Goal: Task Accomplishment & Management: Manage account settings

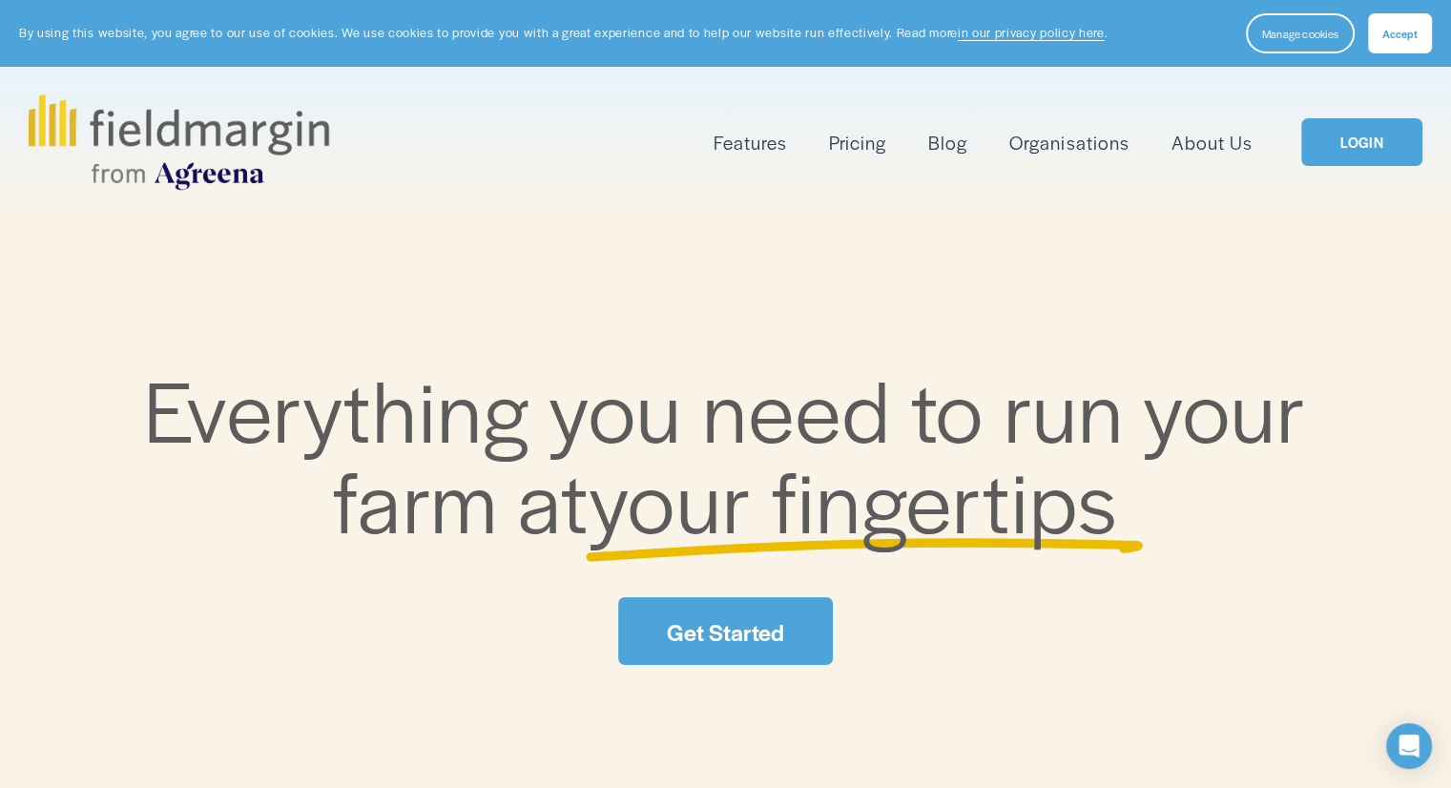
click at [1332, 173] on div "Features Mapping Plan Work" at bounding box center [725, 141] width 1393 height 95
click at [1345, 161] on link "LOGIN" at bounding box center [1361, 142] width 120 height 49
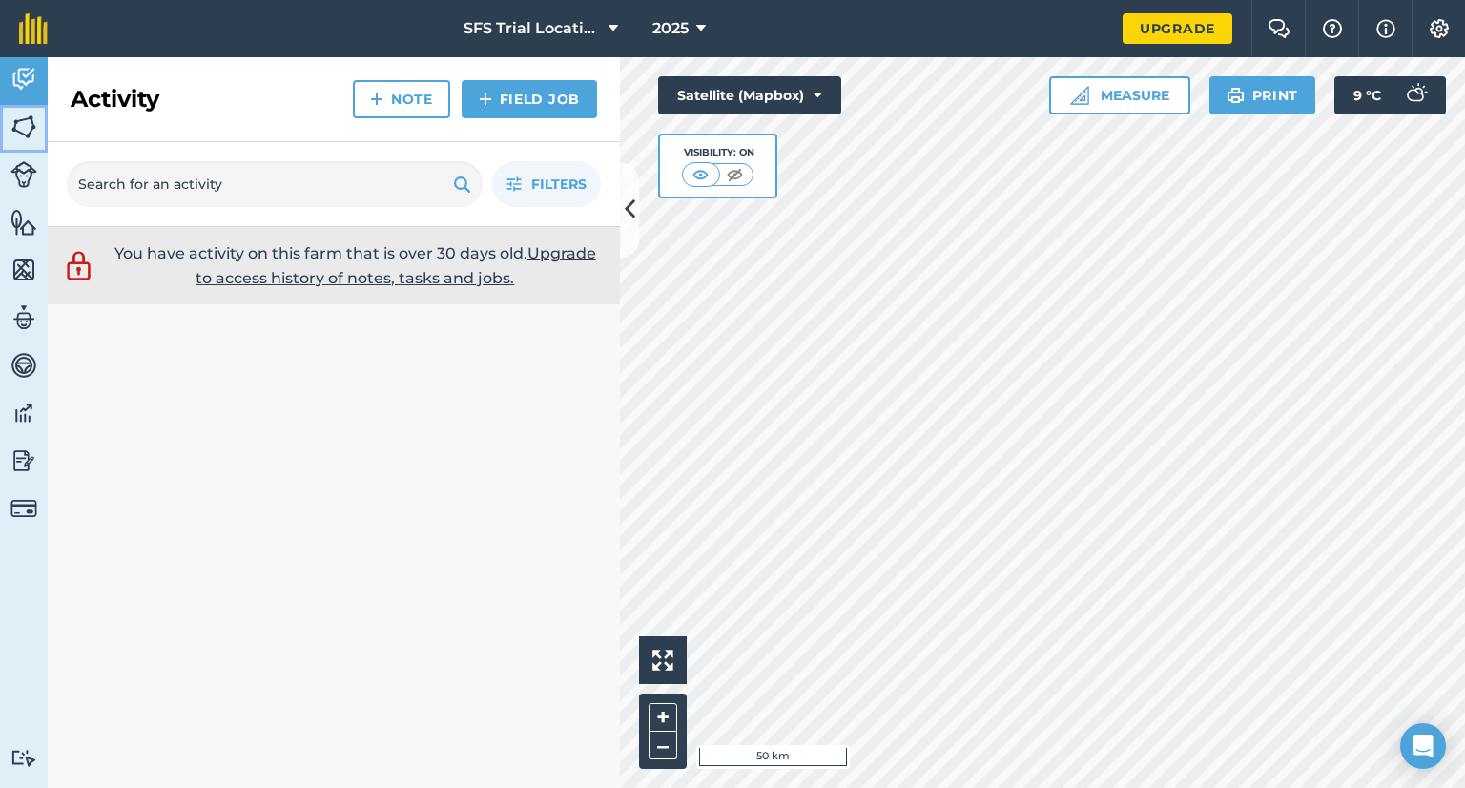
click at [11, 125] on img at bounding box center [23, 127] width 27 height 29
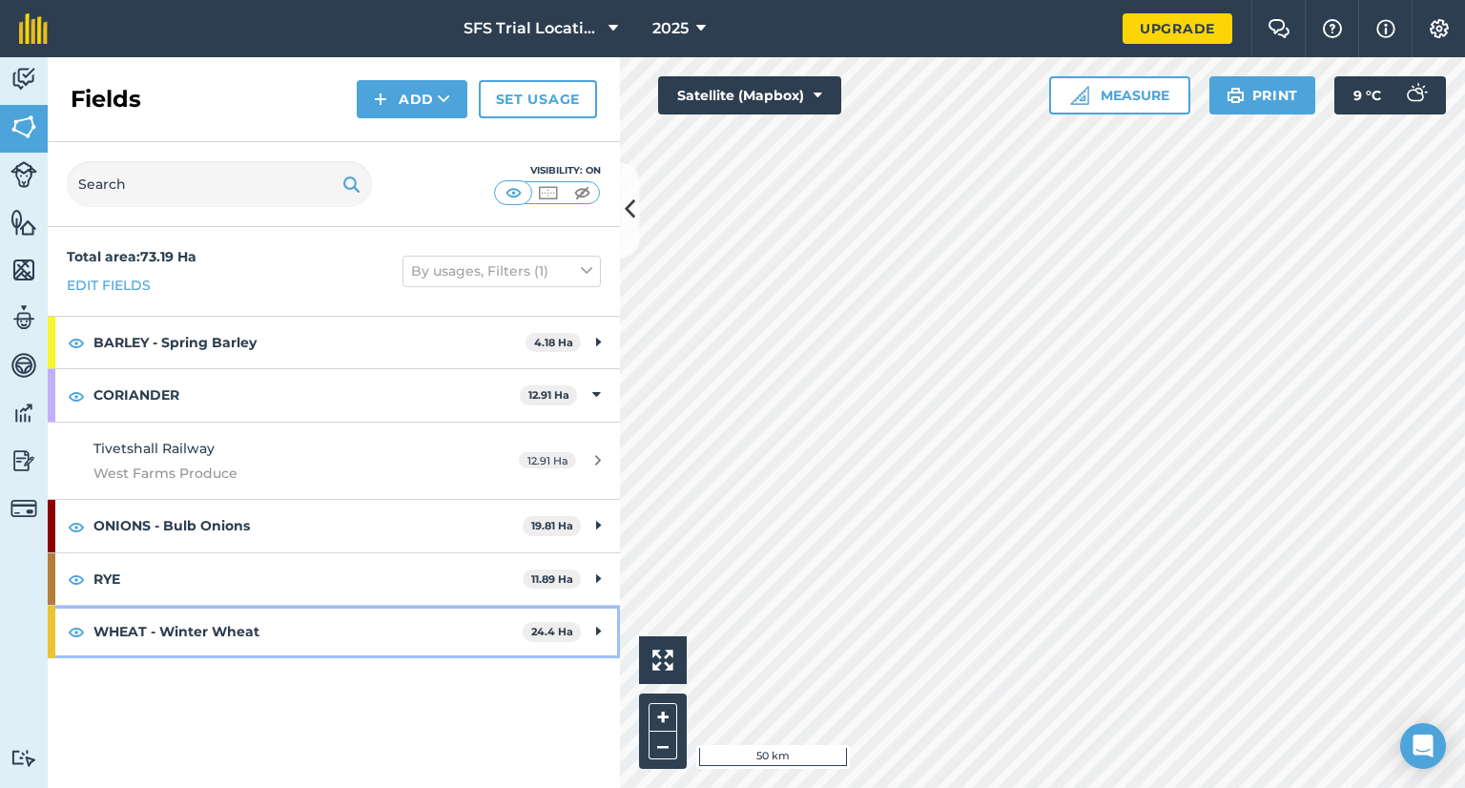
click at [329, 606] on strong "WHEAT - Winter Wheat" at bounding box center [307, 632] width 429 height 52
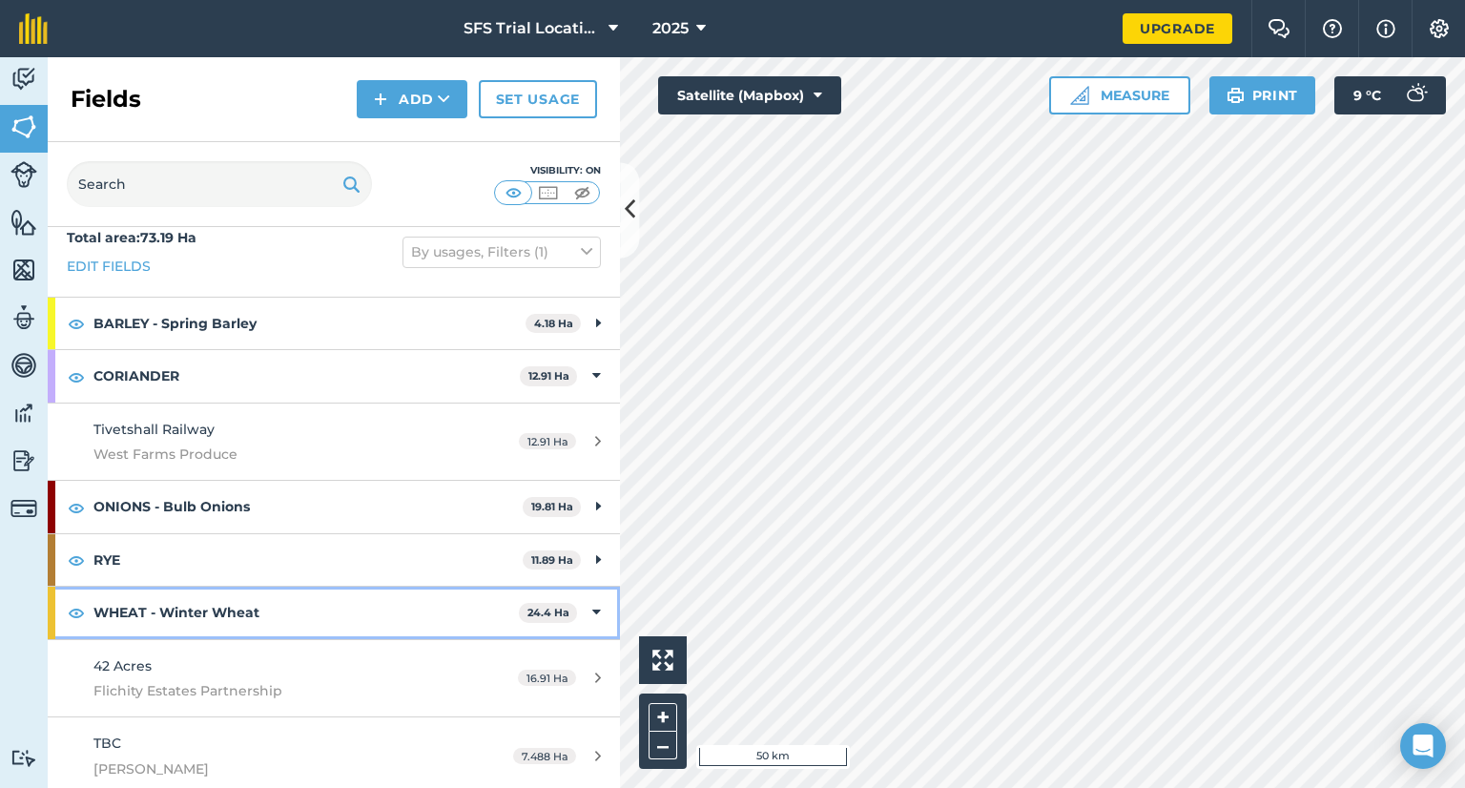
scroll to position [24, 0]
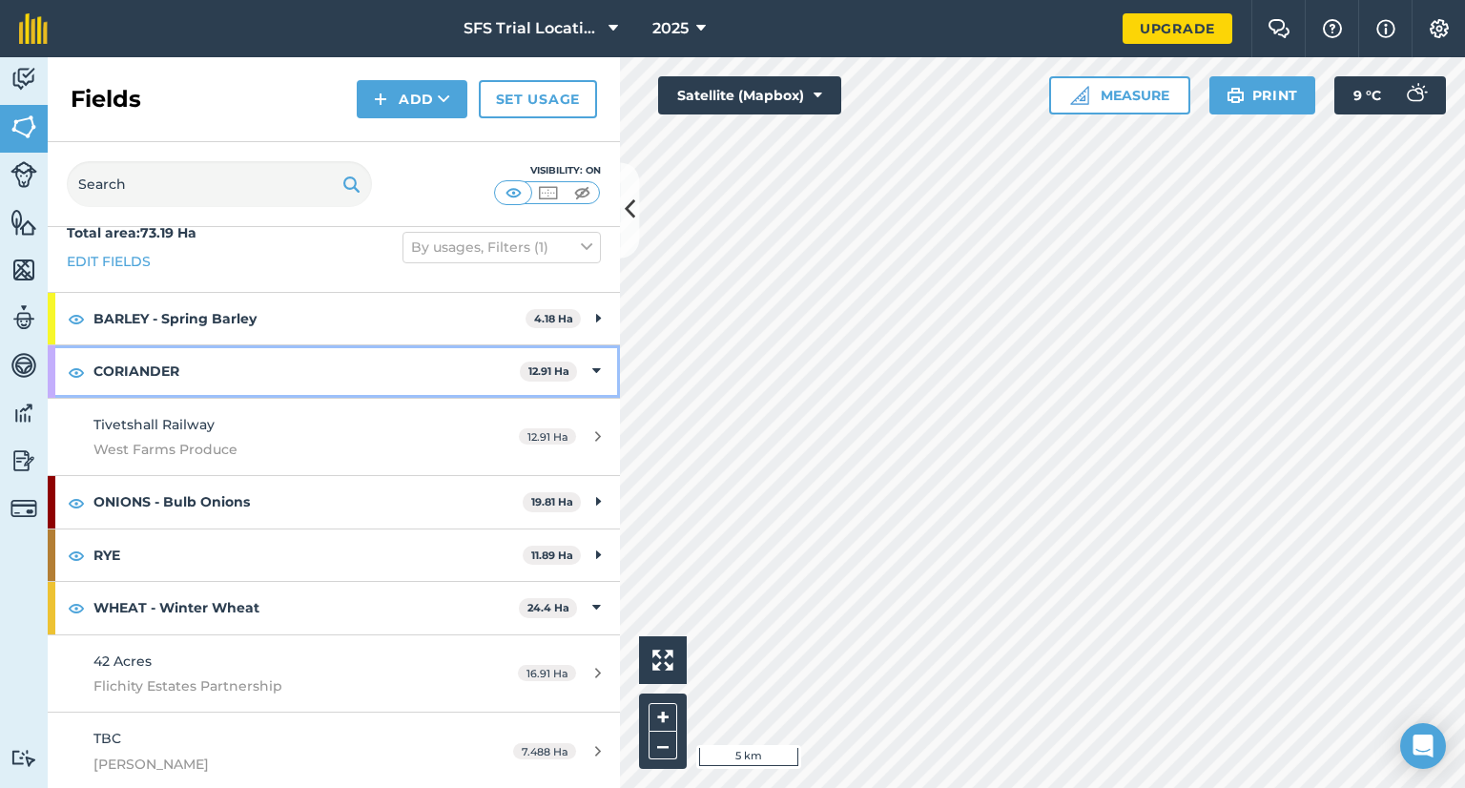
click at [568, 366] on div "CORIANDER 12.91 Ha" at bounding box center [334, 371] width 572 height 52
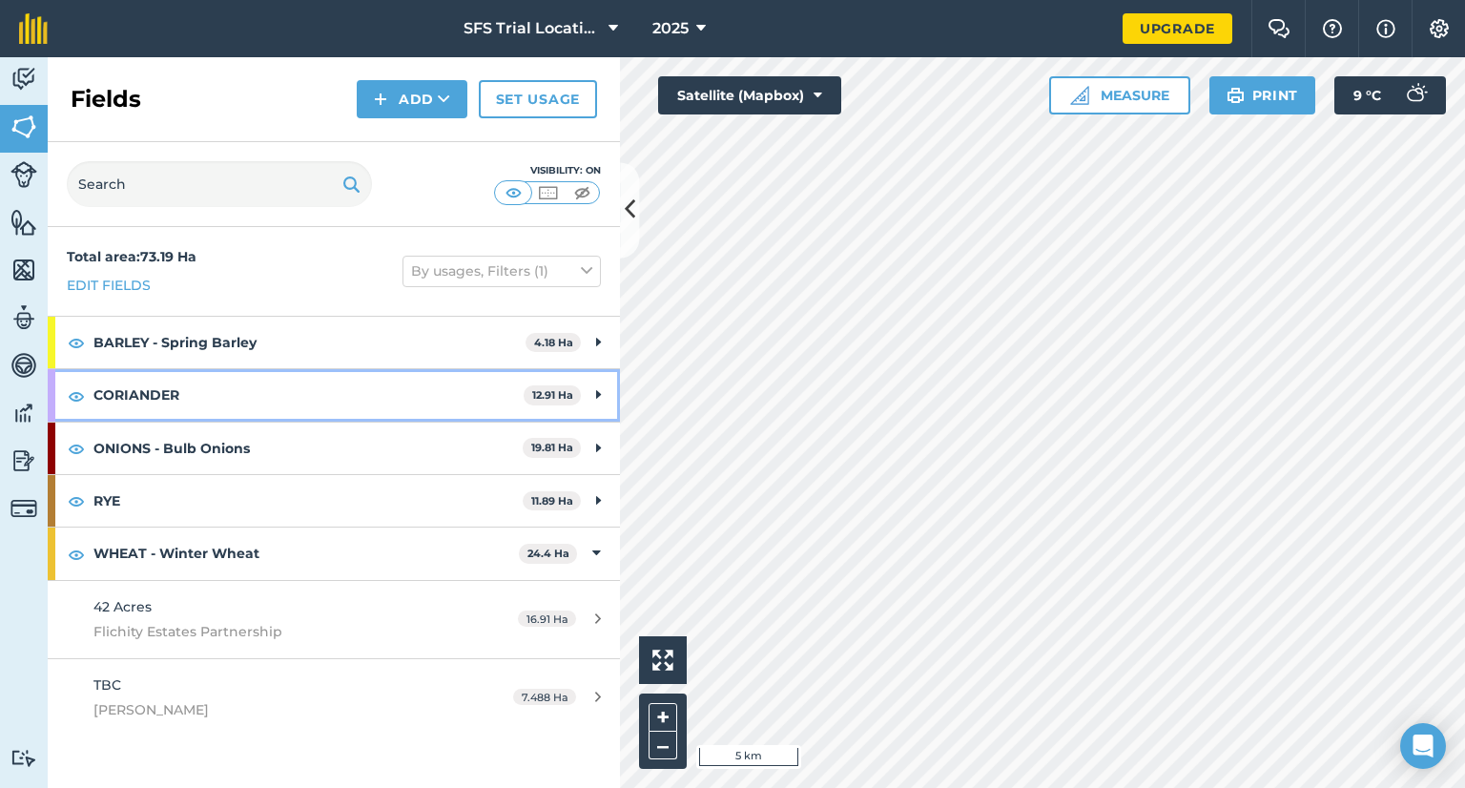
scroll to position [0, 0]
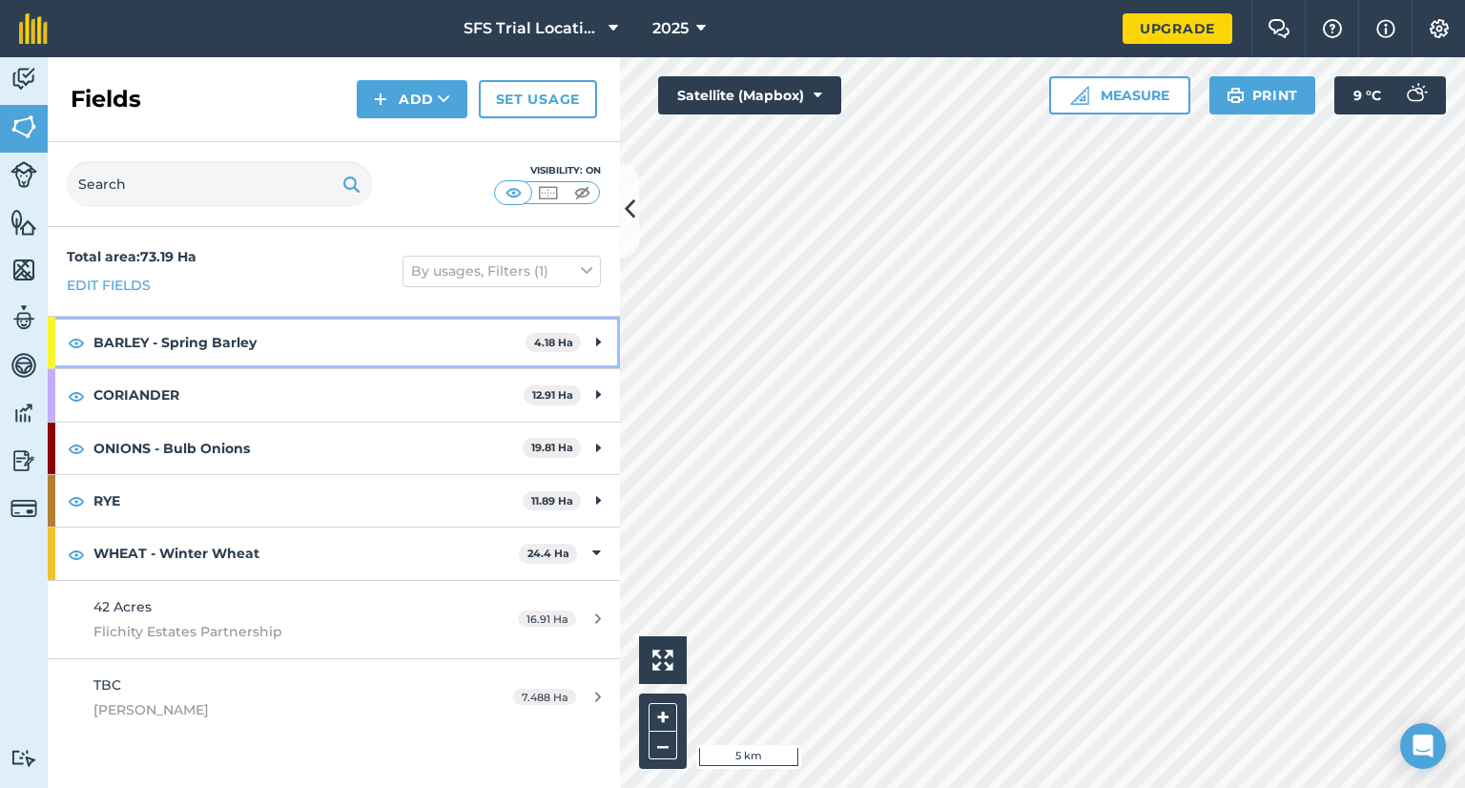
click at [583, 349] on div "BARLEY - Spring Barley 4.18 Ha" at bounding box center [334, 343] width 572 height 52
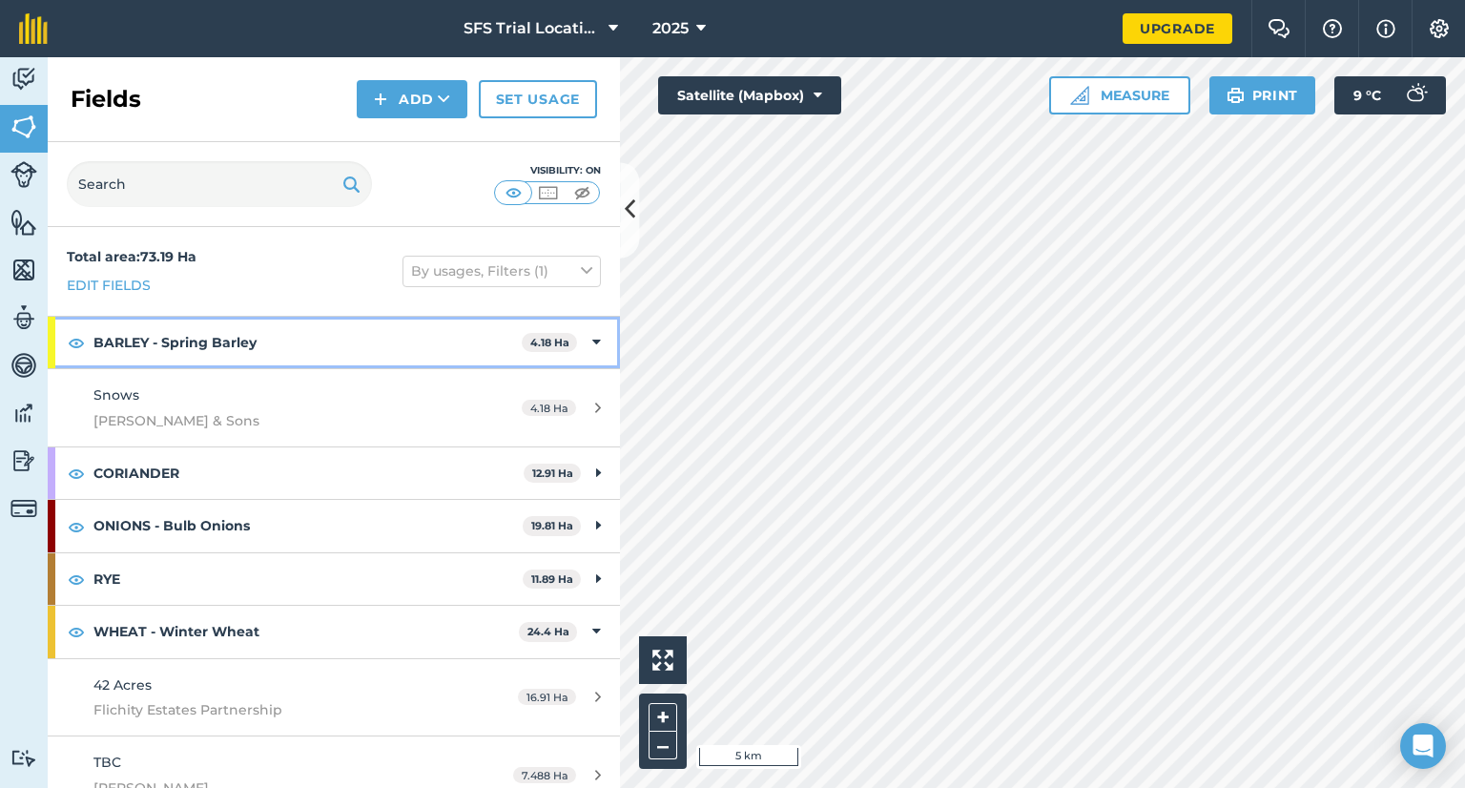
click at [592, 348] on icon at bounding box center [596, 342] width 9 height 21
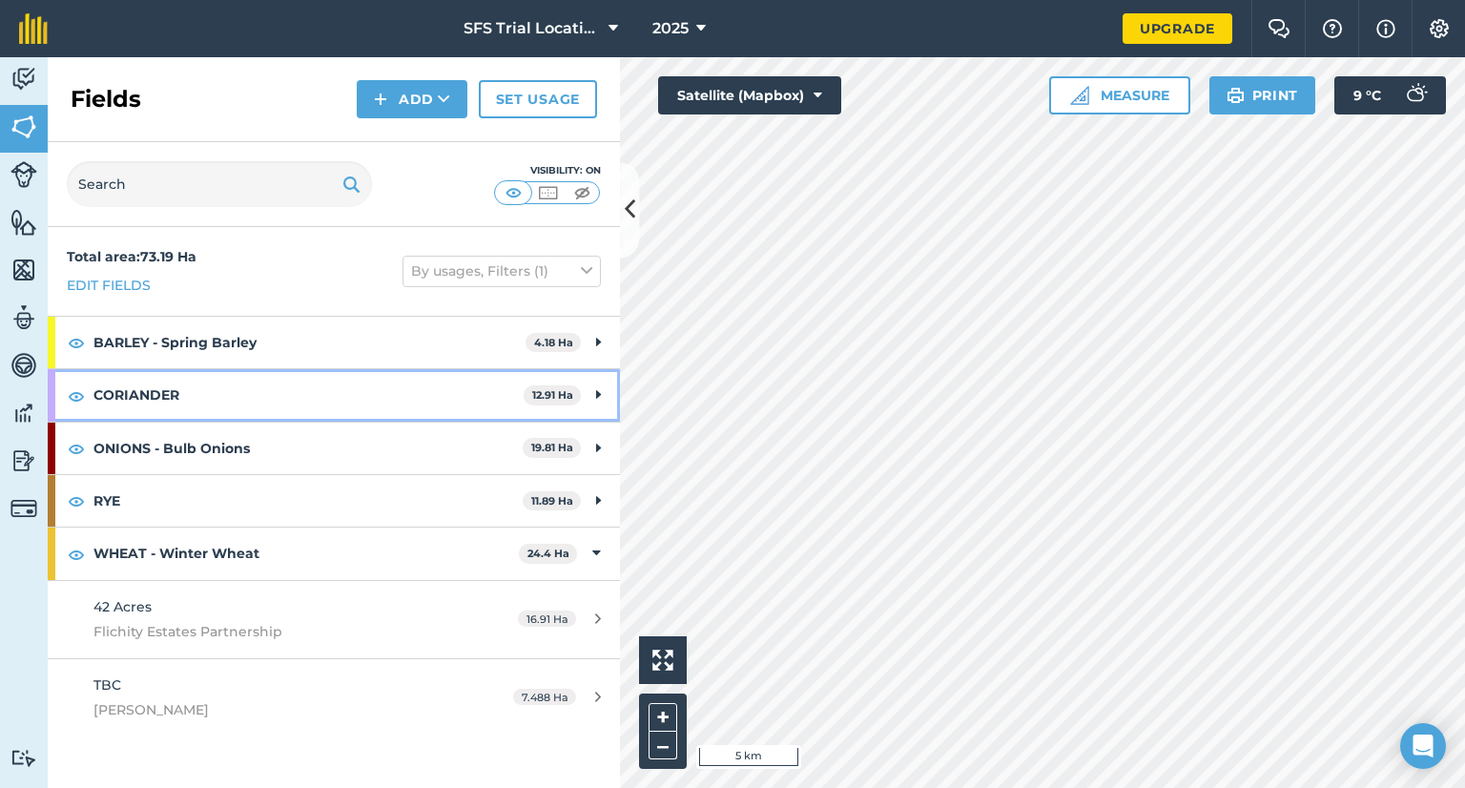
click at [584, 394] on div "CORIANDER 12.91 Ha" at bounding box center [334, 395] width 572 height 52
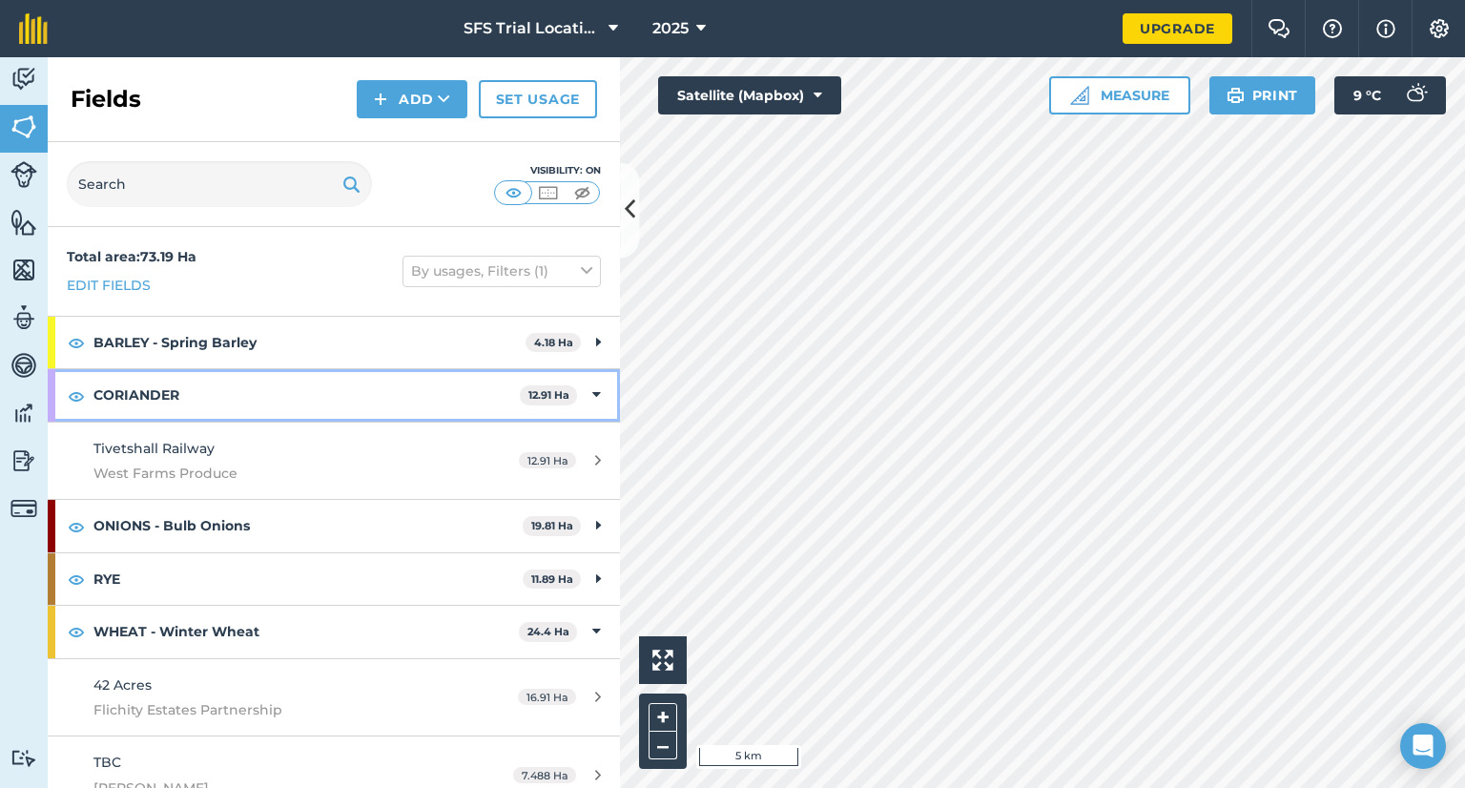
click at [592, 395] on icon at bounding box center [596, 394] width 9 height 21
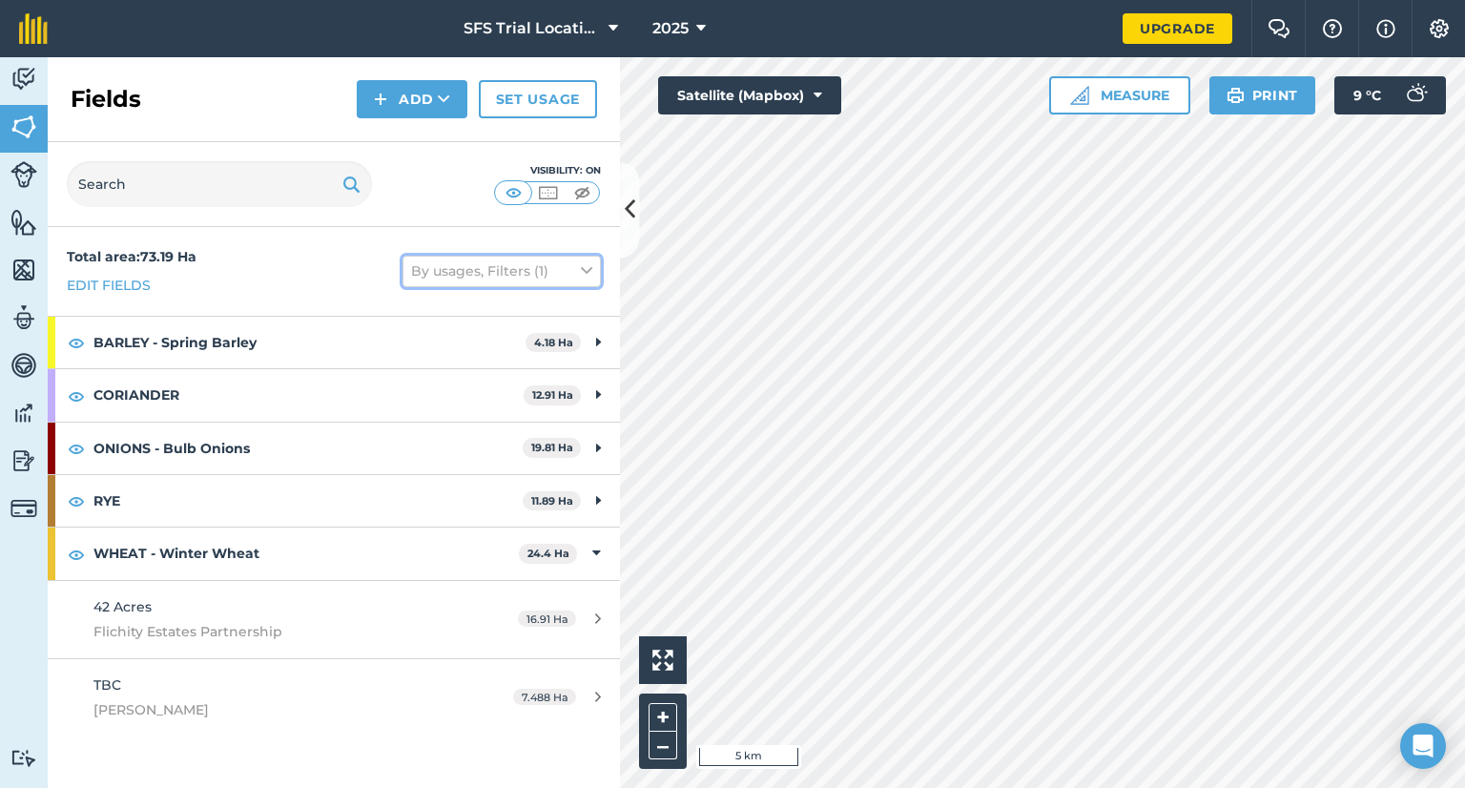
click at [587, 280] on icon at bounding box center [586, 270] width 11 height 21
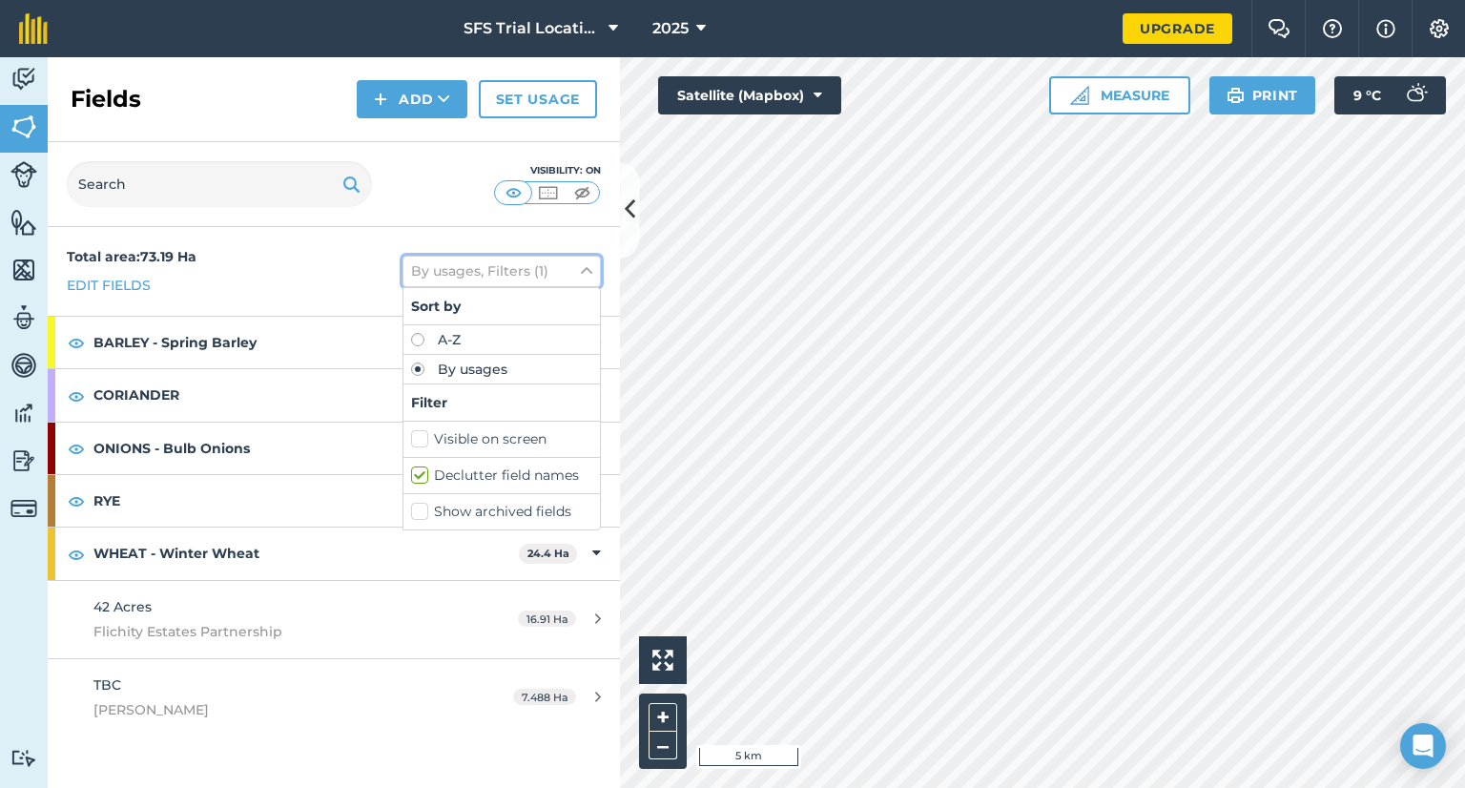
click at [587, 280] on icon at bounding box center [586, 270] width 11 height 21
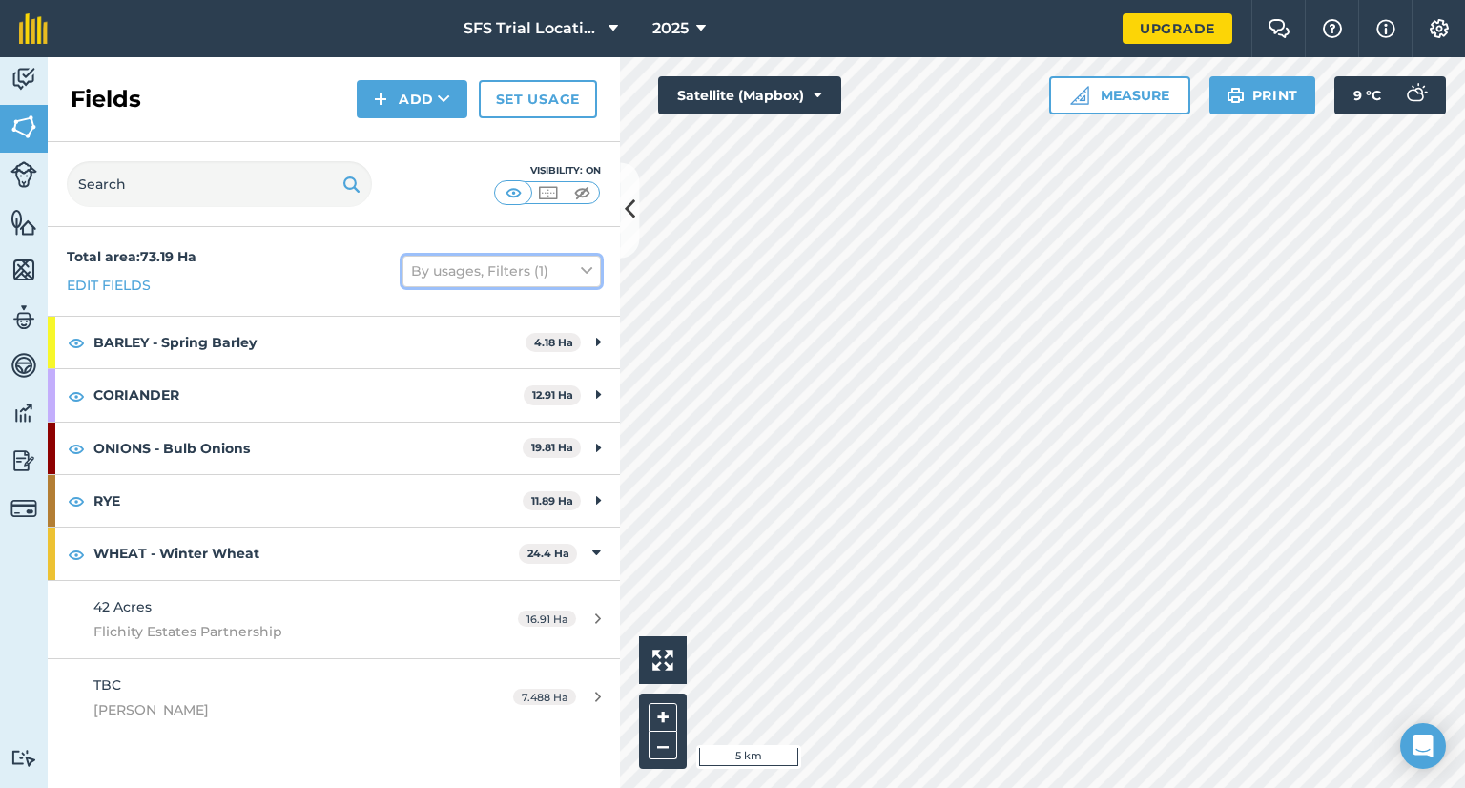
click at [587, 281] on button "By usages, Filters (1)" at bounding box center [502, 271] width 198 height 31
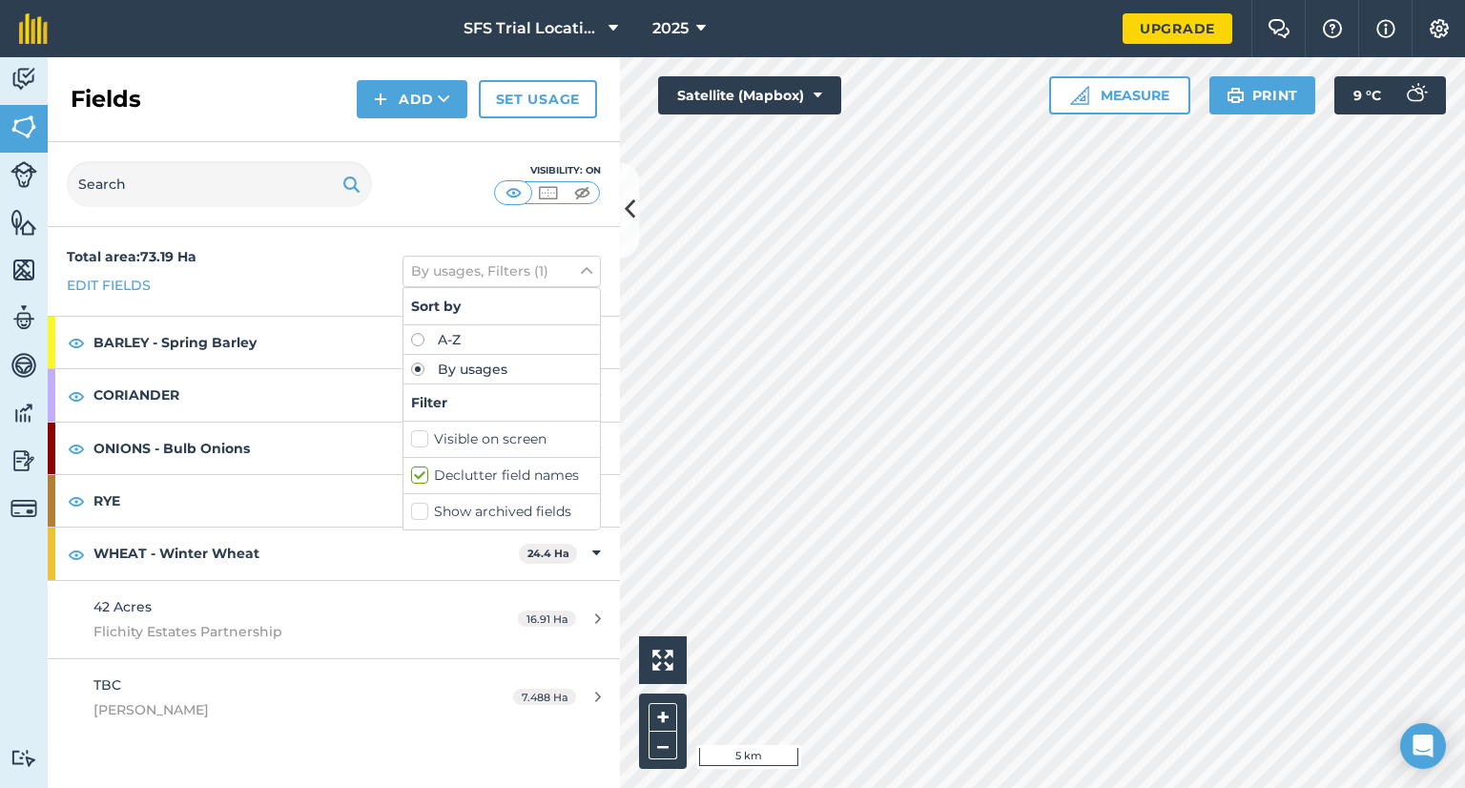
click at [496, 474] on label "Declutter field names" at bounding box center [501, 475] width 181 height 20
click at [424, 474] on input "Declutter field names" at bounding box center [417, 471] width 12 height 12
checkbox input "false"
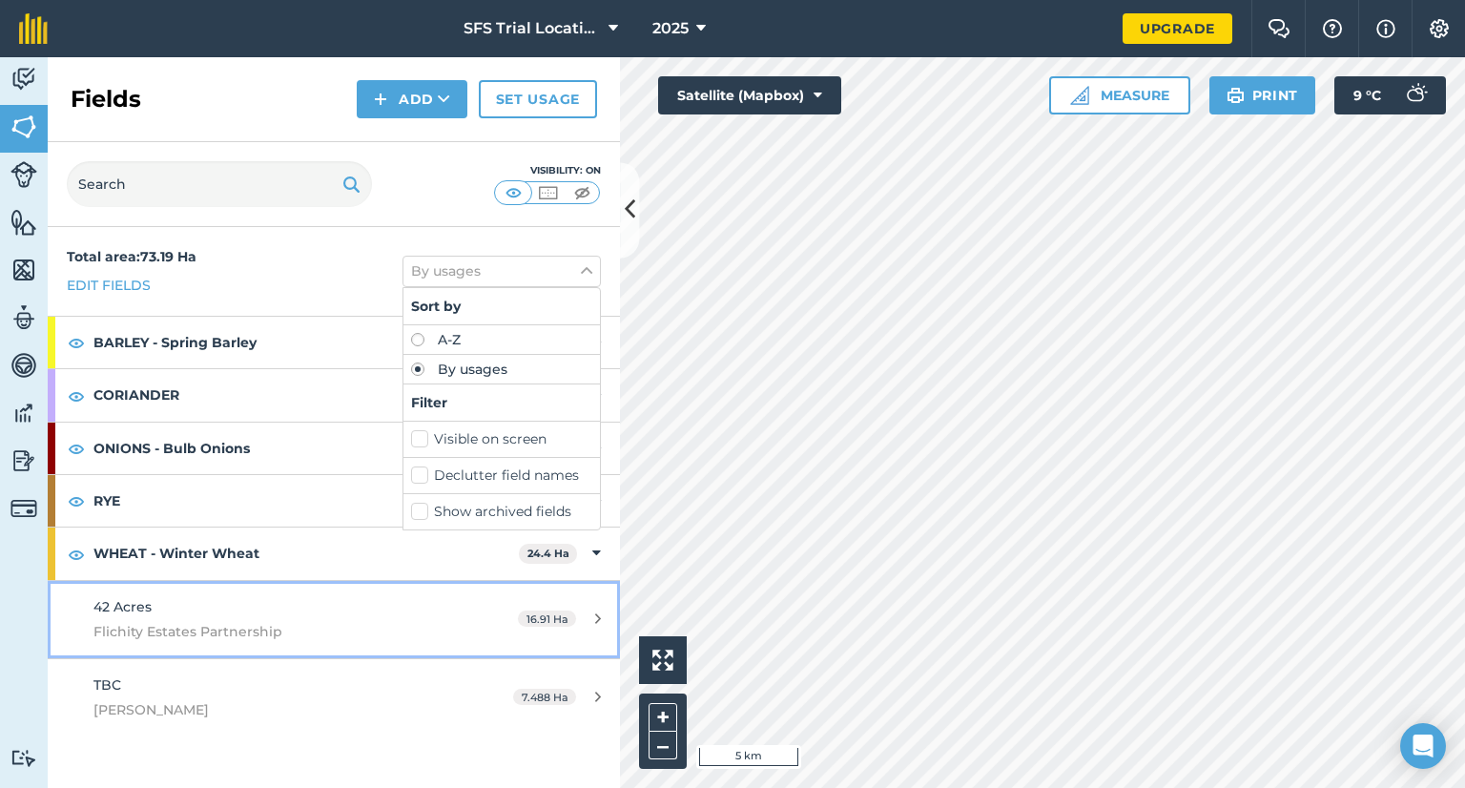
click at [517, 630] on link "42 Acres Flichity Estates Partnership 16.91 Ha" at bounding box center [334, 619] width 572 height 77
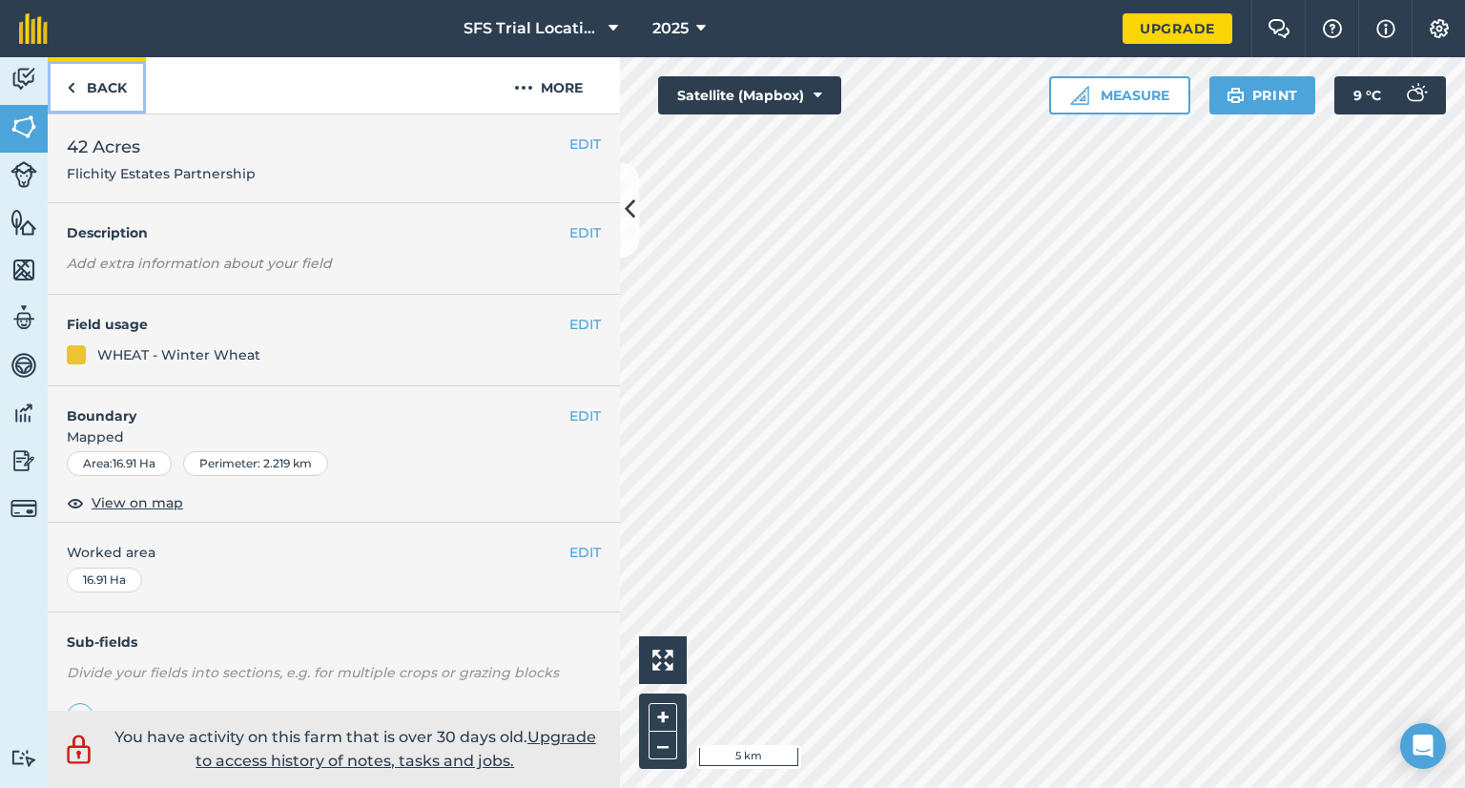
click at [101, 95] on link "Back" at bounding box center [97, 85] width 98 height 56
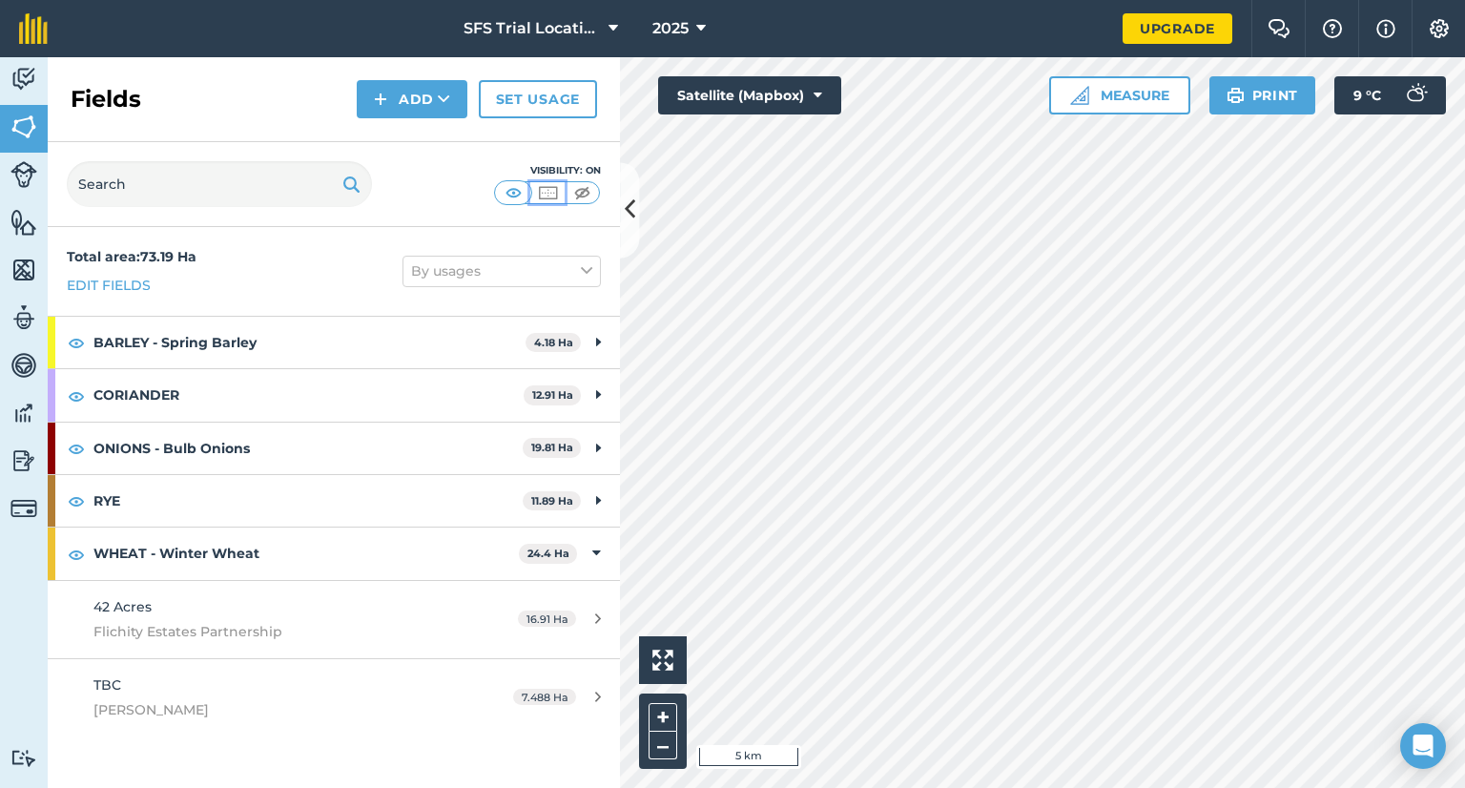
click at [546, 188] on img at bounding box center [548, 192] width 24 height 19
click at [512, 190] on img at bounding box center [514, 192] width 24 height 19
click at [583, 270] on icon at bounding box center [586, 270] width 11 height 21
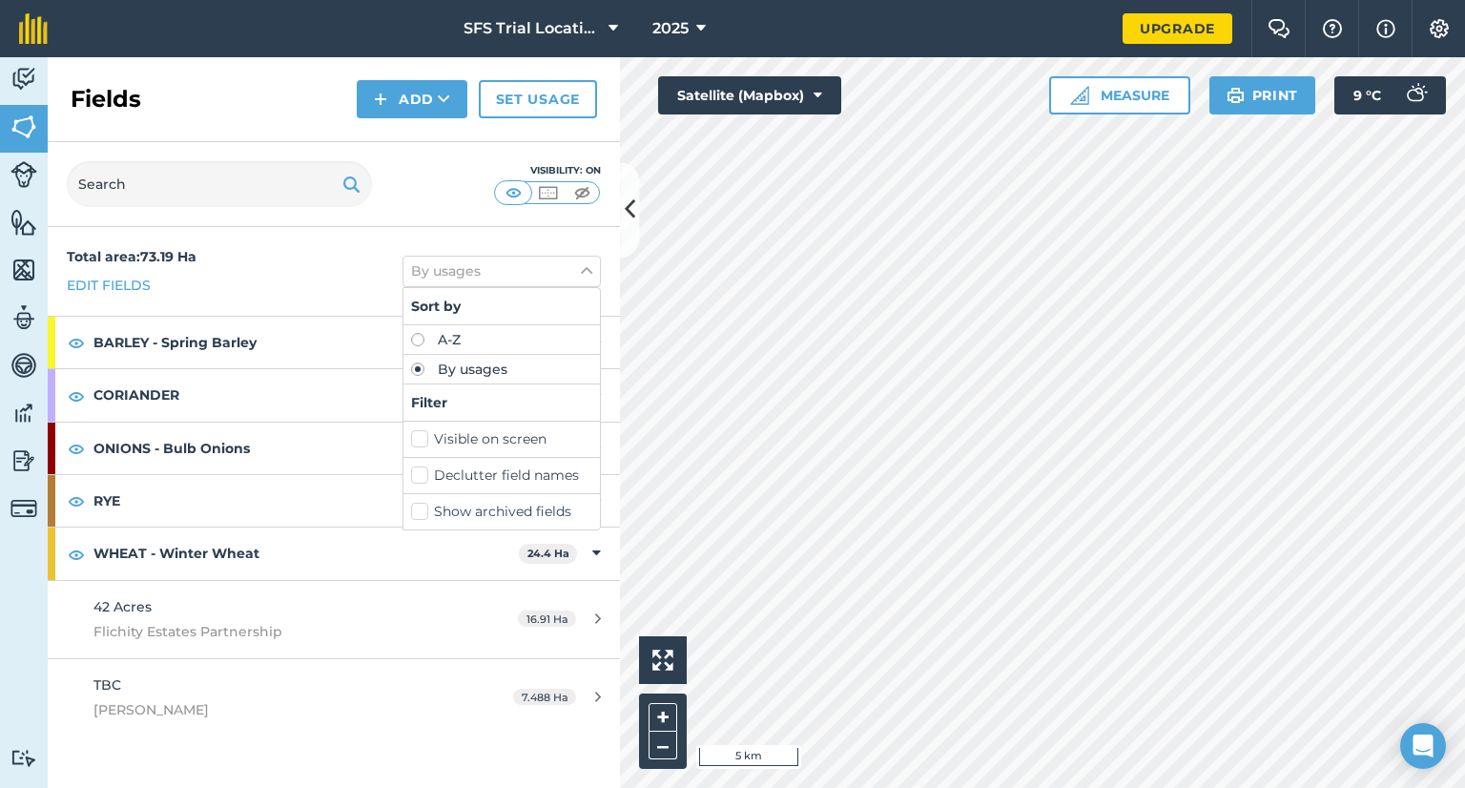
click at [443, 476] on label "Declutter field names" at bounding box center [501, 475] width 181 height 20
click at [424, 476] on input "Declutter field names" at bounding box center [417, 471] width 12 height 12
checkbox input "true"
click at [461, 734] on div "Total area : 73.19 Ha Edit fields By usages, Filters (1) Sort by A-Z By usages …" at bounding box center [334, 507] width 572 height 561
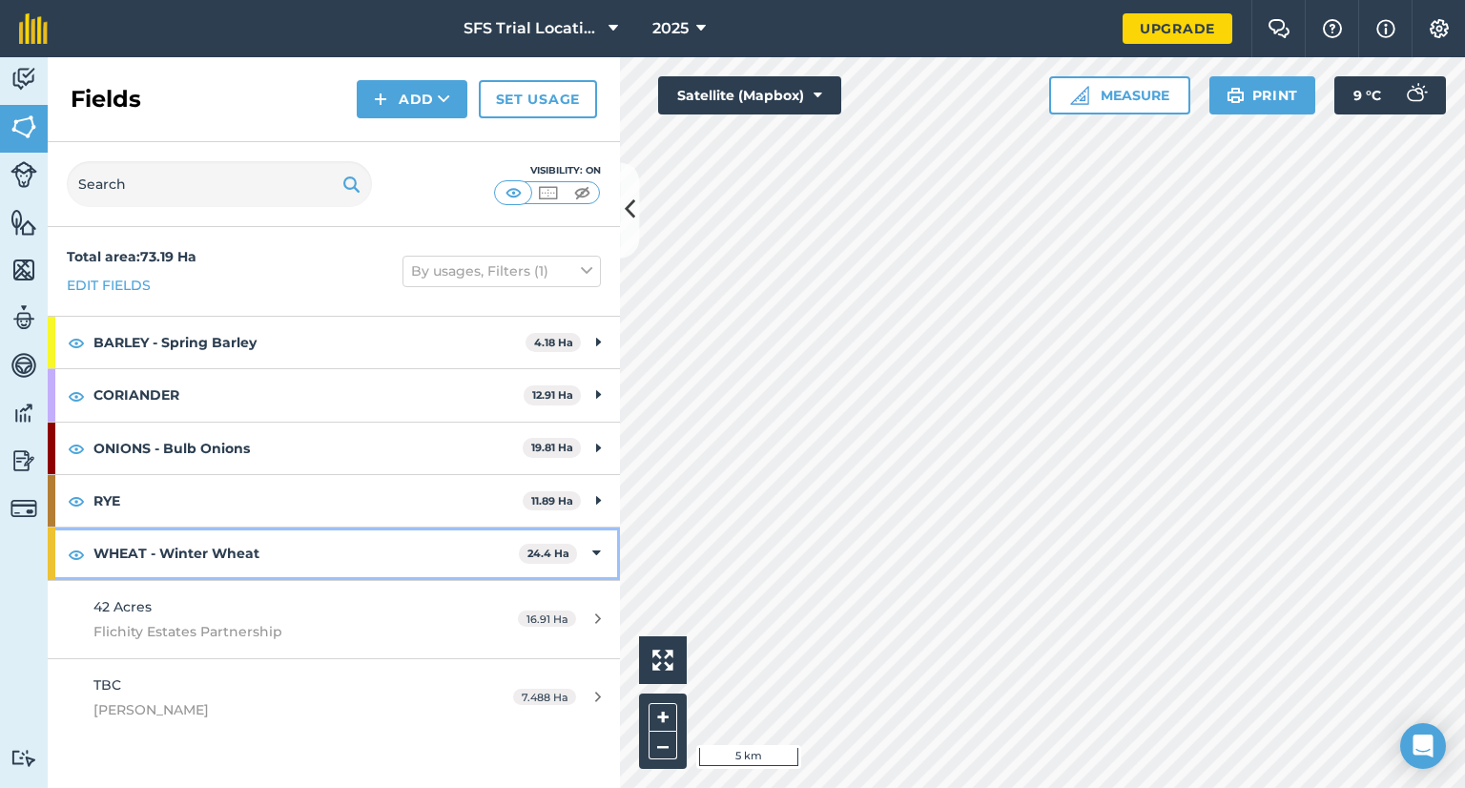
click at [601, 548] on div "WHEAT - Winter Wheat 24.4 Ha" at bounding box center [334, 553] width 572 height 52
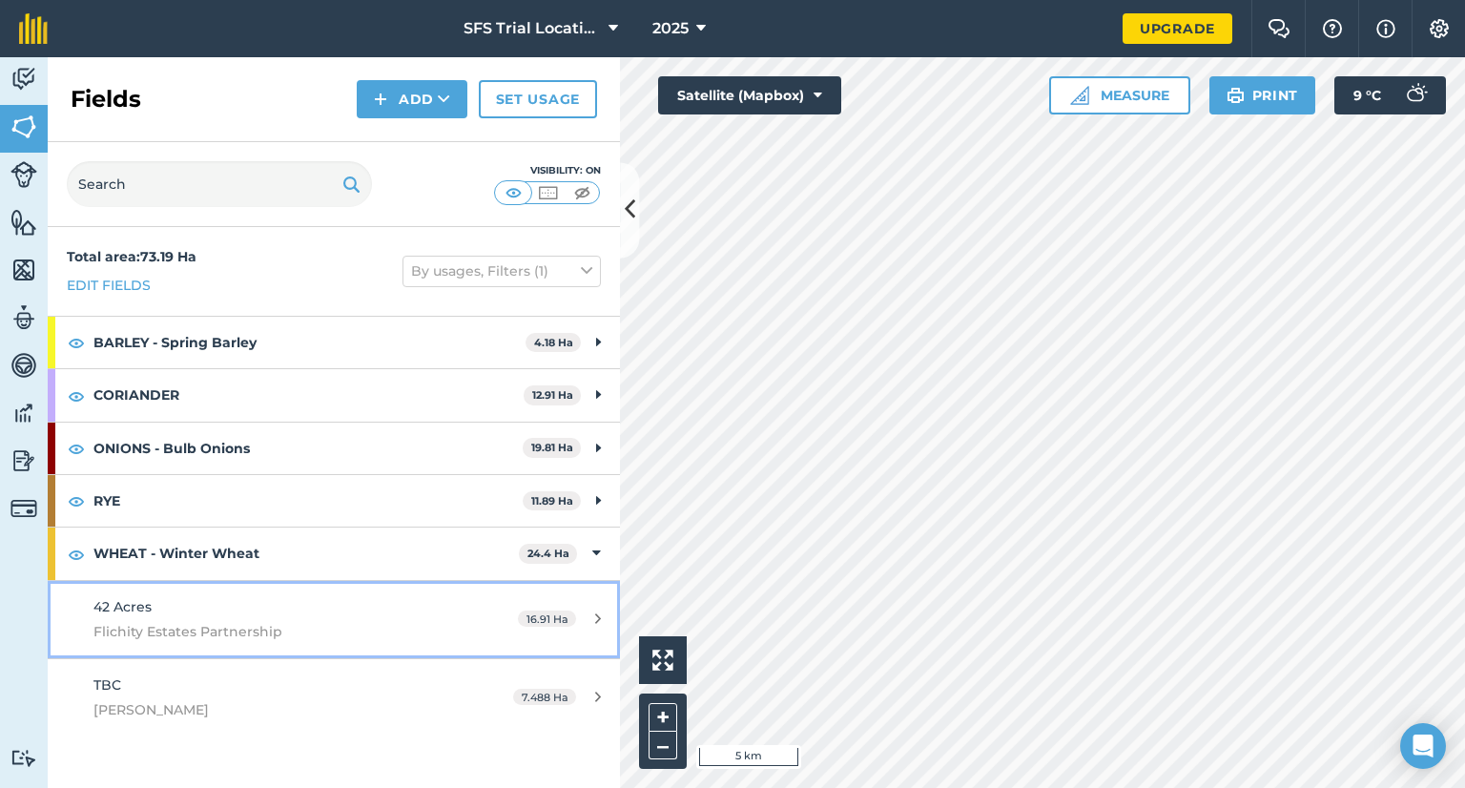
click at [478, 604] on link "42 Acres Flichity Estates Partnership 16.91 Ha" at bounding box center [334, 619] width 572 height 77
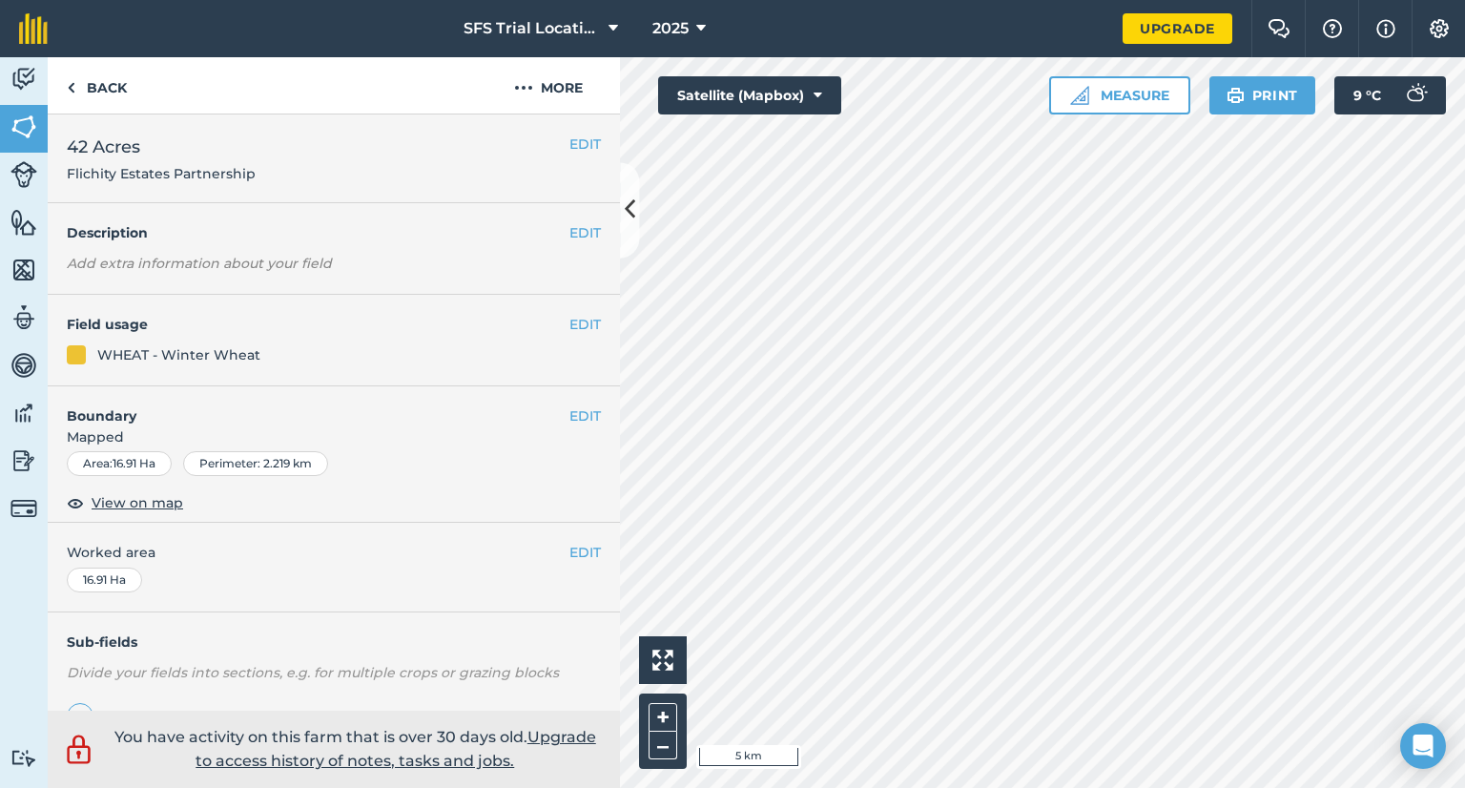
click at [184, 500] on div "EDIT Boundary Mapped Area : 16.91 Ha Perimeter : 2.219 km View on map" at bounding box center [334, 454] width 572 height 137
click at [166, 501] on span "View on map" at bounding box center [138, 502] width 92 height 21
click at [70, 84] on img at bounding box center [71, 87] width 9 height 23
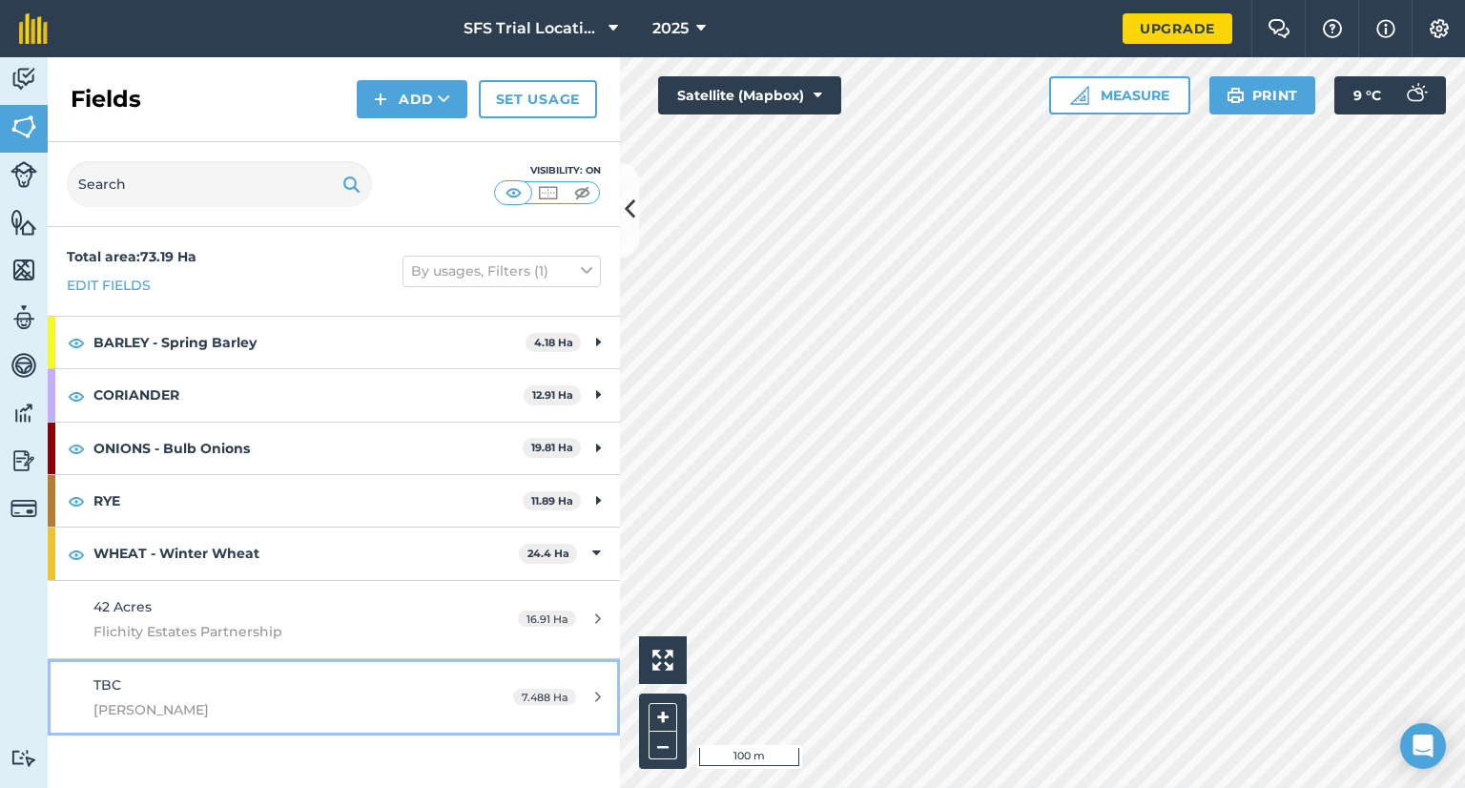
click at [549, 702] on span "7.488 Ha" at bounding box center [544, 697] width 63 height 16
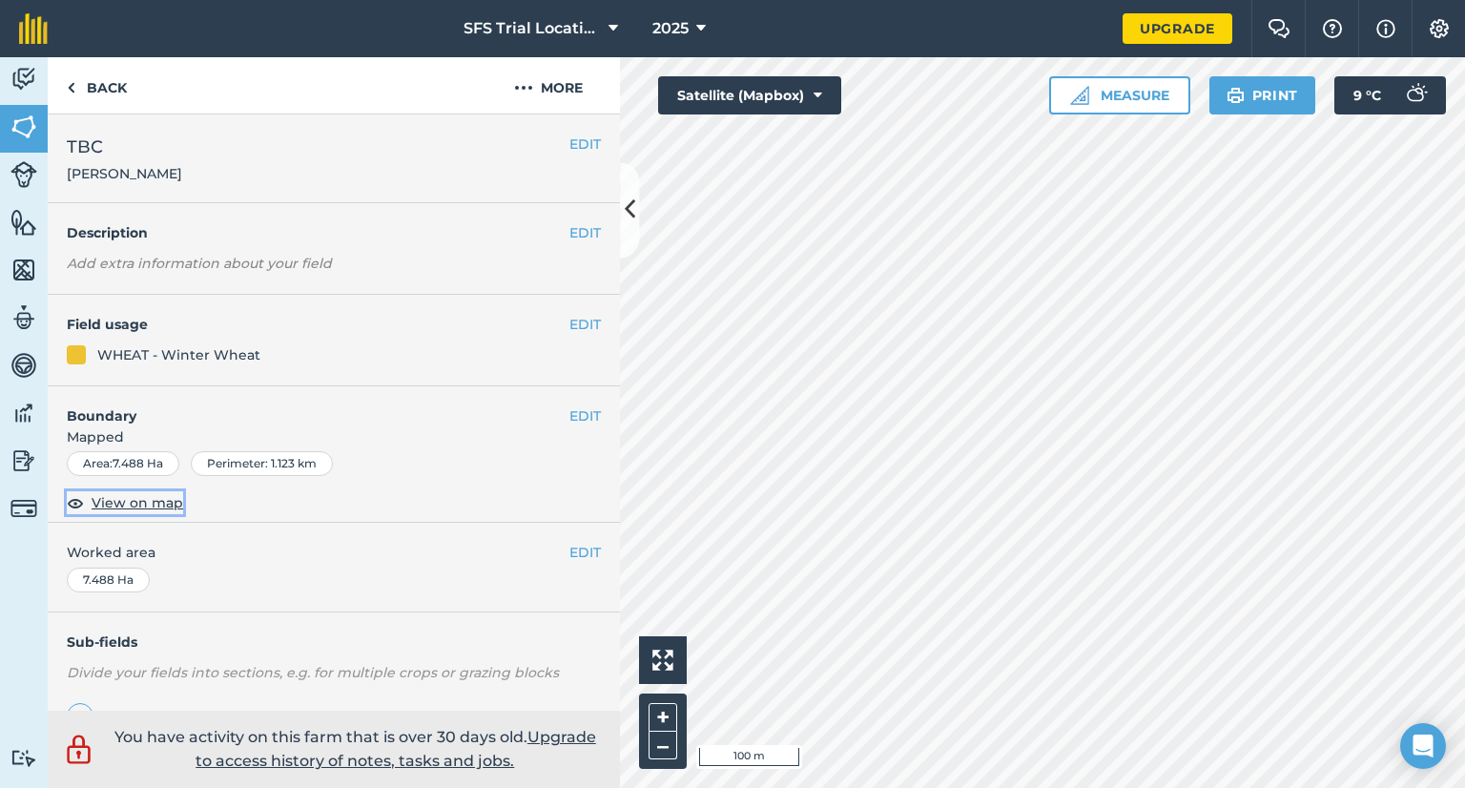
click at [118, 506] on span "View on map" at bounding box center [138, 502] width 92 height 21
click at [74, 74] on link "Back" at bounding box center [97, 85] width 98 height 56
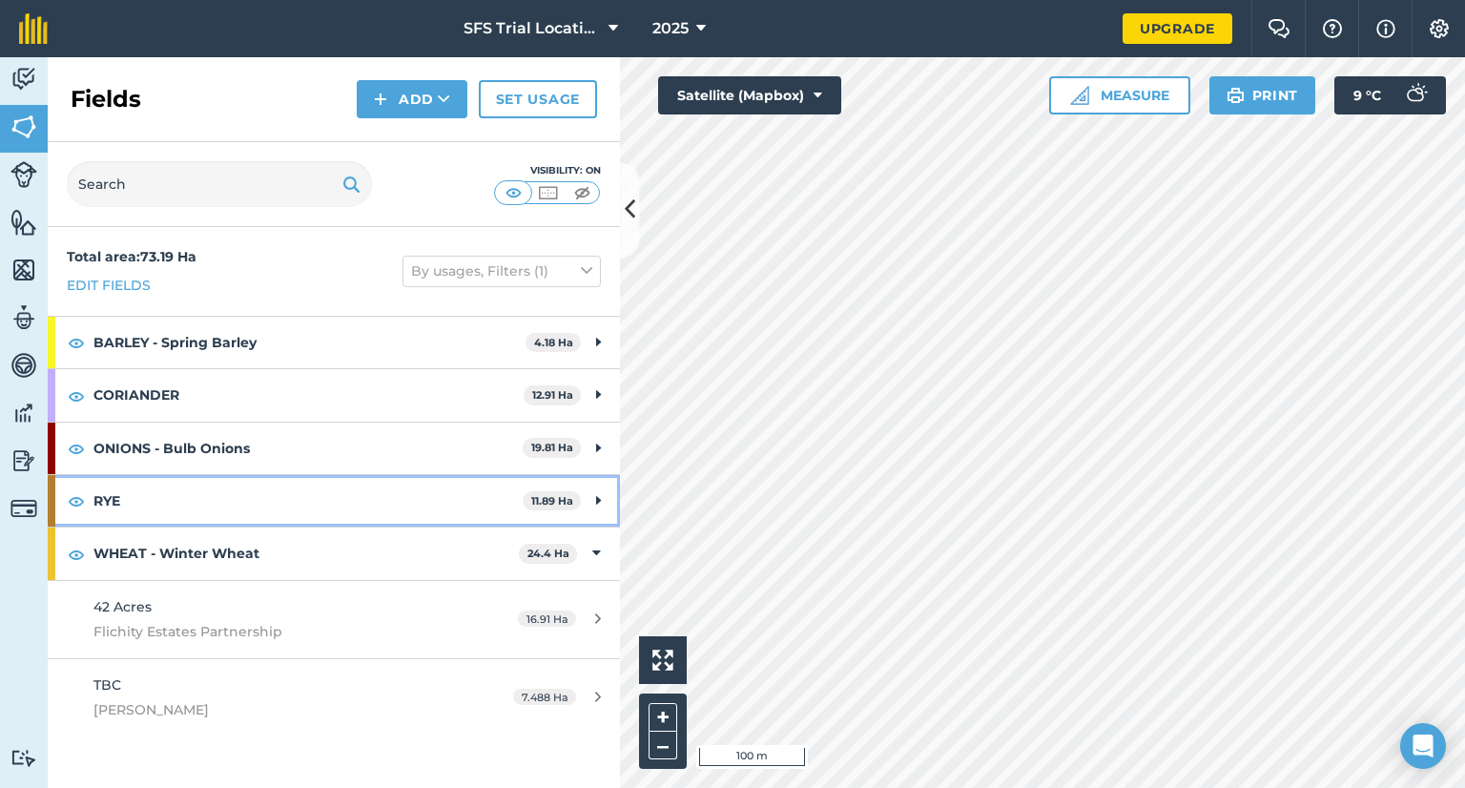
click at [455, 502] on strong "RYE" at bounding box center [307, 501] width 429 height 52
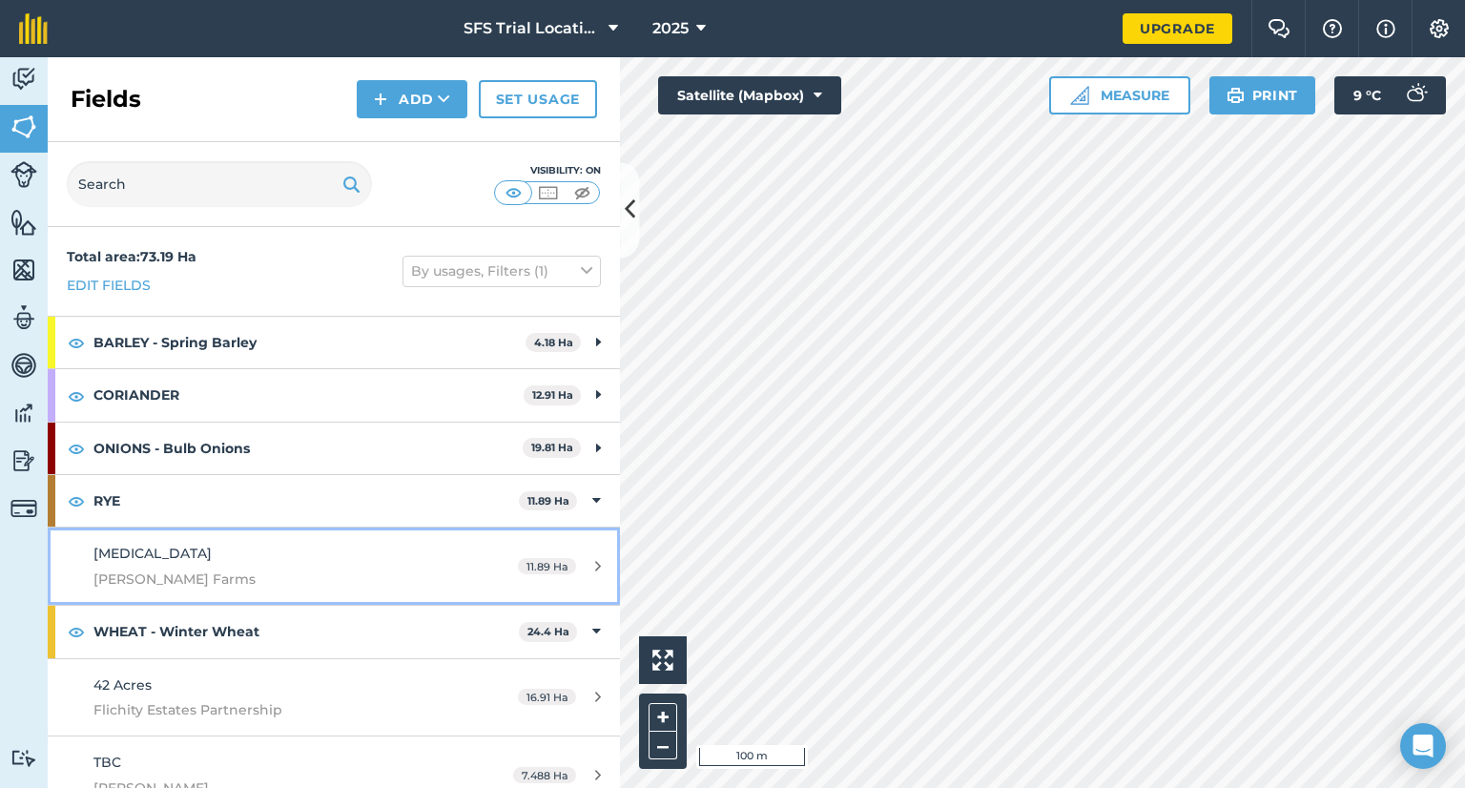
click at [217, 555] on div "[MEDICAL_DATA] [PERSON_NAME] Farms" at bounding box center [272, 566] width 359 height 47
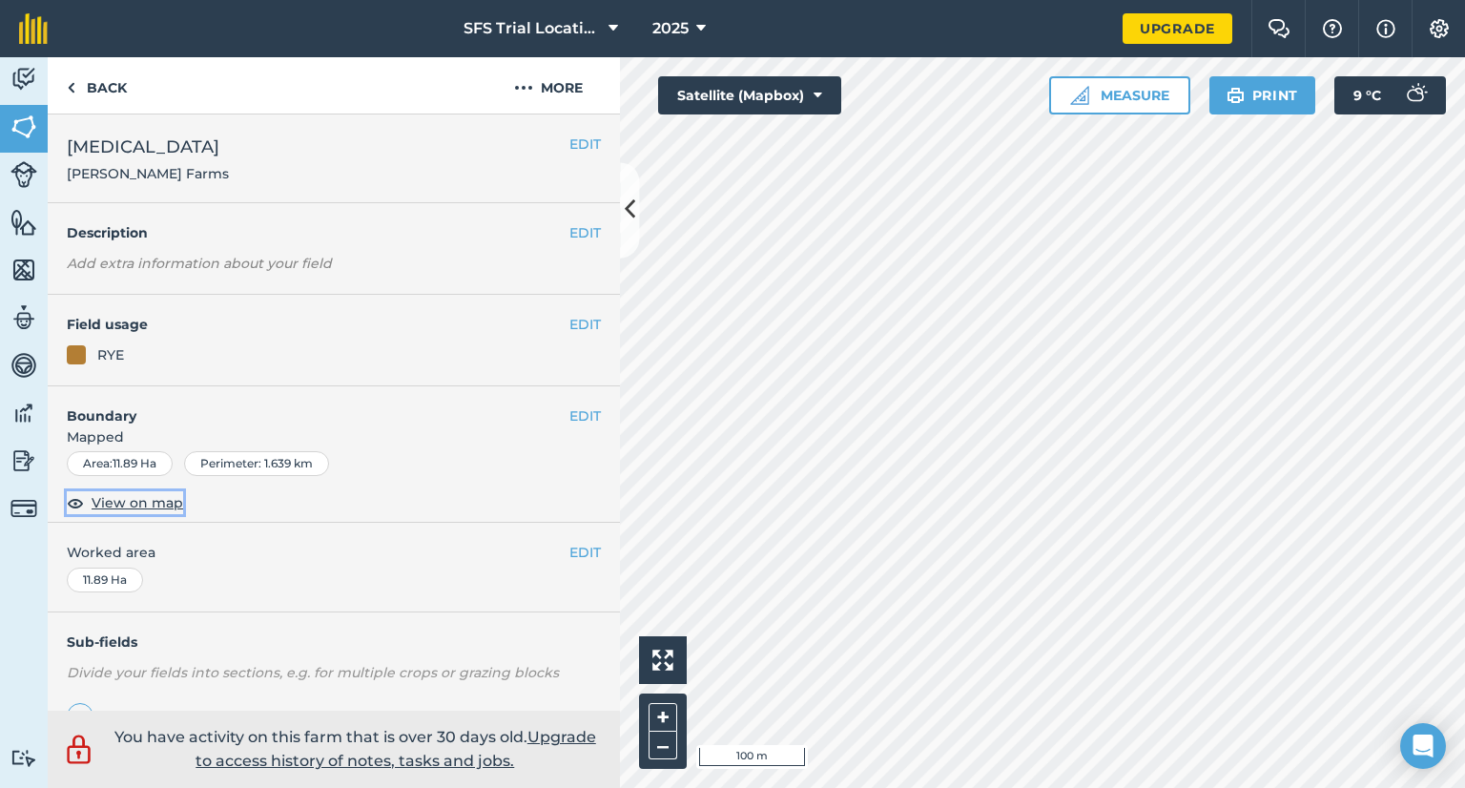
click at [131, 492] on span "View on map" at bounding box center [138, 502] width 92 height 21
click at [73, 92] on img at bounding box center [71, 87] width 9 height 23
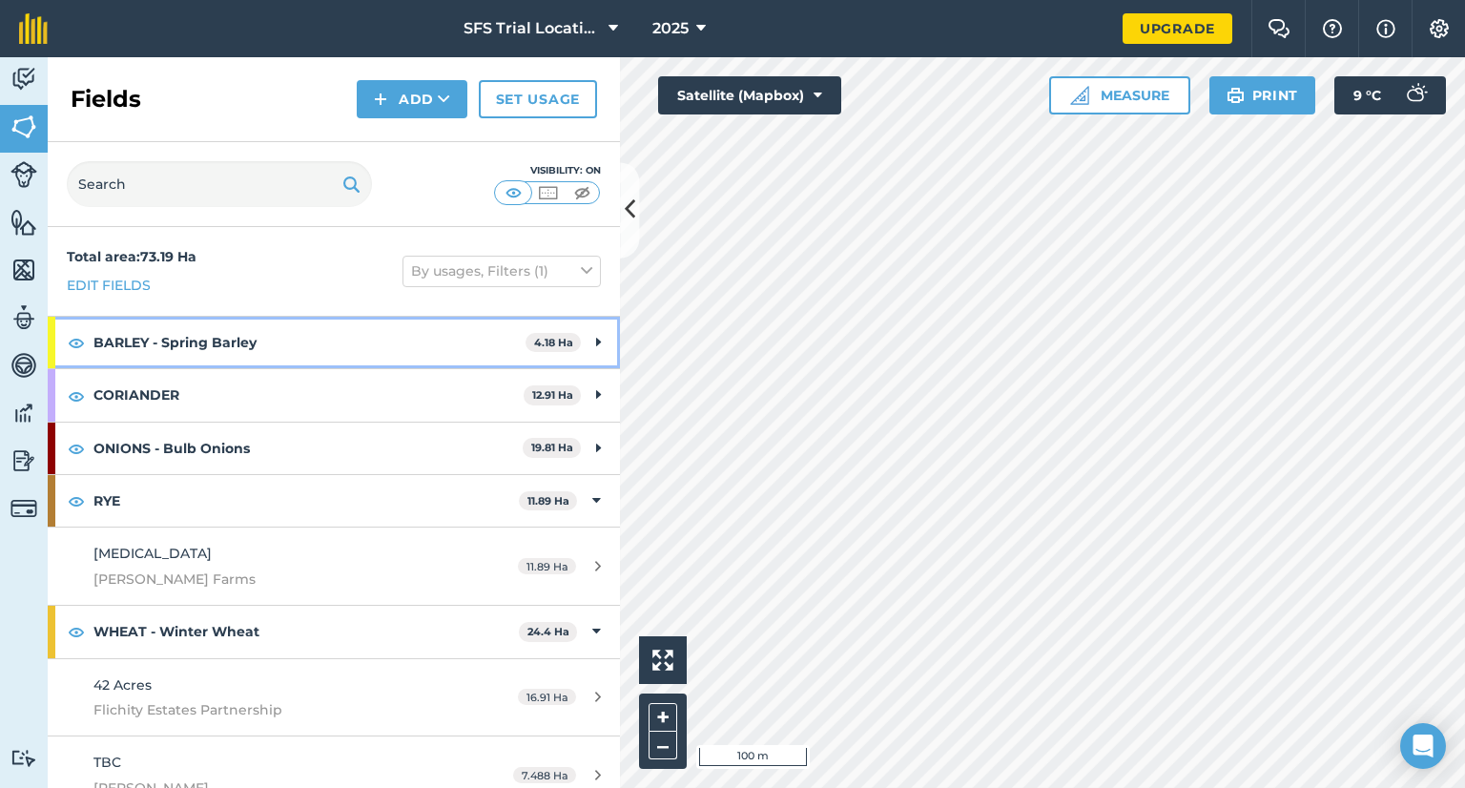
click at [405, 343] on strong "BARLEY - Spring Barley" at bounding box center [309, 343] width 432 height 52
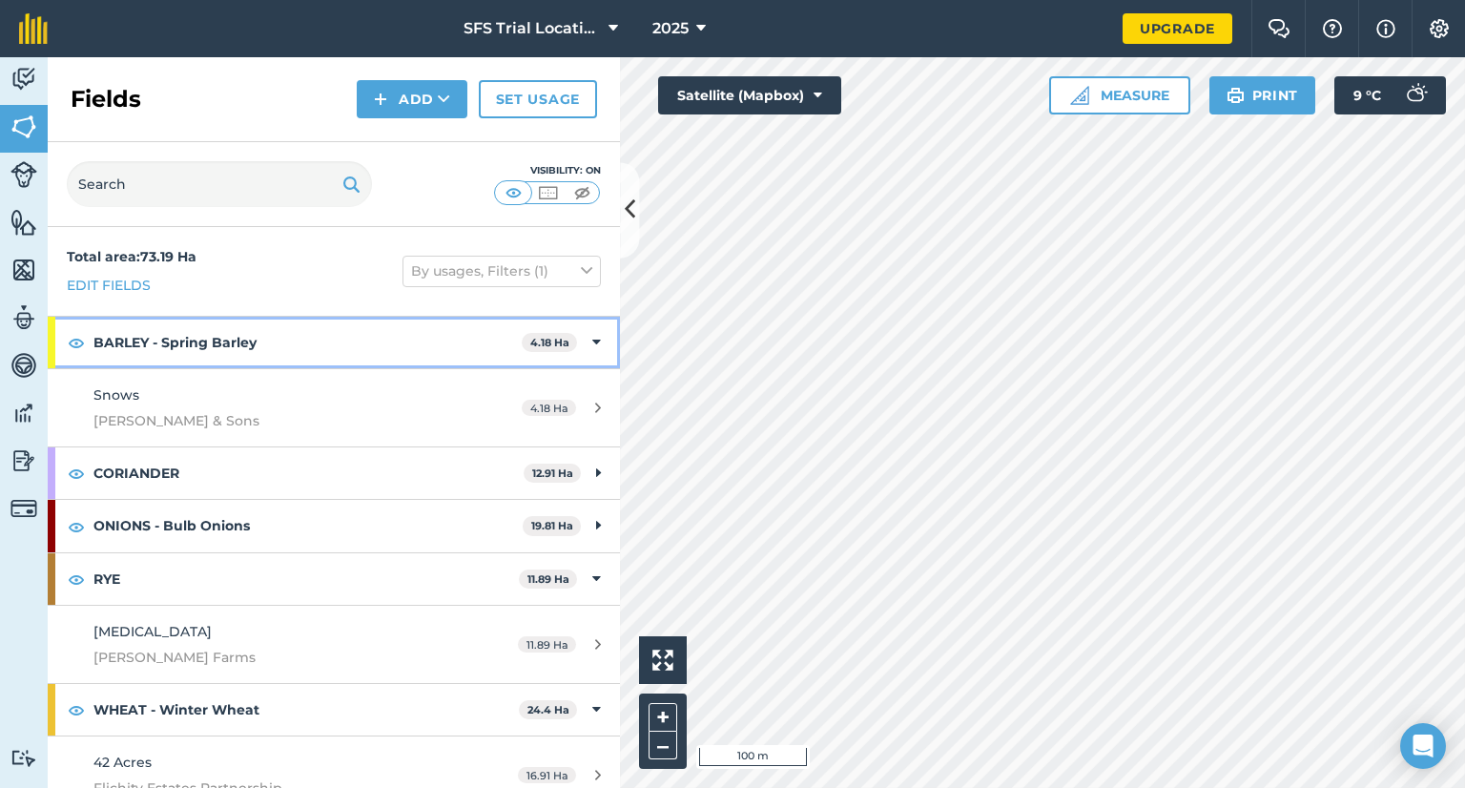
click at [389, 337] on strong "BARLEY - Spring Barley" at bounding box center [307, 343] width 428 height 52
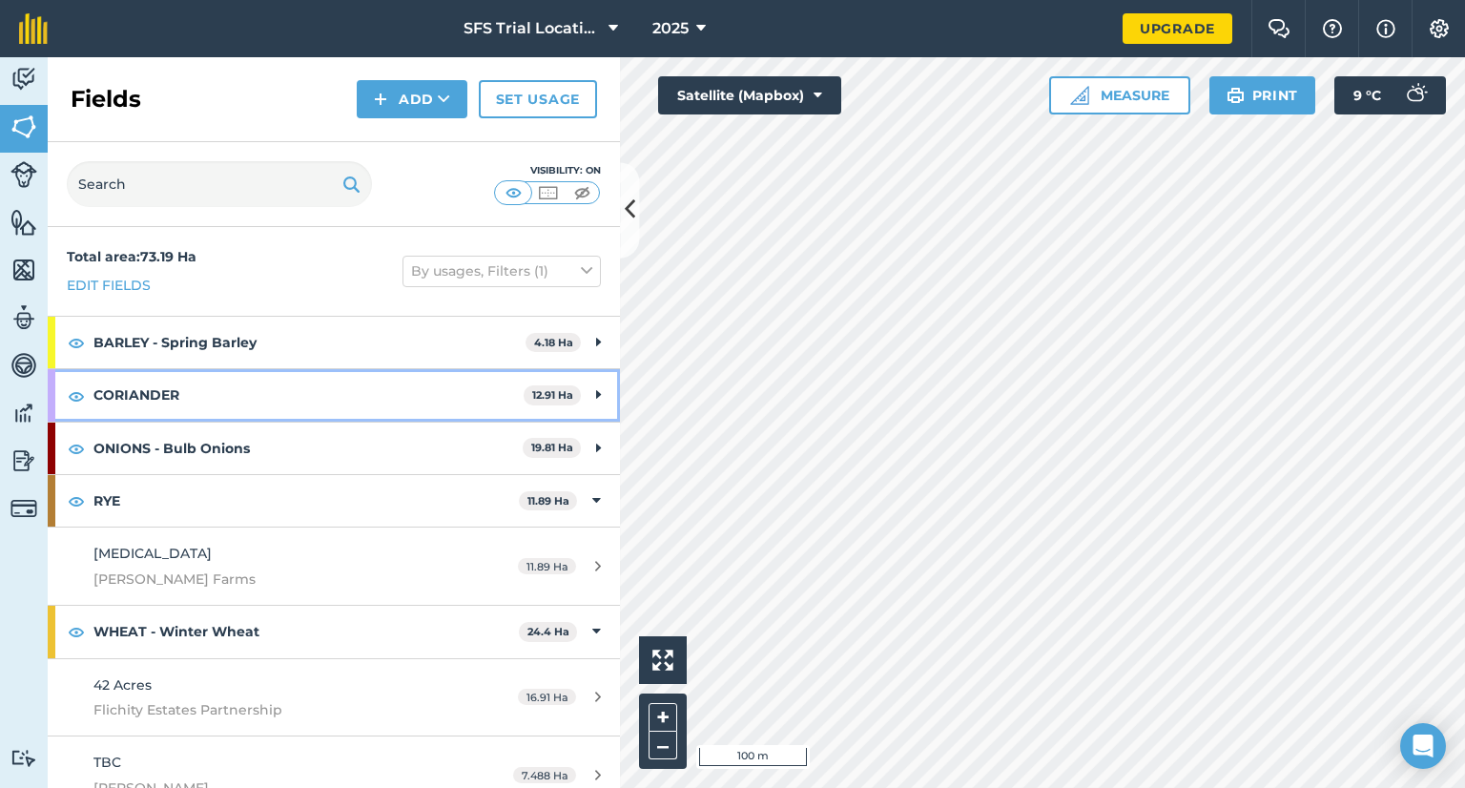
click at [345, 394] on strong "CORIANDER" at bounding box center [308, 395] width 430 height 52
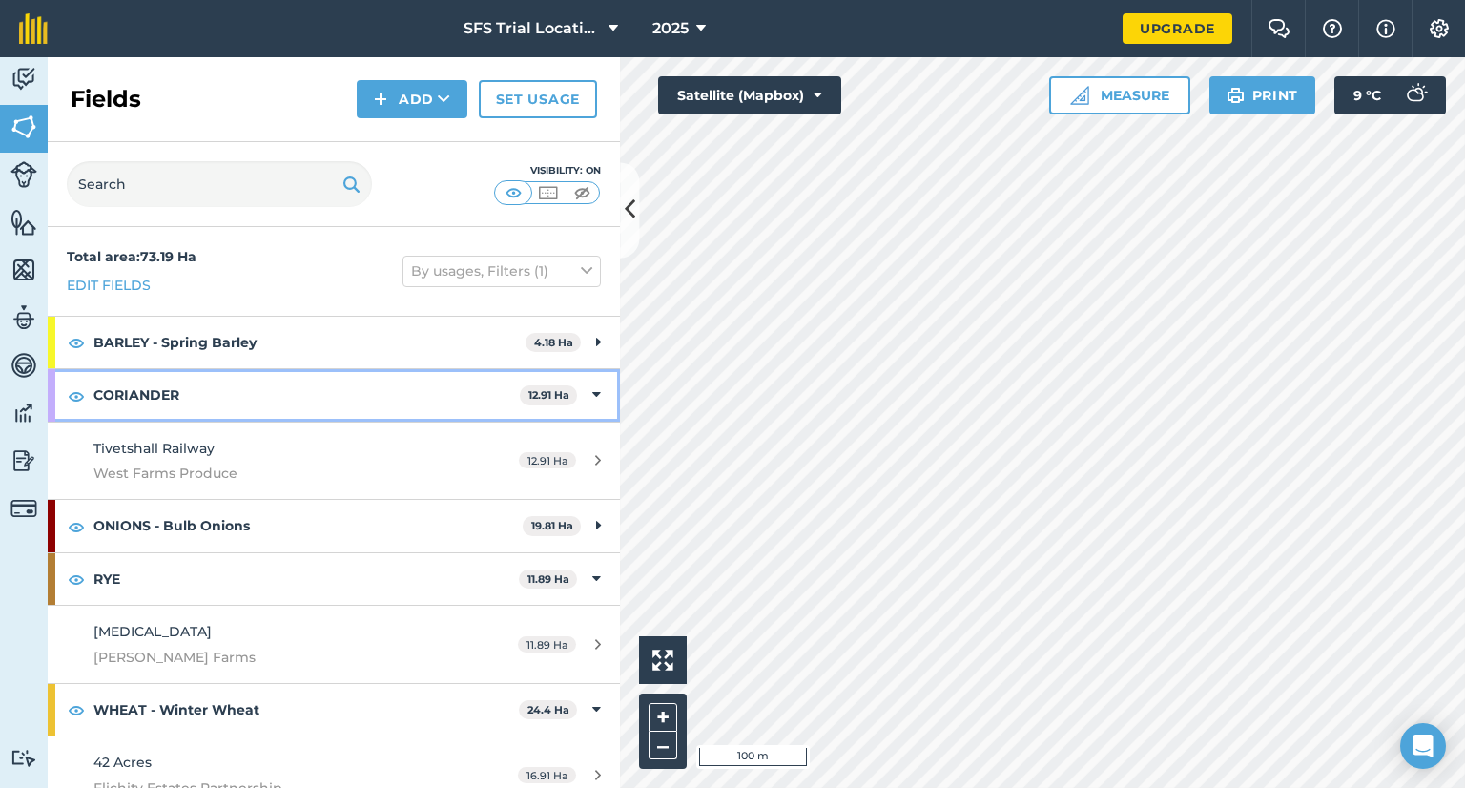
click at [345, 394] on strong "CORIANDER" at bounding box center [306, 395] width 426 height 52
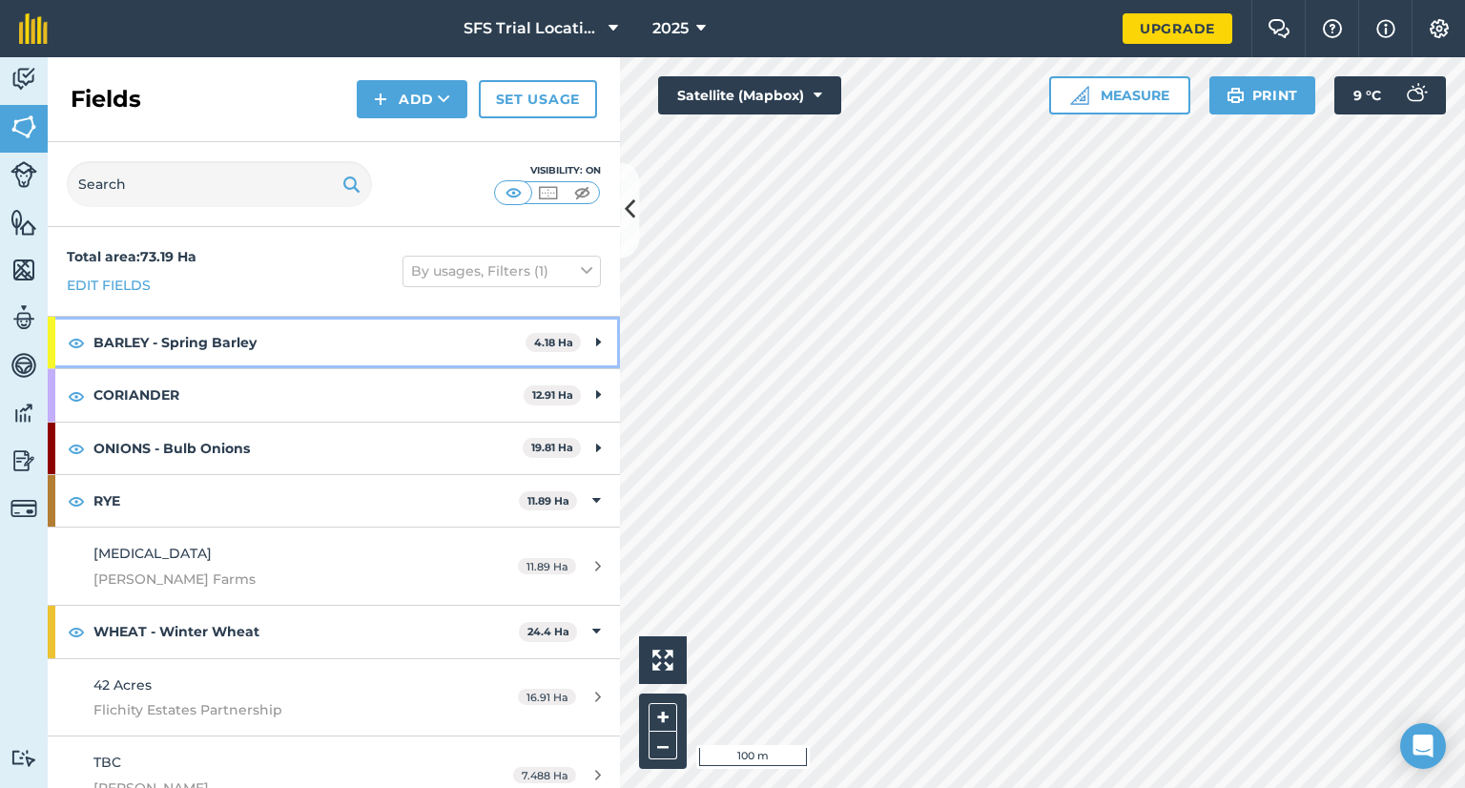
click at [320, 345] on strong "BARLEY - Spring Barley" at bounding box center [309, 343] width 432 height 52
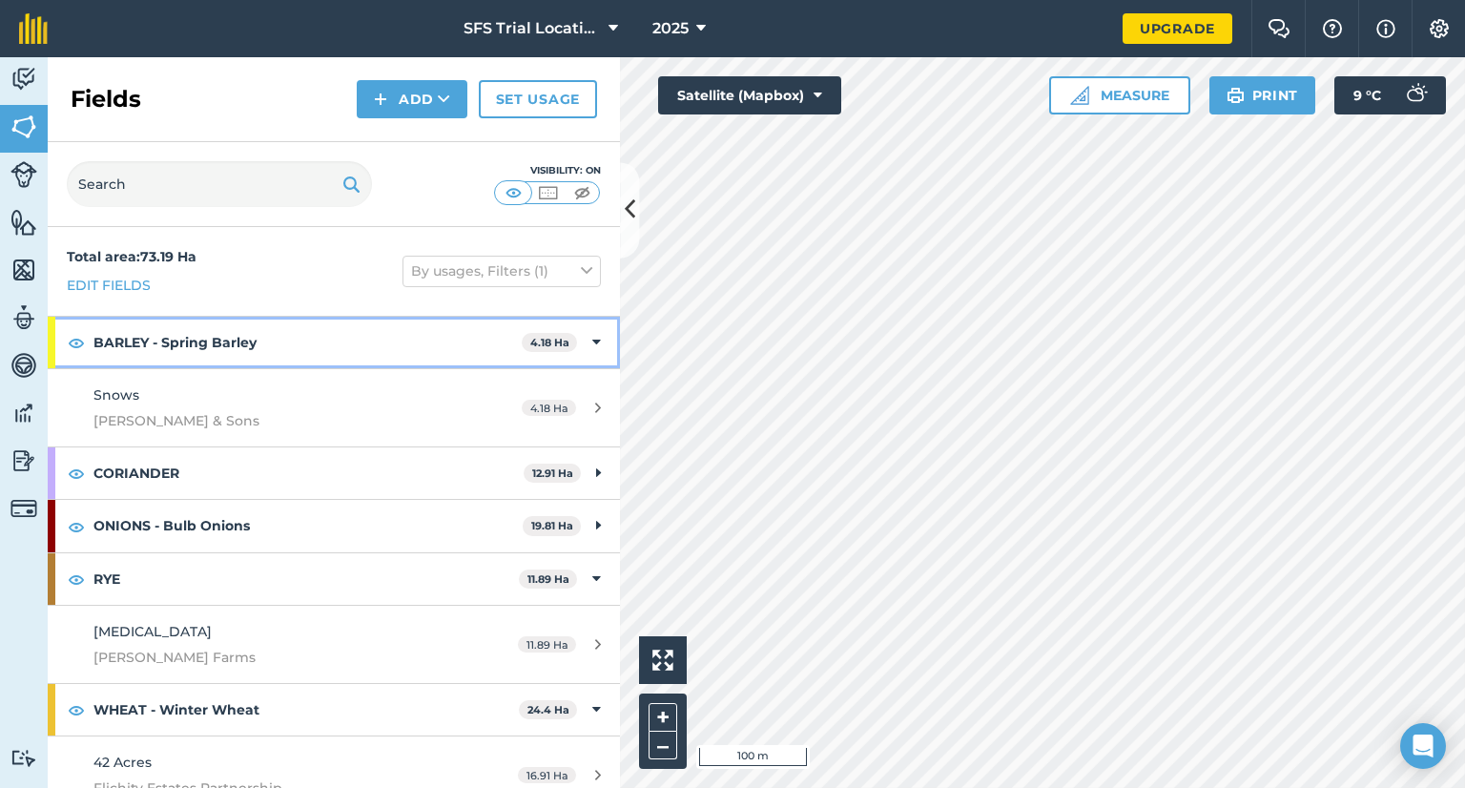
click at [320, 336] on strong "BARLEY - Spring Barley" at bounding box center [307, 343] width 428 height 52
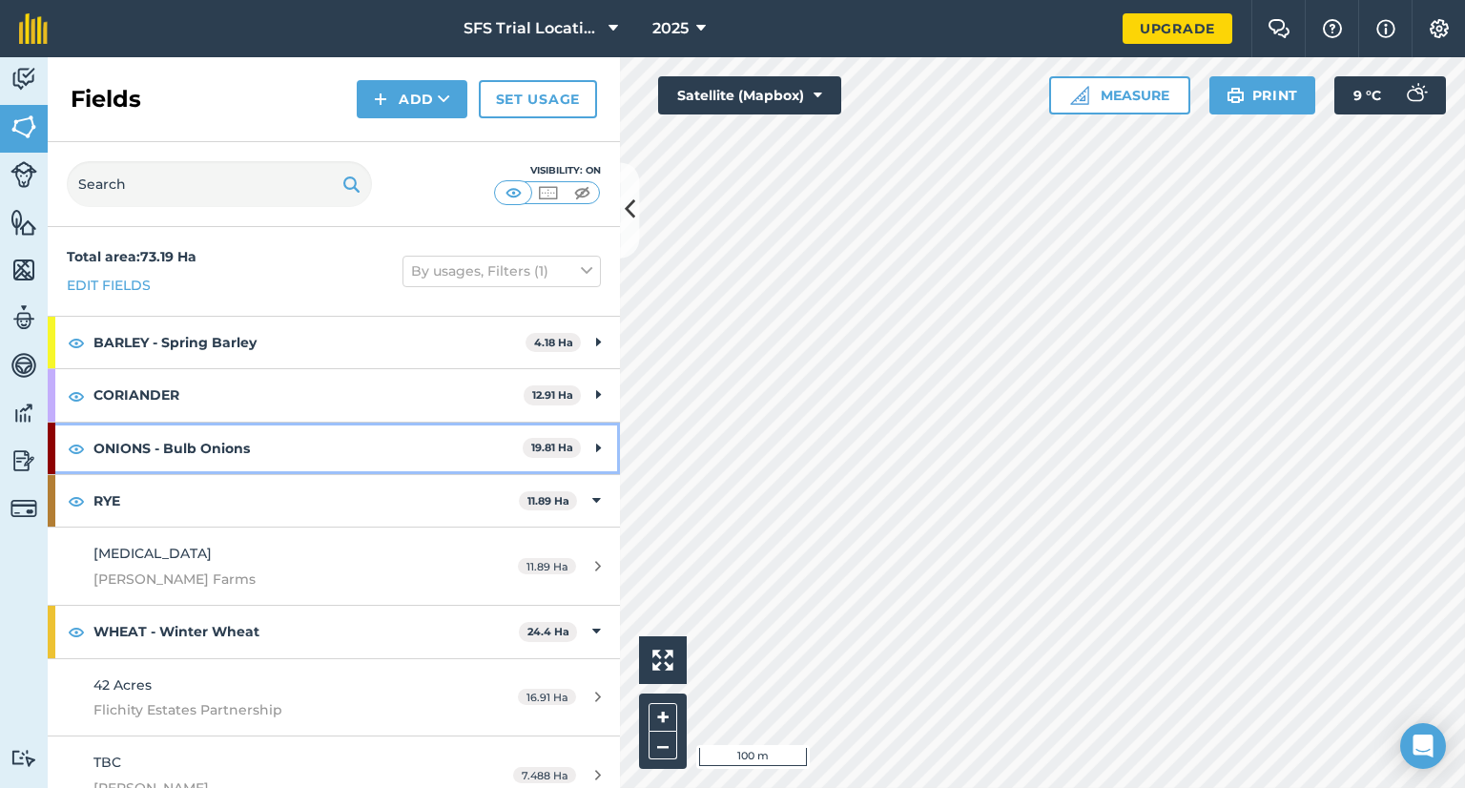
click at [246, 444] on strong "ONIONS - Bulb Onions" at bounding box center [307, 449] width 429 height 52
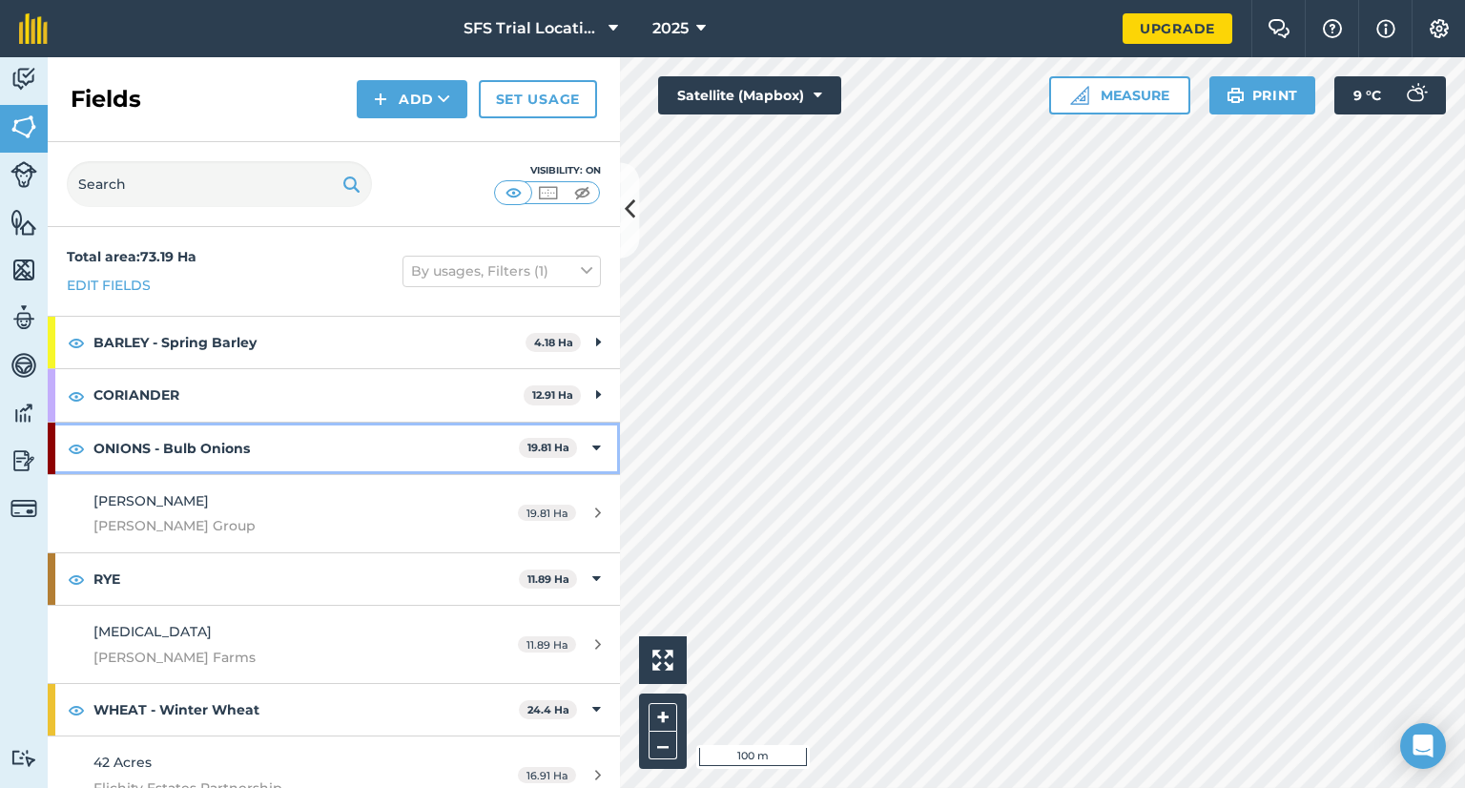
click at [244, 450] on strong "ONIONS - Bulb Onions" at bounding box center [305, 449] width 425 height 52
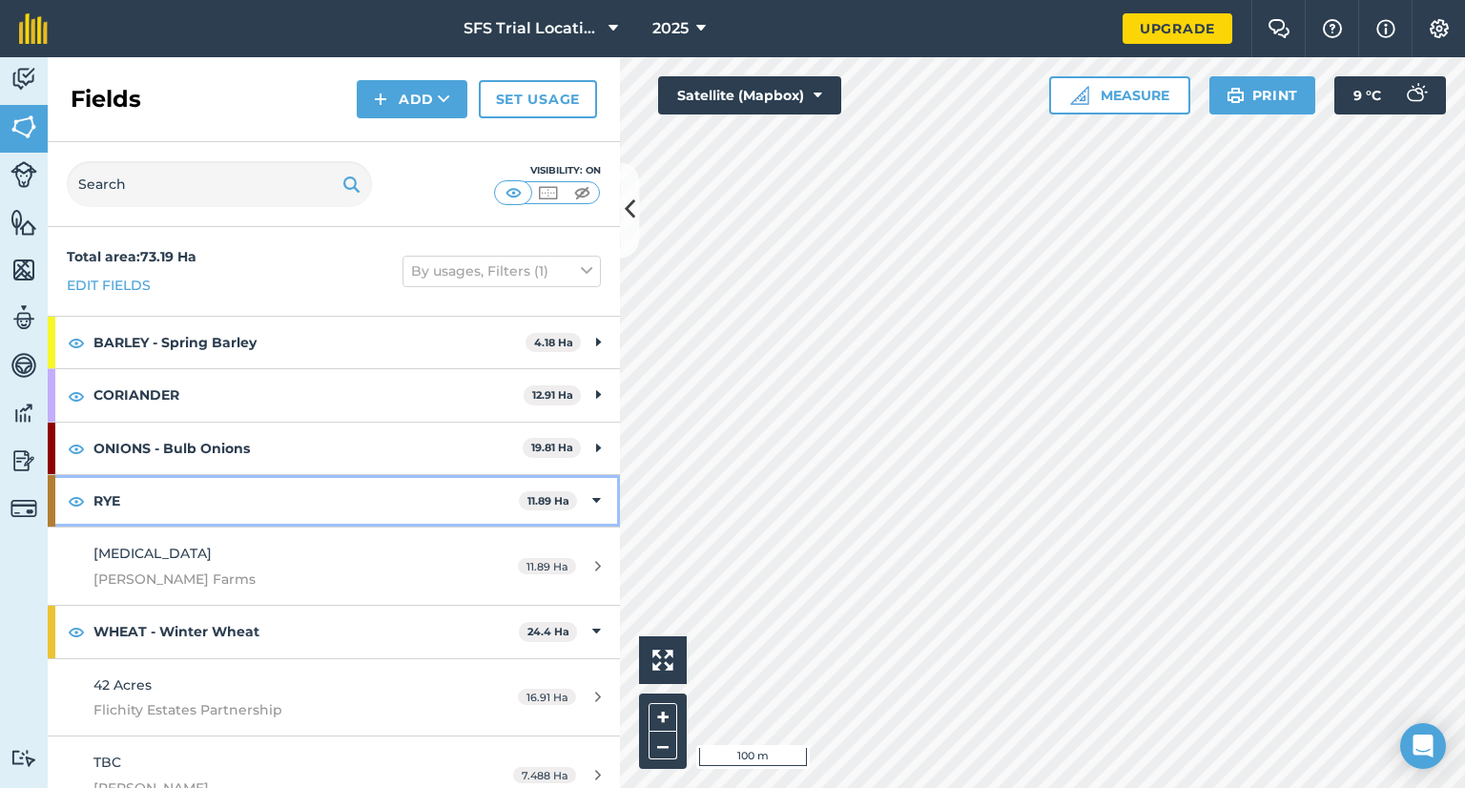
click at [253, 497] on strong "RYE" at bounding box center [305, 501] width 425 height 52
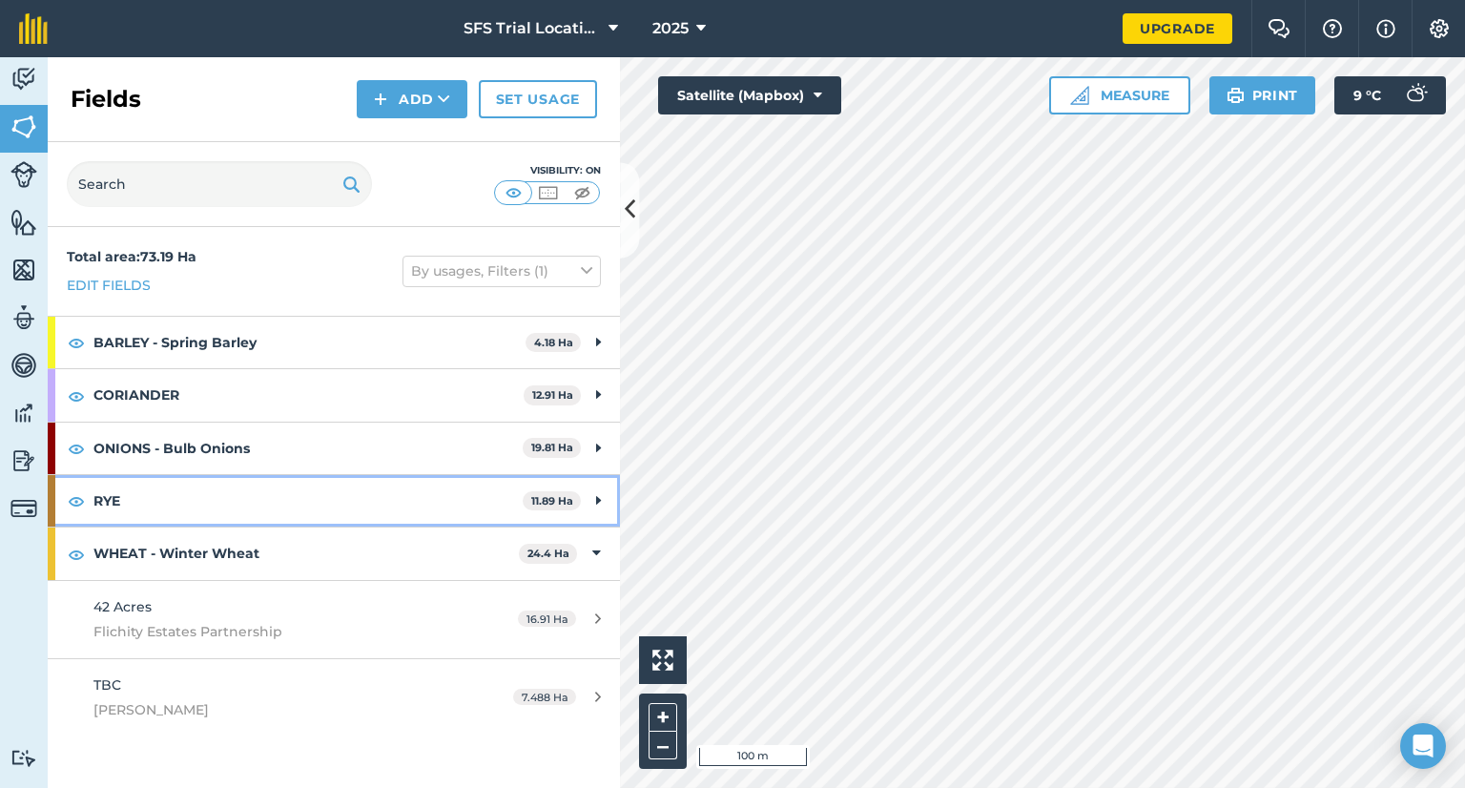
click at [253, 497] on strong "RYE" at bounding box center [307, 501] width 429 height 52
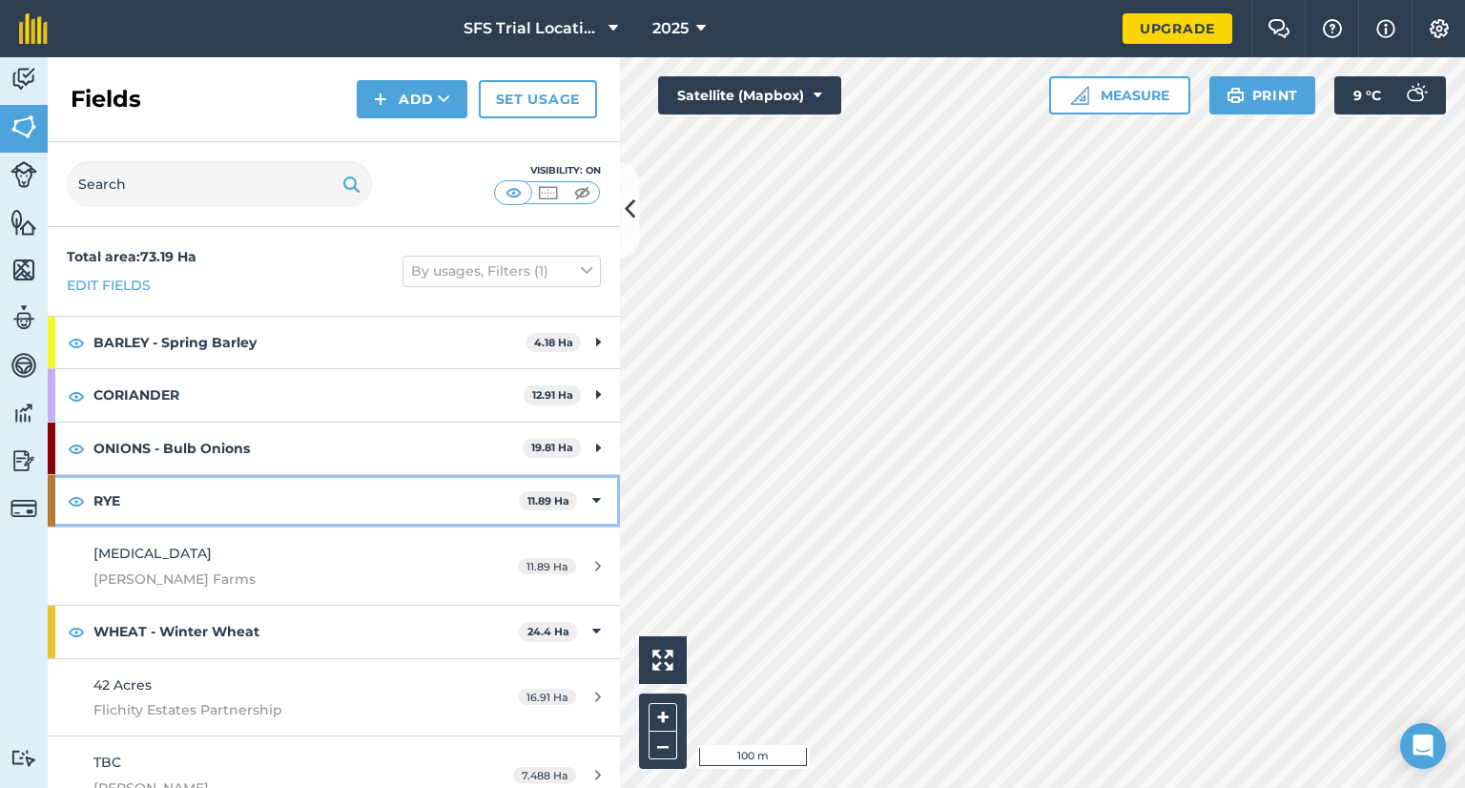
click at [253, 497] on strong "RYE" at bounding box center [305, 501] width 425 height 52
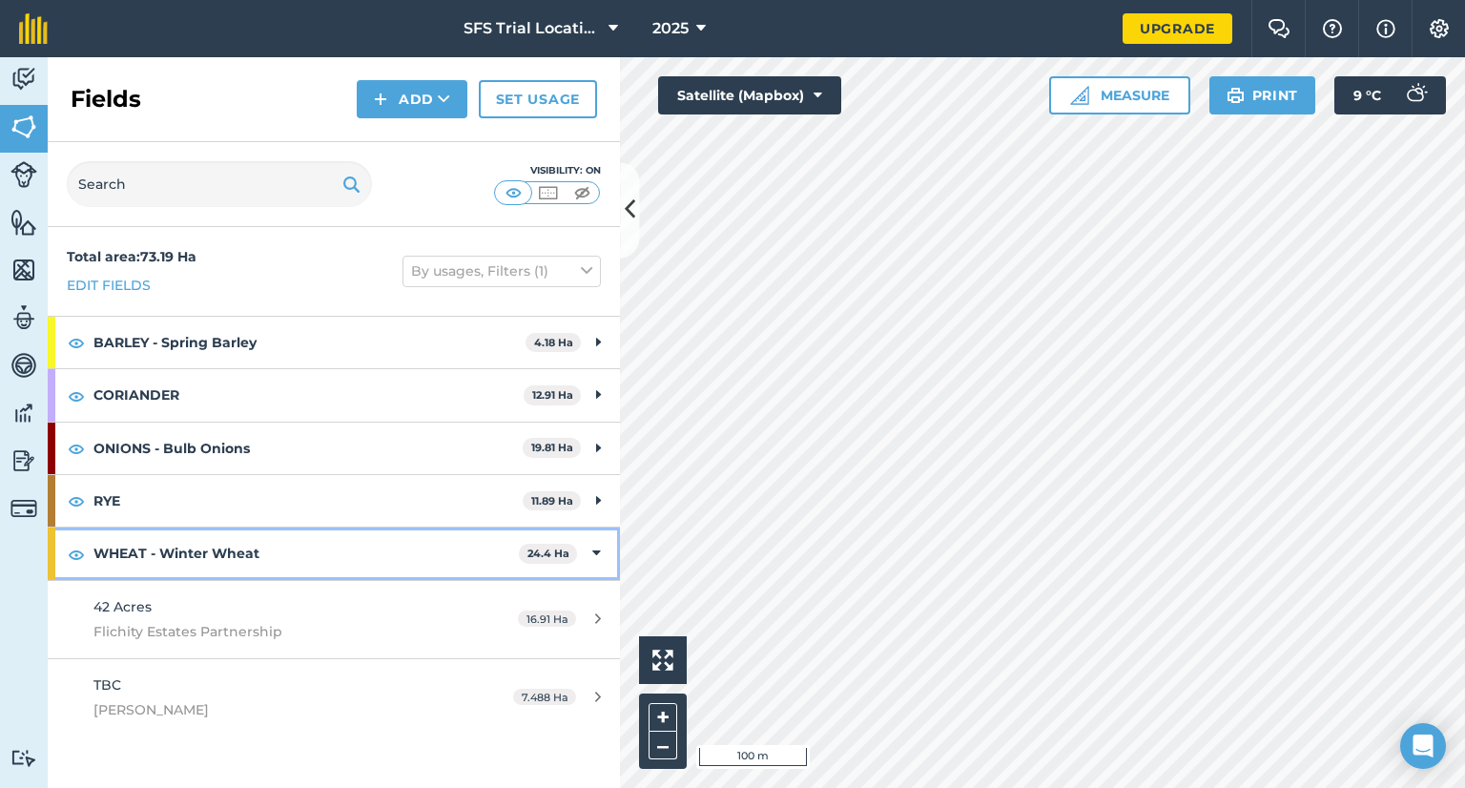
click at [277, 547] on strong "WHEAT - Winter Wheat" at bounding box center [305, 553] width 425 height 52
click at [275, 544] on strong "WHEAT - Winter Wheat" at bounding box center [307, 553] width 429 height 52
click at [244, 545] on strong "WHEAT - Winter Wheat" at bounding box center [305, 553] width 425 height 52
click at [244, 545] on strong "WHEAT - Winter Wheat" at bounding box center [307, 553] width 429 height 52
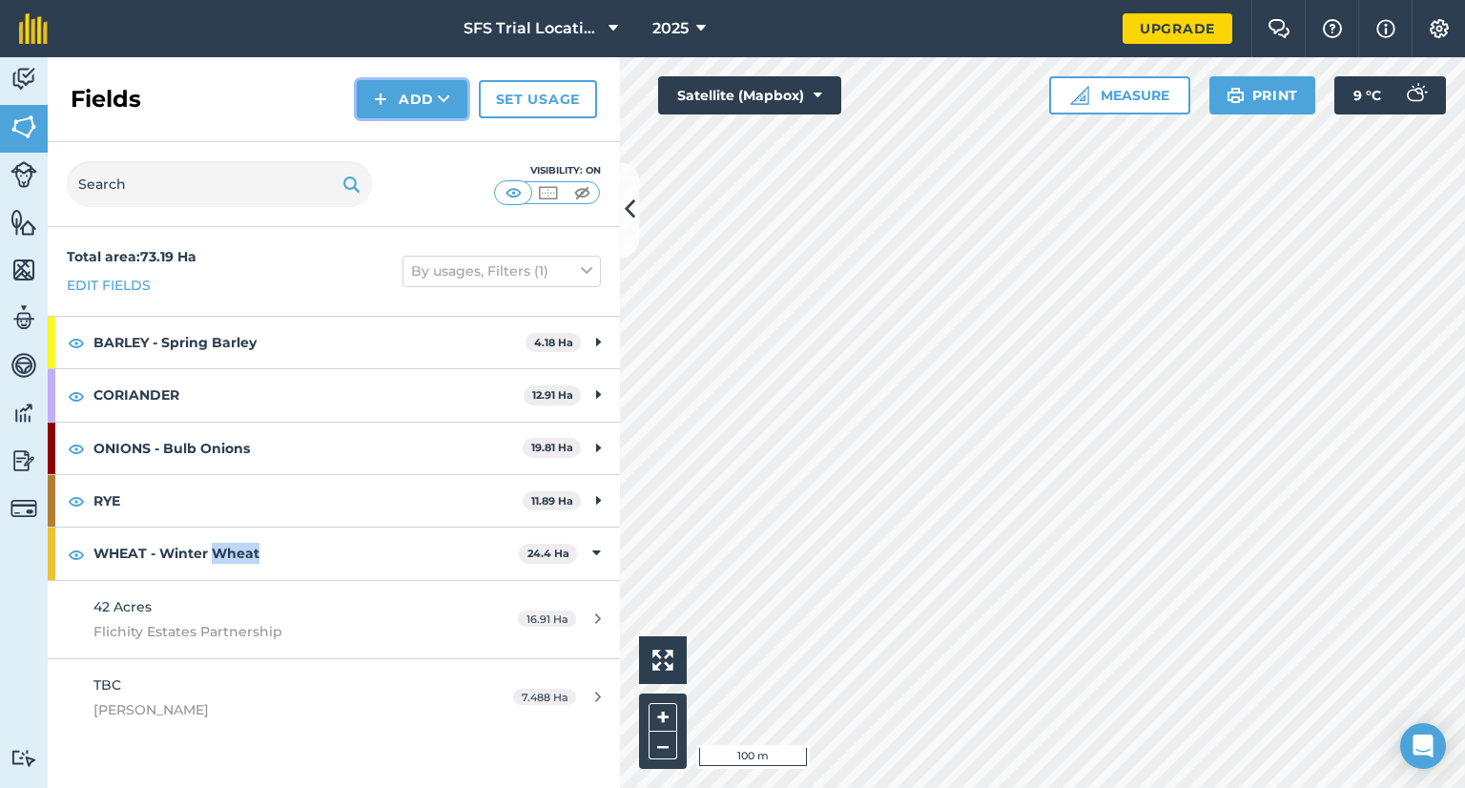
click at [421, 104] on button "Add" at bounding box center [412, 99] width 111 height 38
click at [410, 90] on button "Add" at bounding box center [412, 99] width 111 height 38
click at [424, 131] on link "Draw" at bounding box center [412, 142] width 105 height 42
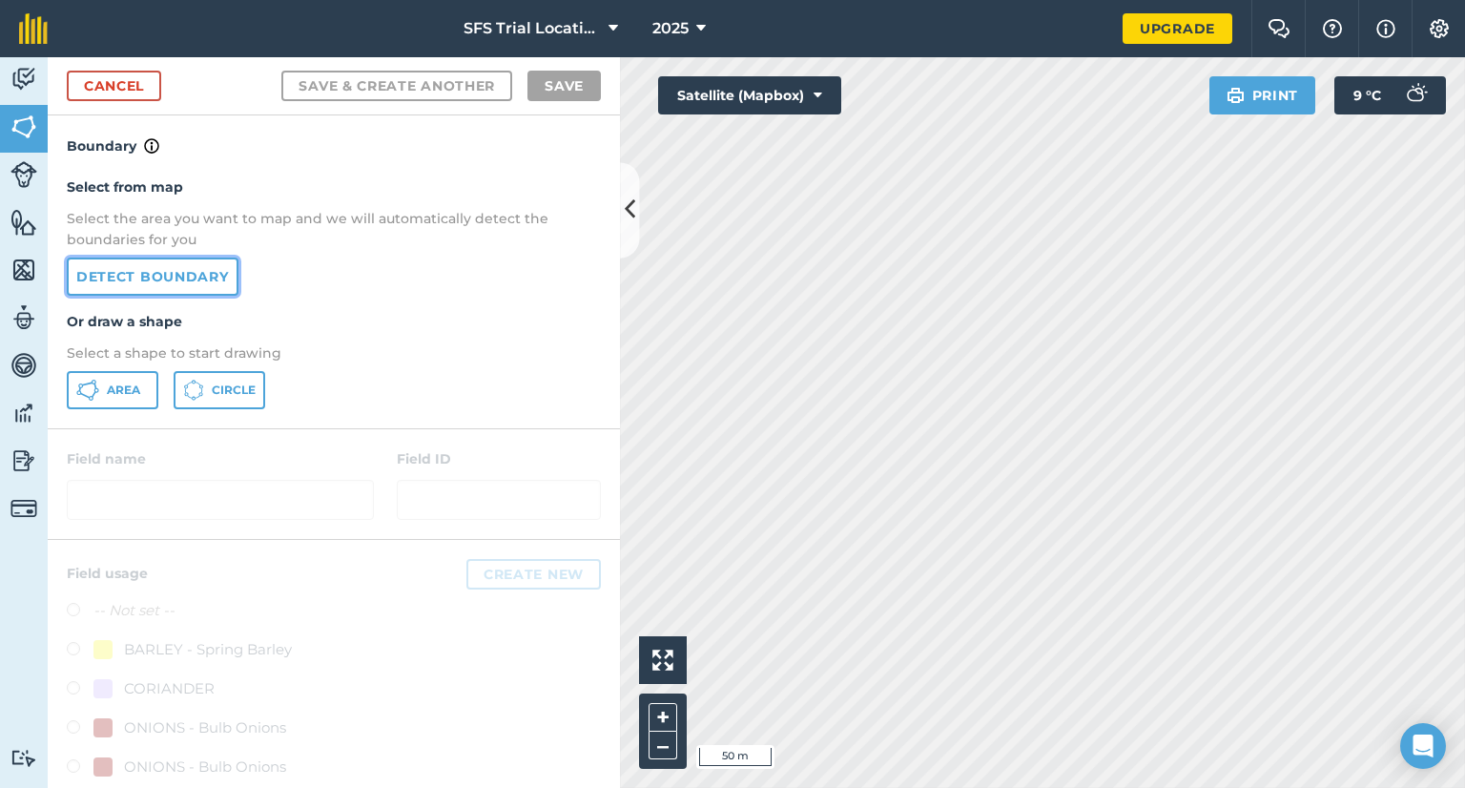
click at [141, 275] on link "Detect boundary" at bounding box center [153, 277] width 172 height 38
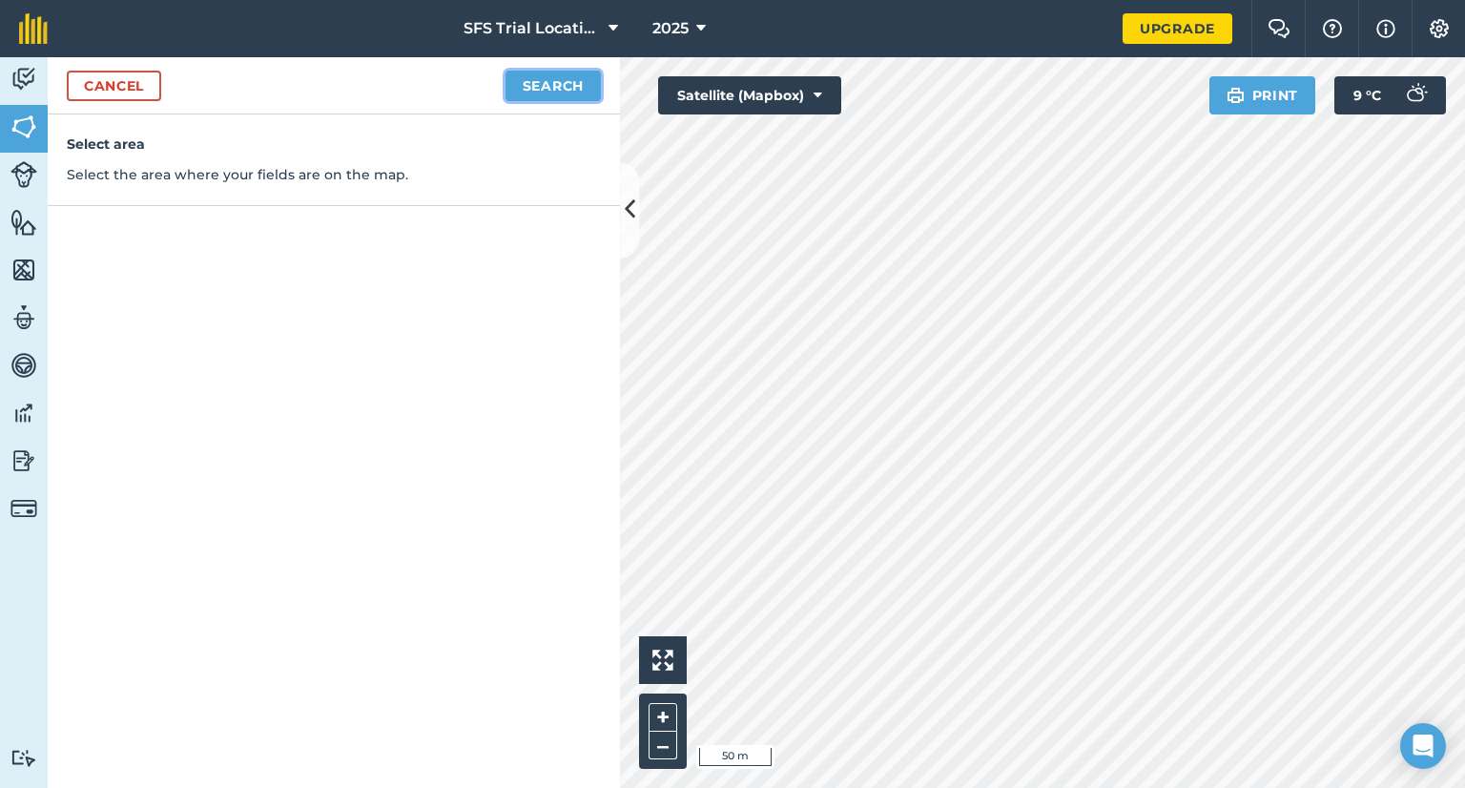
click at [537, 82] on button "Search" at bounding box center [553, 86] width 95 height 31
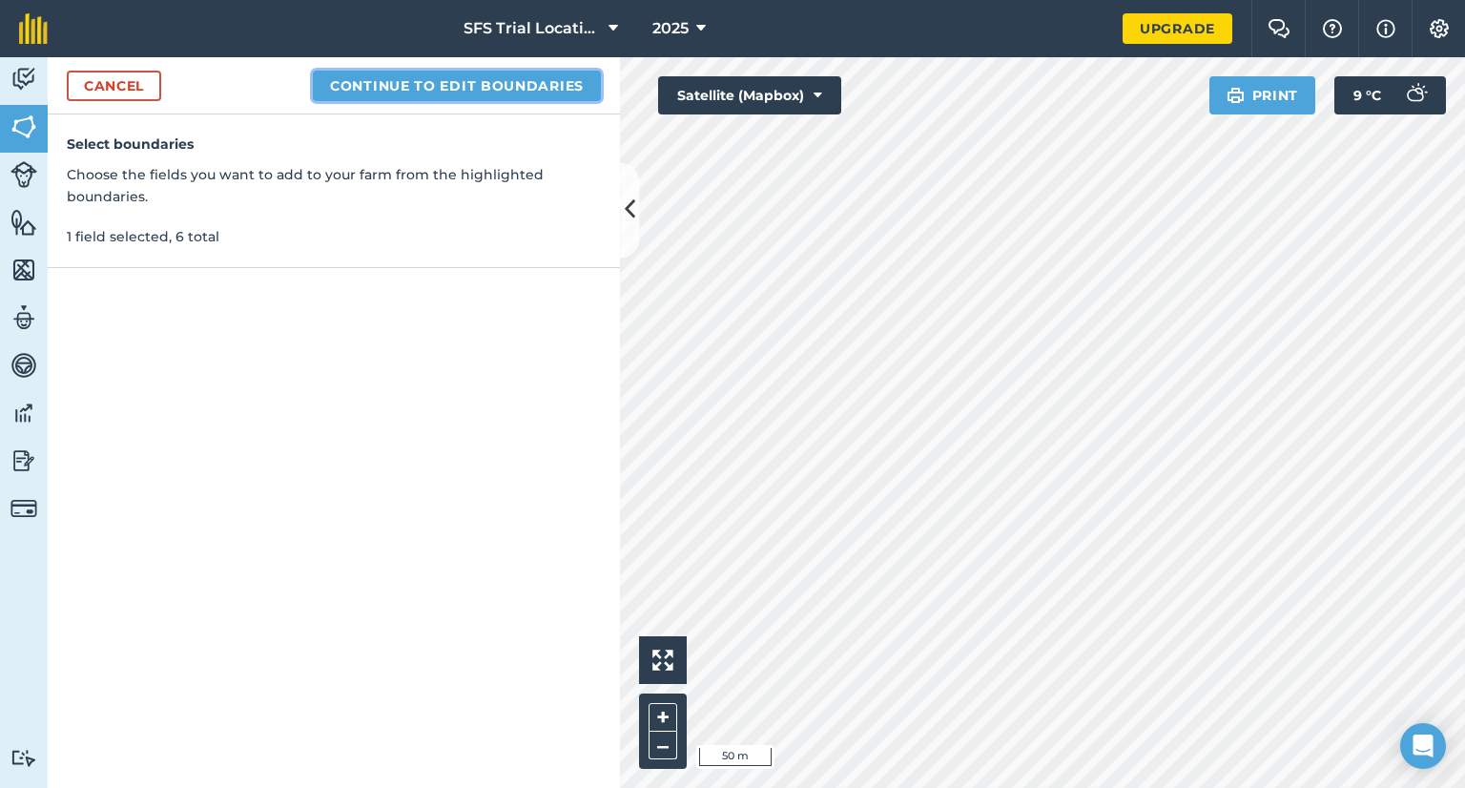
click at [419, 84] on button "Continue to edit boundaries" at bounding box center [457, 86] width 288 height 31
click at [482, 77] on button "Continue to name fields" at bounding box center [477, 86] width 247 height 31
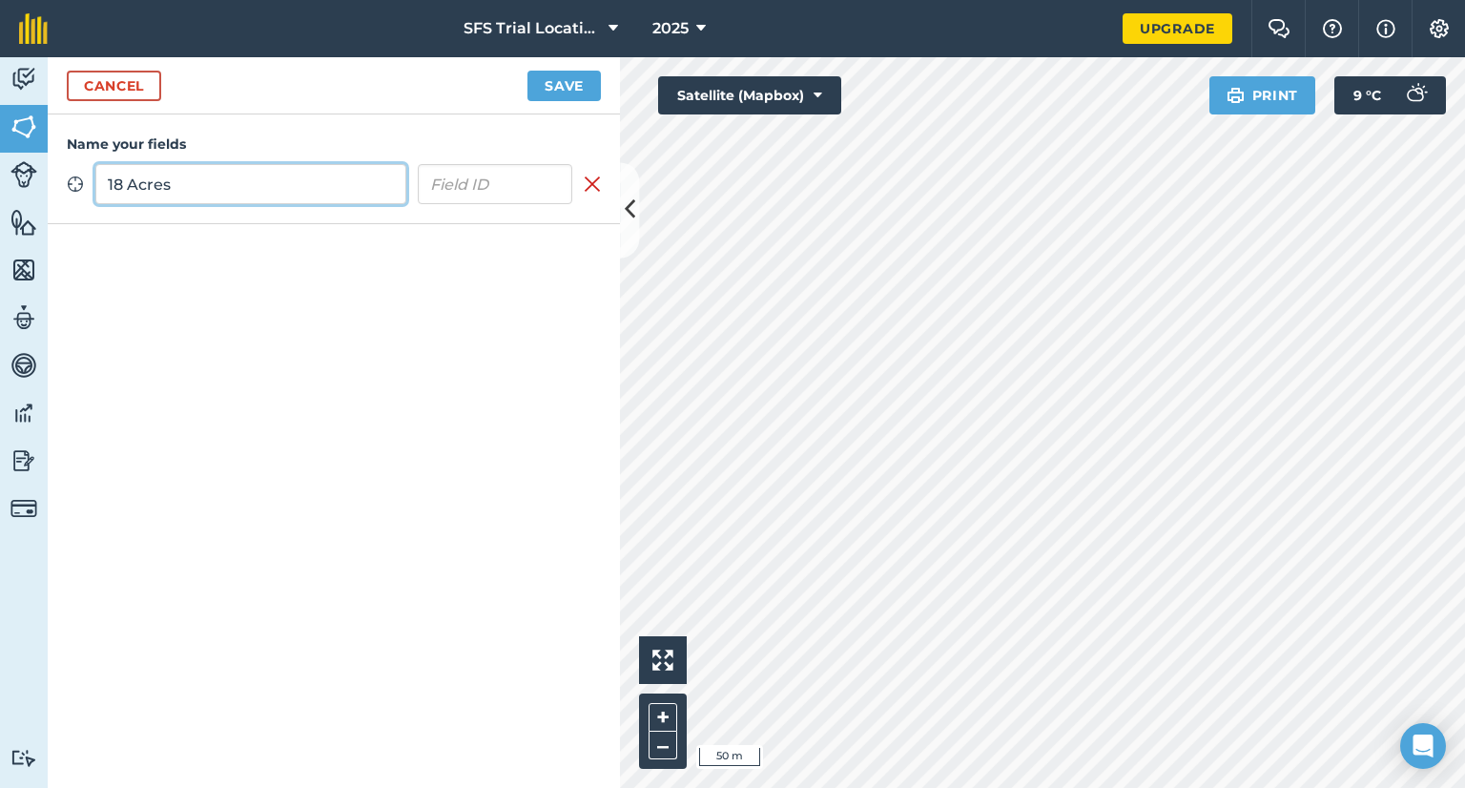
type input "18 Acres"
click at [480, 186] on input "text" at bounding box center [495, 184] width 155 height 40
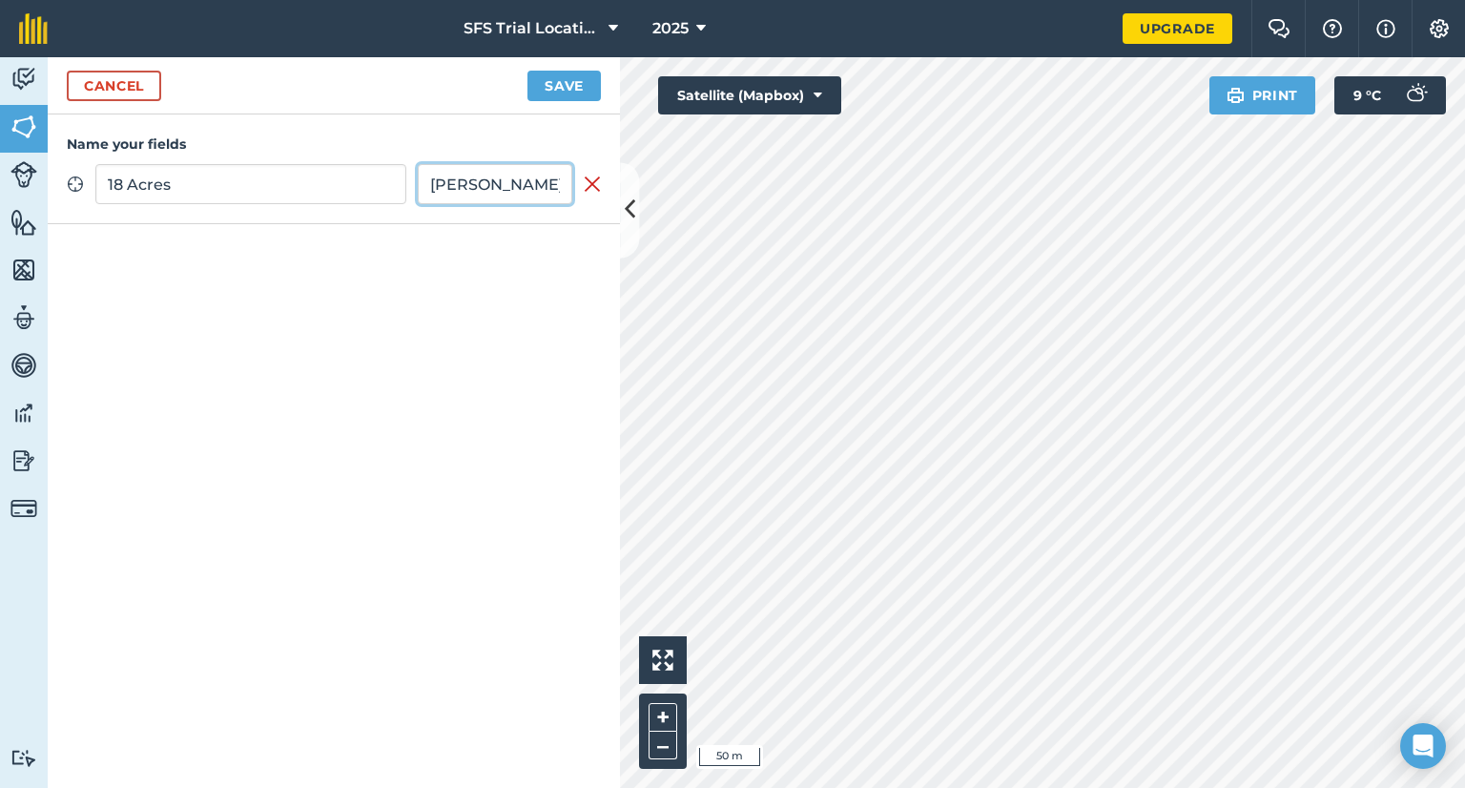
type input "[PERSON_NAME]"
click at [574, 74] on button "Save" at bounding box center [563, 86] width 73 height 31
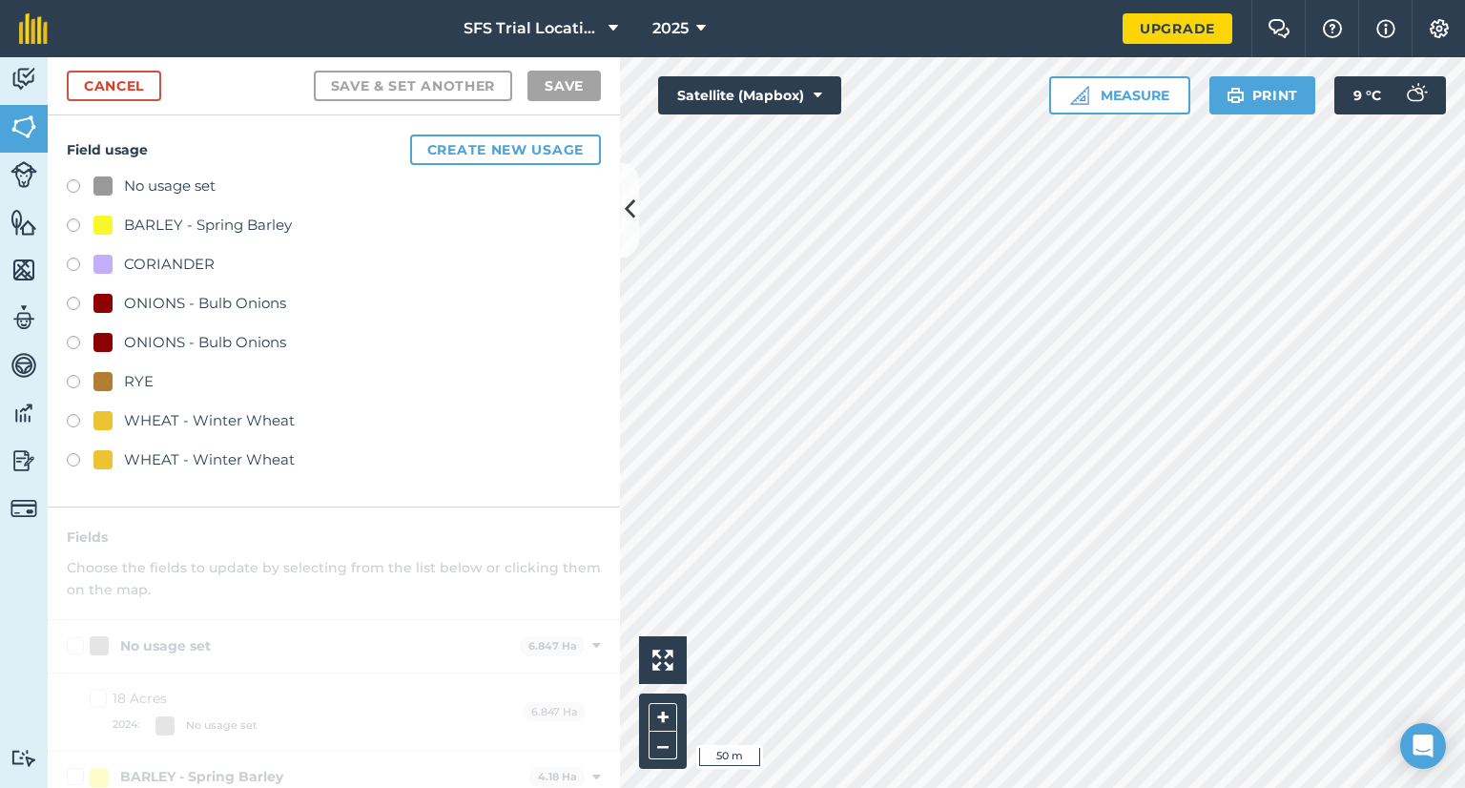
click at [151, 465] on div "WHEAT - Winter Wheat" at bounding box center [209, 459] width 171 height 23
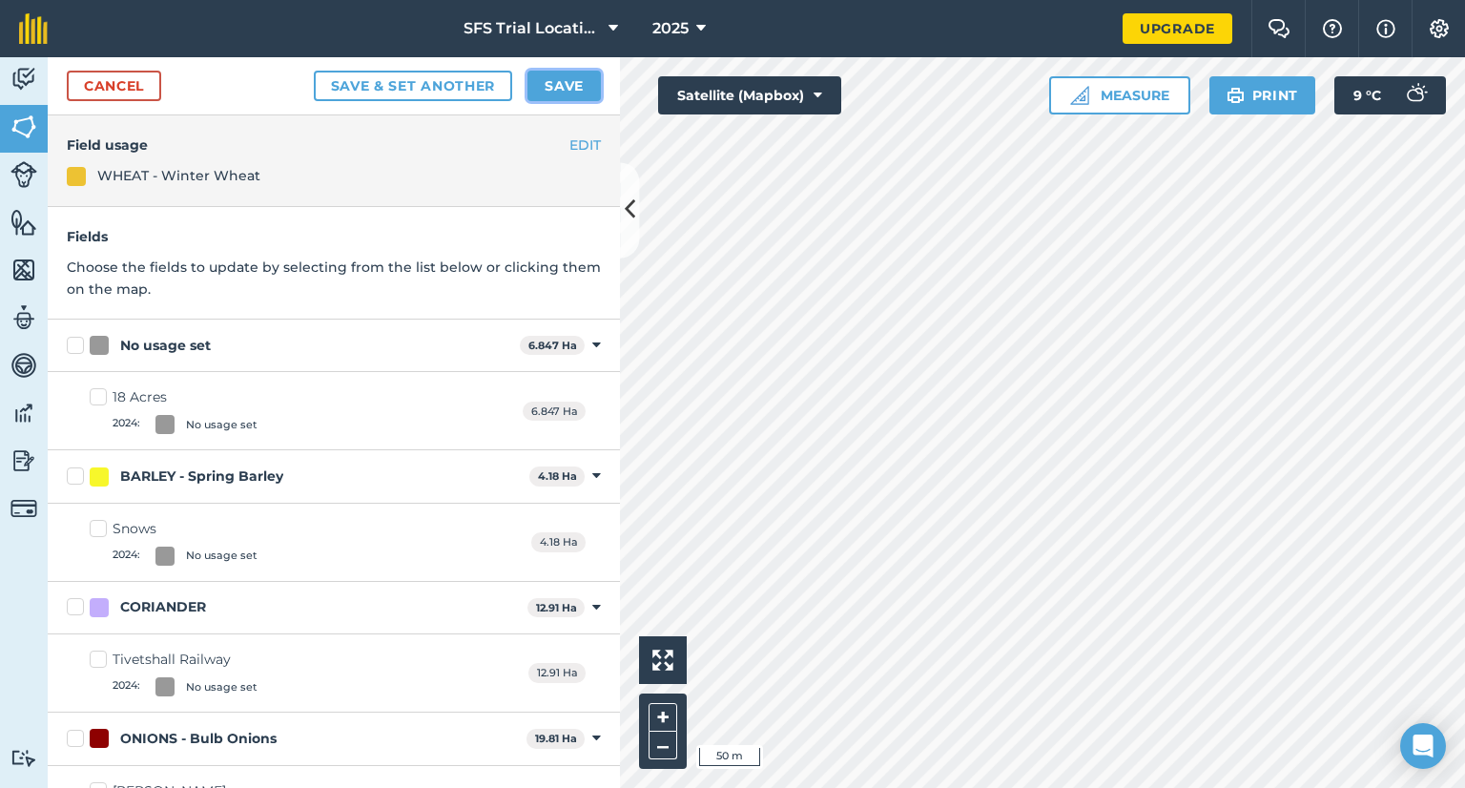
click at [549, 81] on button "Save" at bounding box center [563, 86] width 73 height 31
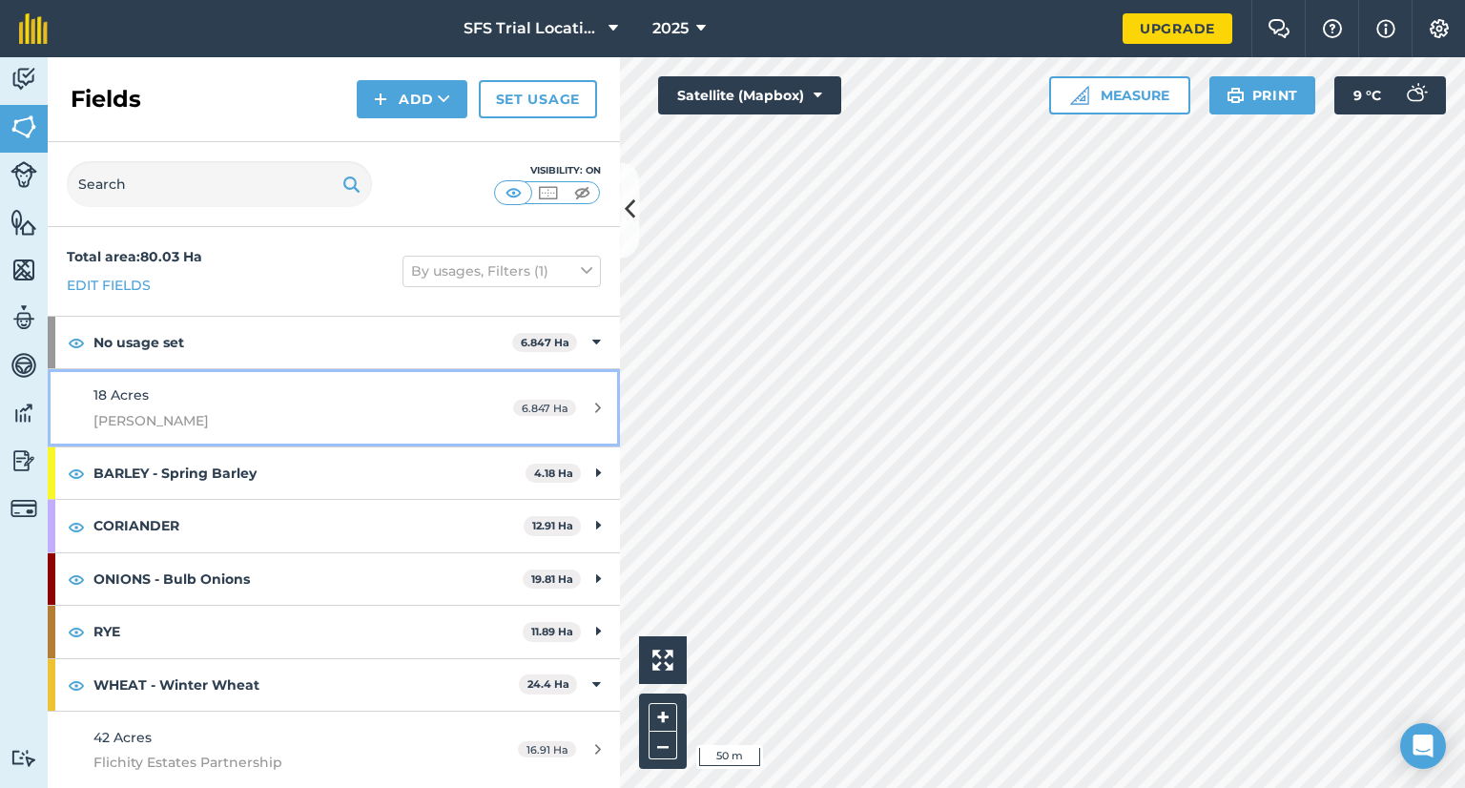
click at [522, 382] on link "18 Acres [PERSON_NAME] 6.847 Ha" at bounding box center [334, 407] width 572 height 77
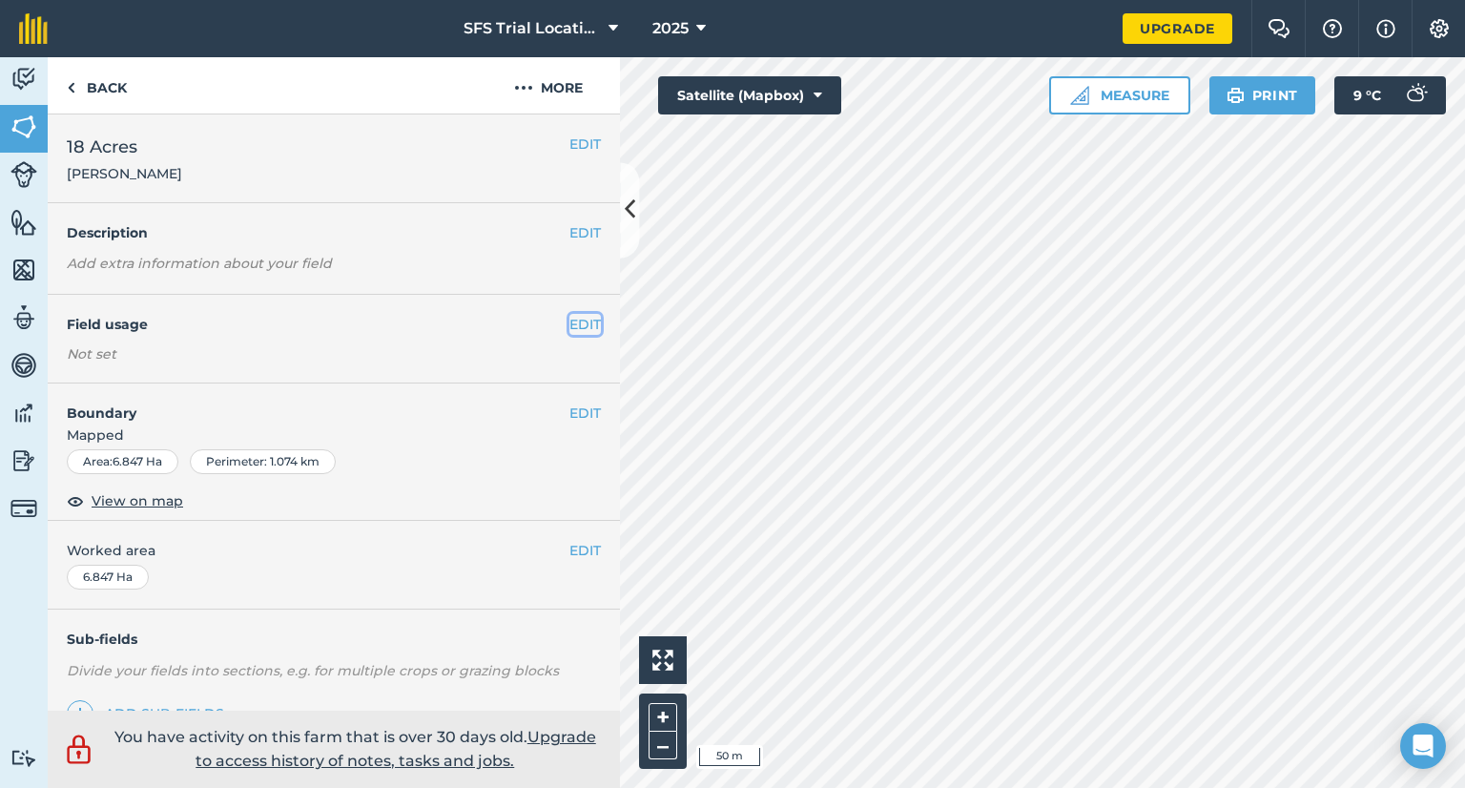
click at [569, 321] on button "EDIT" at bounding box center [584, 324] width 31 height 21
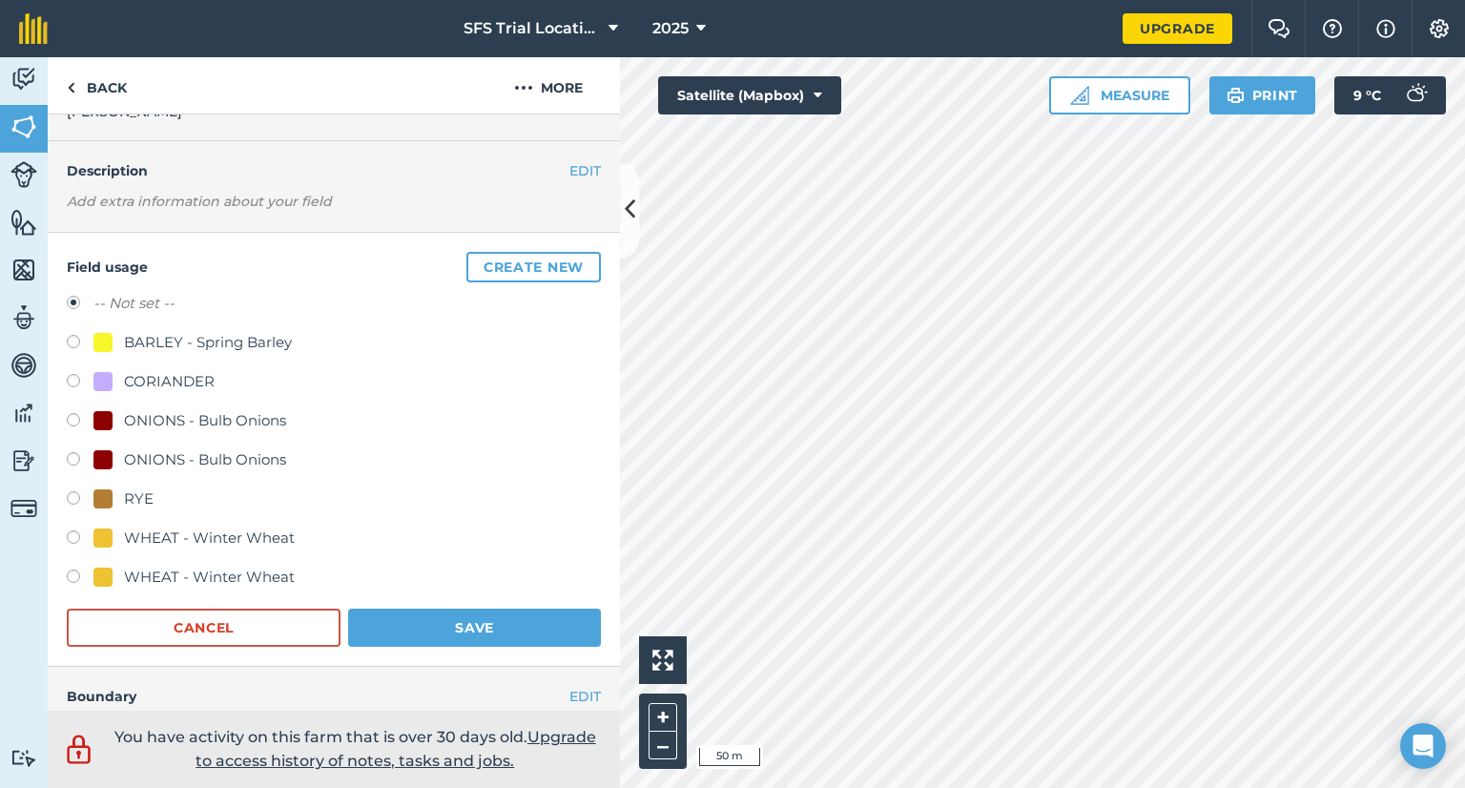
scroll to position [95, 0]
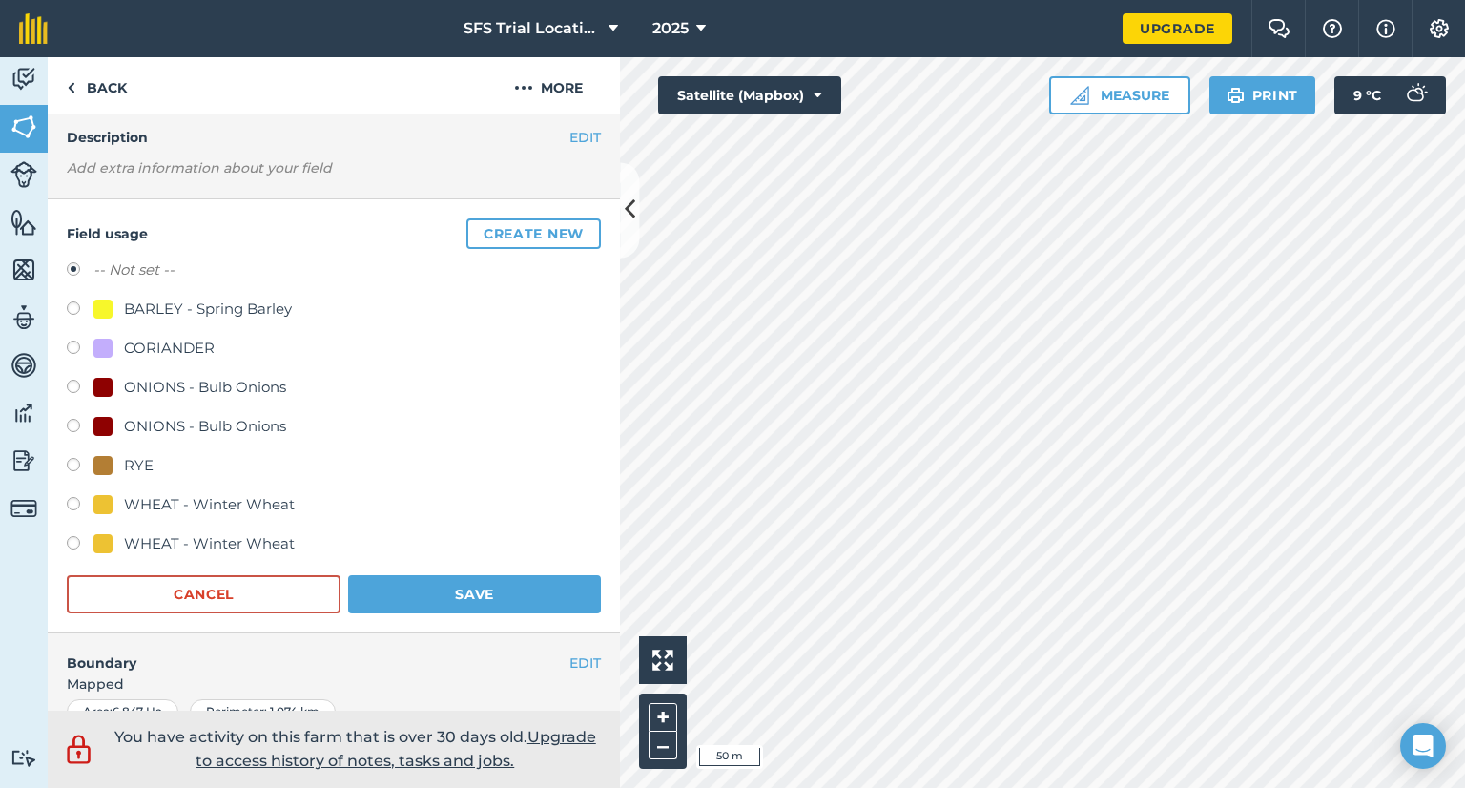
click at [72, 499] on label at bounding box center [80, 506] width 27 height 19
radio input "true"
radio input "false"
click at [404, 592] on button "Save" at bounding box center [474, 594] width 253 height 38
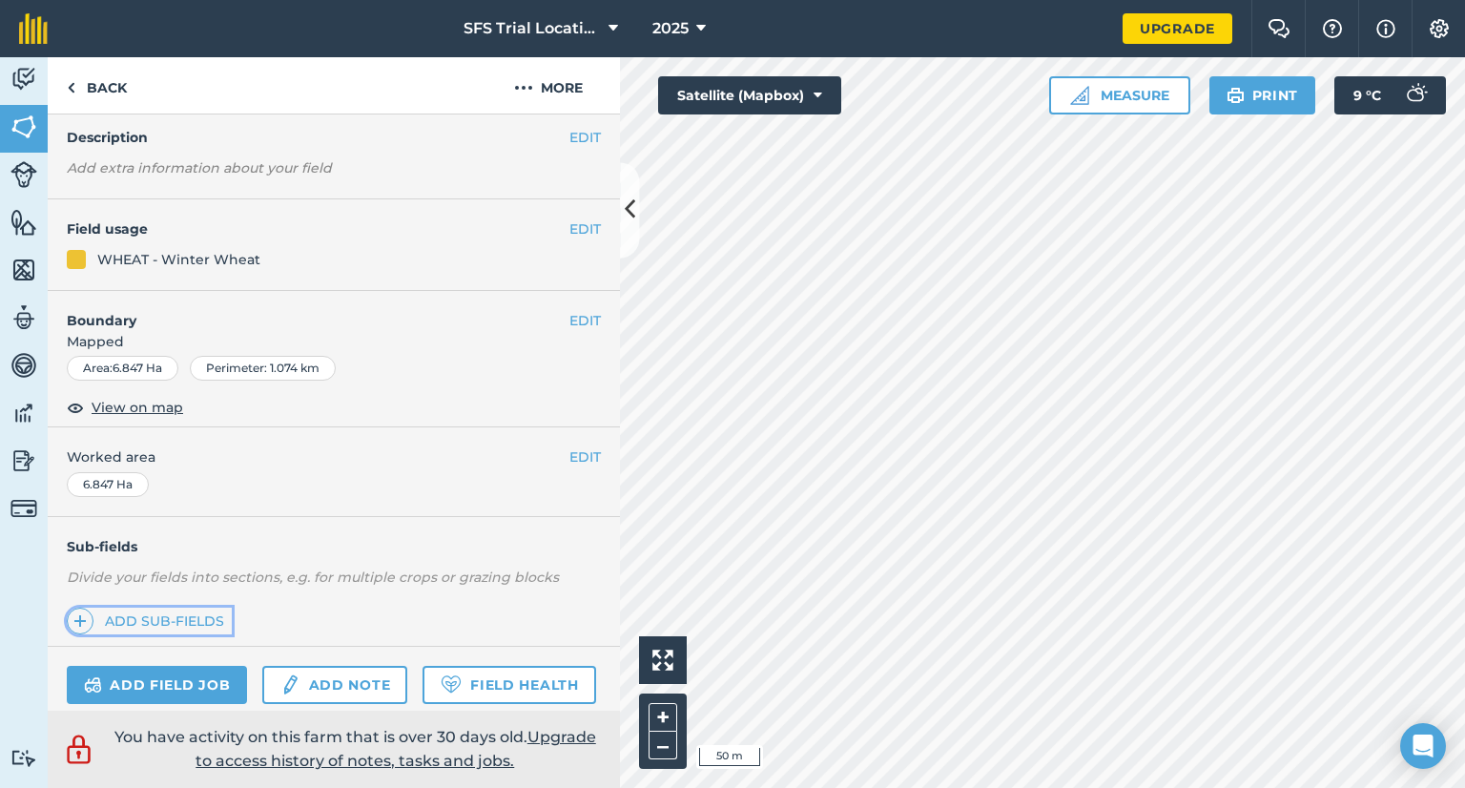
click at [192, 620] on link "Add sub-fields" at bounding box center [149, 621] width 165 height 27
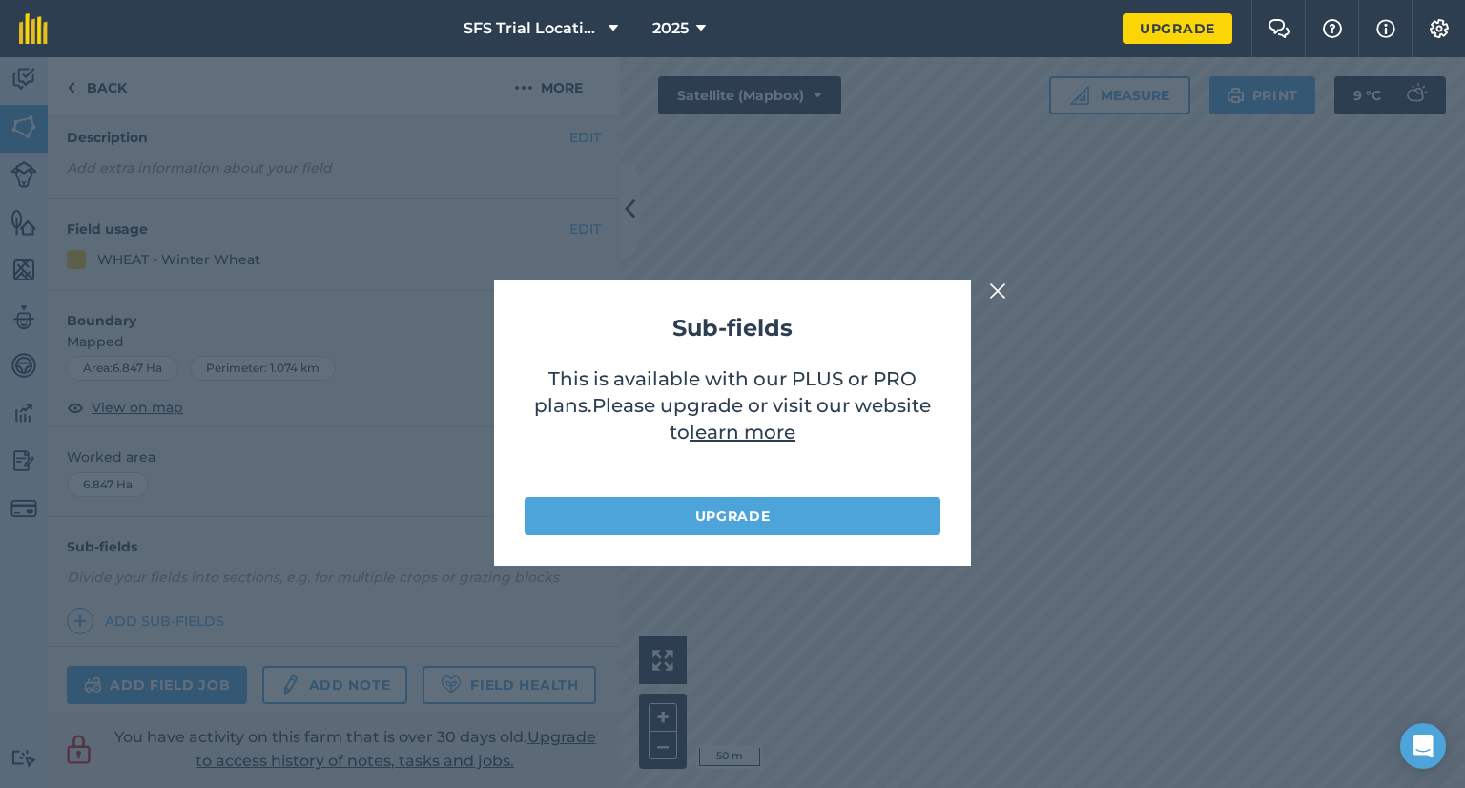
click at [1001, 277] on div "Sub-fields This is available with our PLUS or PRO plans . Please upgrade or vis…" at bounding box center [732, 422] width 1465 height 731
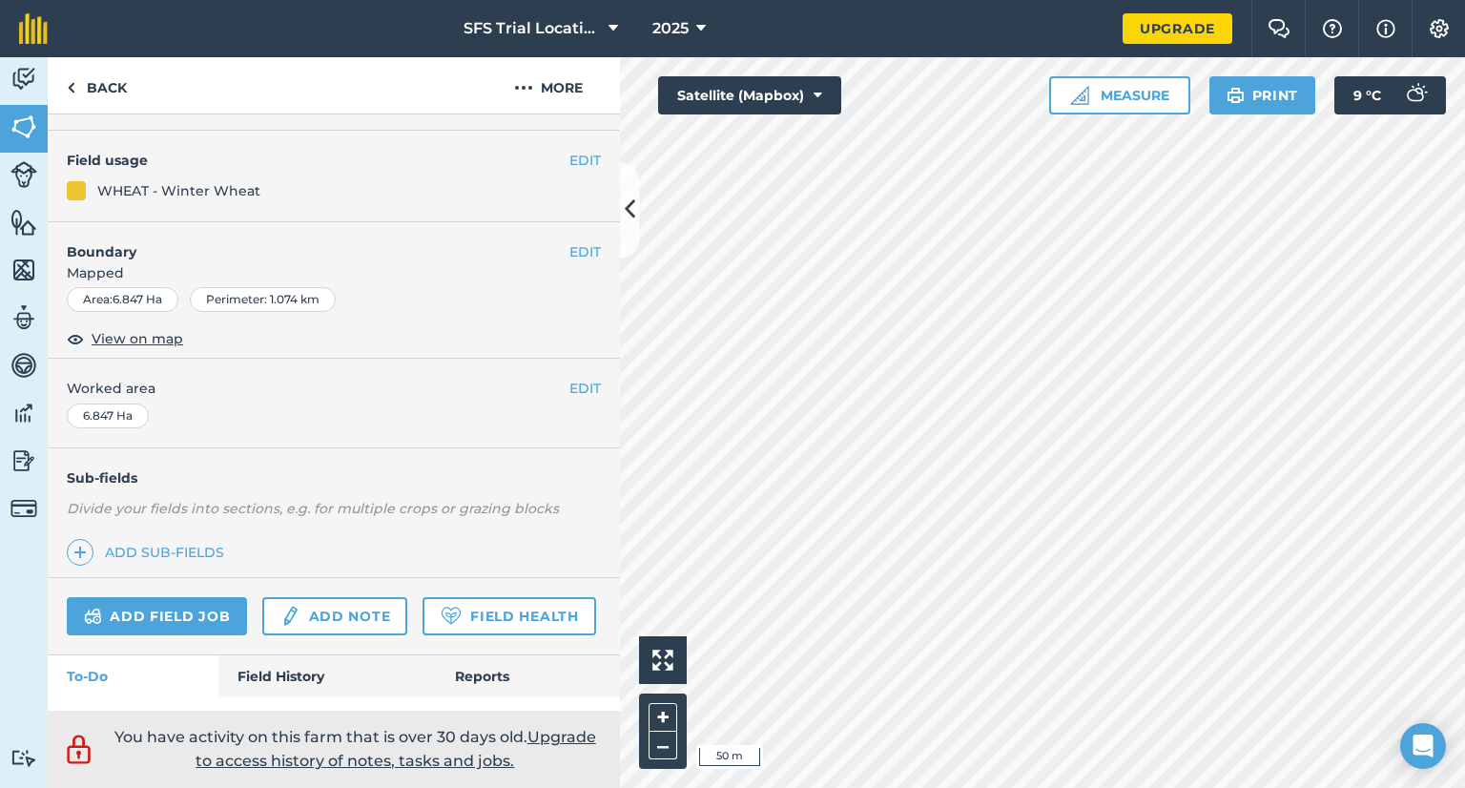
scroll to position [0, 0]
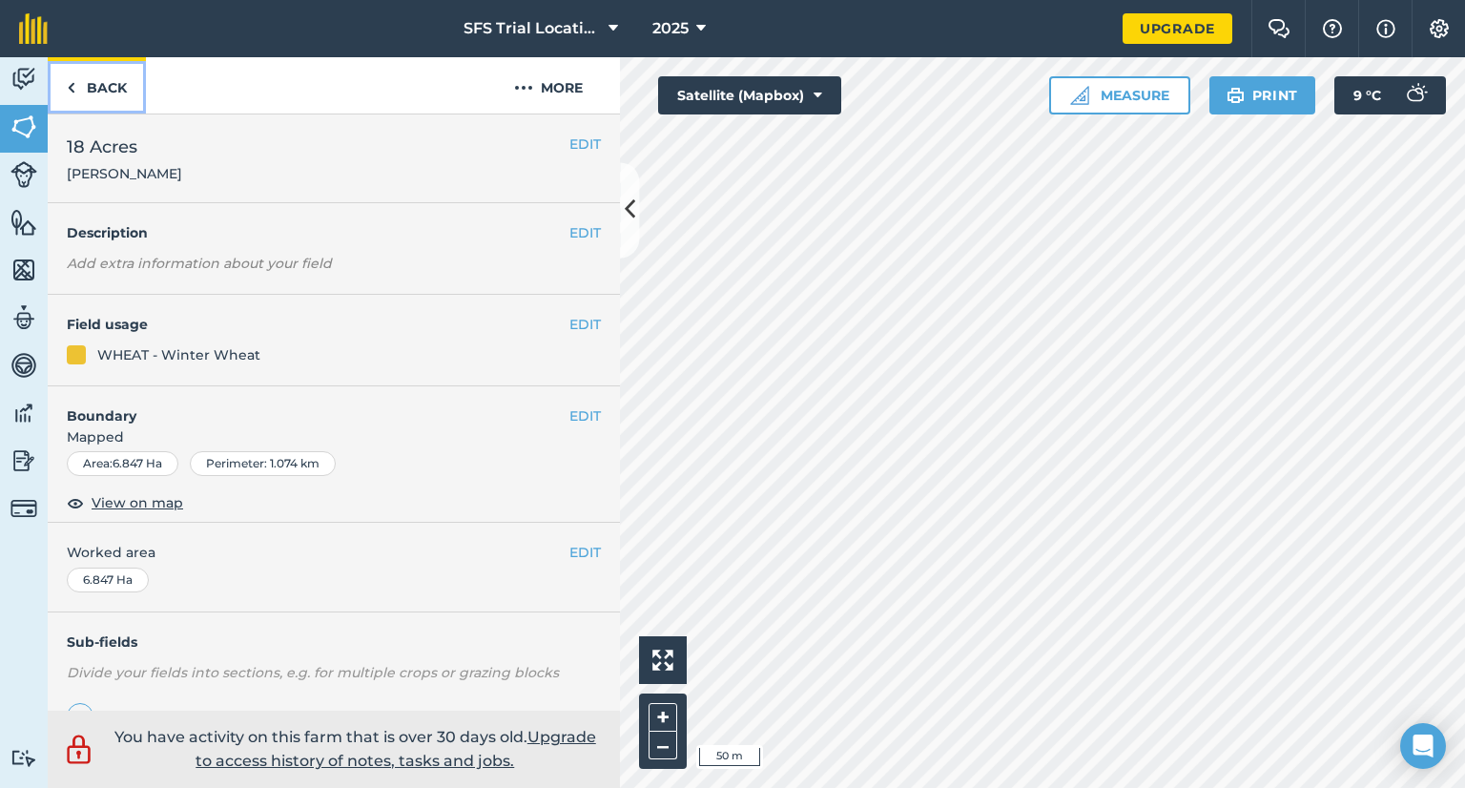
click at [72, 85] on img at bounding box center [71, 87] width 9 height 23
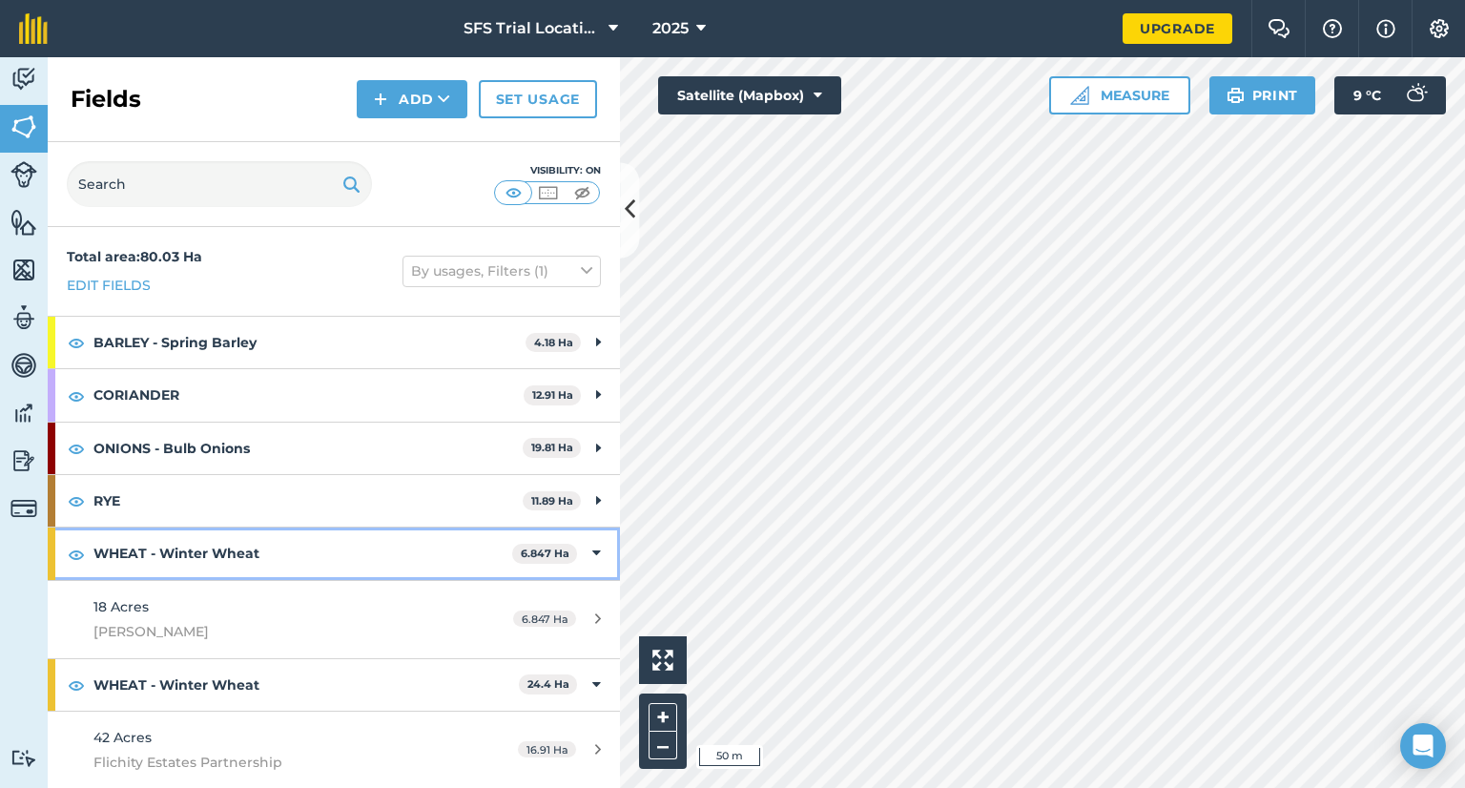
click at [470, 541] on strong "WHEAT - Winter Wheat" at bounding box center [302, 553] width 419 height 52
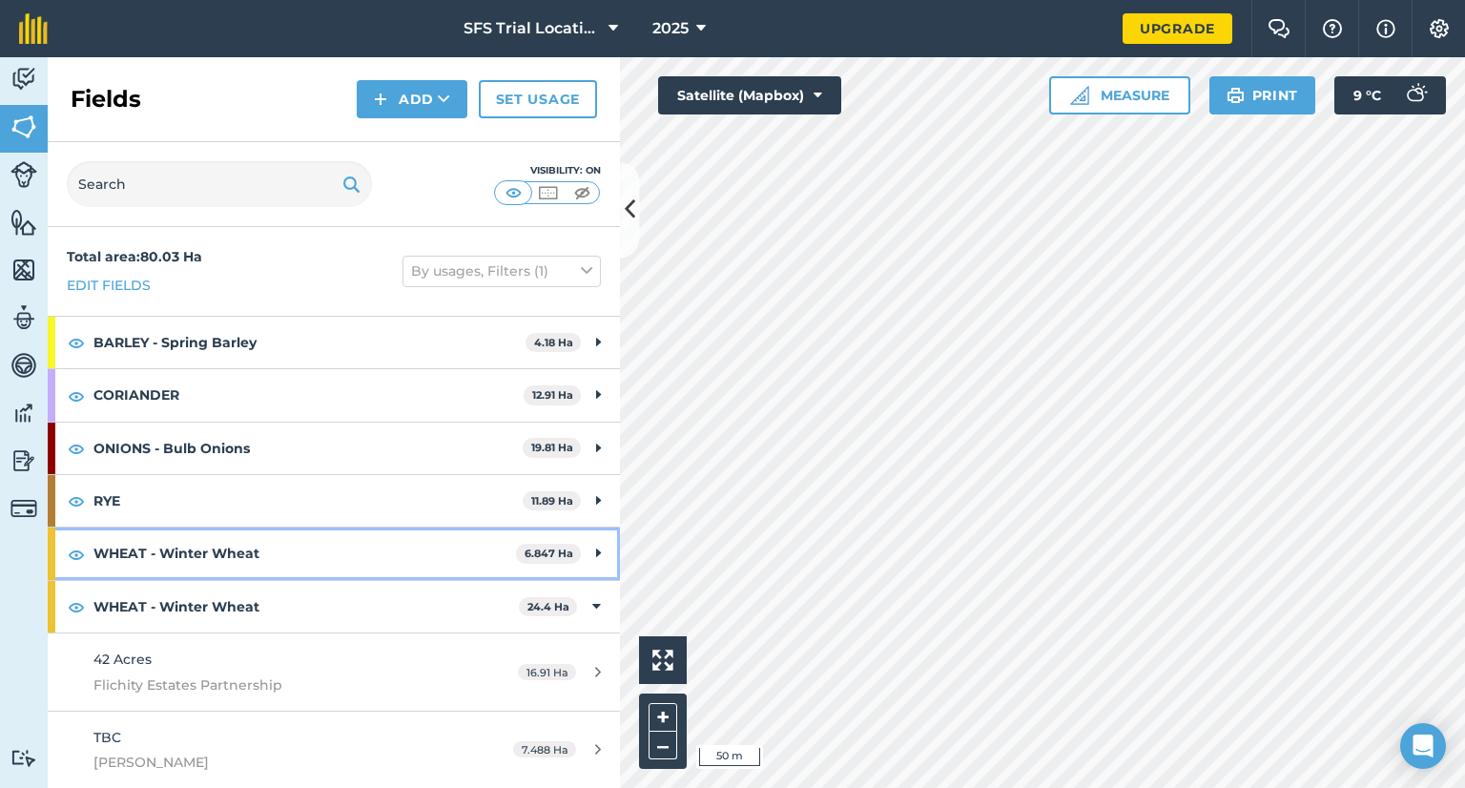
click at [470, 540] on strong "WHEAT - Winter Wheat" at bounding box center [304, 553] width 423 height 52
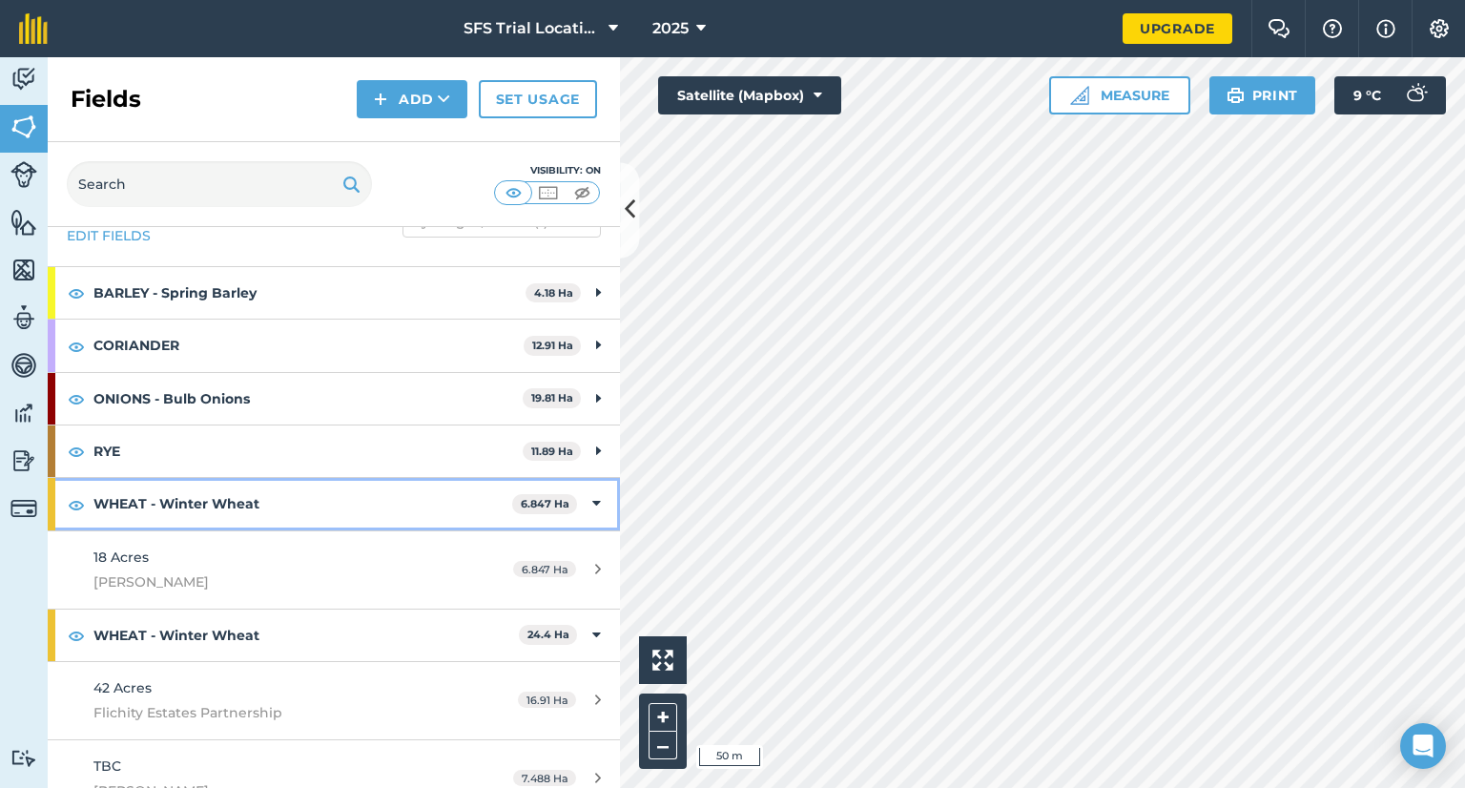
scroll to position [76, 0]
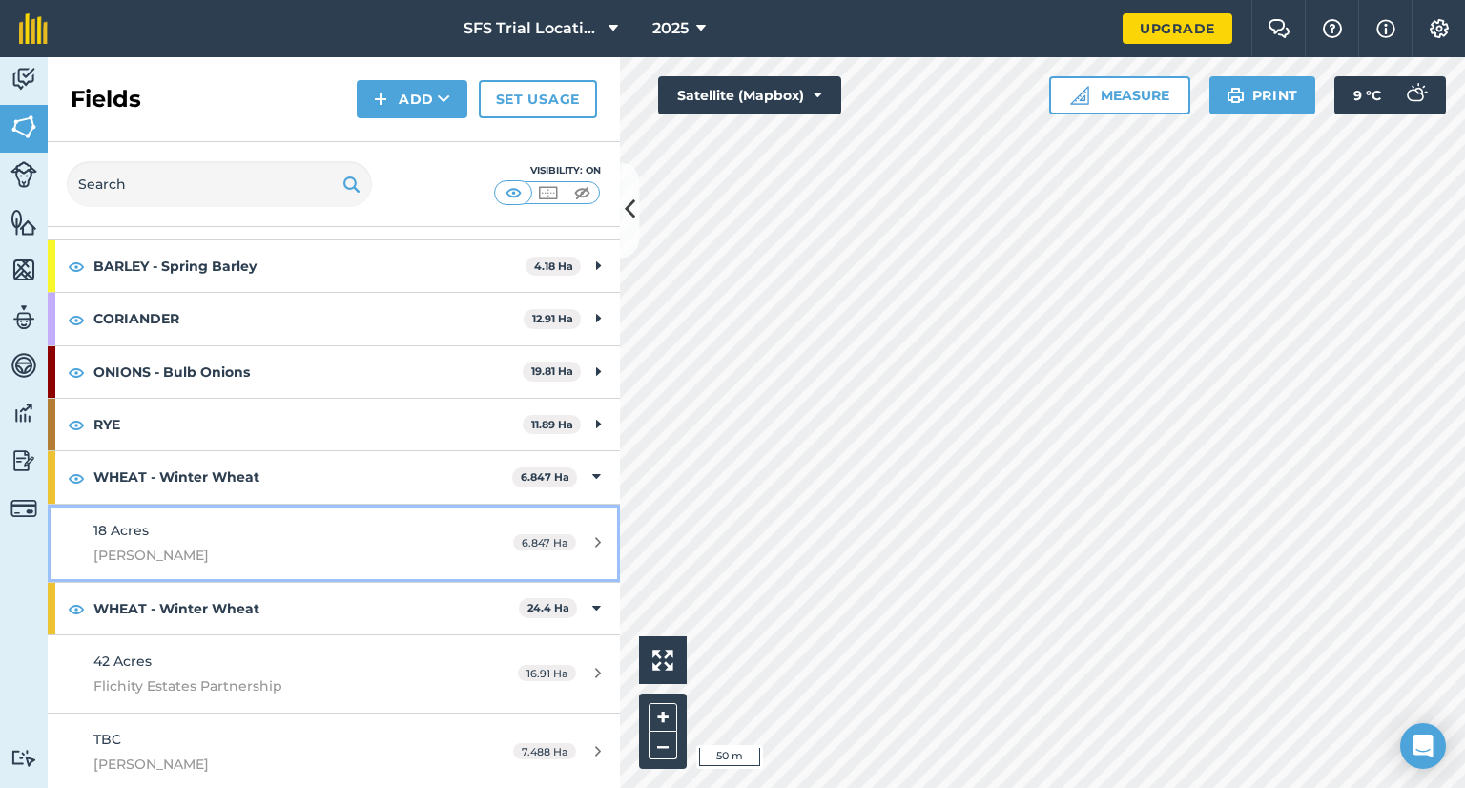
click at [276, 545] on span "[PERSON_NAME]" at bounding box center [272, 555] width 359 height 21
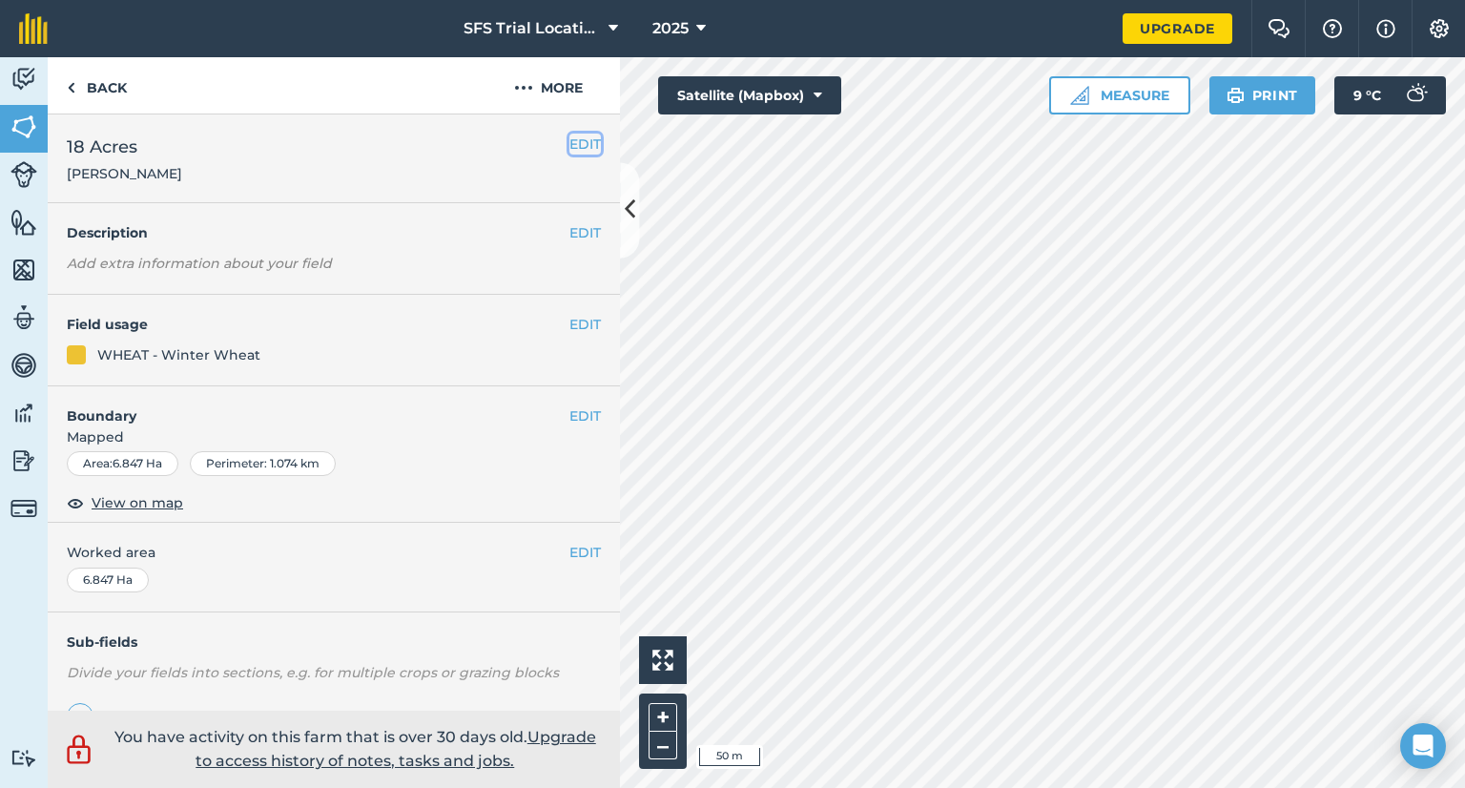
click at [569, 140] on button "EDIT" at bounding box center [584, 144] width 31 height 21
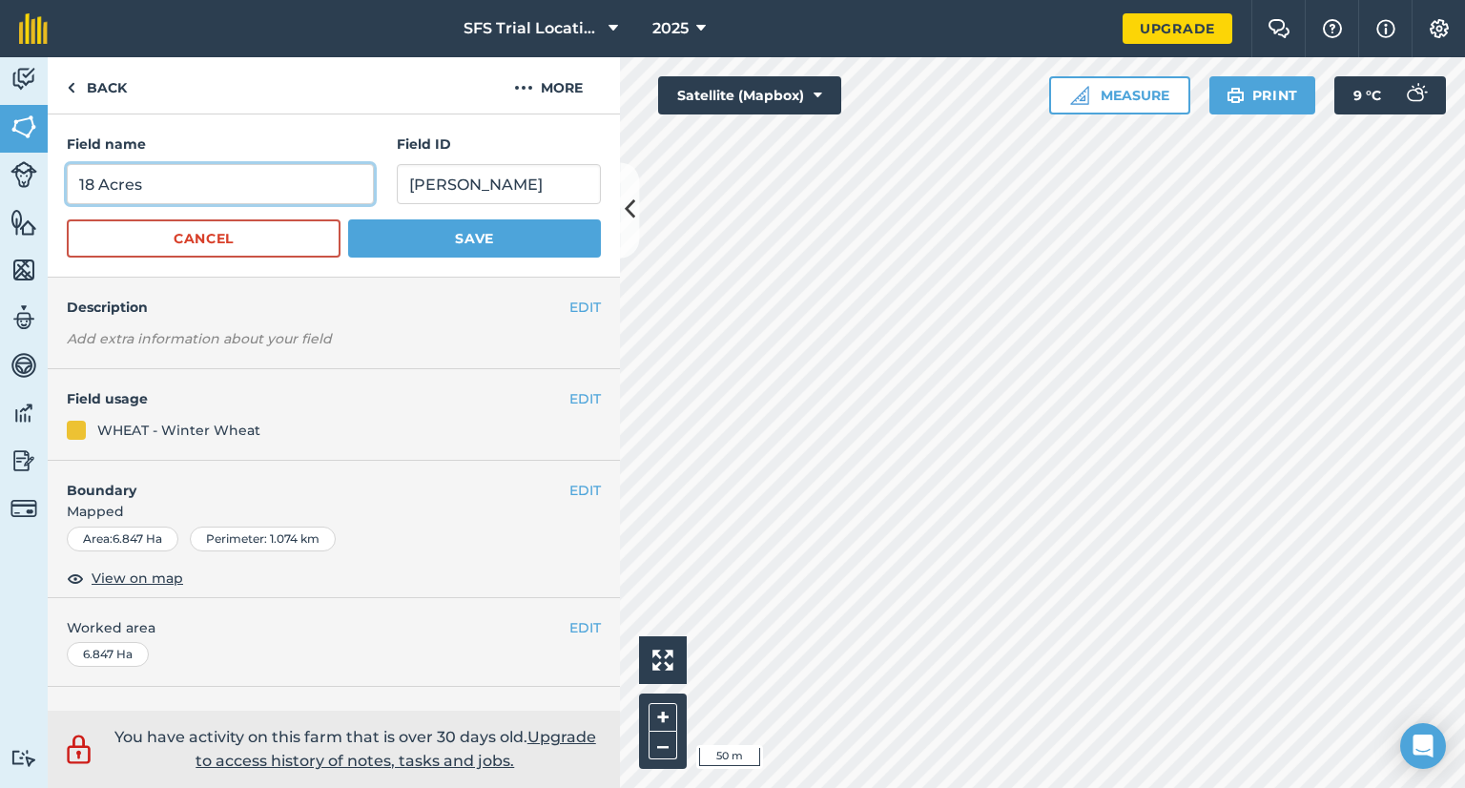
click at [247, 188] on input "18 Acres" at bounding box center [220, 184] width 307 height 40
type input "18 Acres - Control"
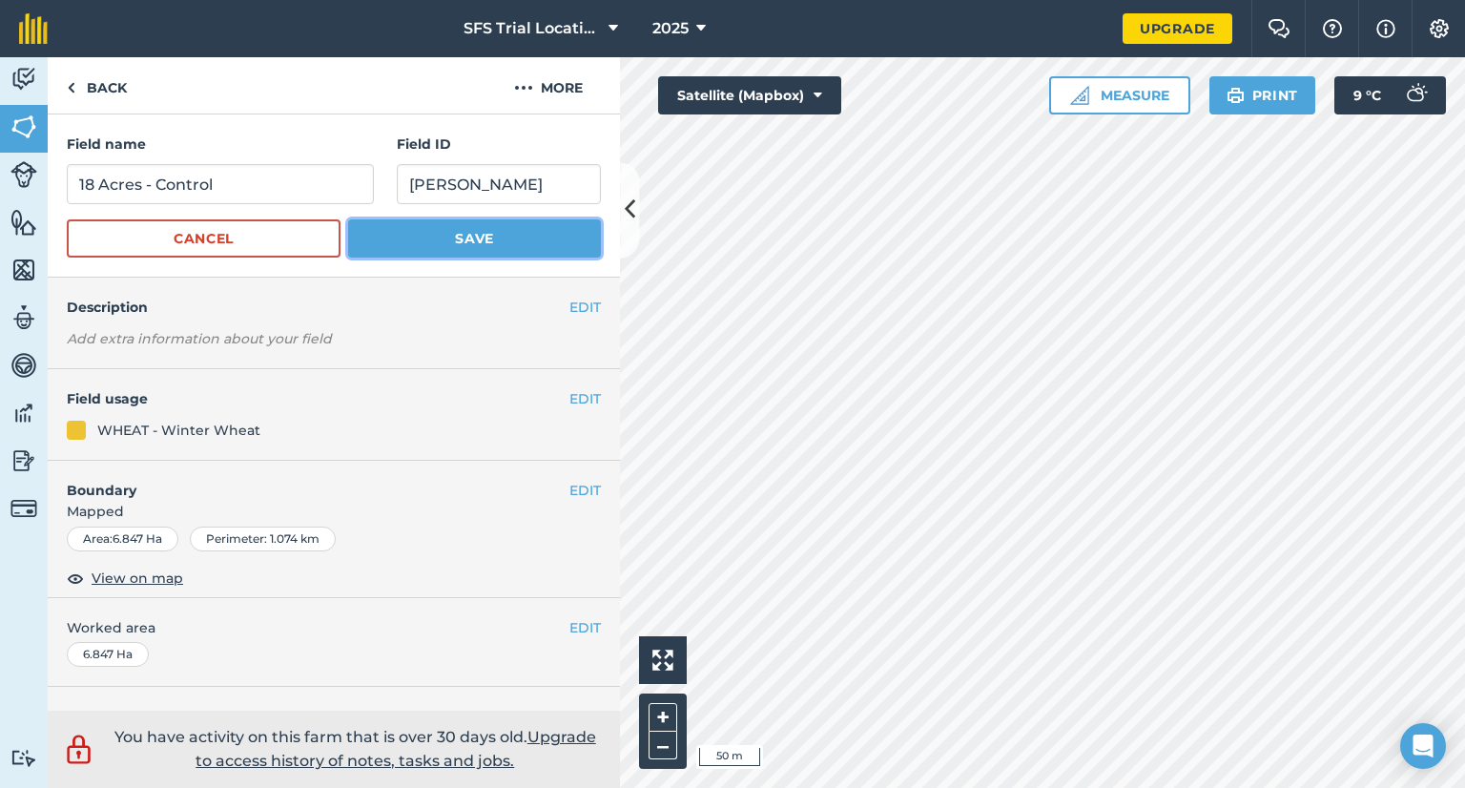
click at [473, 231] on button "Save" at bounding box center [474, 238] width 253 height 38
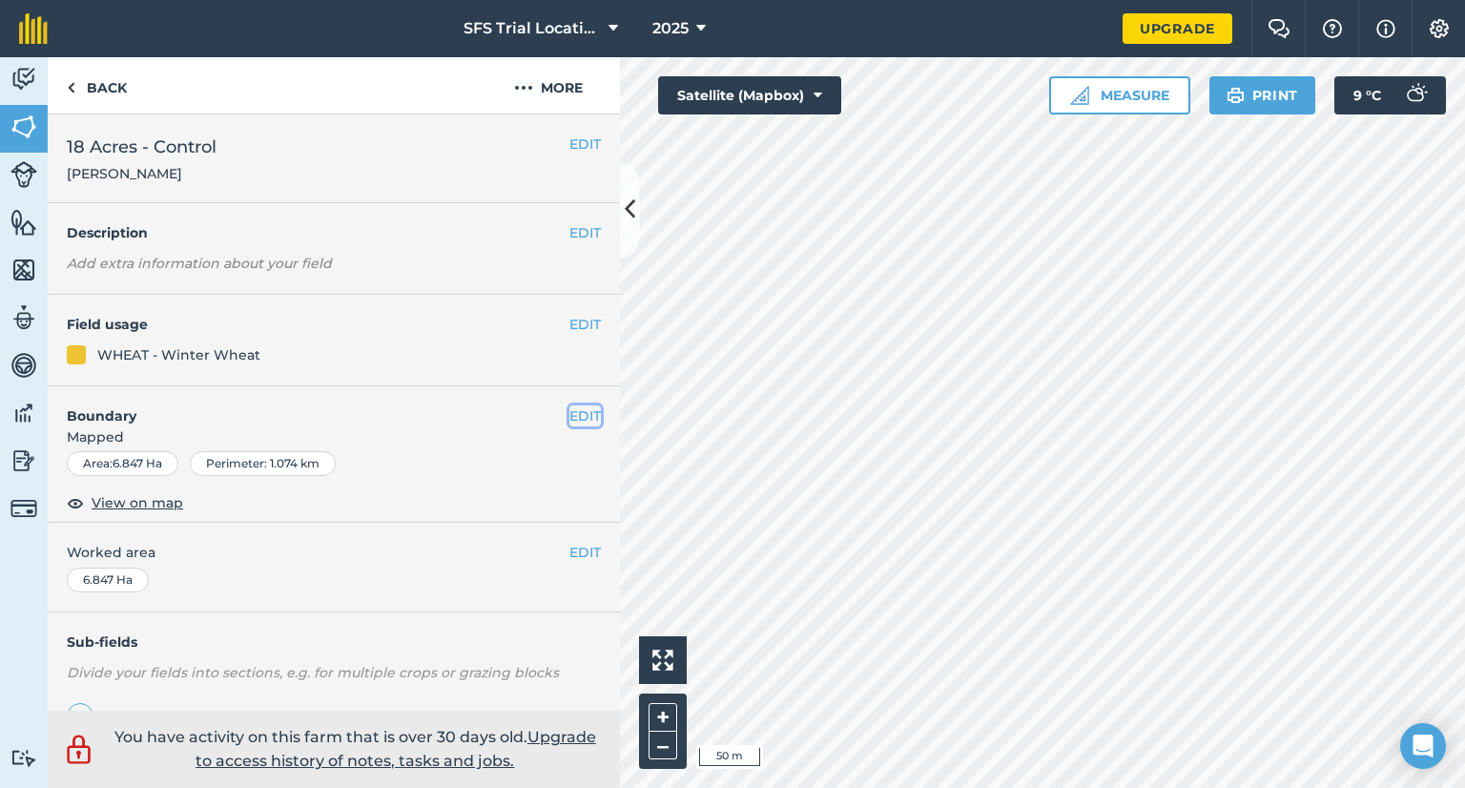
click at [571, 417] on button "EDIT" at bounding box center [584, 415] width 31 height 21
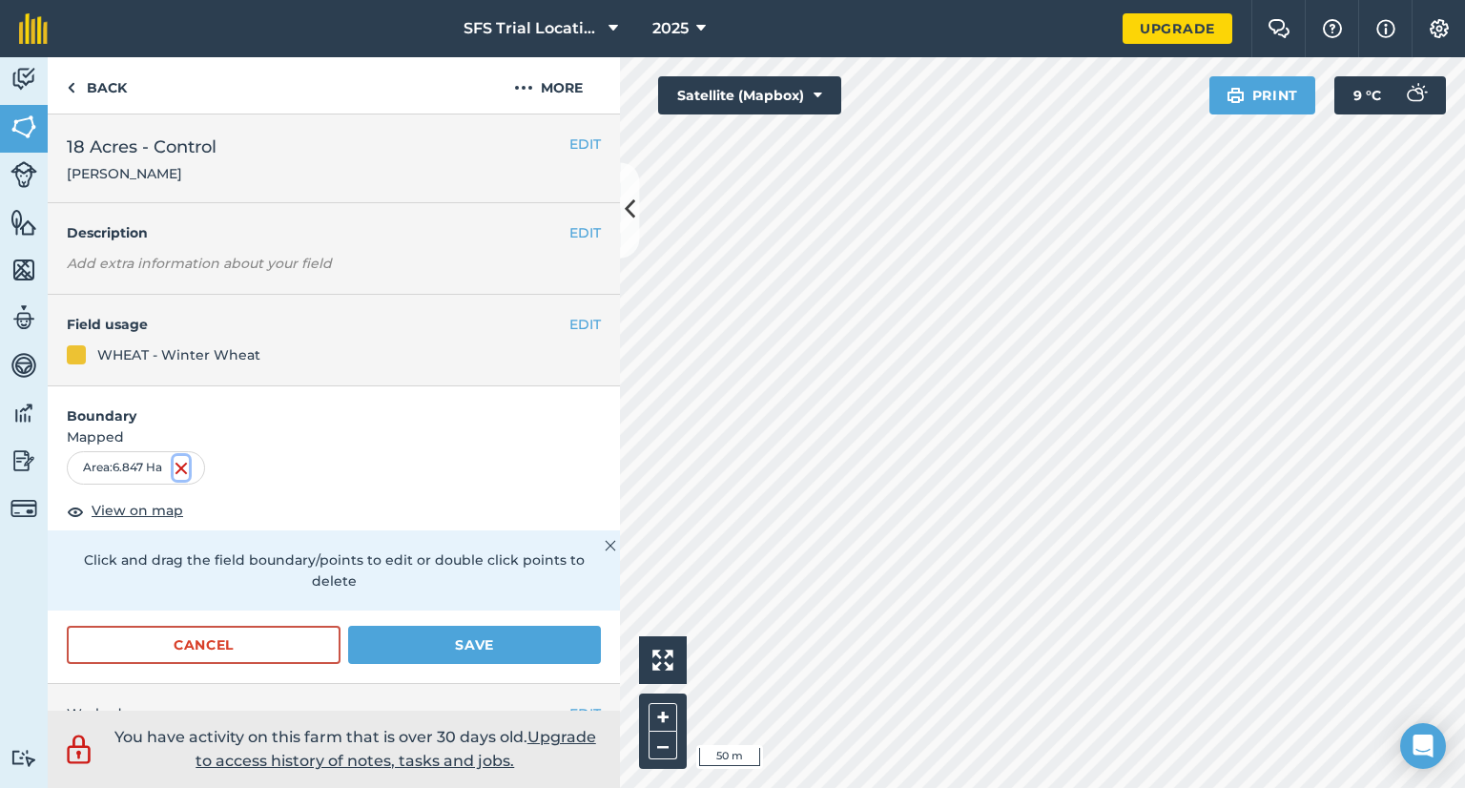
click at [189, 465] on img at bounding box center [181, 468] width 15 height 23
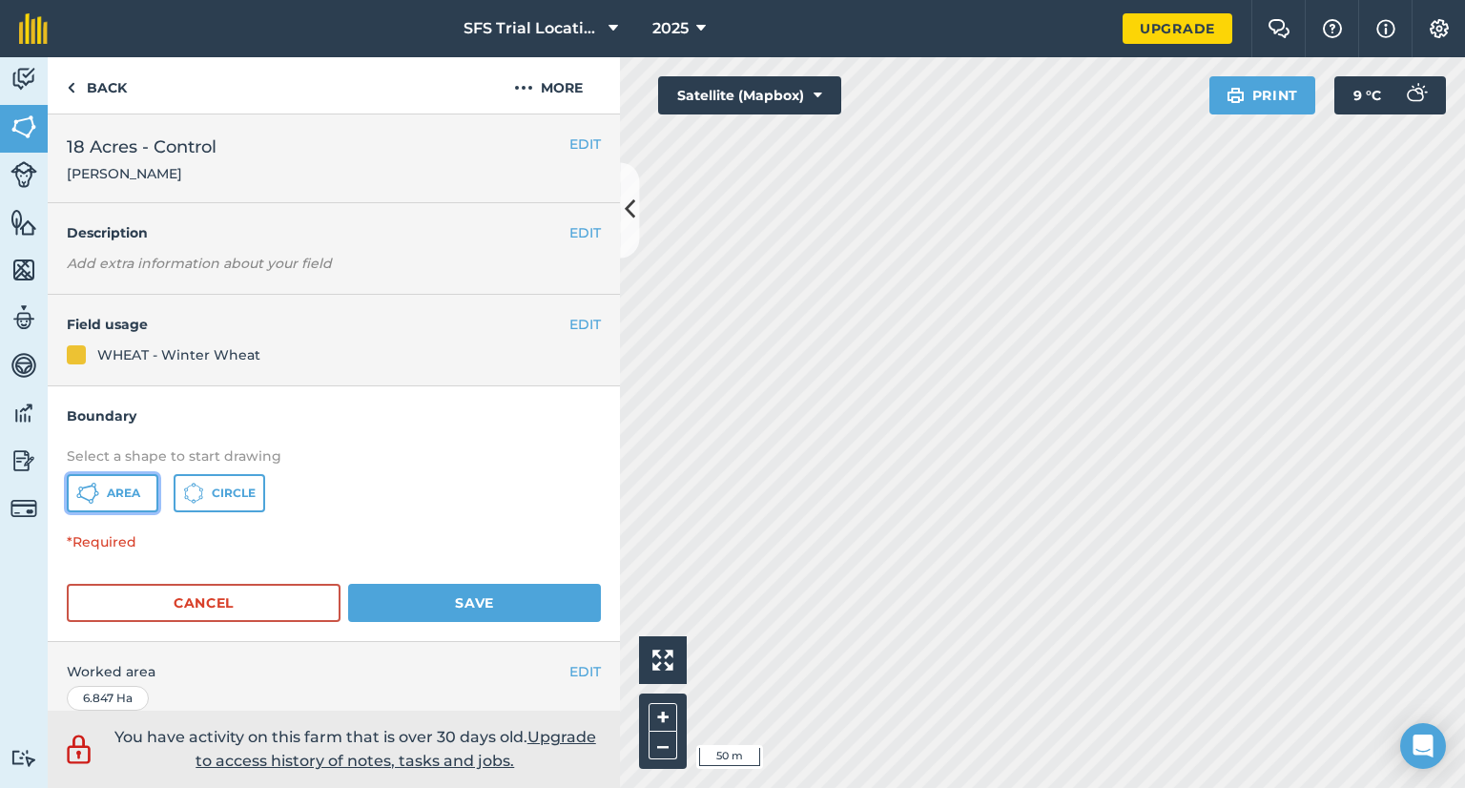
click at [123, 497] on span "Area" at bounding box center [123, 493] width 33 height 15
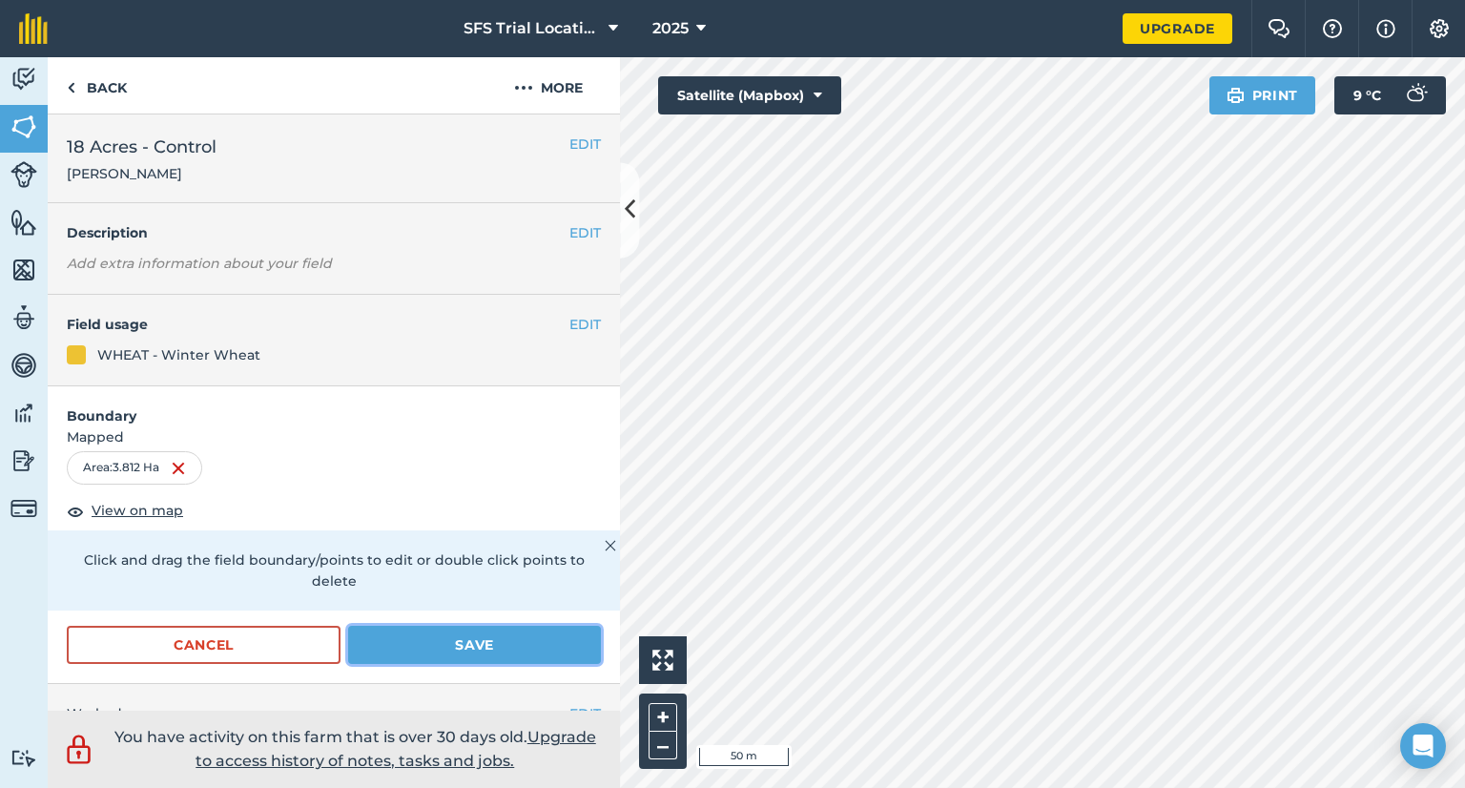
click at [461, 653] on button "Save" at bounding box center [474, 645] width 253 height 38
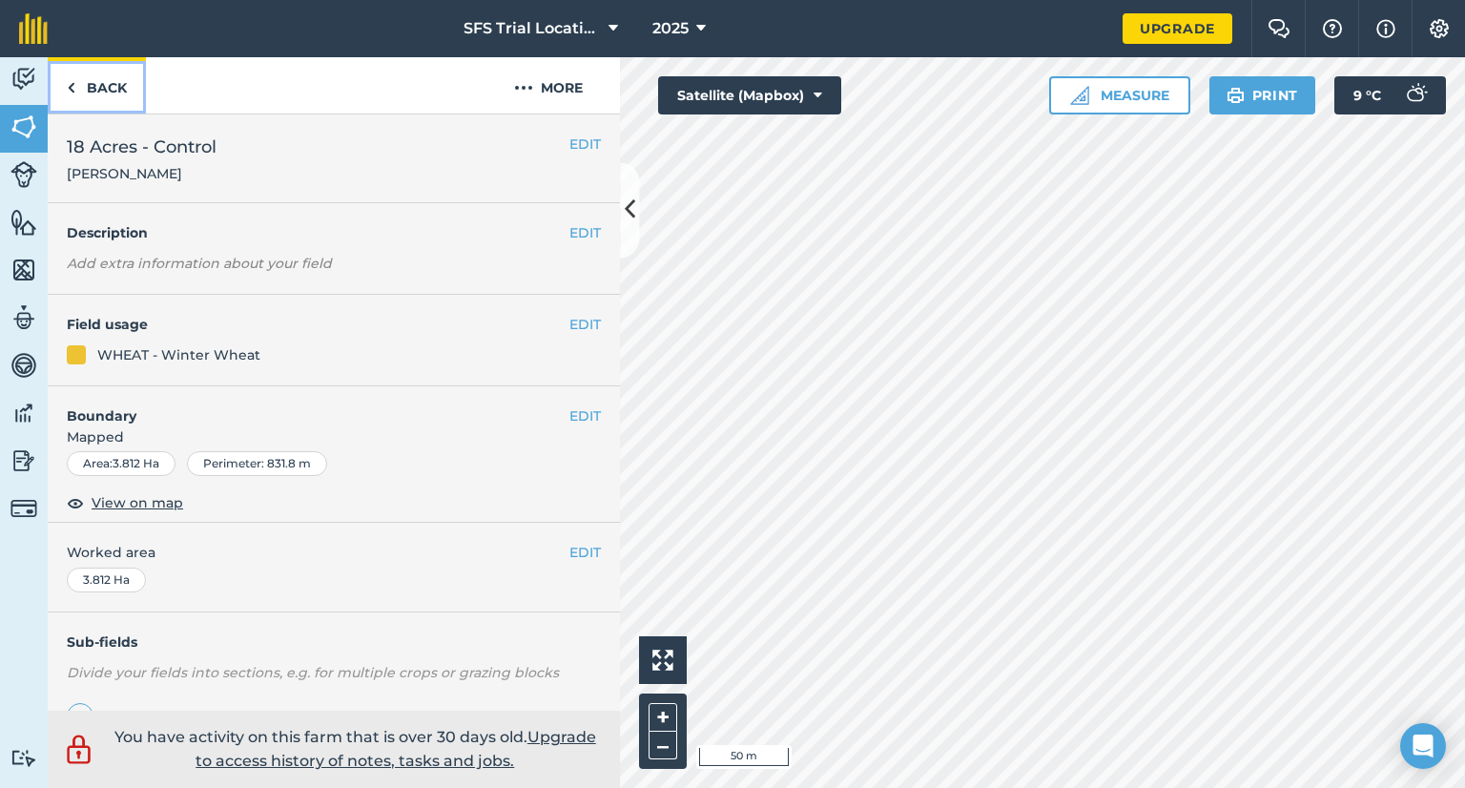
click at [87, 85] on link "Back" at bounding box center [97, 85] width 98 height 56
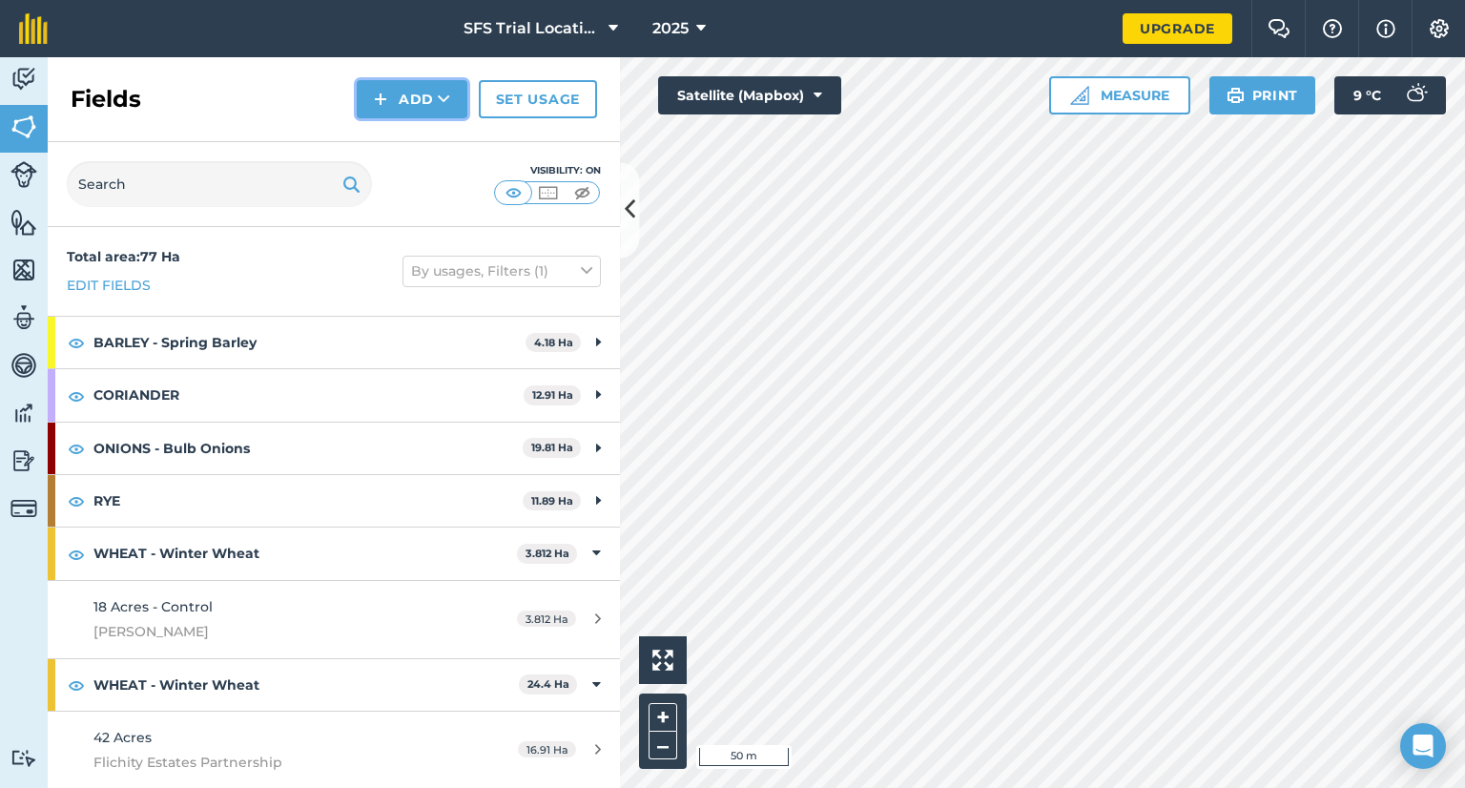
click at [420, 99] on button "Add" at bounding box center [412, 99] width 111 height 38
click at [400, 147] on link "Draw" at bounding box center [412, 142] width 105 height 42
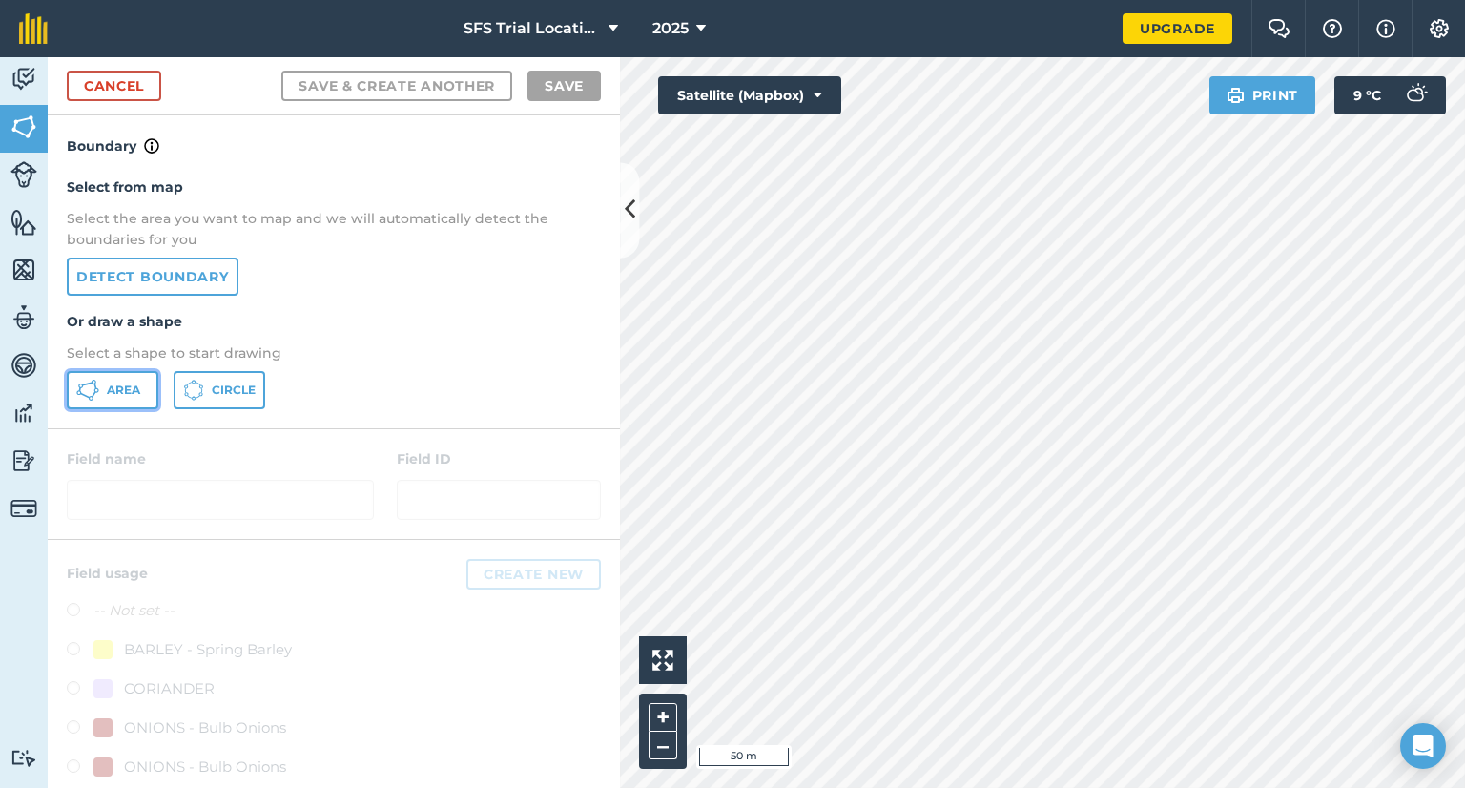
click at [136, 393] on span "Area" at bounding box center [123, 389] width 33 height 15
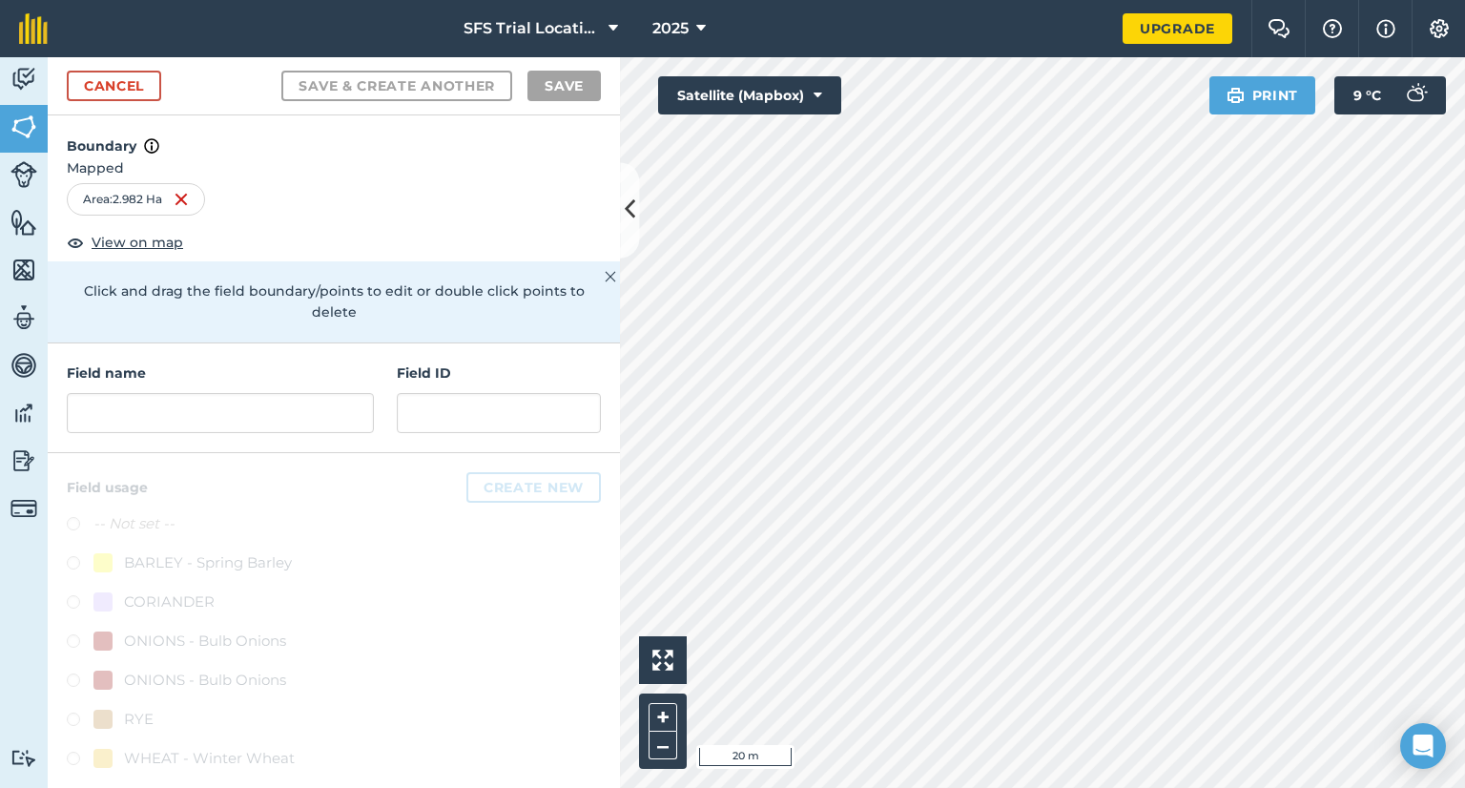
click at [944, 787] on html "SFS Trial Locations 2025 Upgrade Farm Chat Help Info Settings Map printing is n…" at bounding box center [732, 394] width 1465 height 788
click at [263, 407] on input "text" at bounding box center [220, 413] width 307 height 40
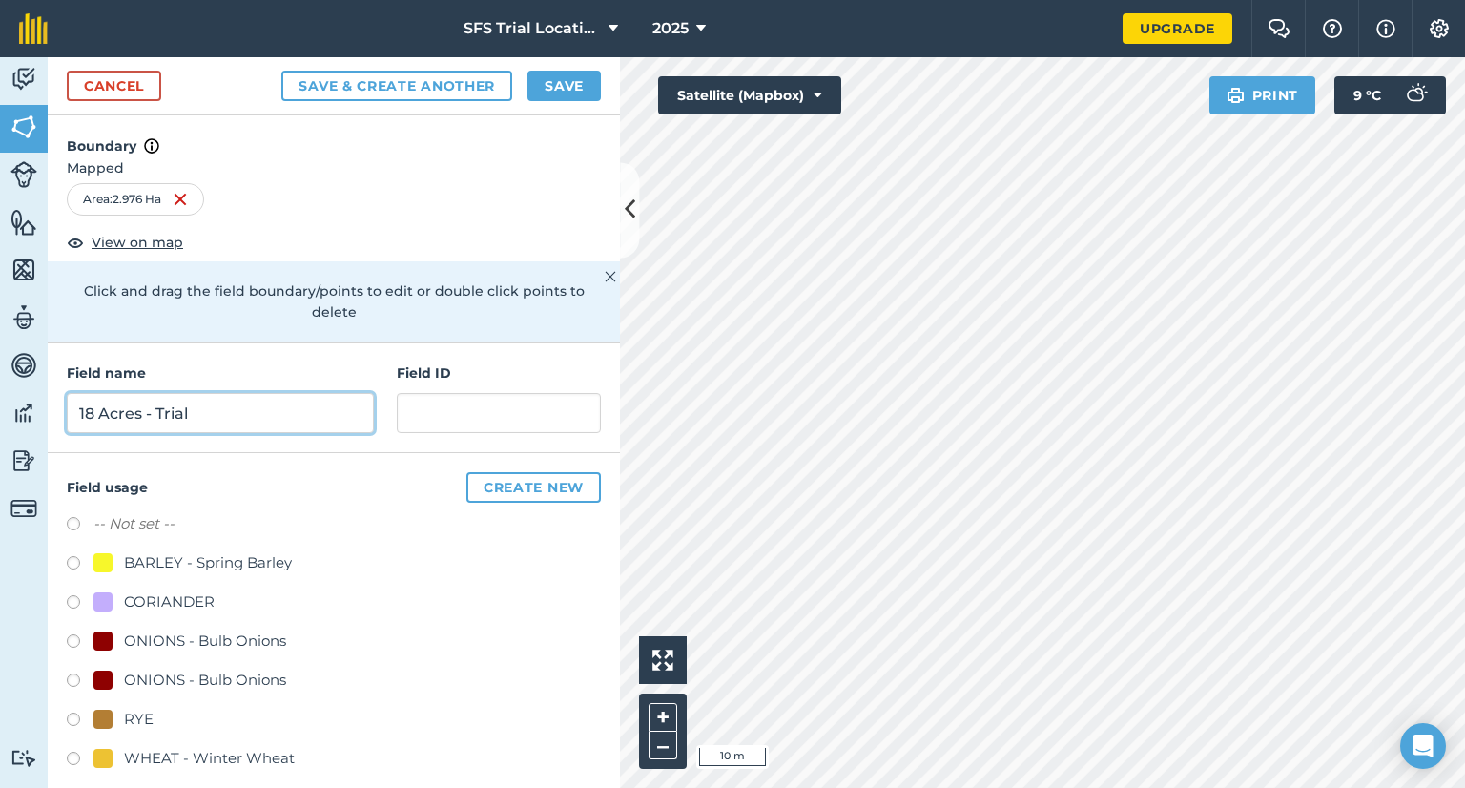
type input "18 Acres - Trial"
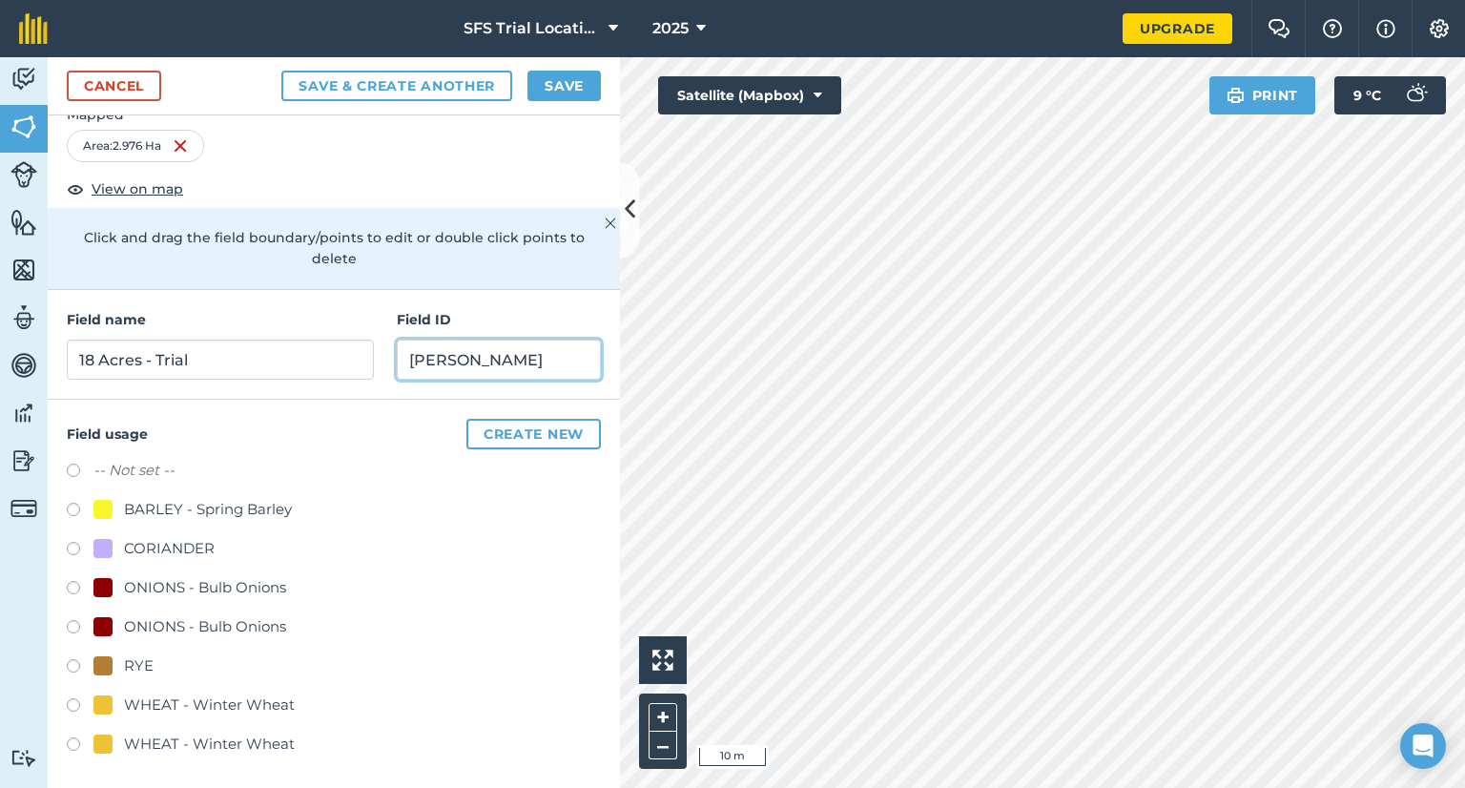
scroll to position [54, 0]
type input "[PERSON_NAME]"
click at [130, 699] on div "WHEAT - Winter Wheat" at bounding box center [209, 703] width 171 height 23
radio input "true"
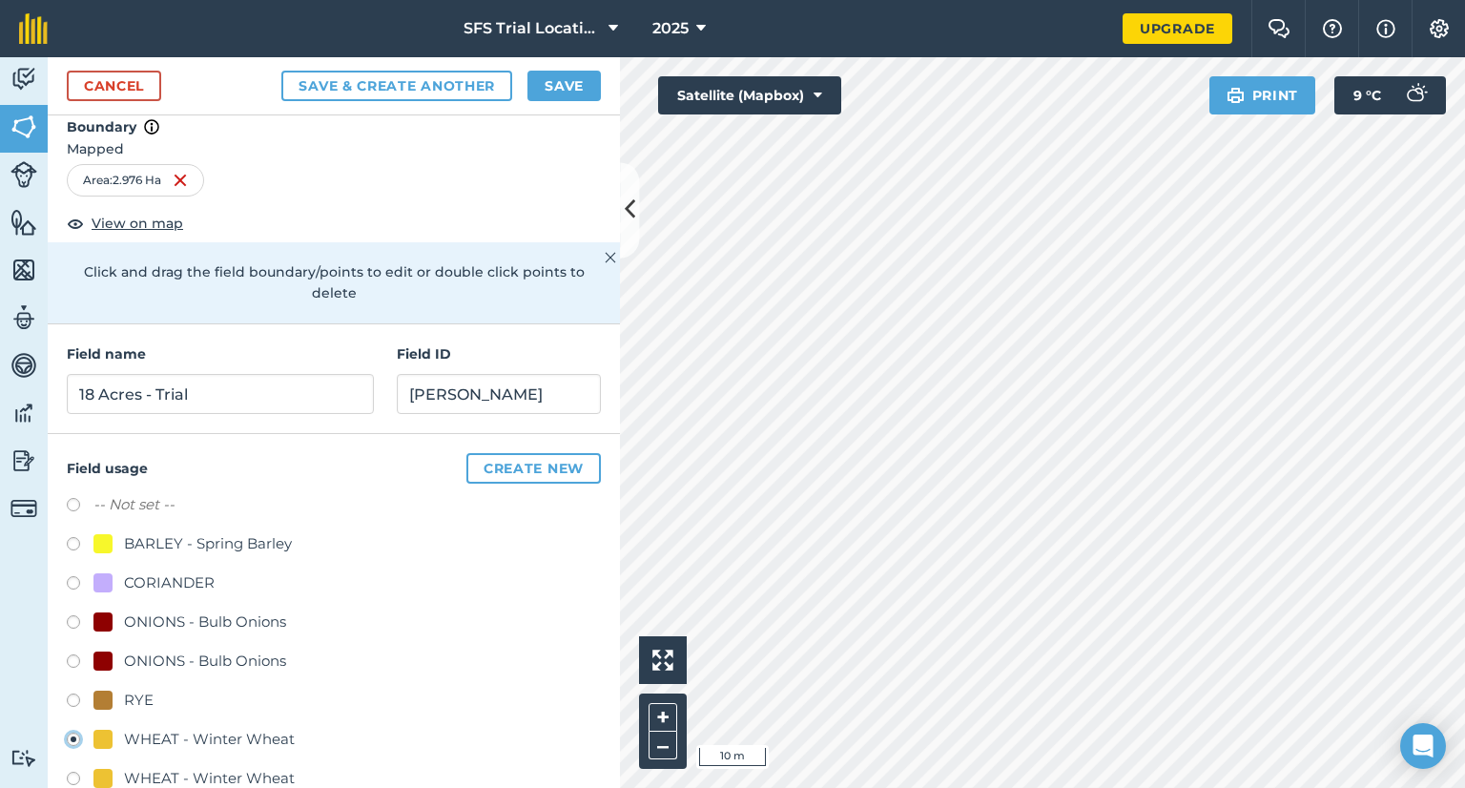
scroll to position [0, 0]
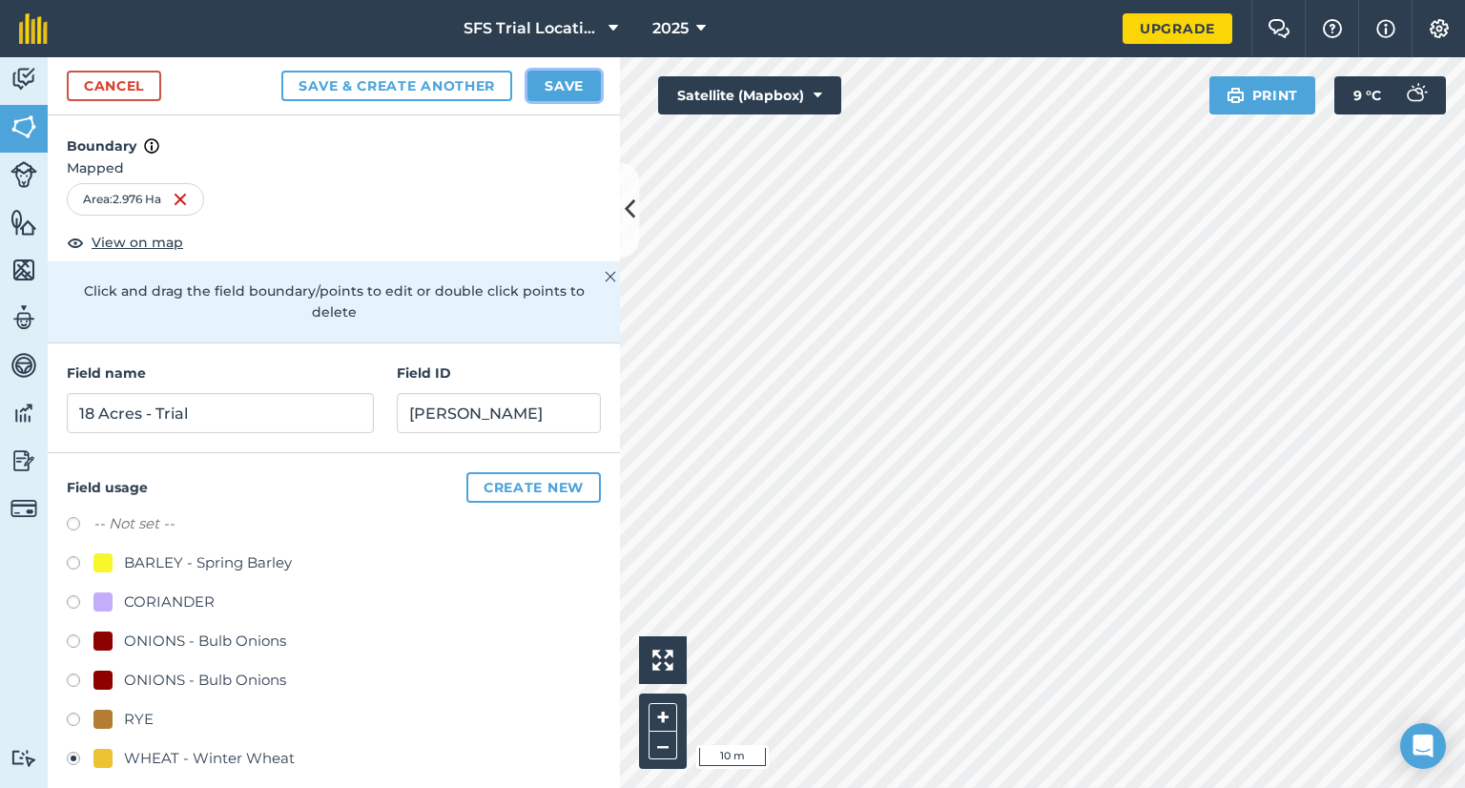
click at [547, 81] on button "Save" at bounding box center [563, 86] width 73 height 31
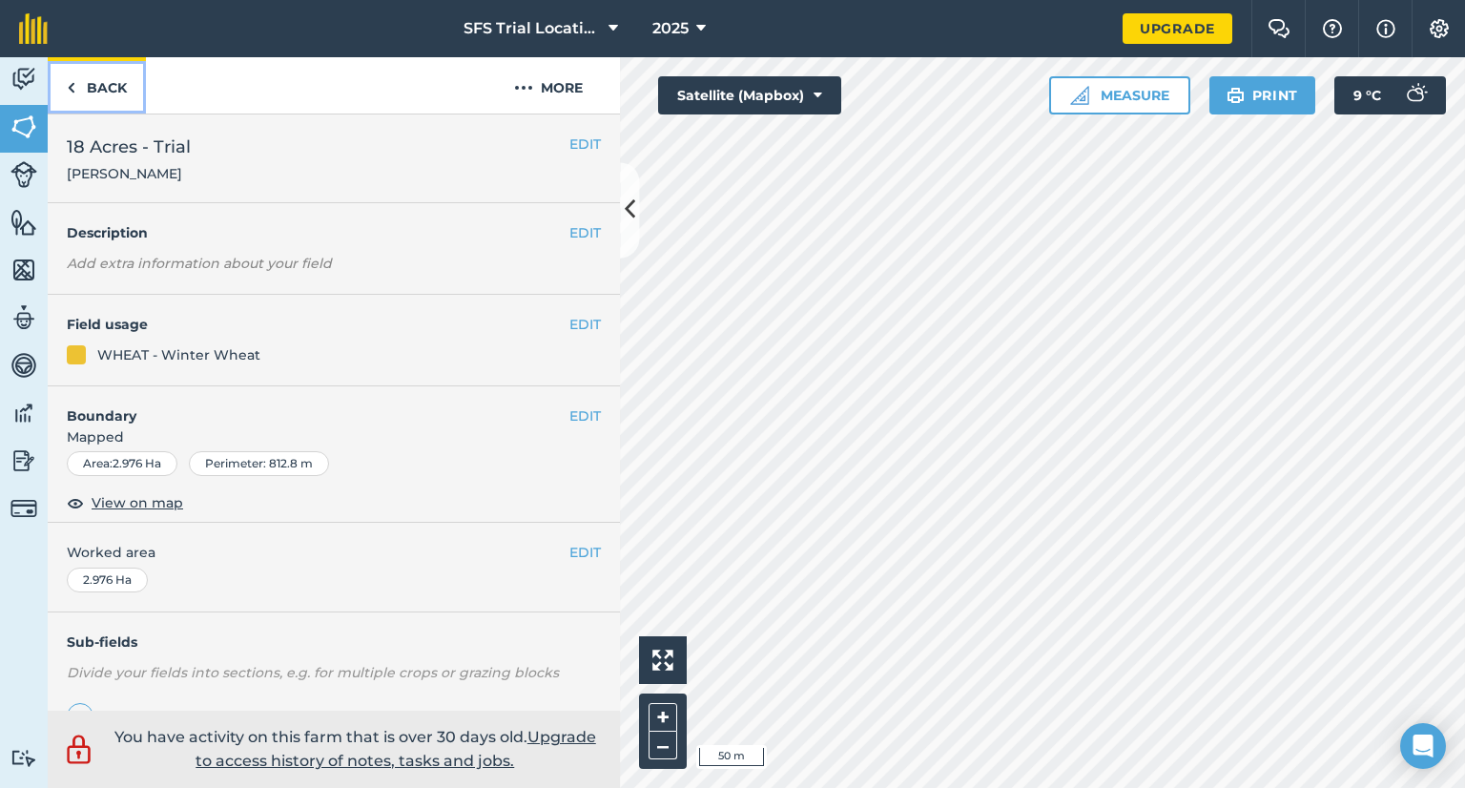
click at [67, 87] on img at bounding box center [71, 87] width 9 height 23
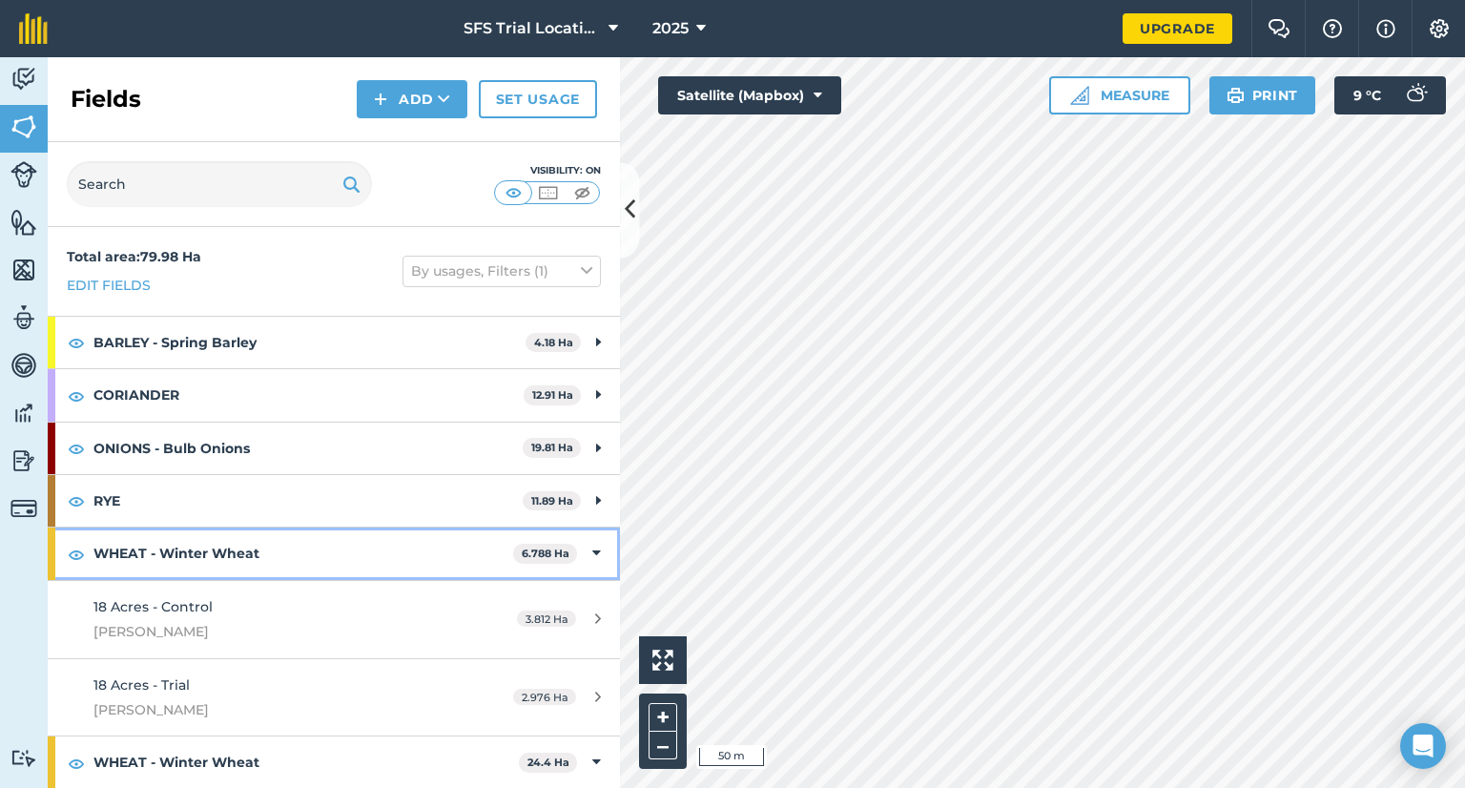
click at [489, 539] on strong "WHEAT - Winter Wheat" at bounding box center [303, 553] width 420 height 52
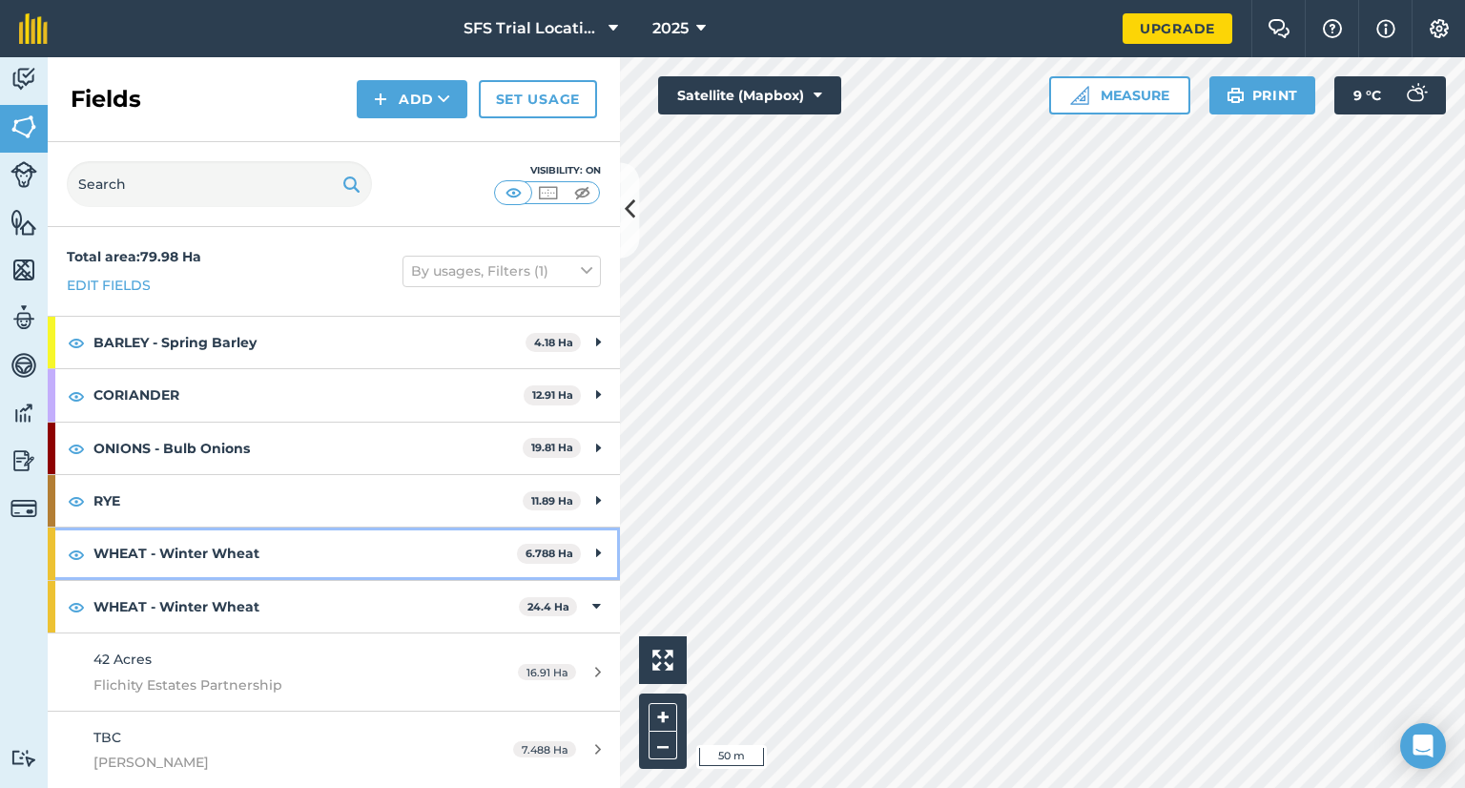
click at [498, 543] on strong "WHEAT - Winter Wheat" at bounding box center [305, 553] width 424 height 52
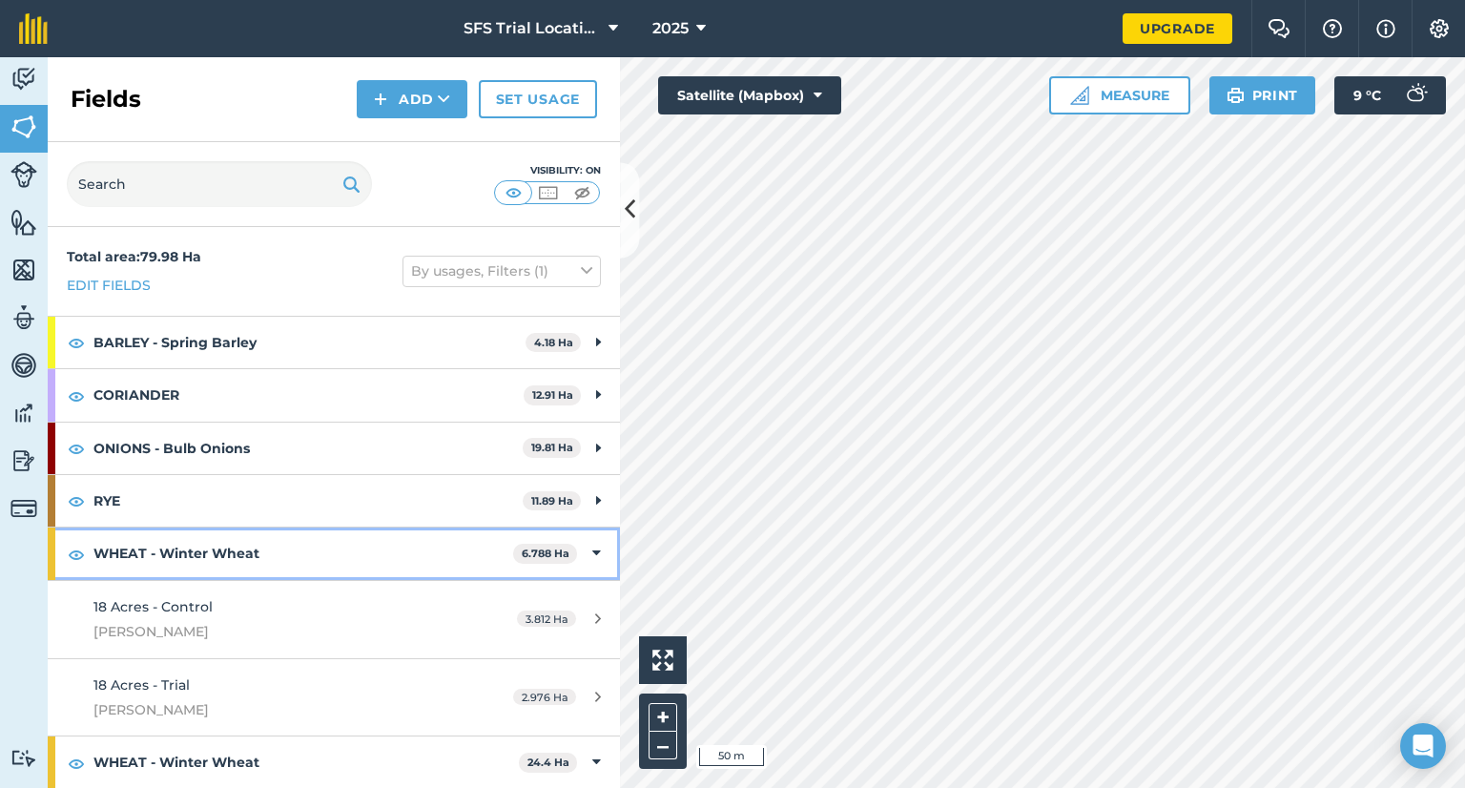
click at [498, 543] on strong "WHEAT - Winter Wheat" at bounding box center [303, 553] width 420 height 52
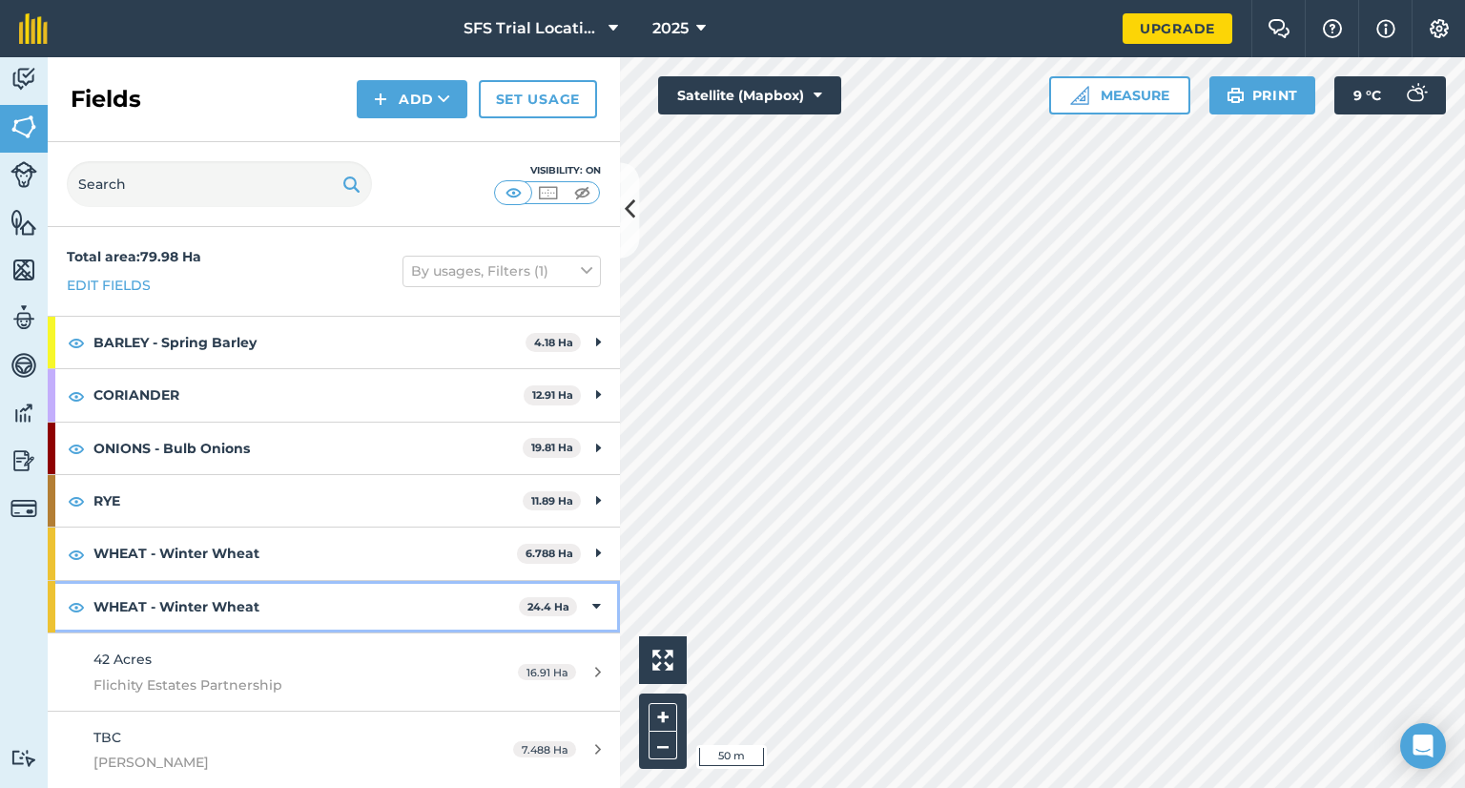
click at [465, 611] on strong "WHEAT - Winter Wheat" at bounding box center [305, 607] width 425 height 52
click at [466, 604] on strong "WHEAT - Winter Wheat" at bounding box center [307, 607] width 429 height 52
click at [523, 605] on span "24.4 Ha" at bounding box center [548, 607] width 58 height 20
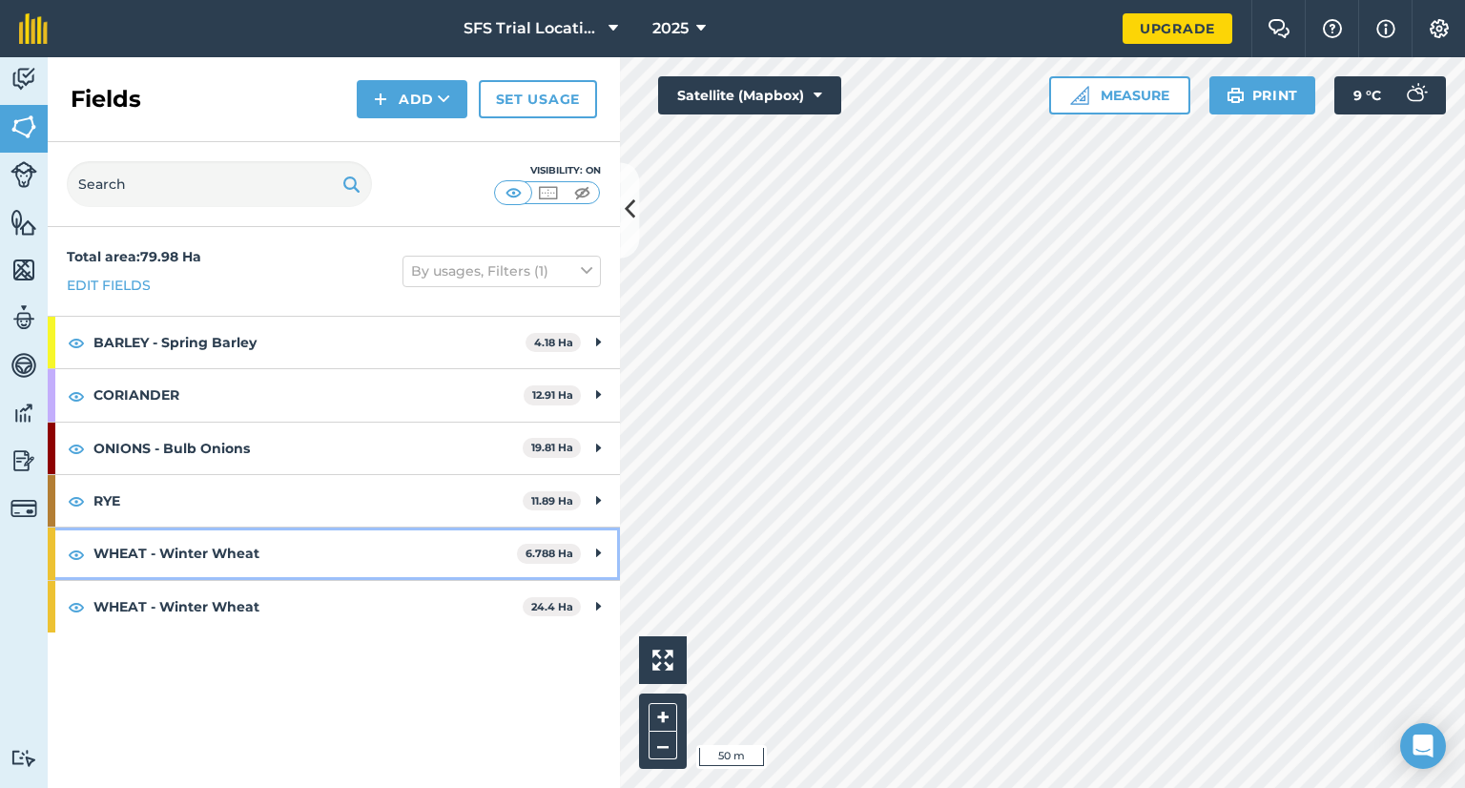
click at [568, 549] on strong "6.788 Ha" at bounding box center [550, 553] width 48 height 13
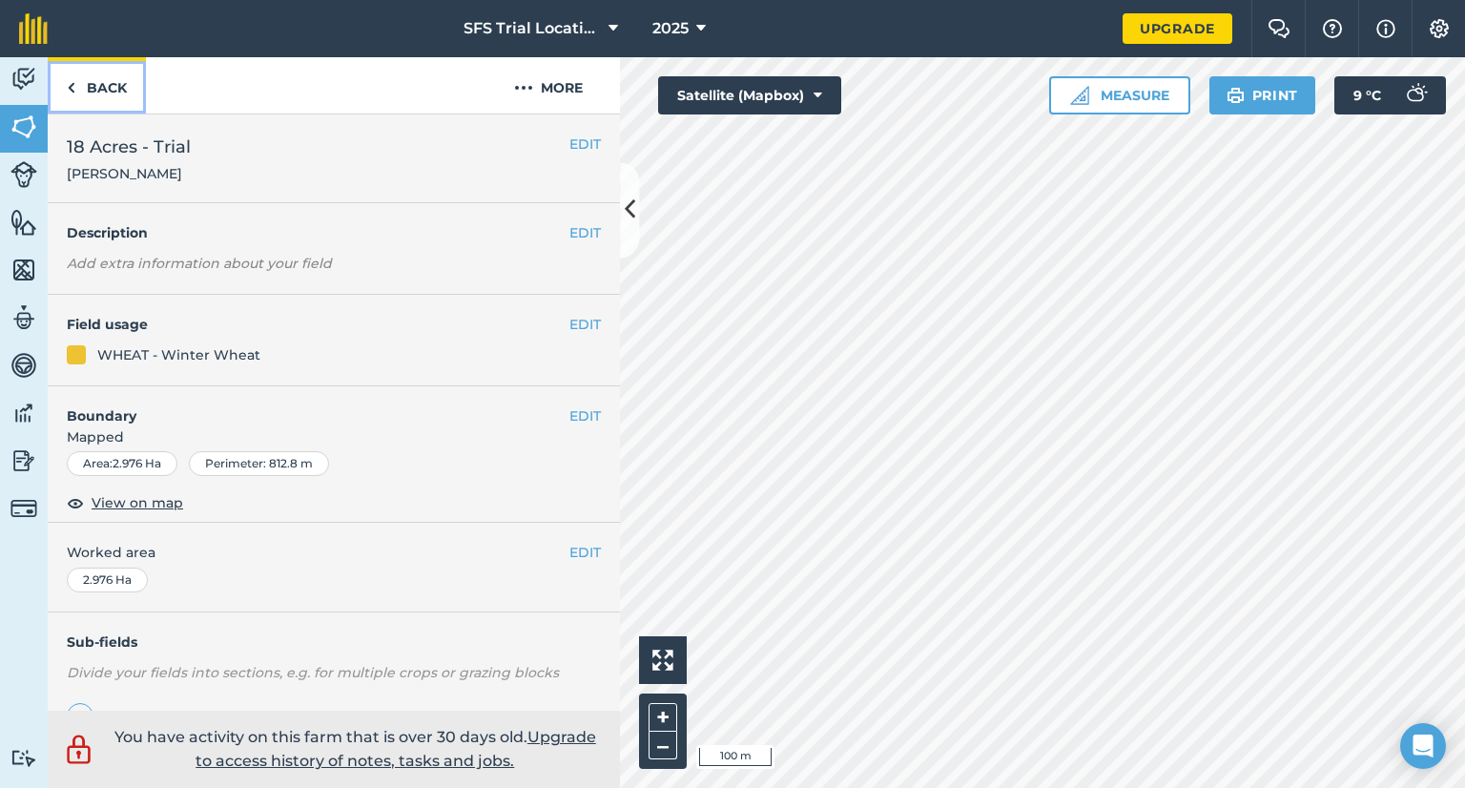
click at [67, 88] on img at bounding box center [71, 87] width 9 height 23
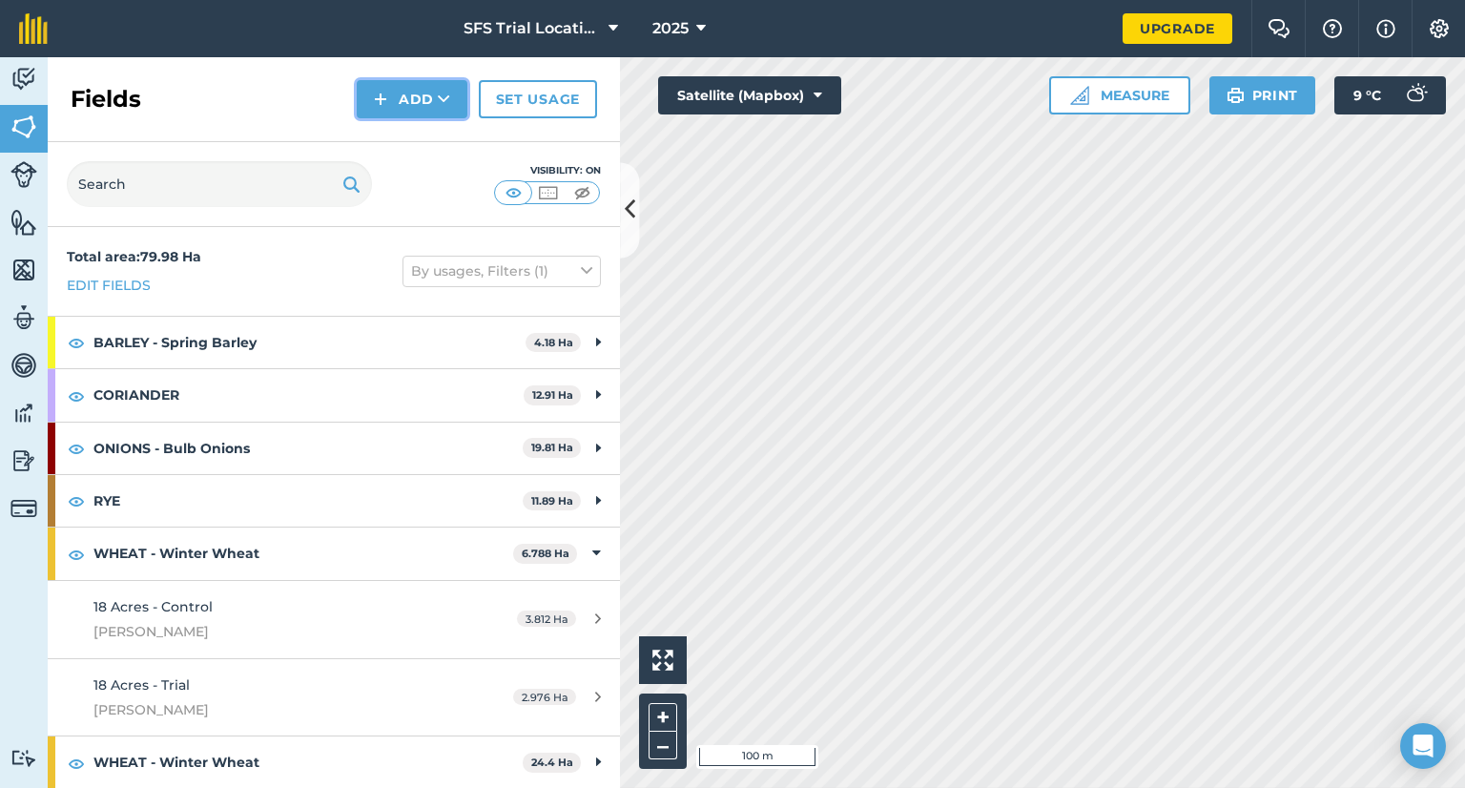
click at [404, 90] on button "Add" at bounding box center [412, 99] width 111 height 38
click at [397, 137] on link "Draw" at bounding box center [412, 142] width 105 height 42
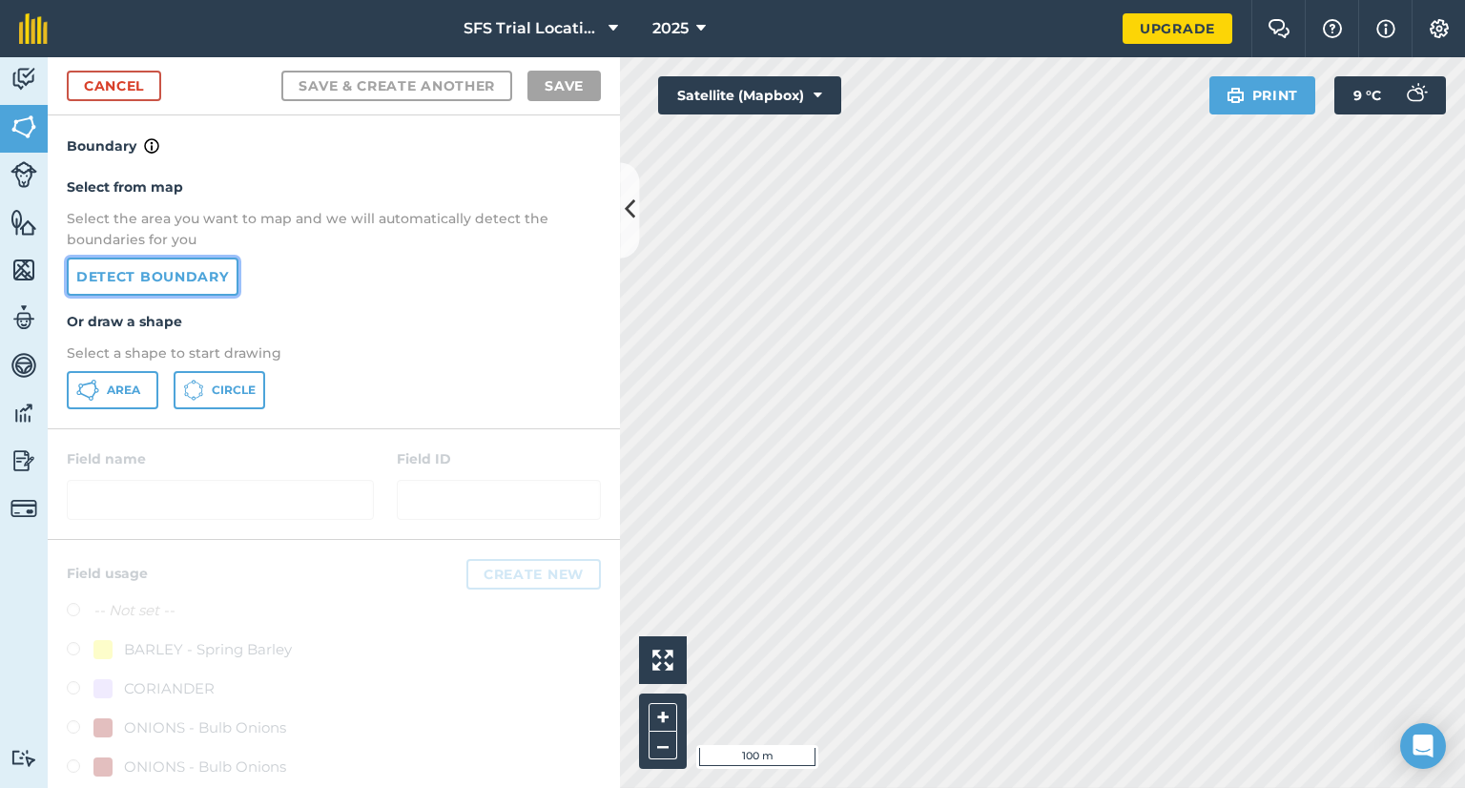
click at [156, 278] on link "Detect boundary" at bounding box center [153, 277] width 172 height 38
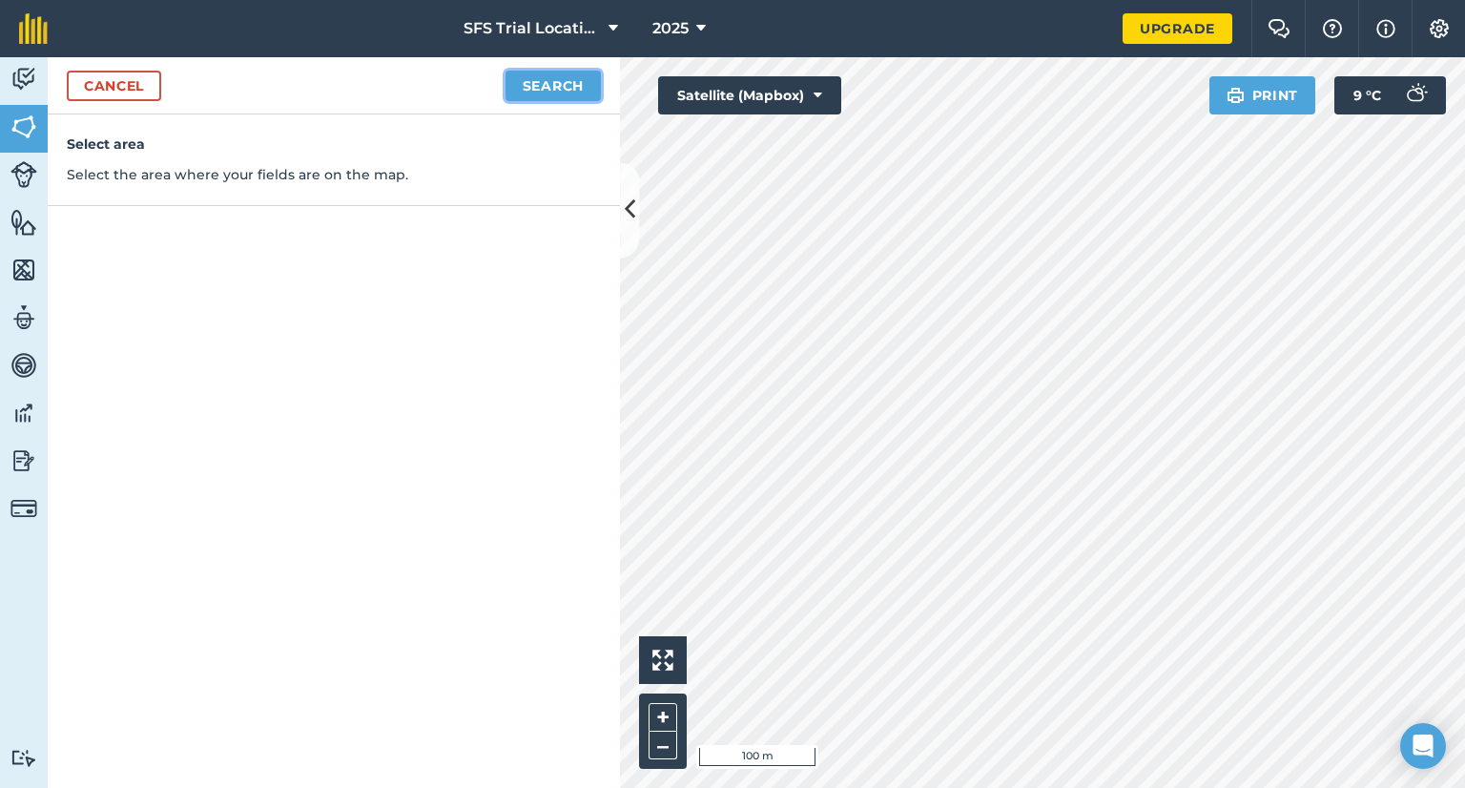
click at [543, 81] on button "Search" at bounding box center [553, 86] width 95 height 31
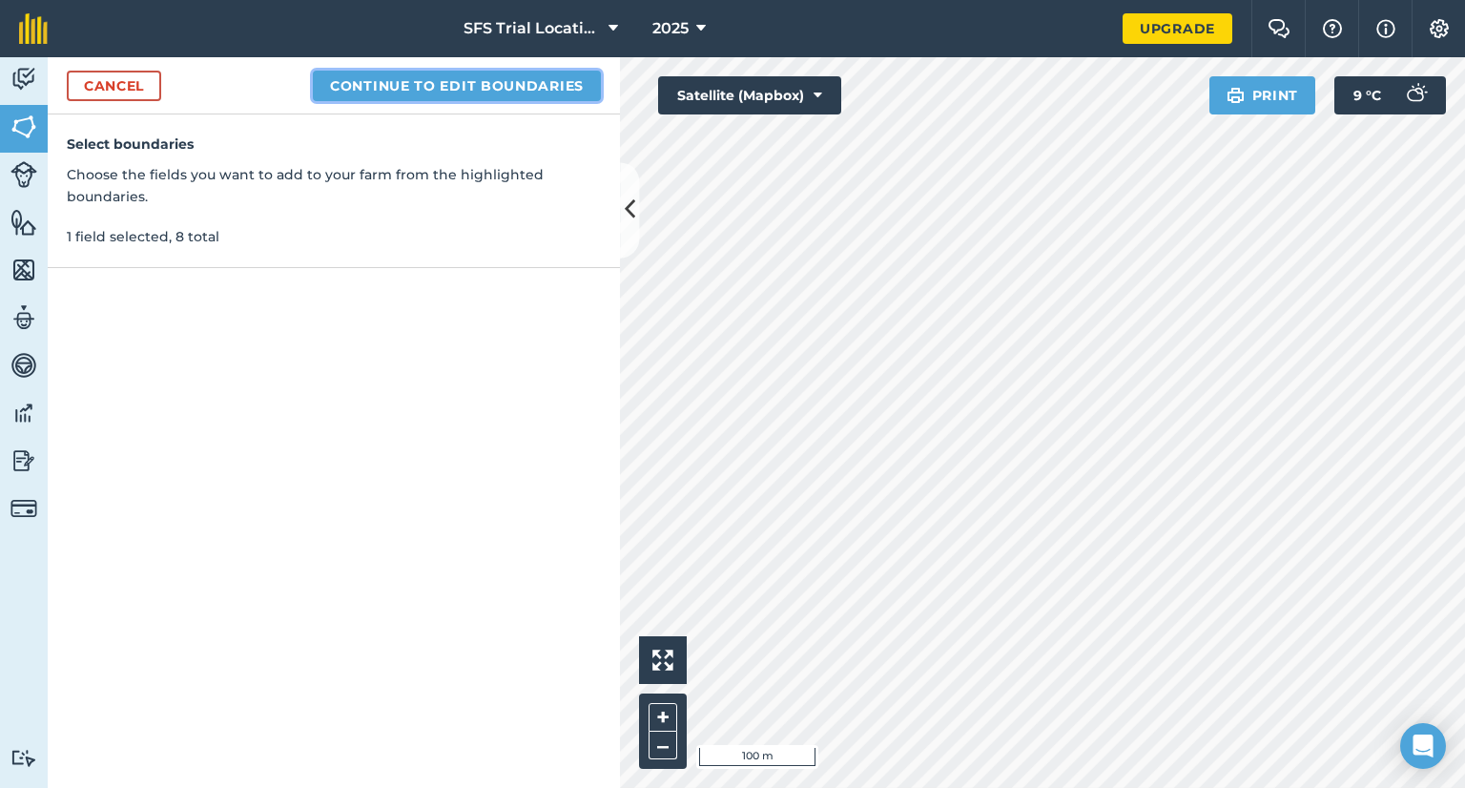
click at [433, 83] on button "Continue to edit boundaries" at bounding box center [457, 86] width 288 height 31
click at [429, 81] on button "Continue to name fields" at bounding box center [477, 86] width 247 height 31
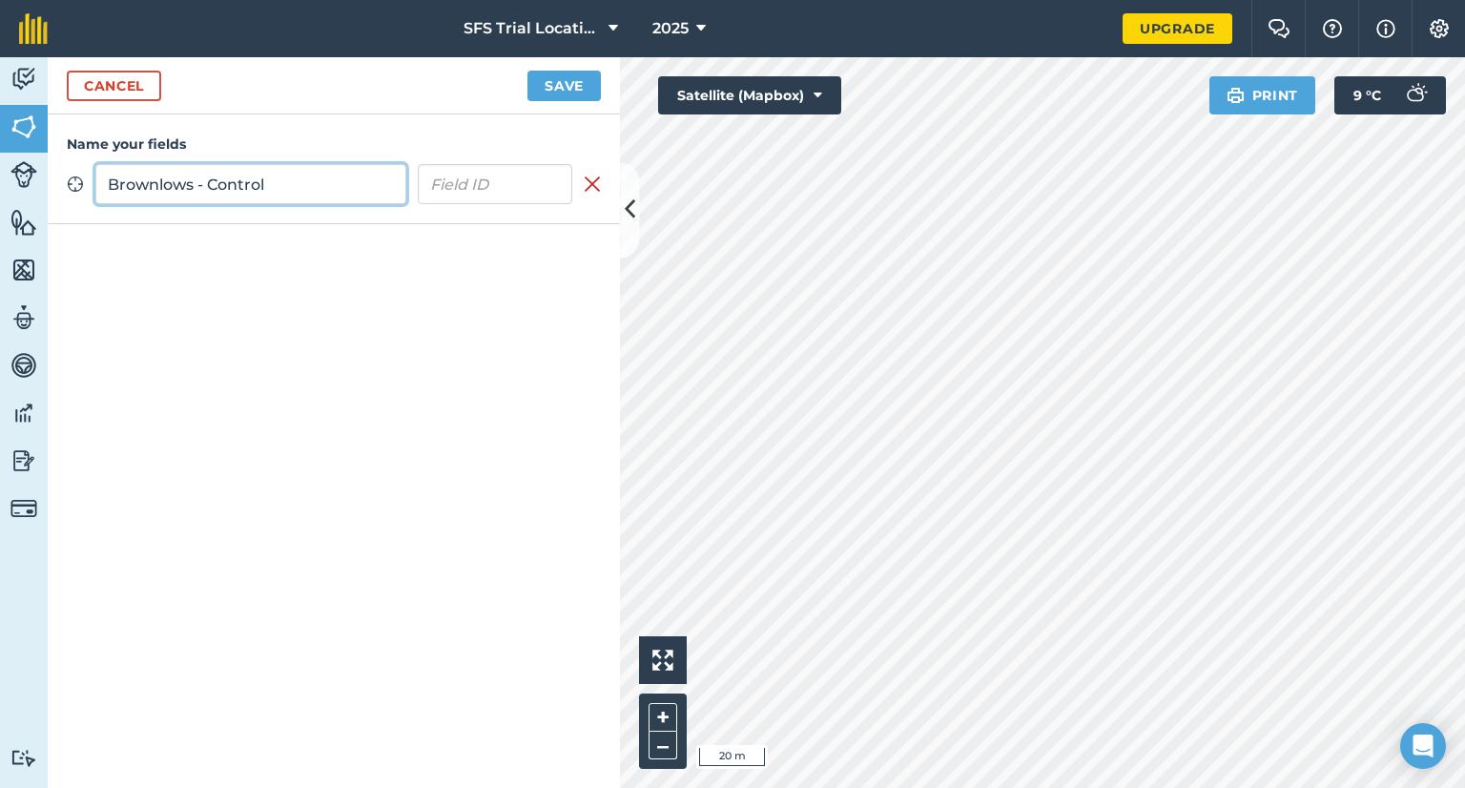
type input "Brownlows - Control"
click at [492, 195] on input "text" at bounding box center [495, 184] width 155 height 40
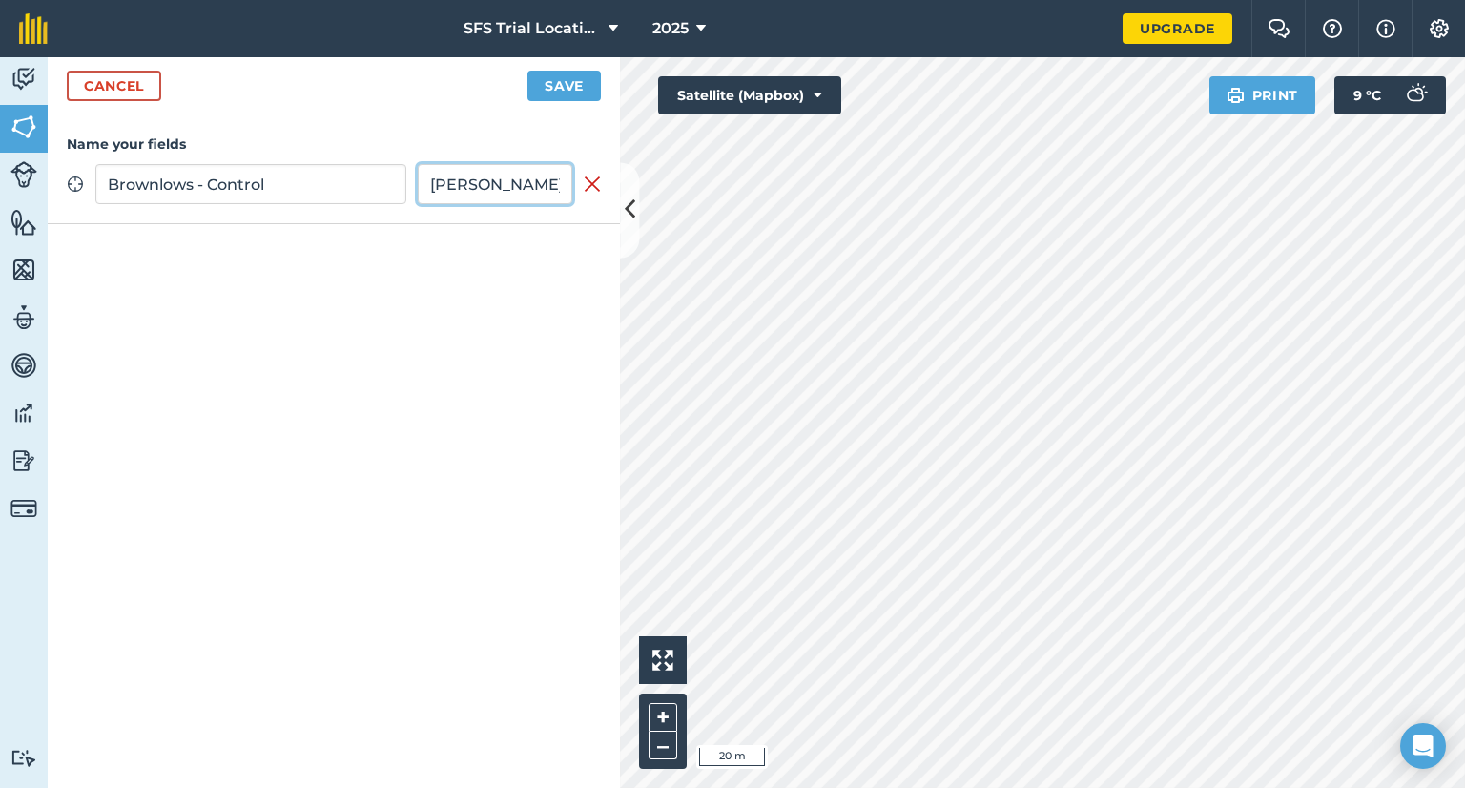
type input "[PERSON_NAME]"
click at [541, 92] on button "Save" at bounding box center [563, 86] width 73 height 31
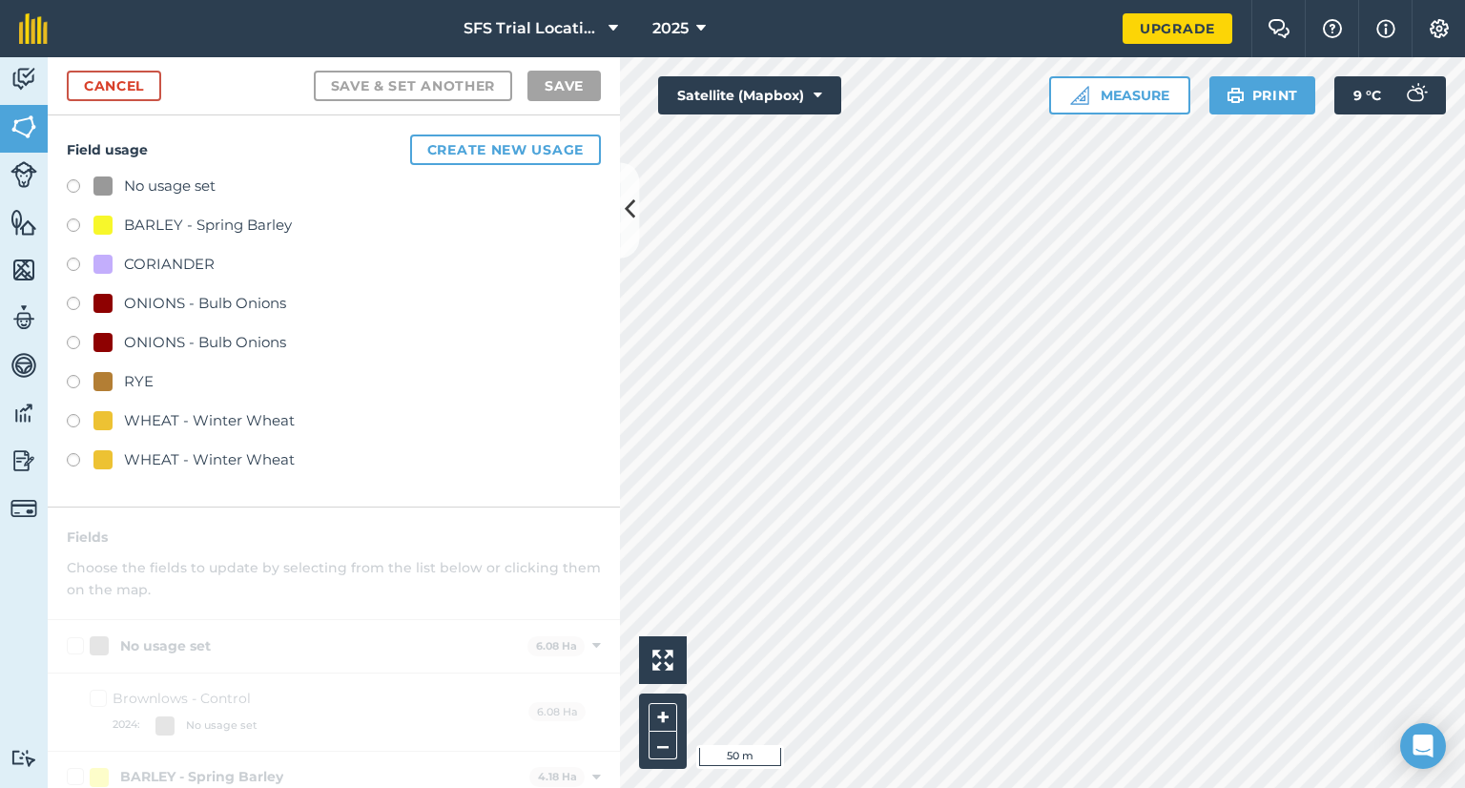
click at [617, 446] on div "Activity Fields Livestock Features Maps Team Vehicles Data Reporting Billing Tu…" at bounding box center [732, 422] width 1465 height 731
click at [149, 422] on div "WHEAT - Winter Wheat" at bounding box center [209, 420] width 171 height 23
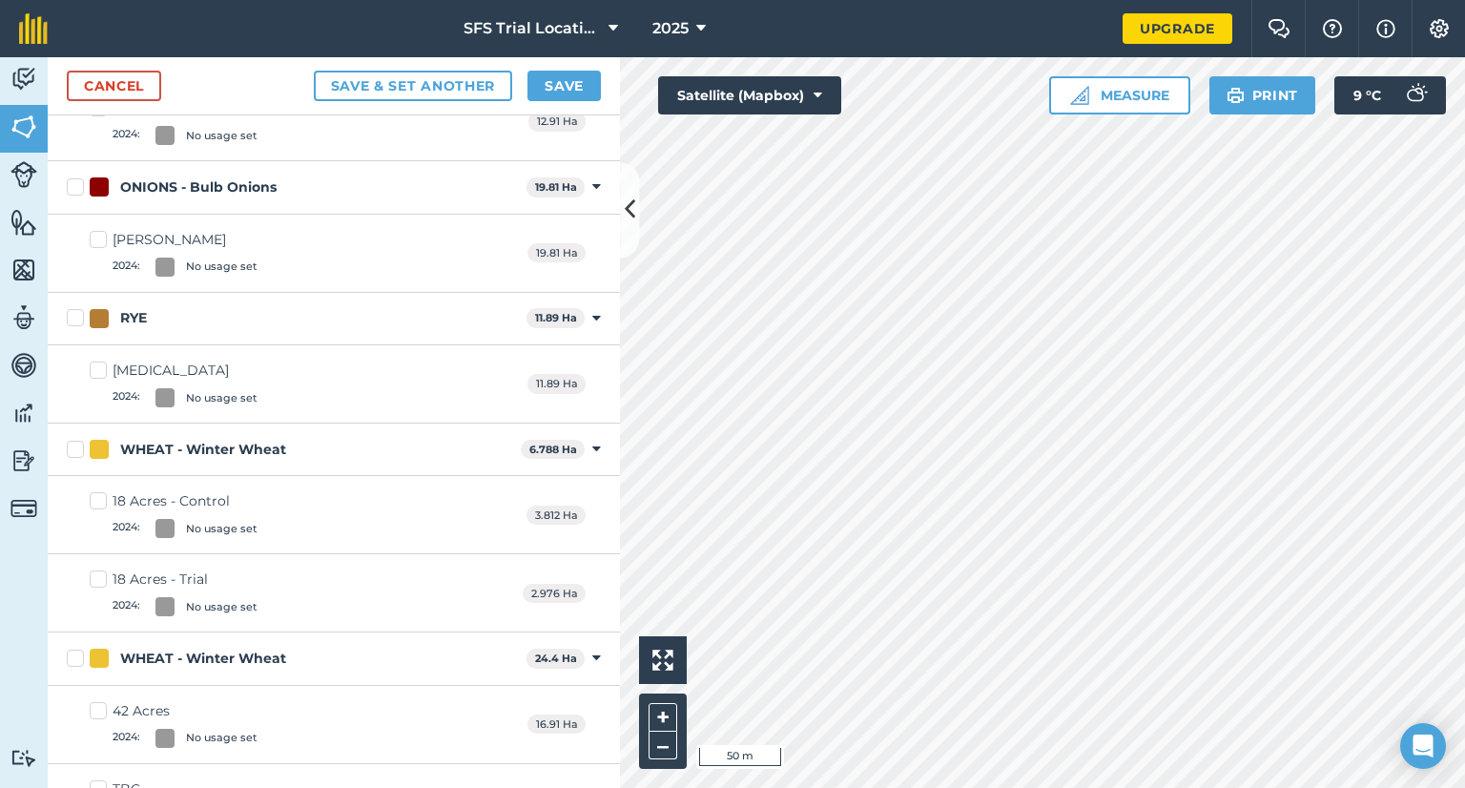
scroll to position [601, 0]
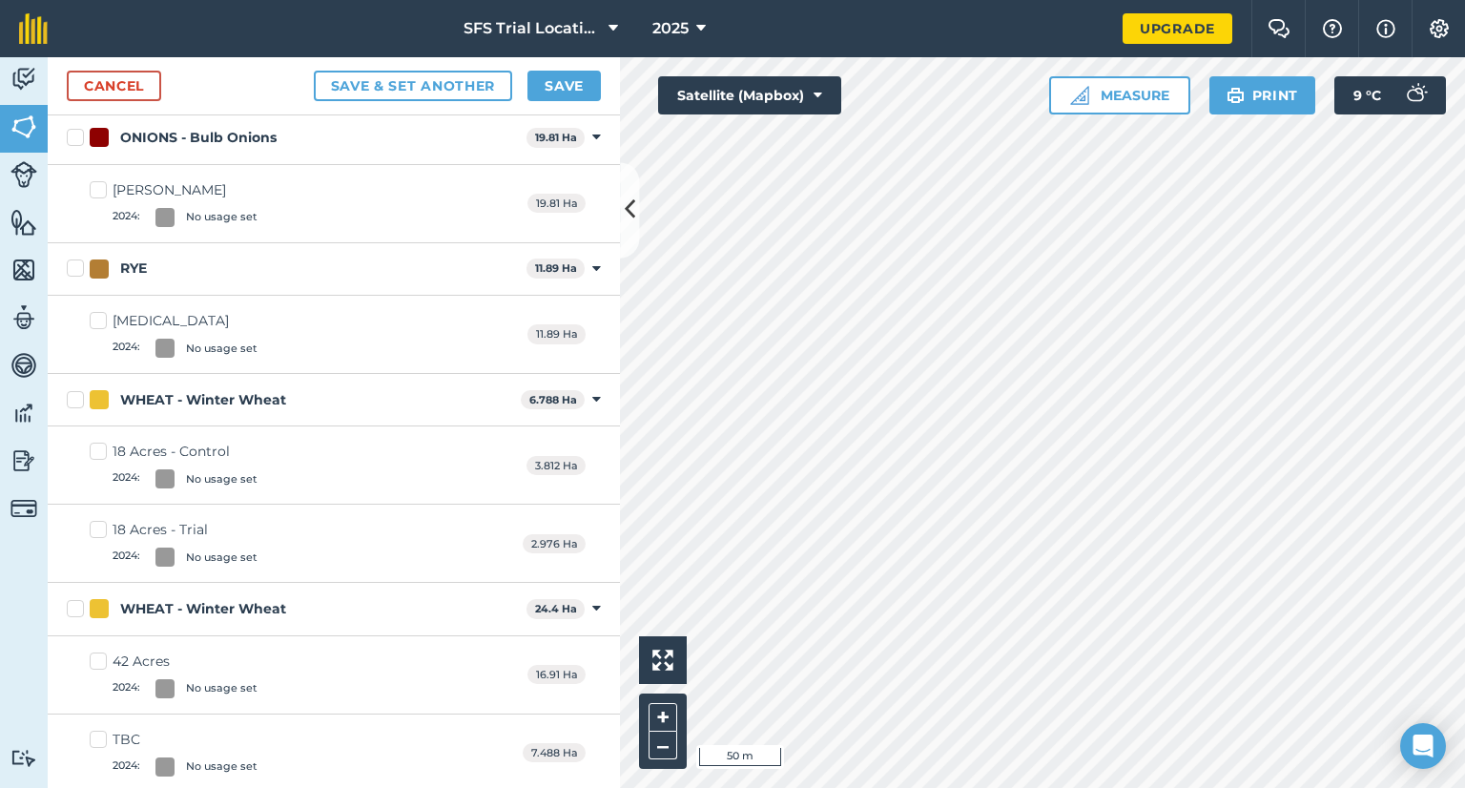
click at [67, 398] on label "WHEAT - Winter Wheat" at bounding box center [290, 400] width 446 height 20
click at [67, 398] on input "WHEAT - Winter Wheat" at bounding box center [73, 396] width 12 height 12
checkbox input "true"
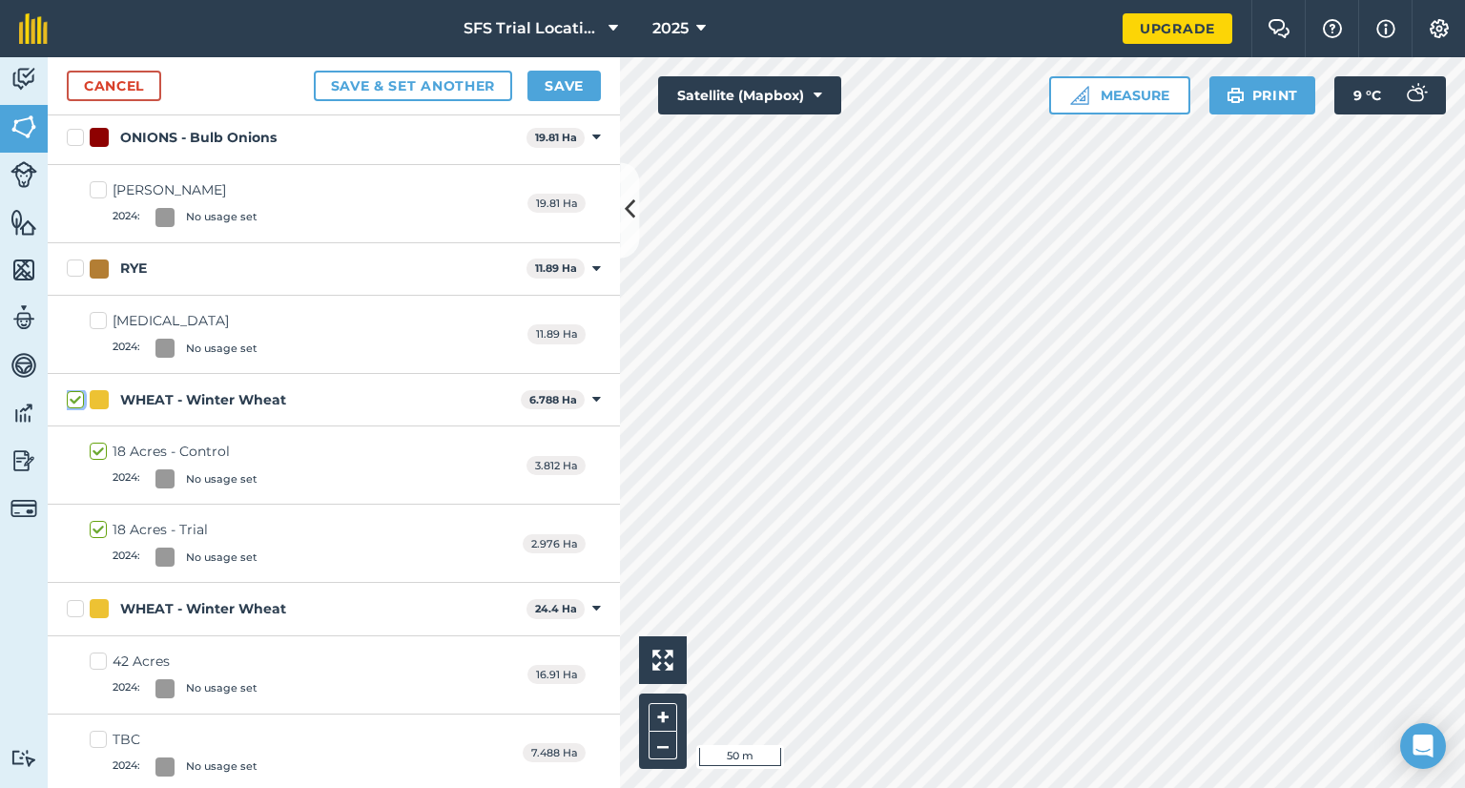
scroll to position [580, 0]
click at [553, 89] on button "Save" at bounding box center [563, 86] width 73 height 31
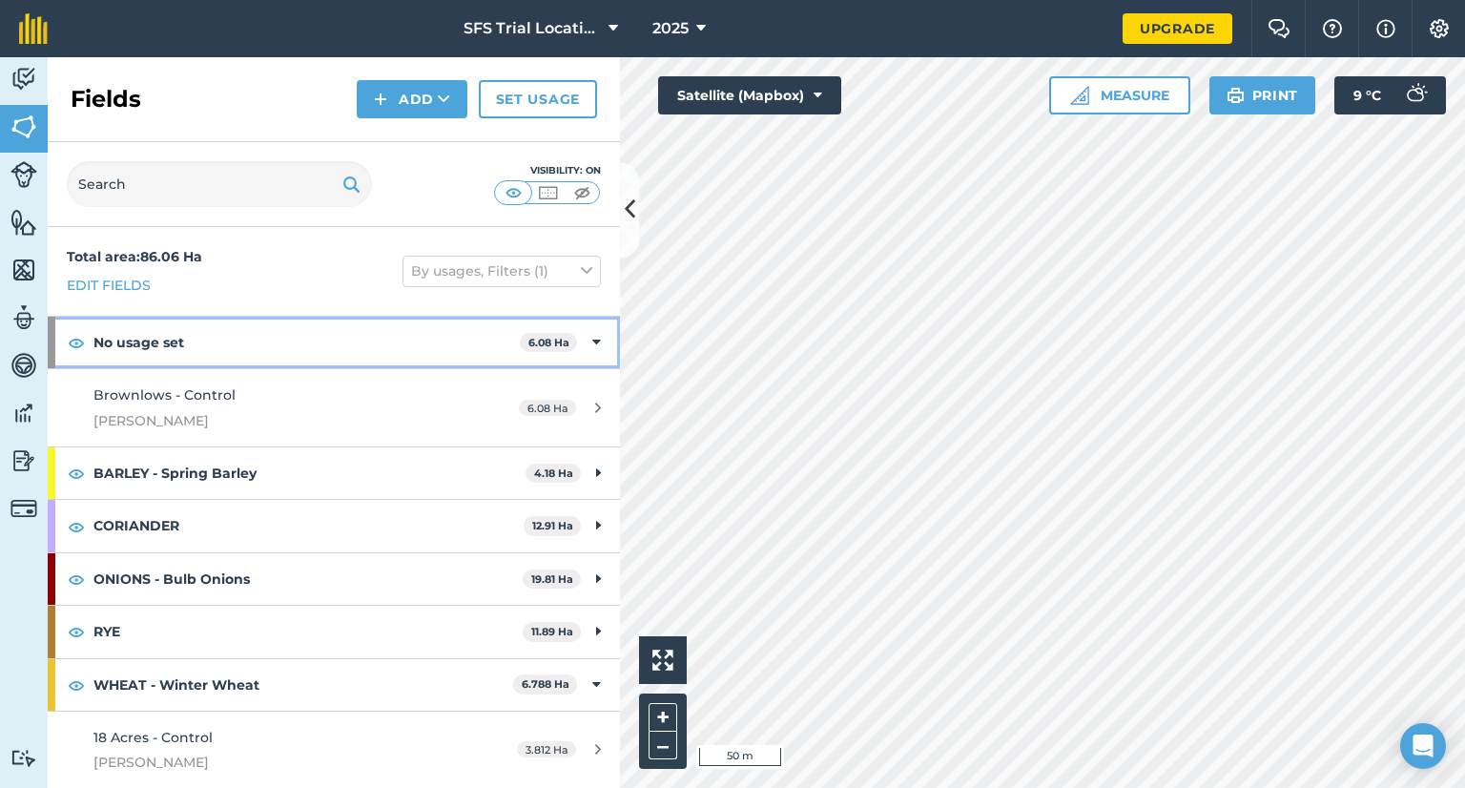
click at [225, 361] on strong "No usage set" at bounding box center [306, 343] width 426 height 52
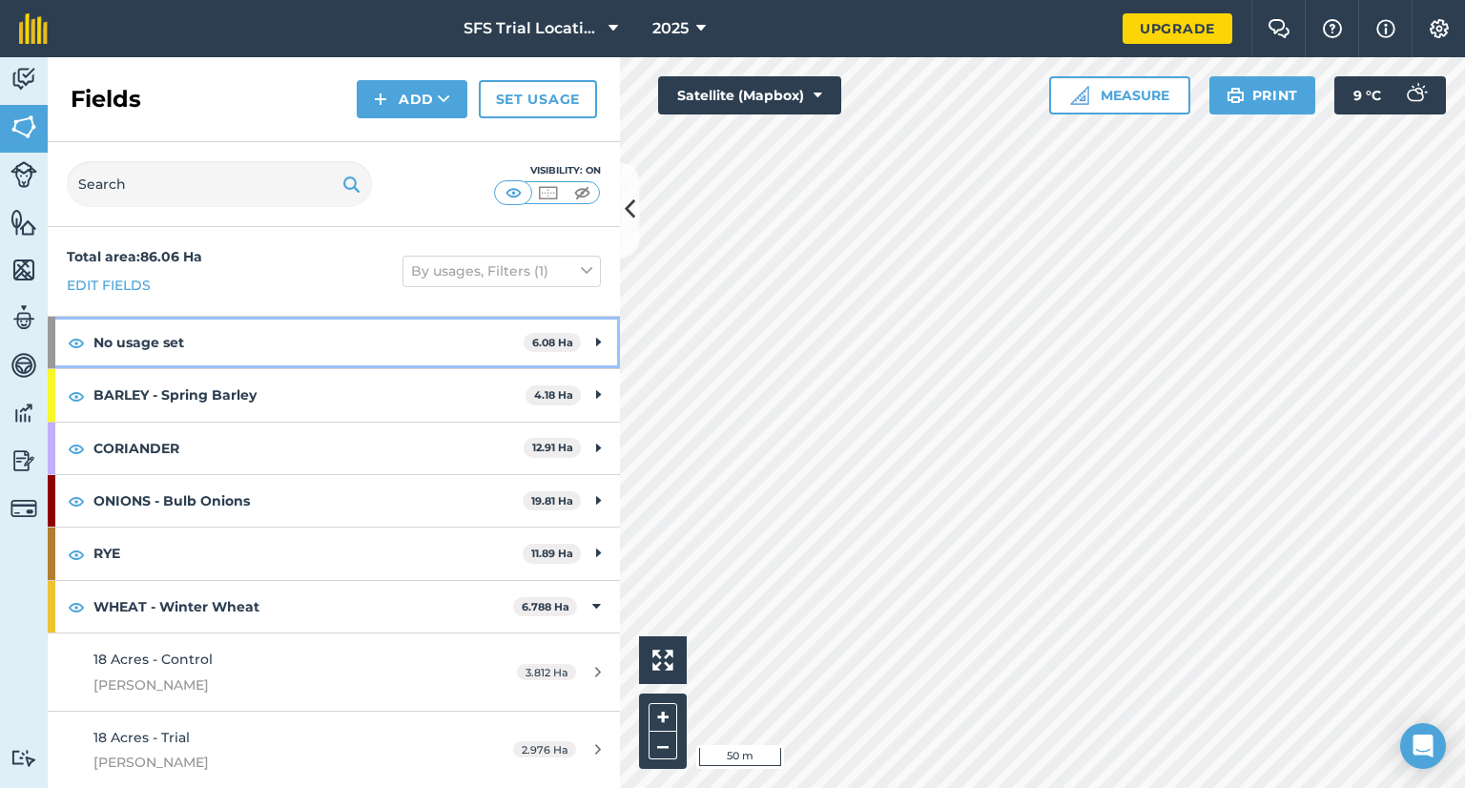
click at [160, 348] on strong "No usage set" at bounding box center [308, 343] width 430 height 52
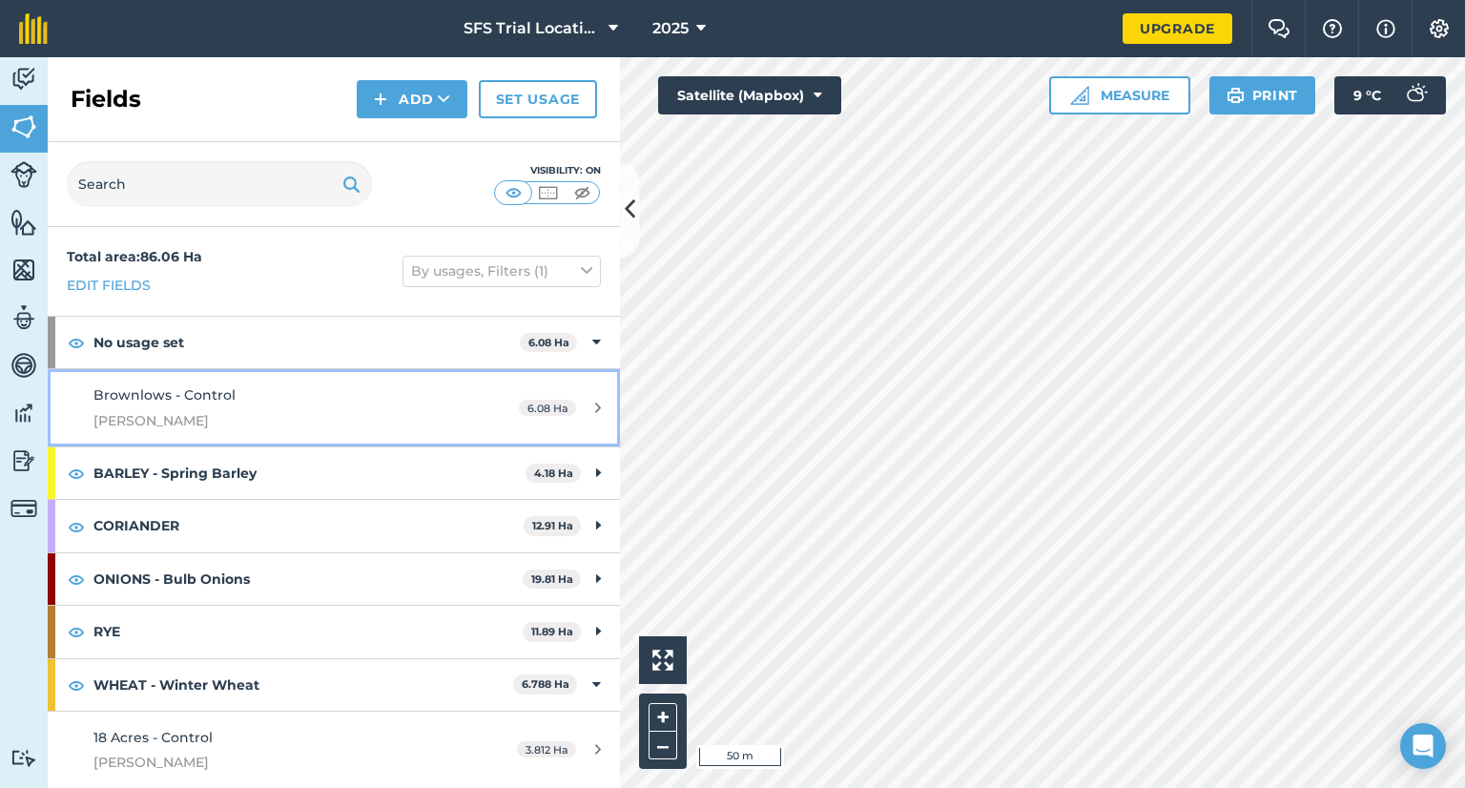
click at [479, 391] on link "Brownlows - Control [PERSON_NAME] 6.08 Ha" at bounding box center [334, 407] width 572 height 77
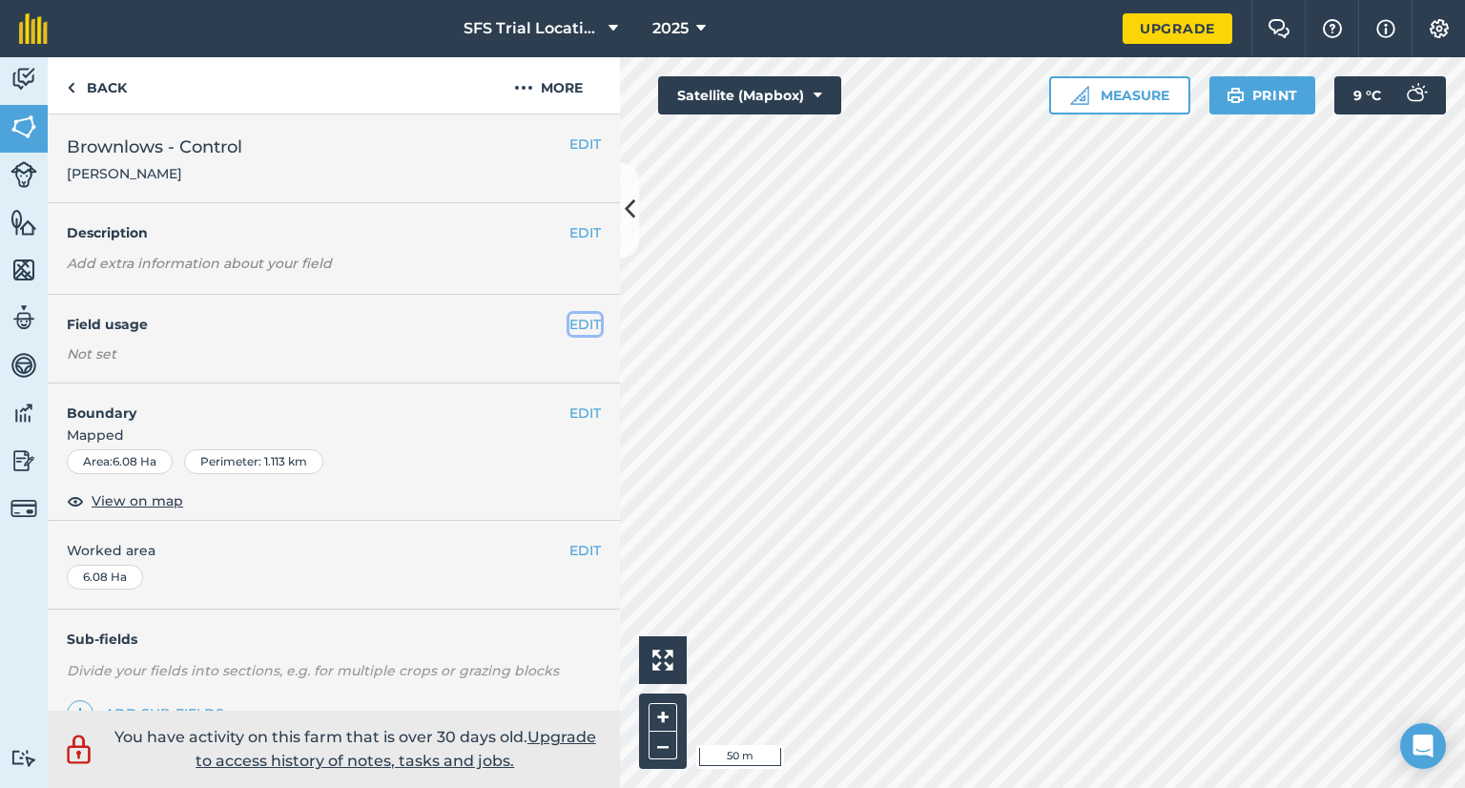
click at [569, 323] on button "EDIT" at bounding box center [584, 324] width 31 height 21
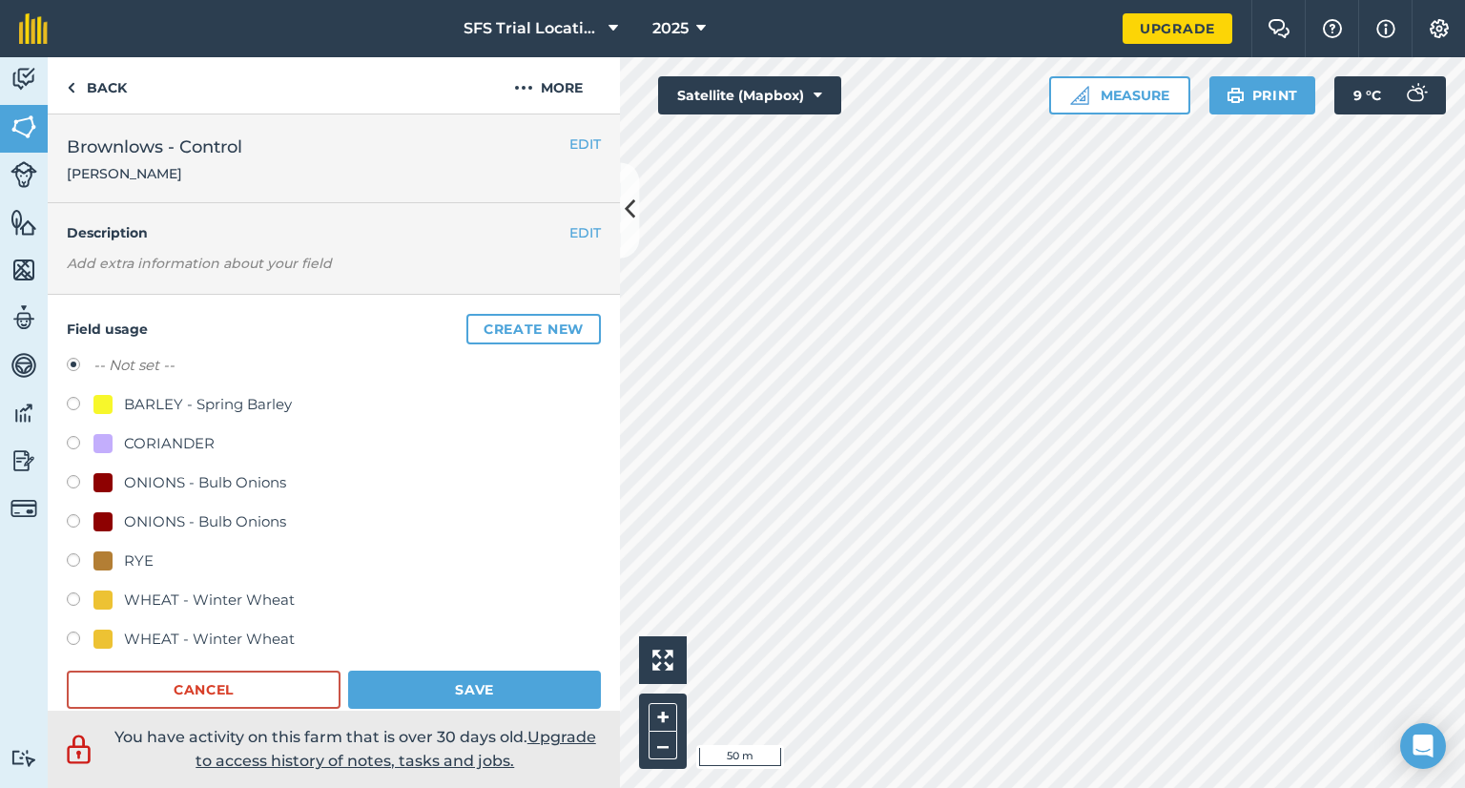
click at [72, 598] on label at bounding box center [80, 601] width 27 height 19
radio input "true"
radio input "false"
click at [408, 692] on button "Save" at bounding box center [474, 690] width 253 height 38
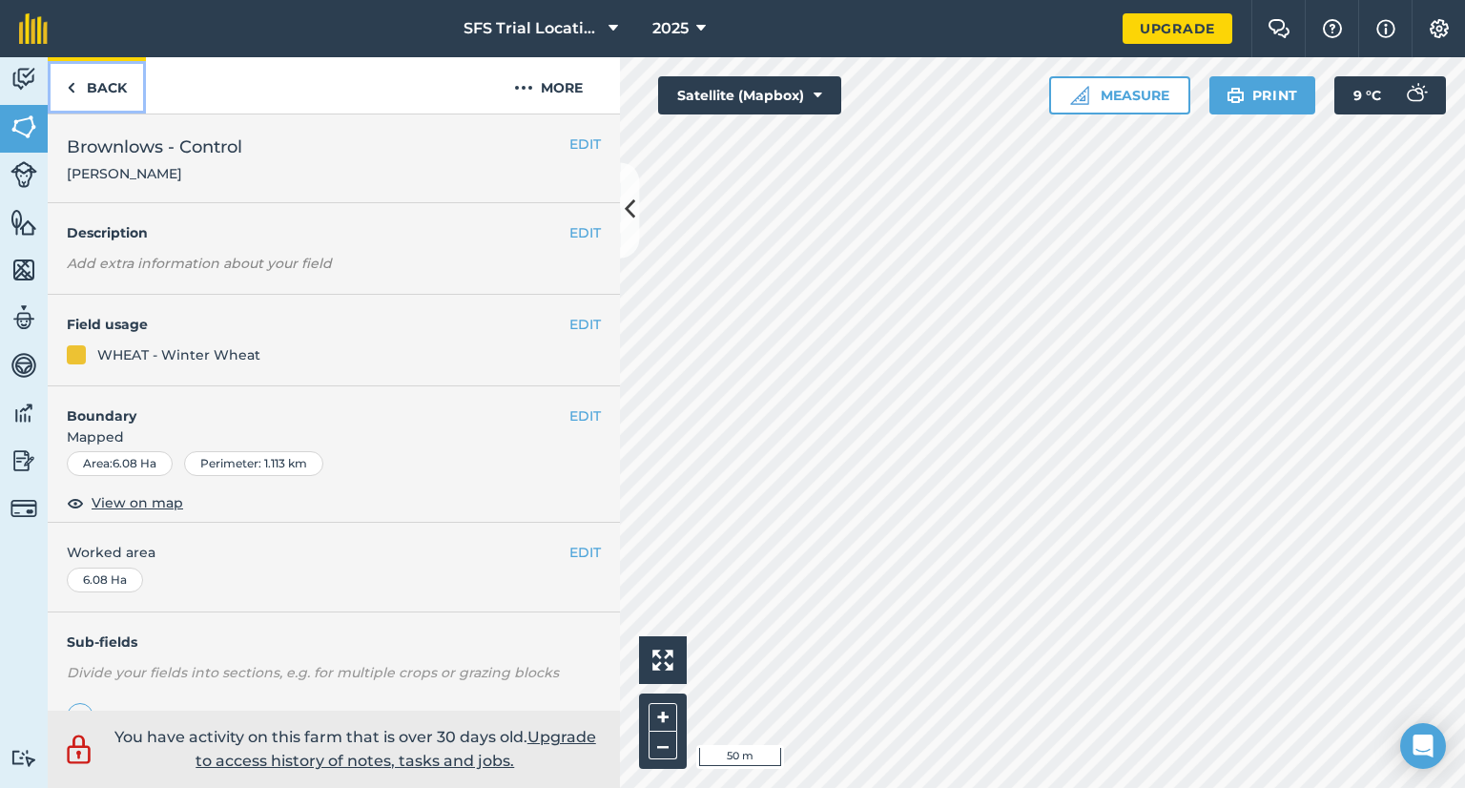
click at [79, 84] on link "Back" at bounding box center [97, 85] width 98 height 56
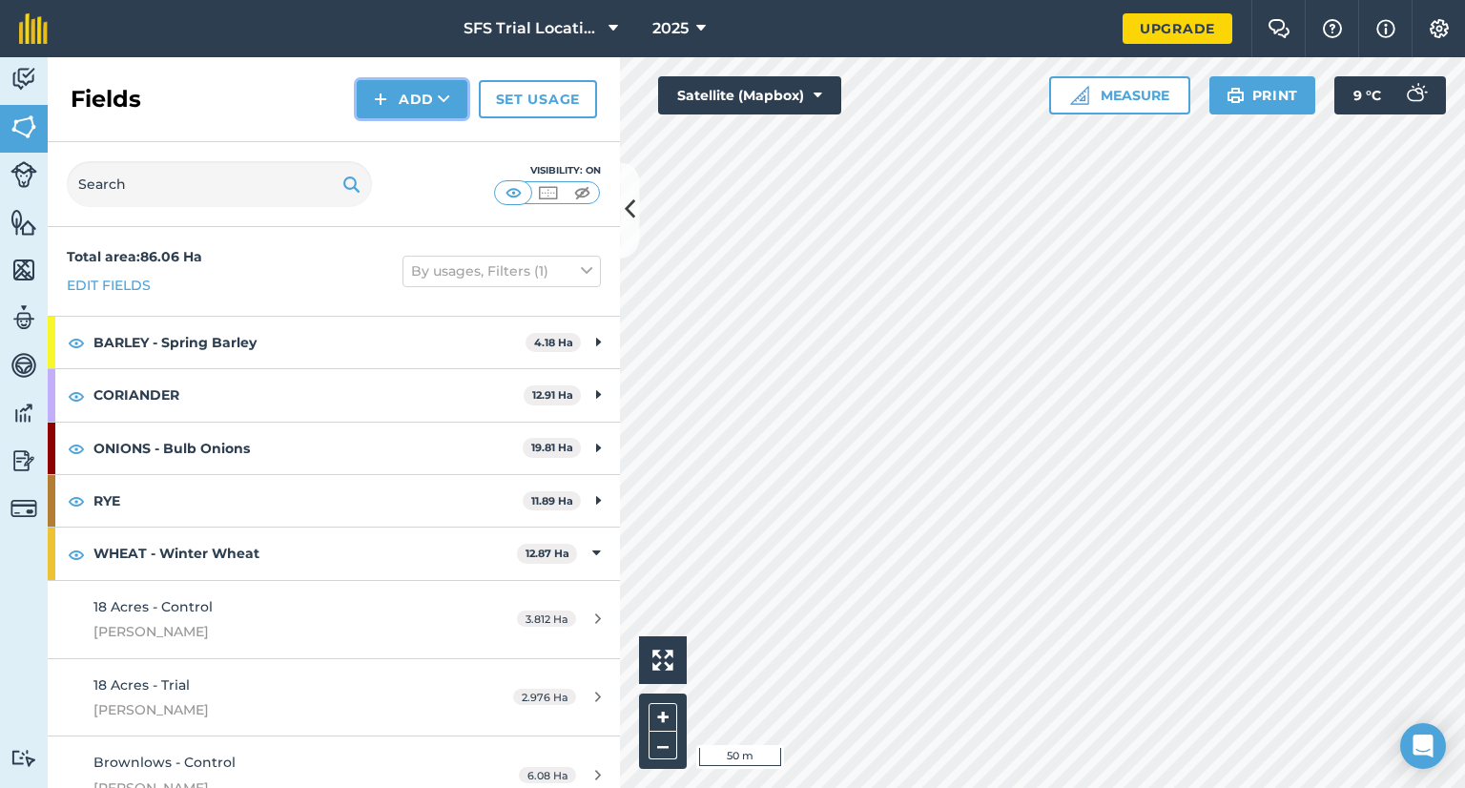
click at [396, 92] on button "Add" at bounding box center [412, 99] width 111 height 38
click at [388, 150] on link "Draw" at bounding box center [412, 142] width 105 height 42
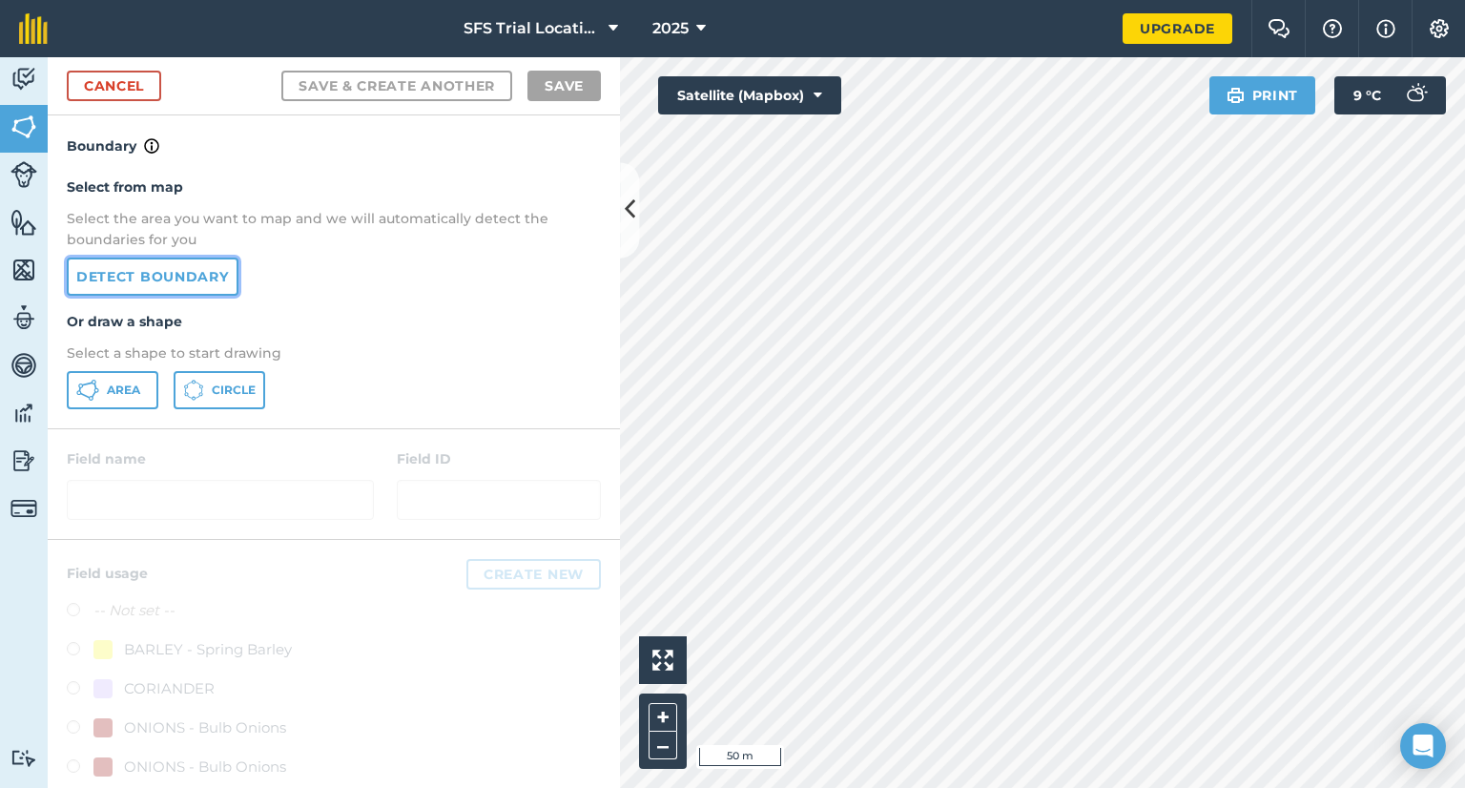
click at [184, 290] on link "Detect boundary" at bounding box center [153, 277] width 172 height 38
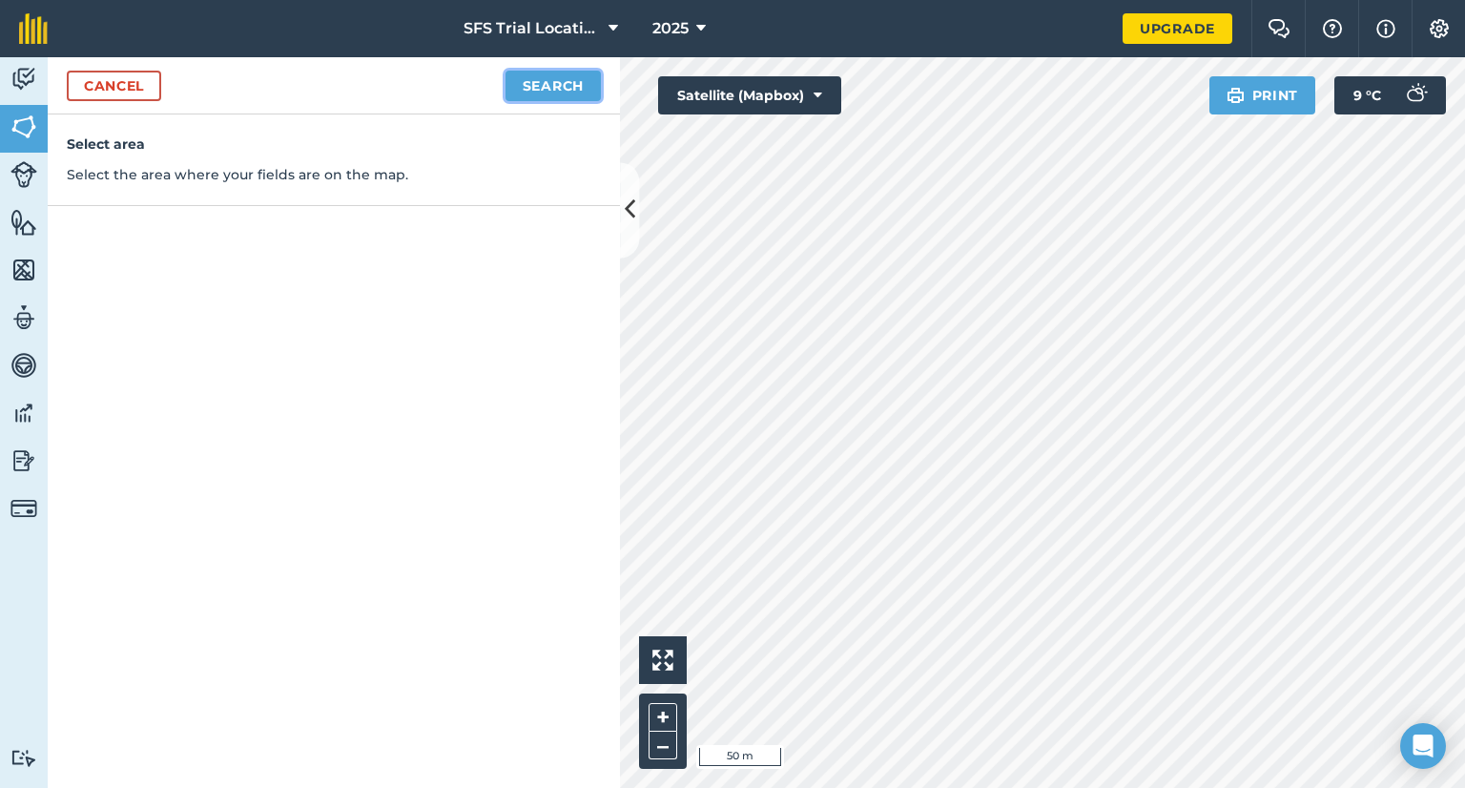
click at [540, 93] on button "Search" at bounding box center [553, 86] width 95 height 31
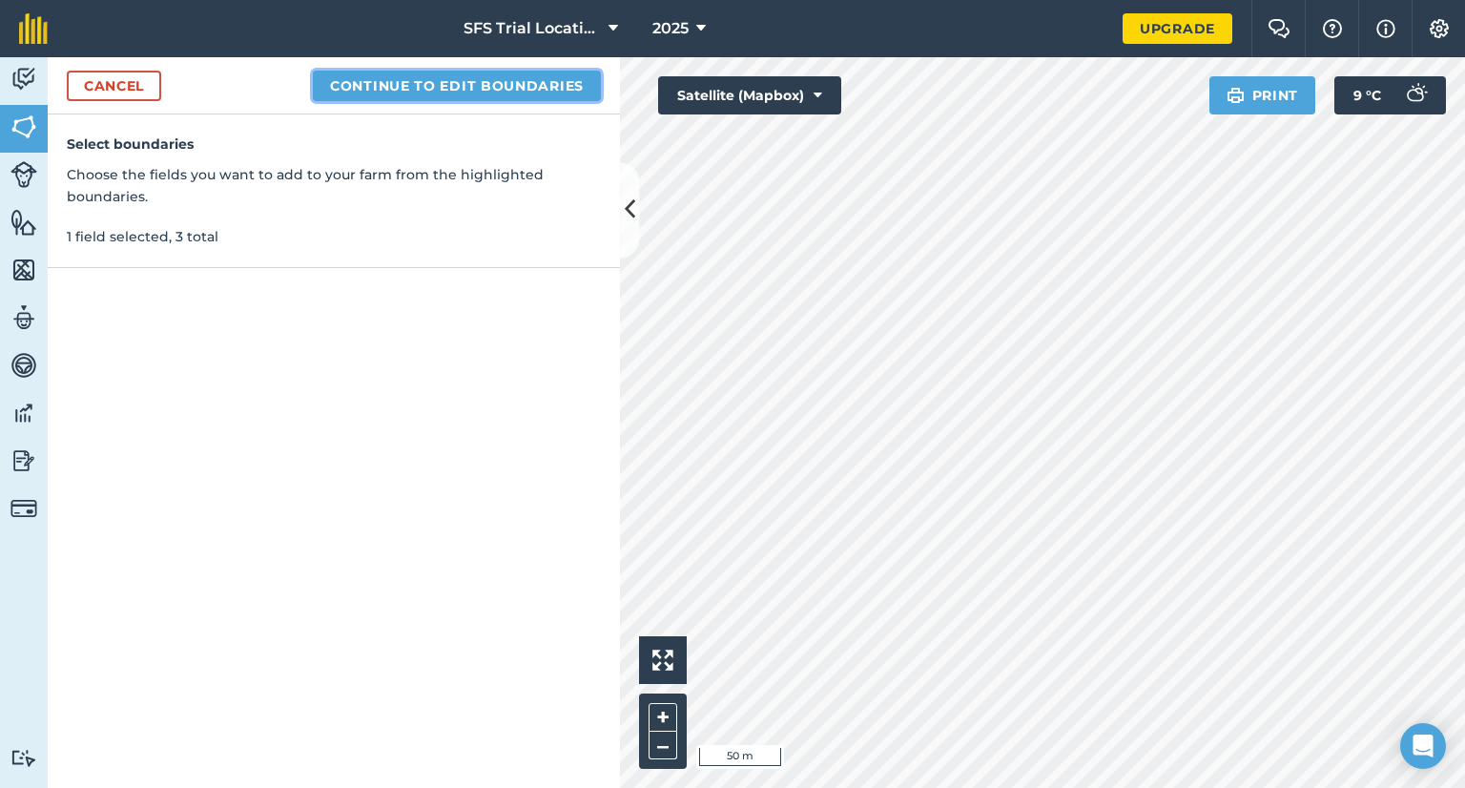
click at [470, 82] on button "Continue to edit boundaries" at bounding box center [457, 86] width 288 height 31
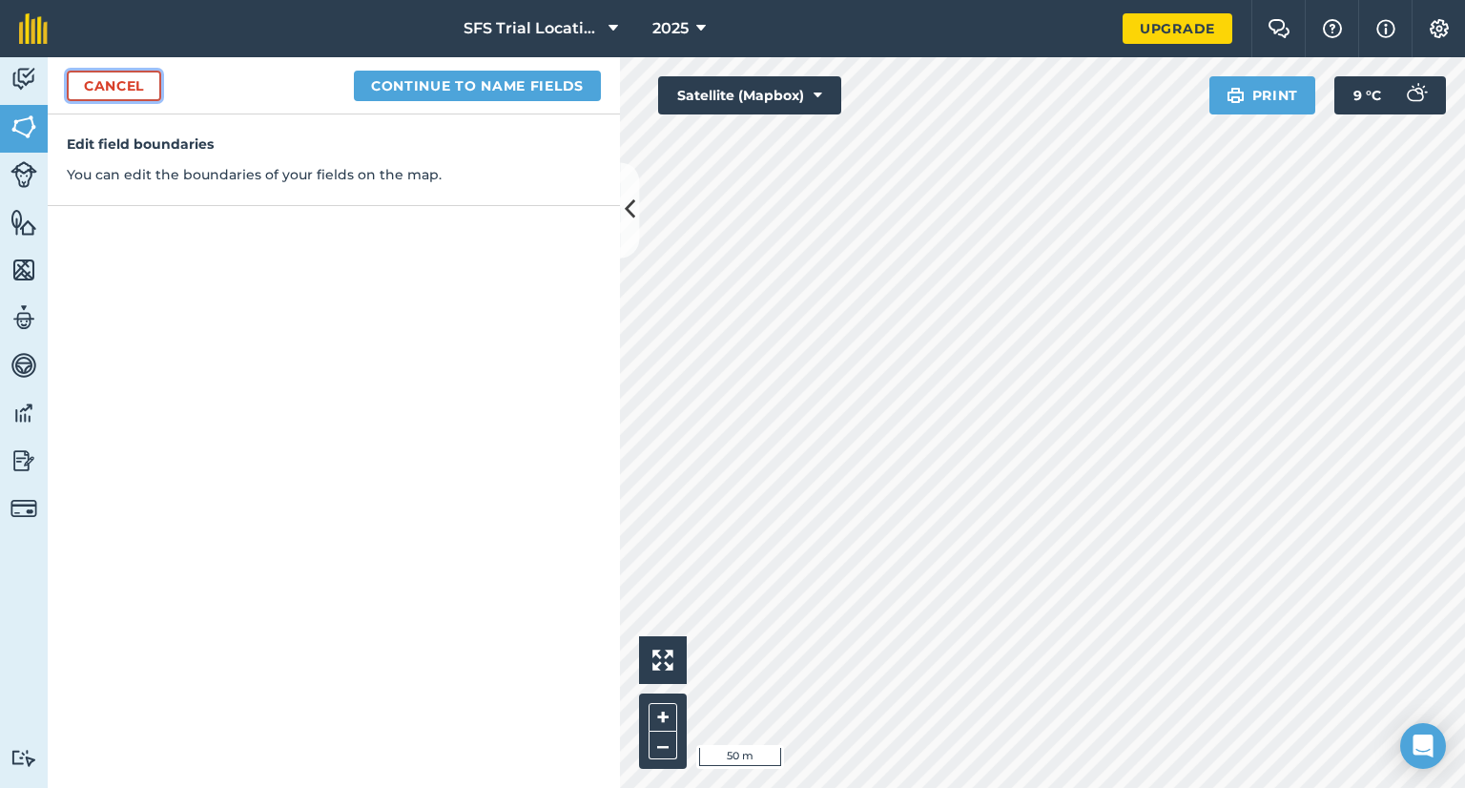
click at [124, 82] on link "Cancel" at bounding box center [114, 86] width 94 height 31
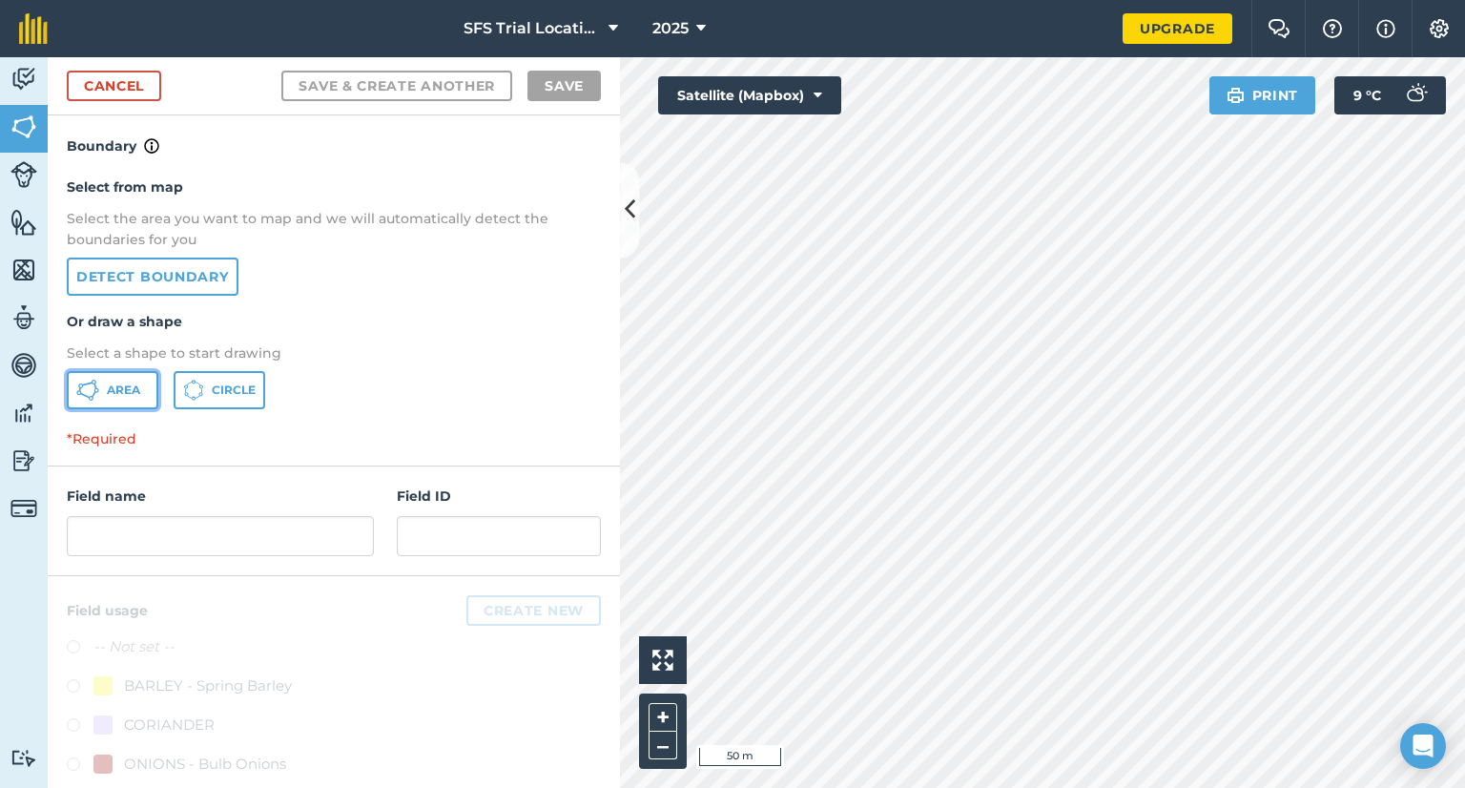
click at [124, 394] on span "Area" at bounding box center [123, 389] width 33 height 15
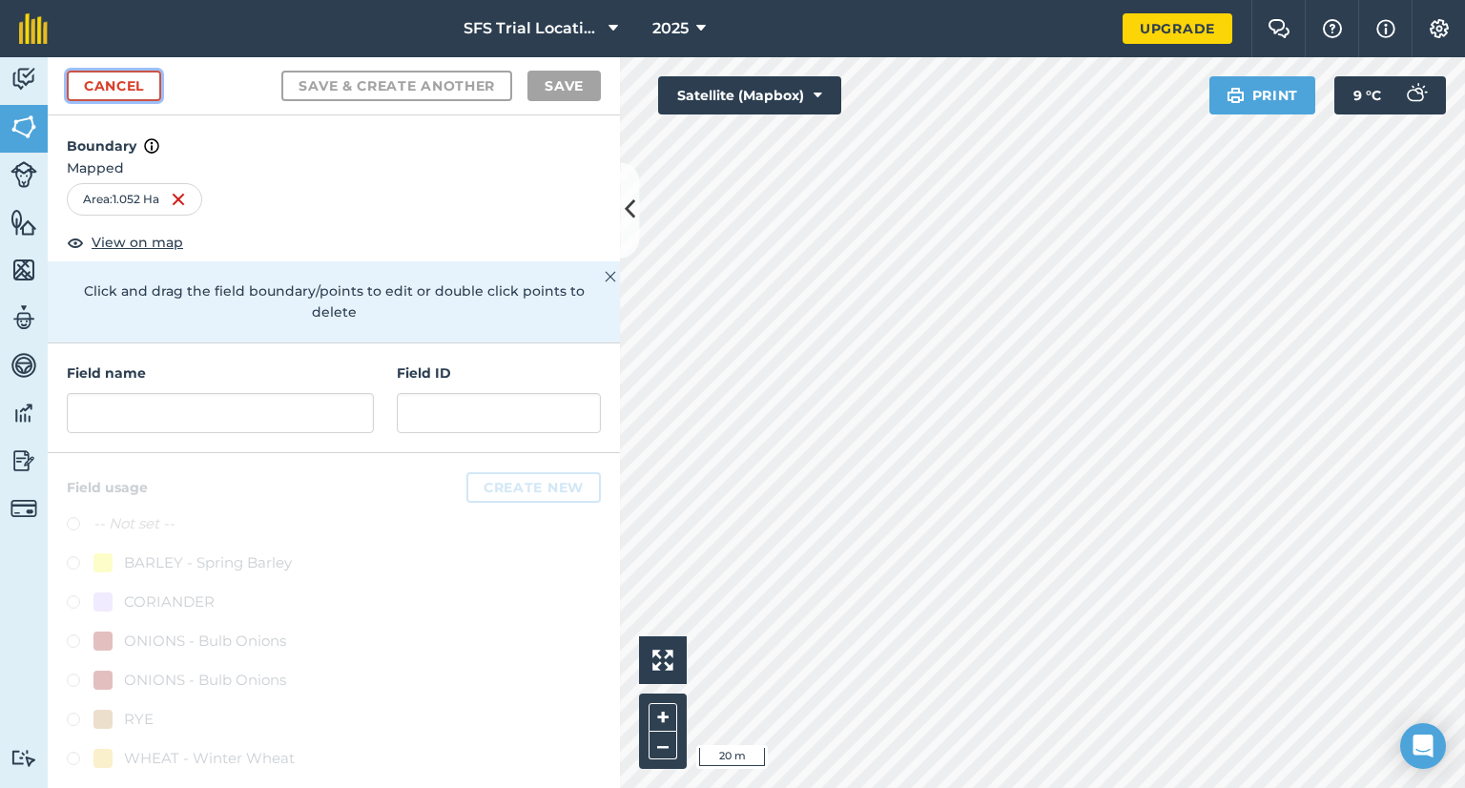
click at [114, 84] on link "Cancel" at bounding box center [114, 86] width 94 height 31
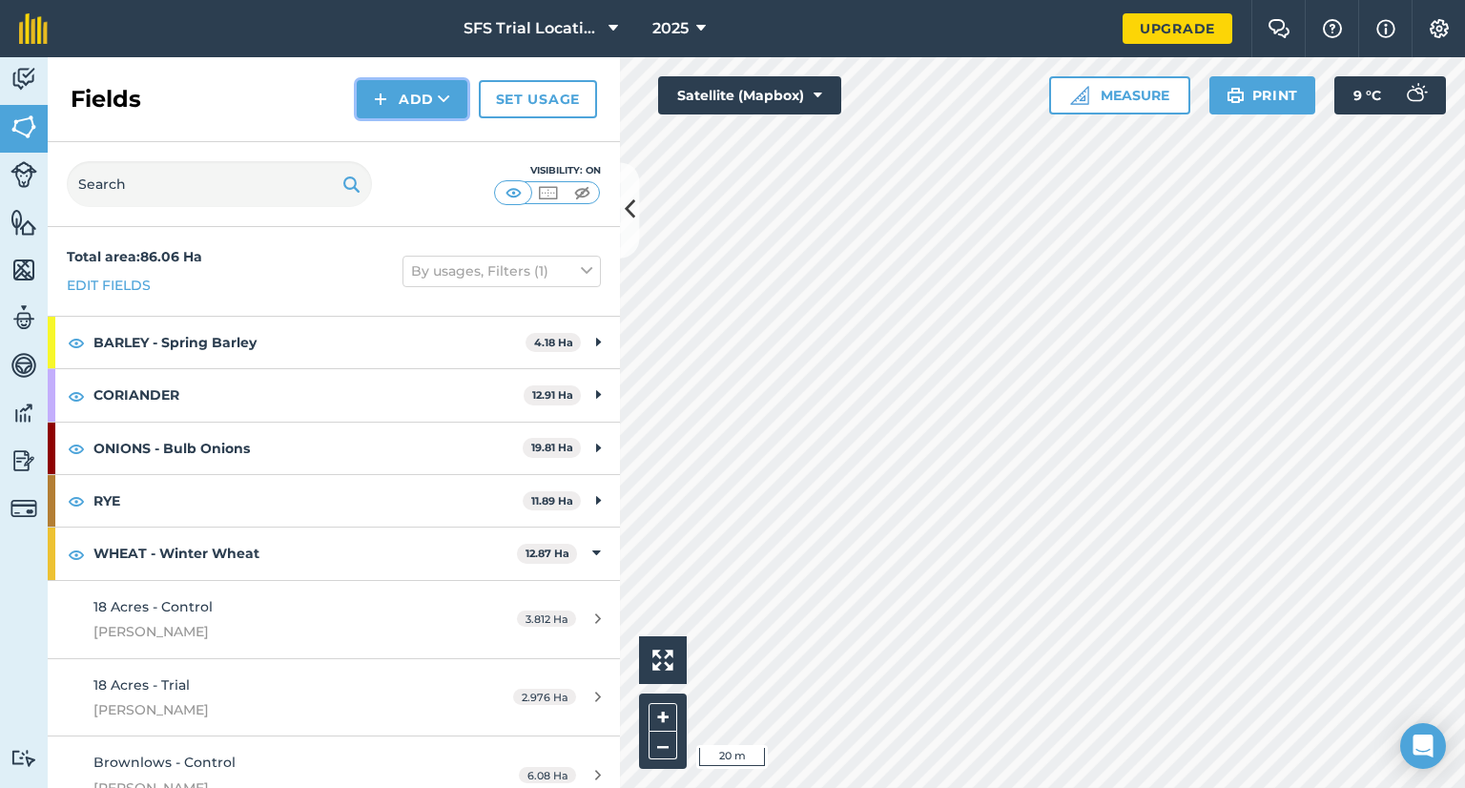
click at [372, 102] on button "Add" at bounding box center [412, 99] width 111 height 38
click at [397, 134] on link "Draw" at bounding box center [412, 142] width 105 height 42
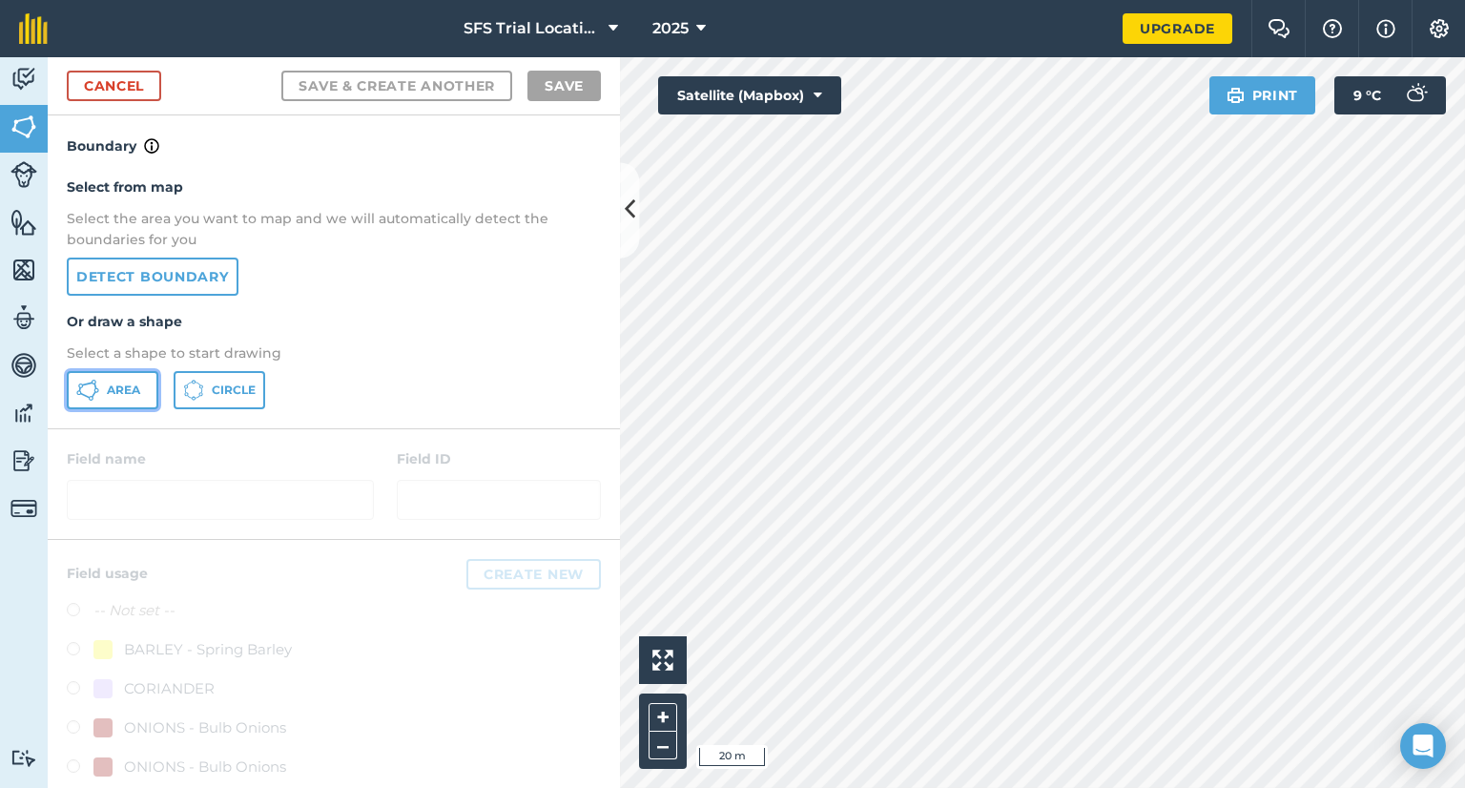
click at [116, 385] on span "Area" at bounding box center [123, 389] width 33 height 15
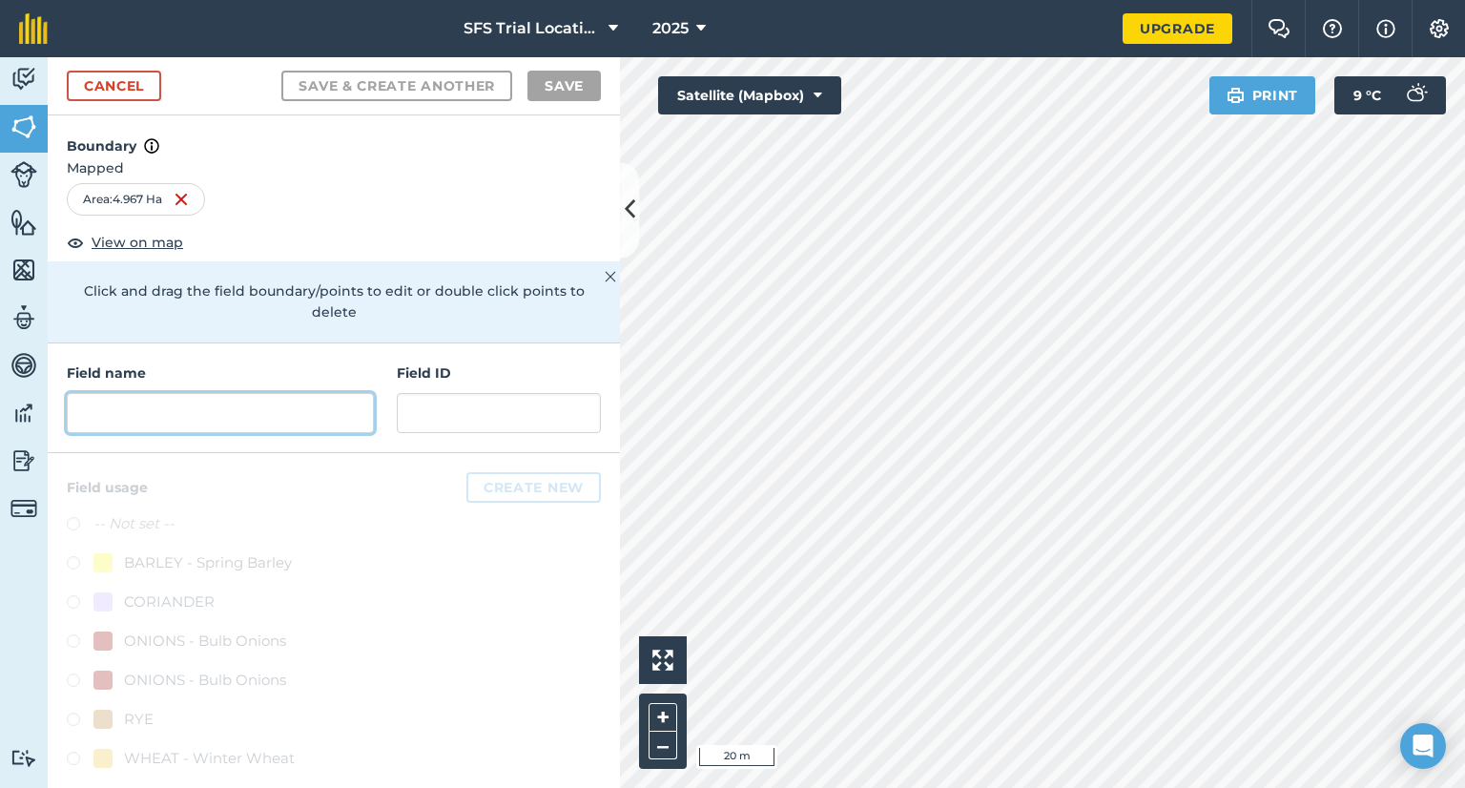
click at [110, 411] on input "text" at bounding box center [220, 413] width 307 height 40
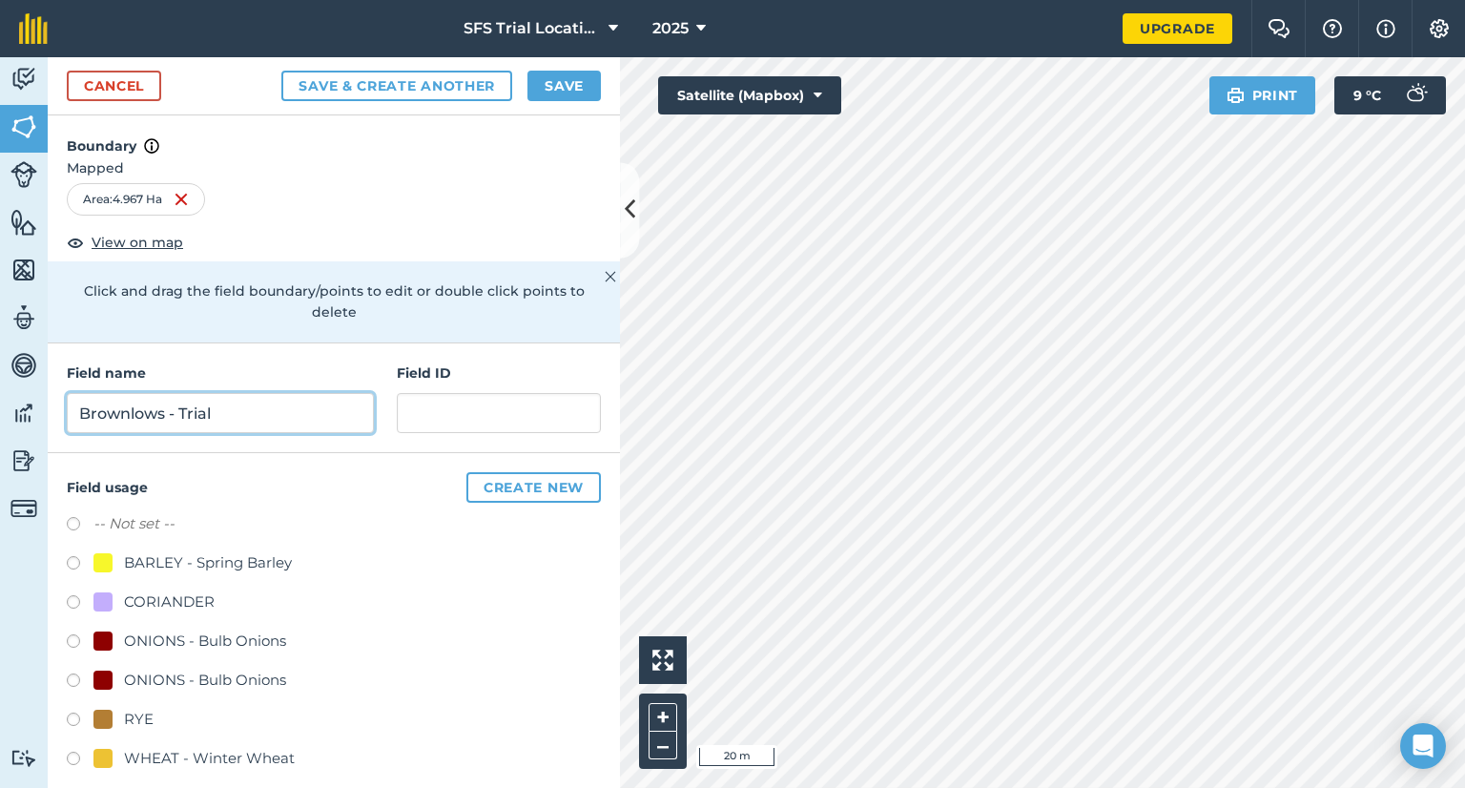
type input "Brownlows - Trial"
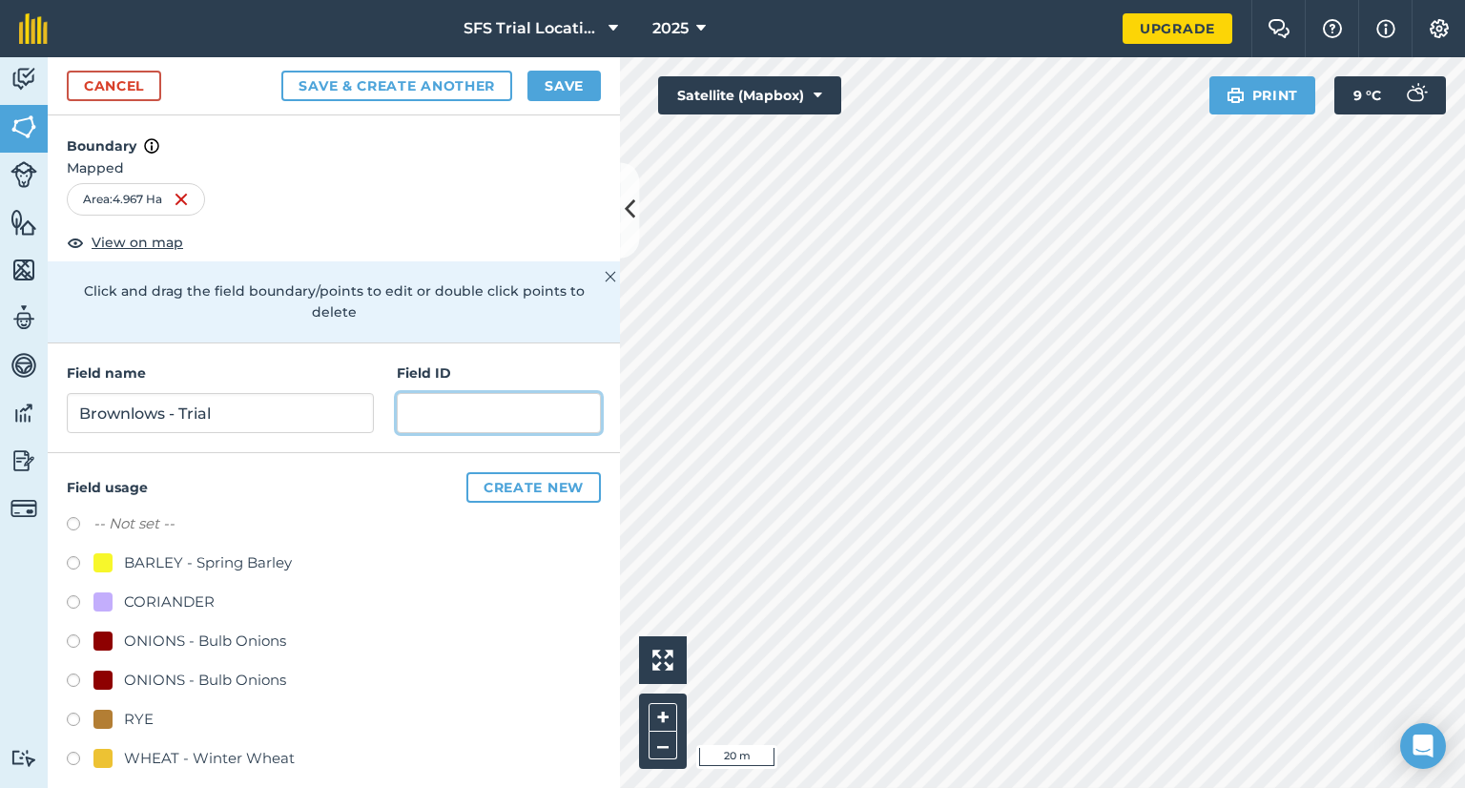
click at [412, 404] on input "text" at bounding box center [499, 413] width 204 height 40
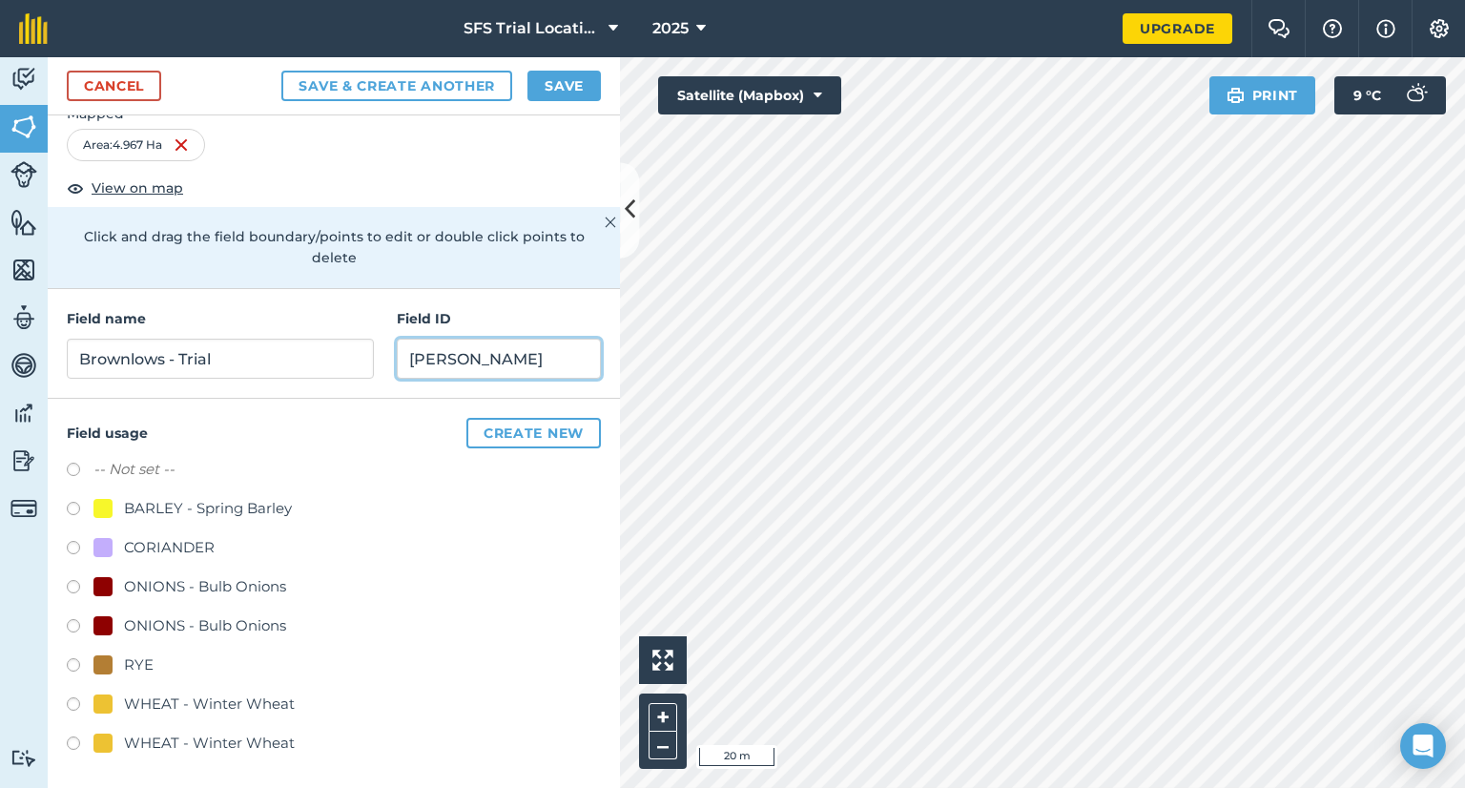
type input "[PERSON_NAME]"
click at [541, 73] on button "Save" at bounding box center [563, 86] width 73 height 31
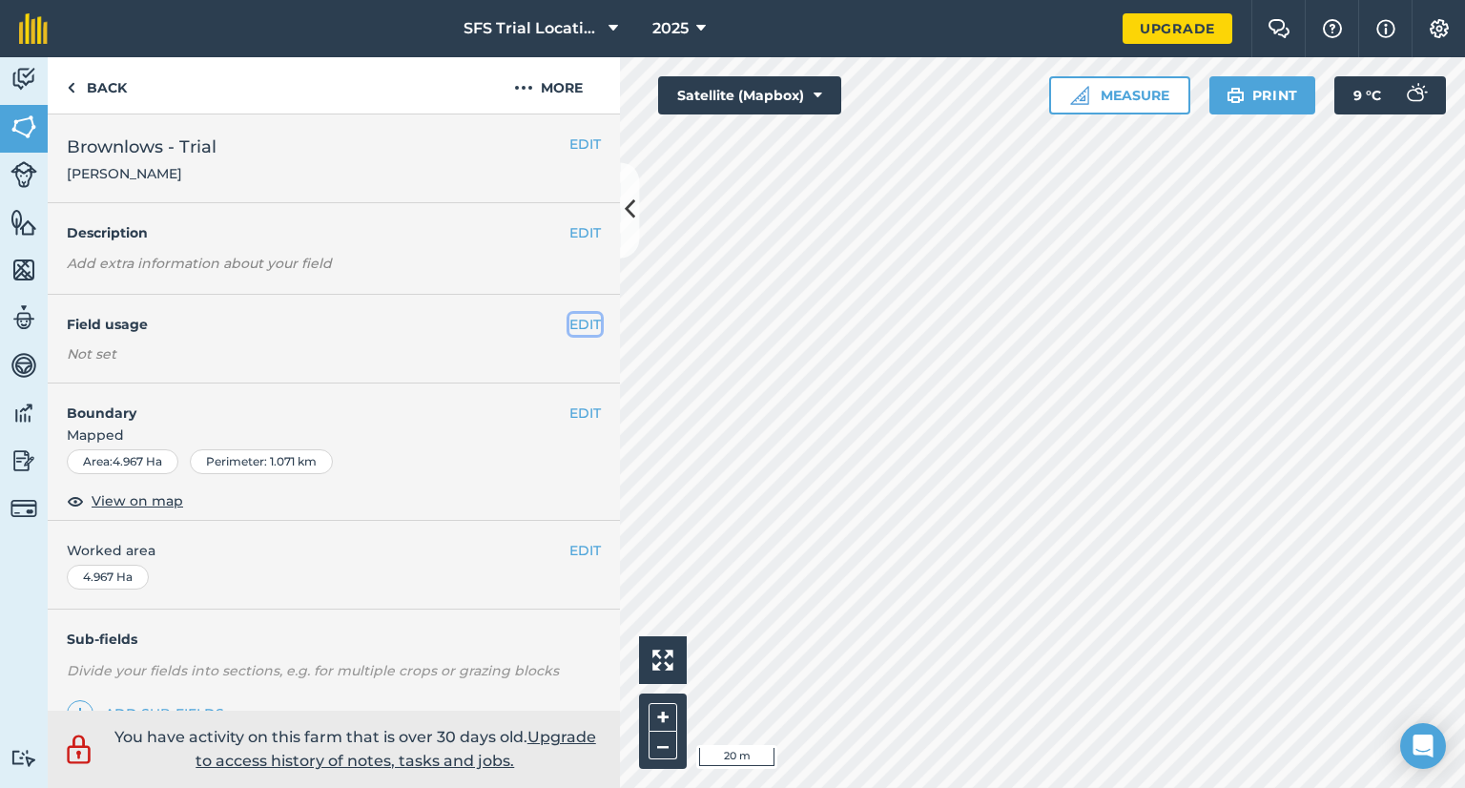
click at [575, 324] on button "EDIT" at bounding box center [584, 324] width 31 height 21
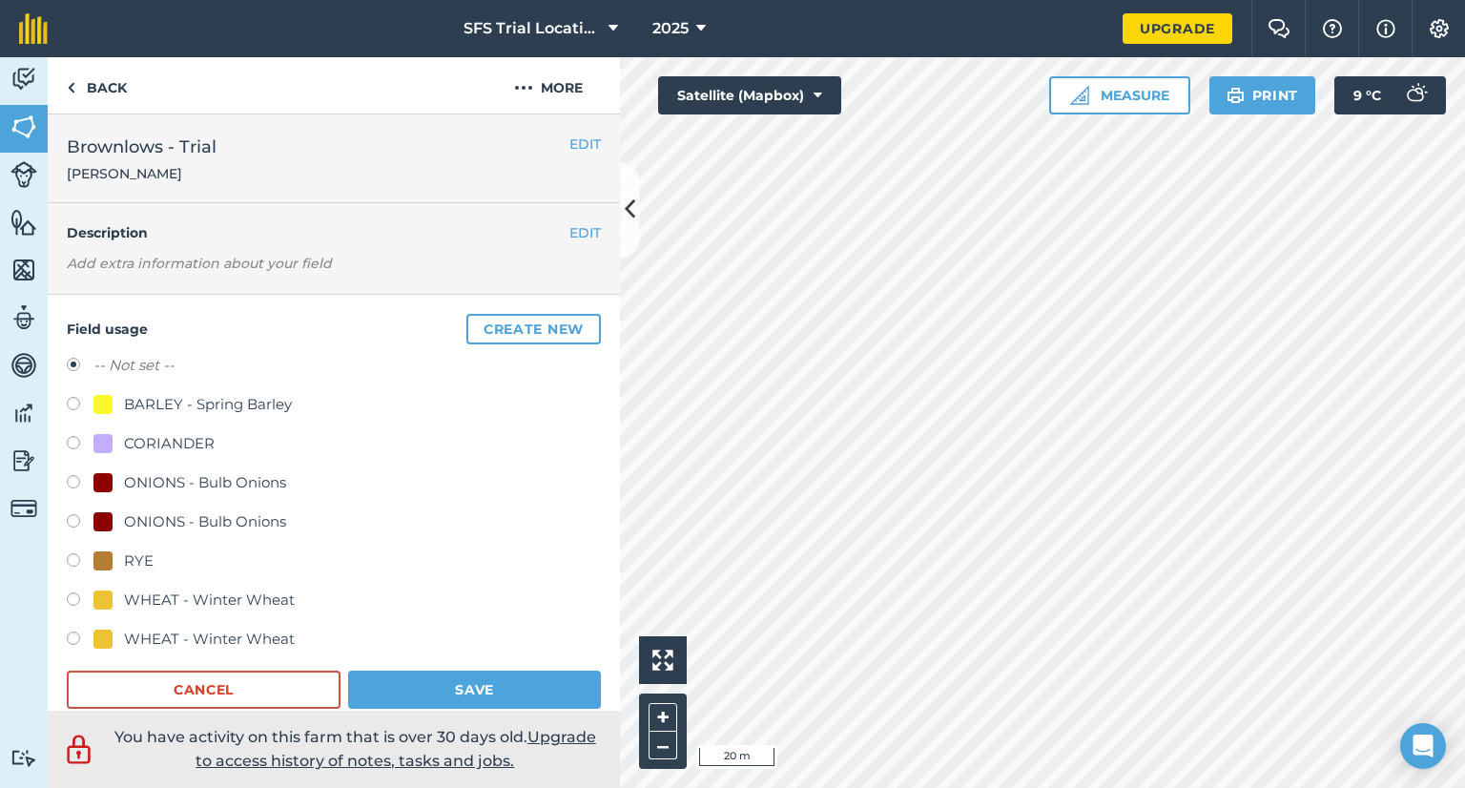
click at [72, 603] on label at bounding box center [80, 601] width 27 height 19
radio input "true"
radio input "false"
click at [435, 698] on button "Save" at bounding box center [474, 690] width 253 height 38
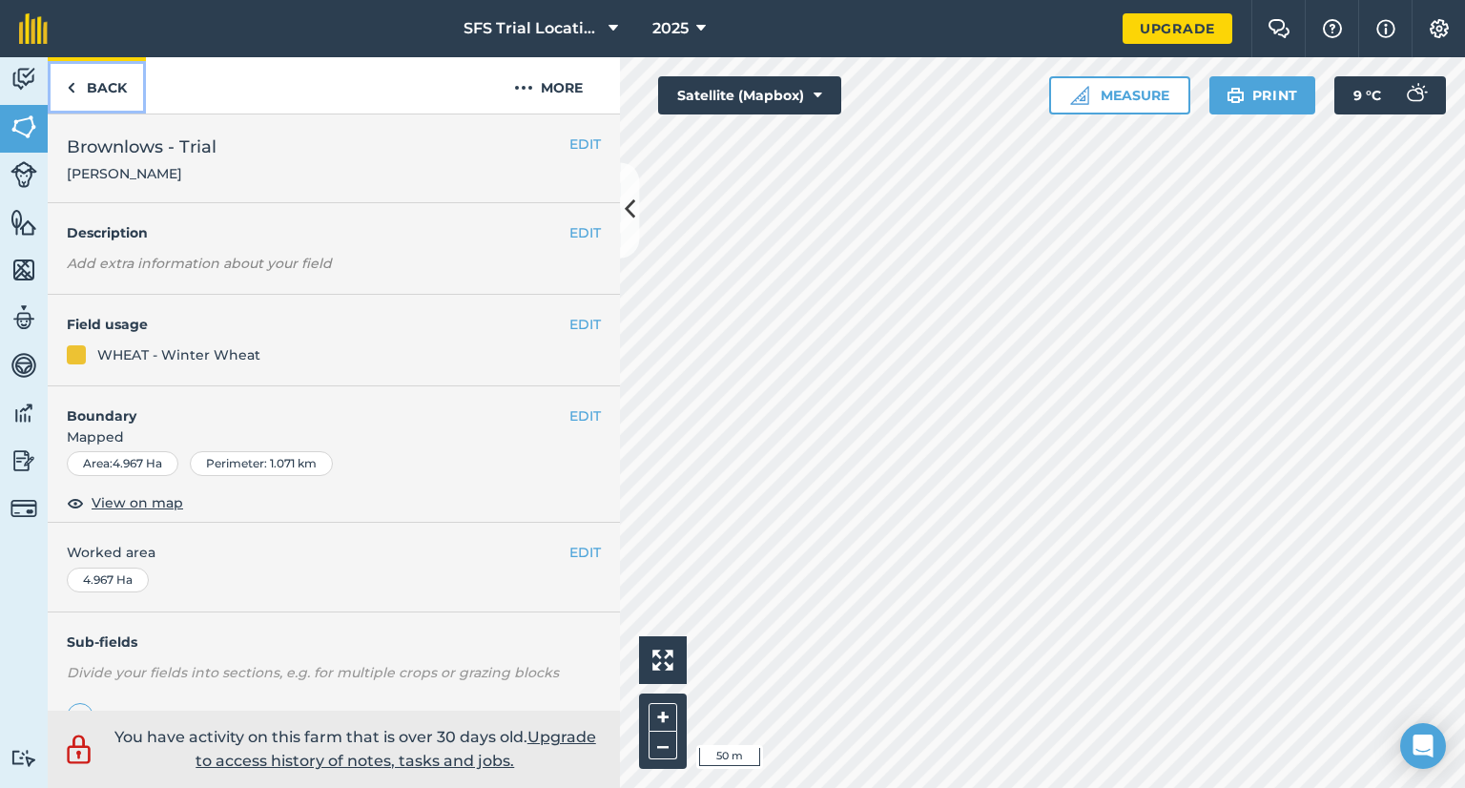
click at [81, 104] on link "Back" at bounding box center [97, 85] width 98 height 56
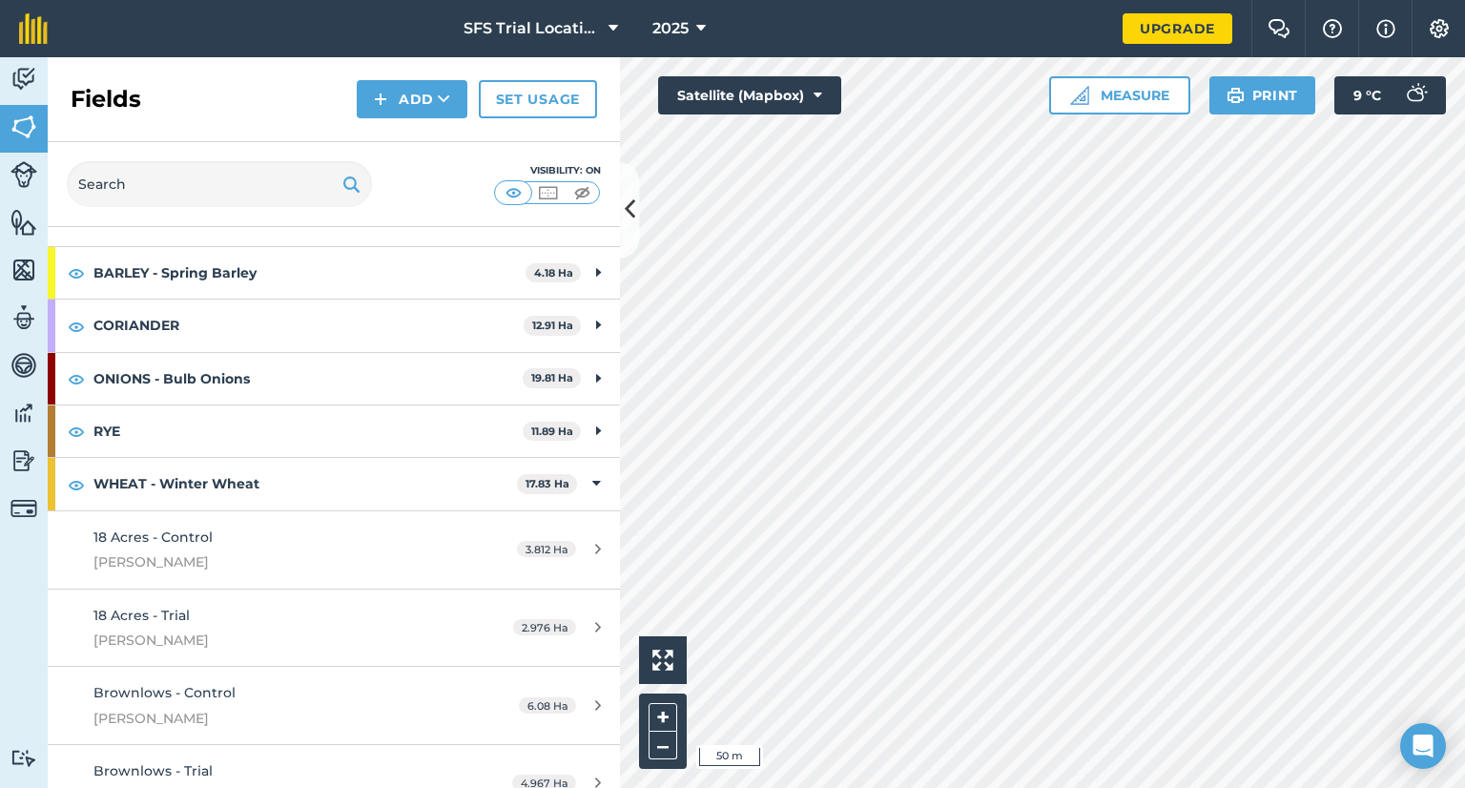
scroll to position [155, 0]
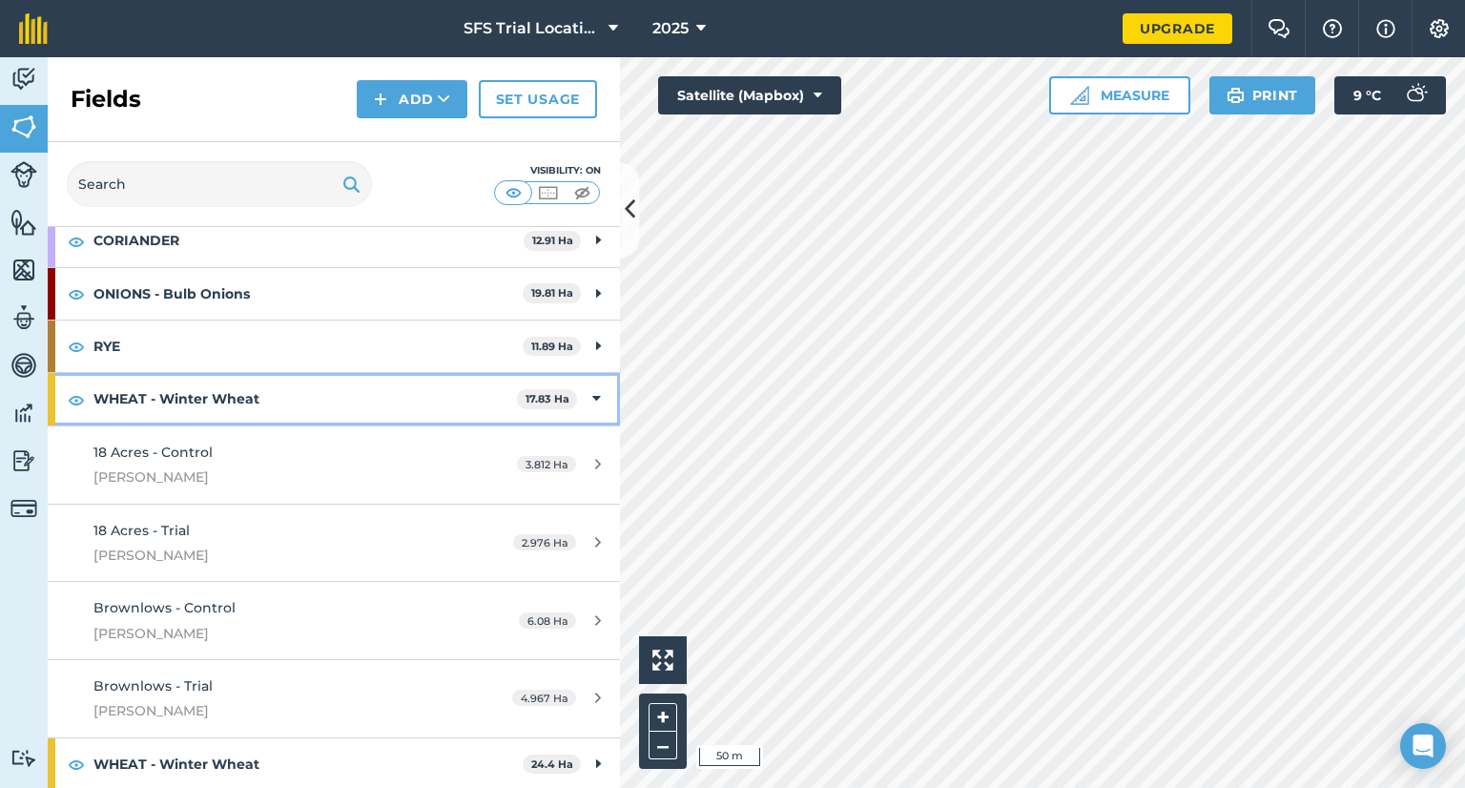
click at [592, 390] on icon at bounding box center [596, 398] width 9 height 21
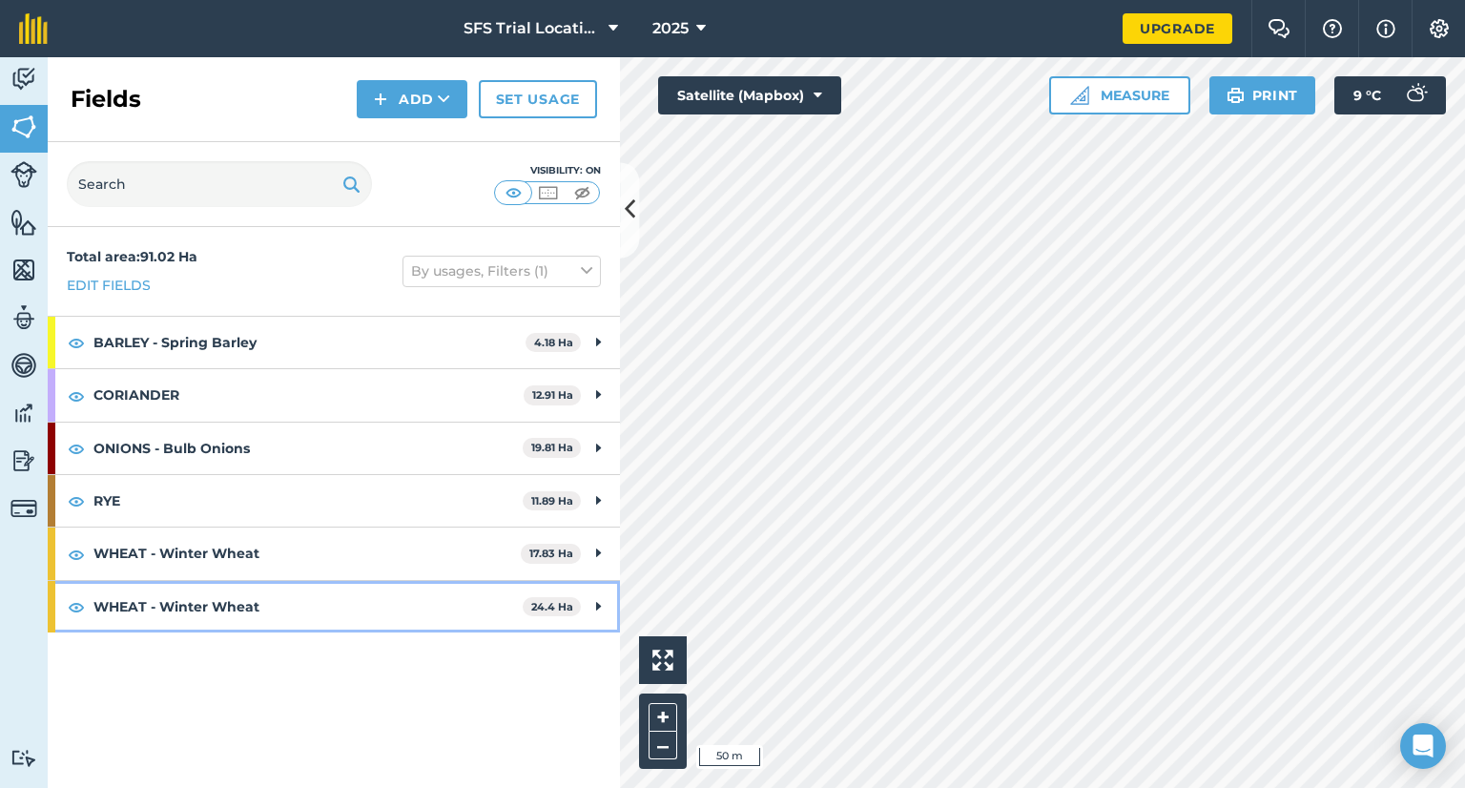
click at [582, 592] on div "WHEAT - Winter Wheat 24.4 Ha" at bounding box center [334, 607] width 572 height 52
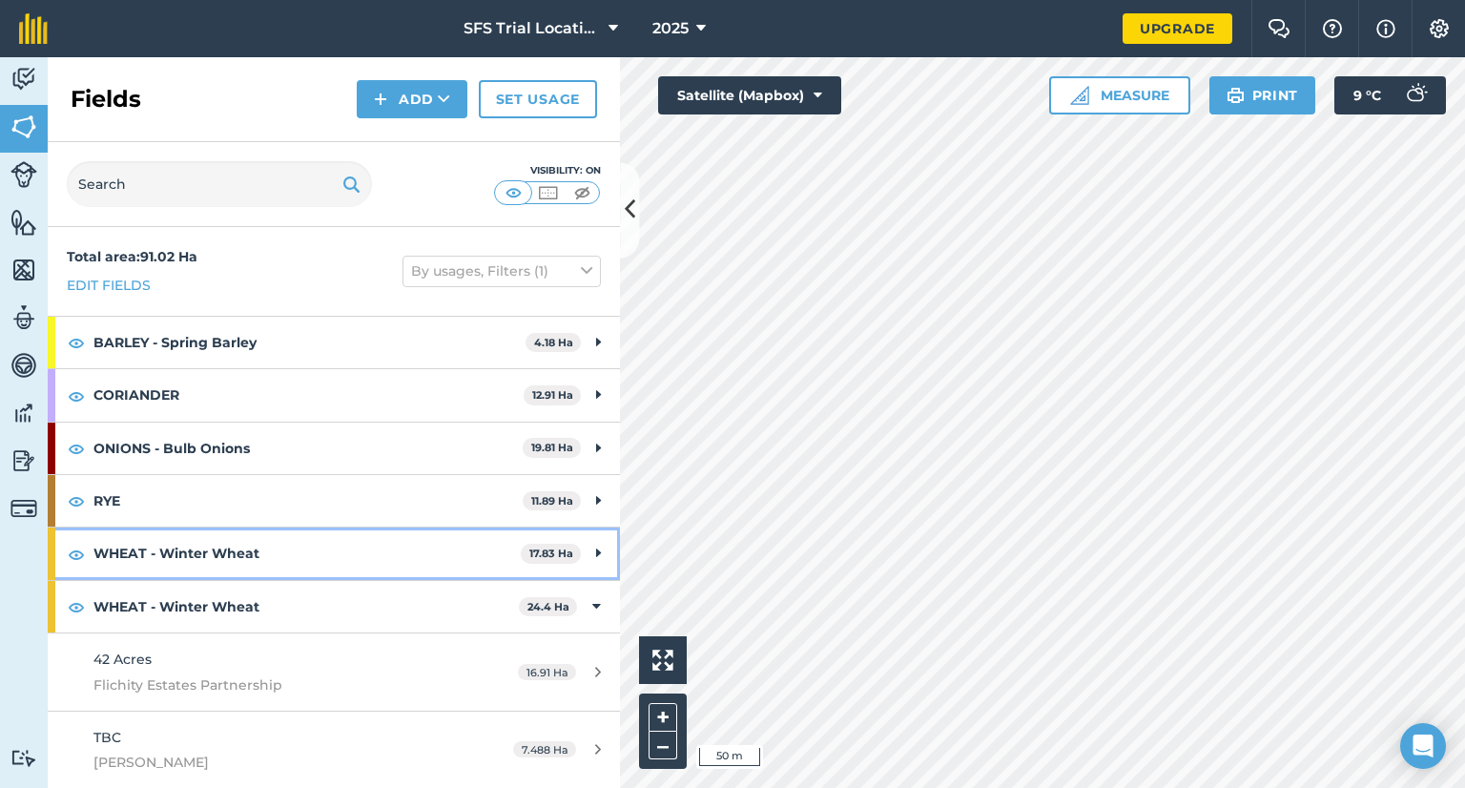
click at [592, 550] on div "WHEAT - Winter Wheat 17.83 Ha" at bounding box center [334, 553] width 572 height 52
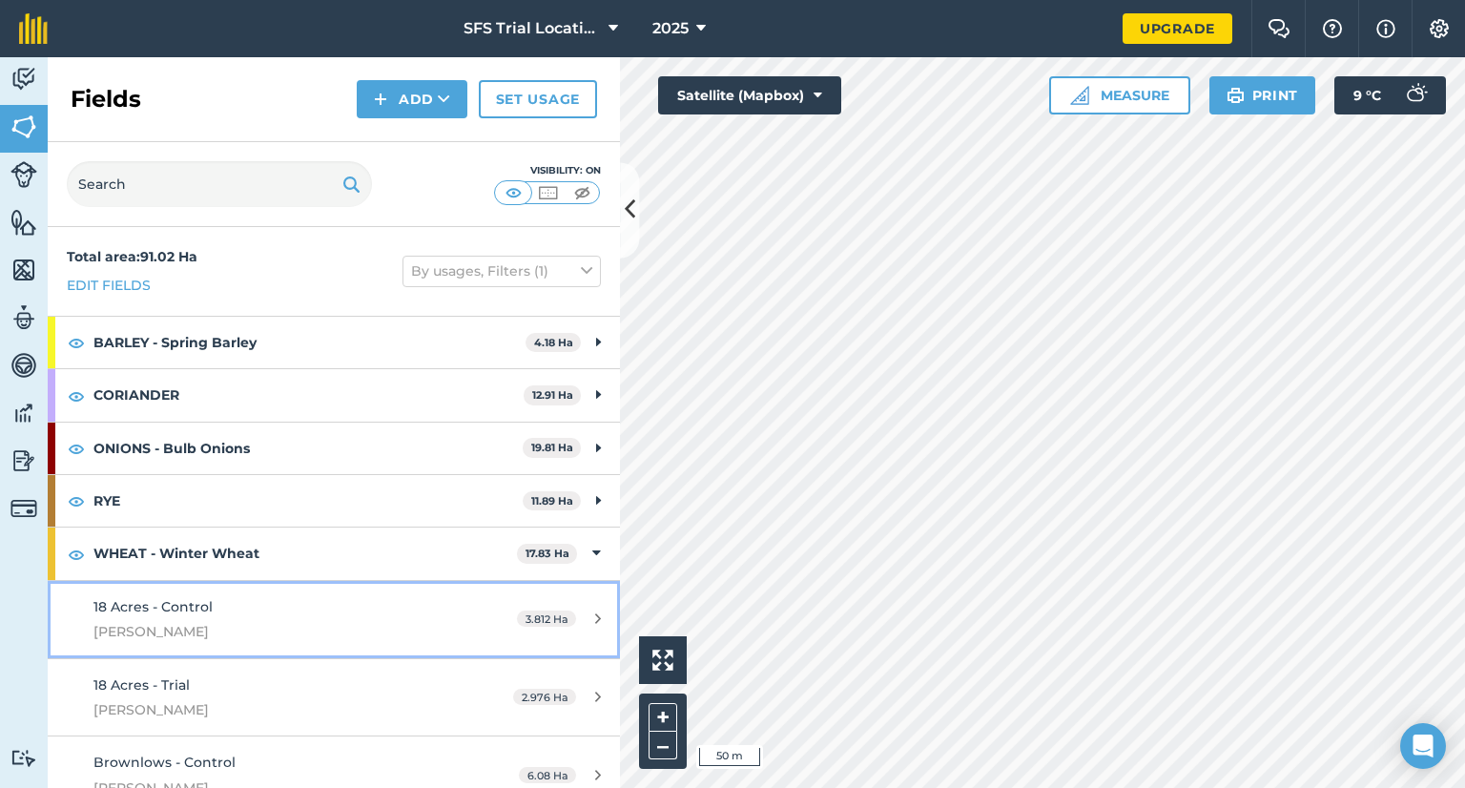
click at [438, 621] on link "18 Acres - Control [PERSON_NAME] 3.812 Ha" at bounding box center [334, 619] width 572 height 77
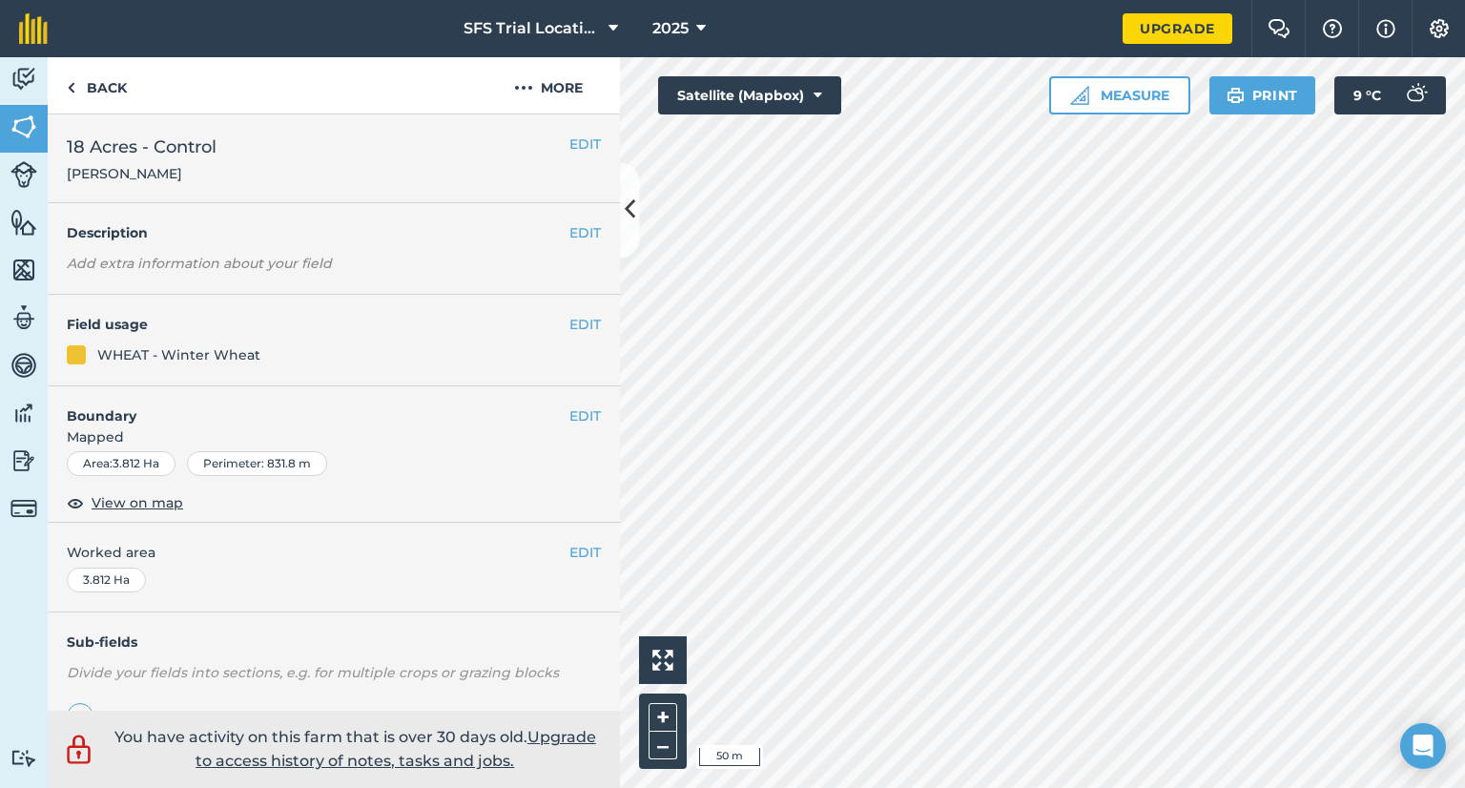
click at [568, 335] on div "EDIT Field usage WHEAT - Winter Wheat" at bounding box center [334, 341] width 572 height 92
click at [569, 327] on button "EDIT" at bounding box center [584, 324] width 31 height 21
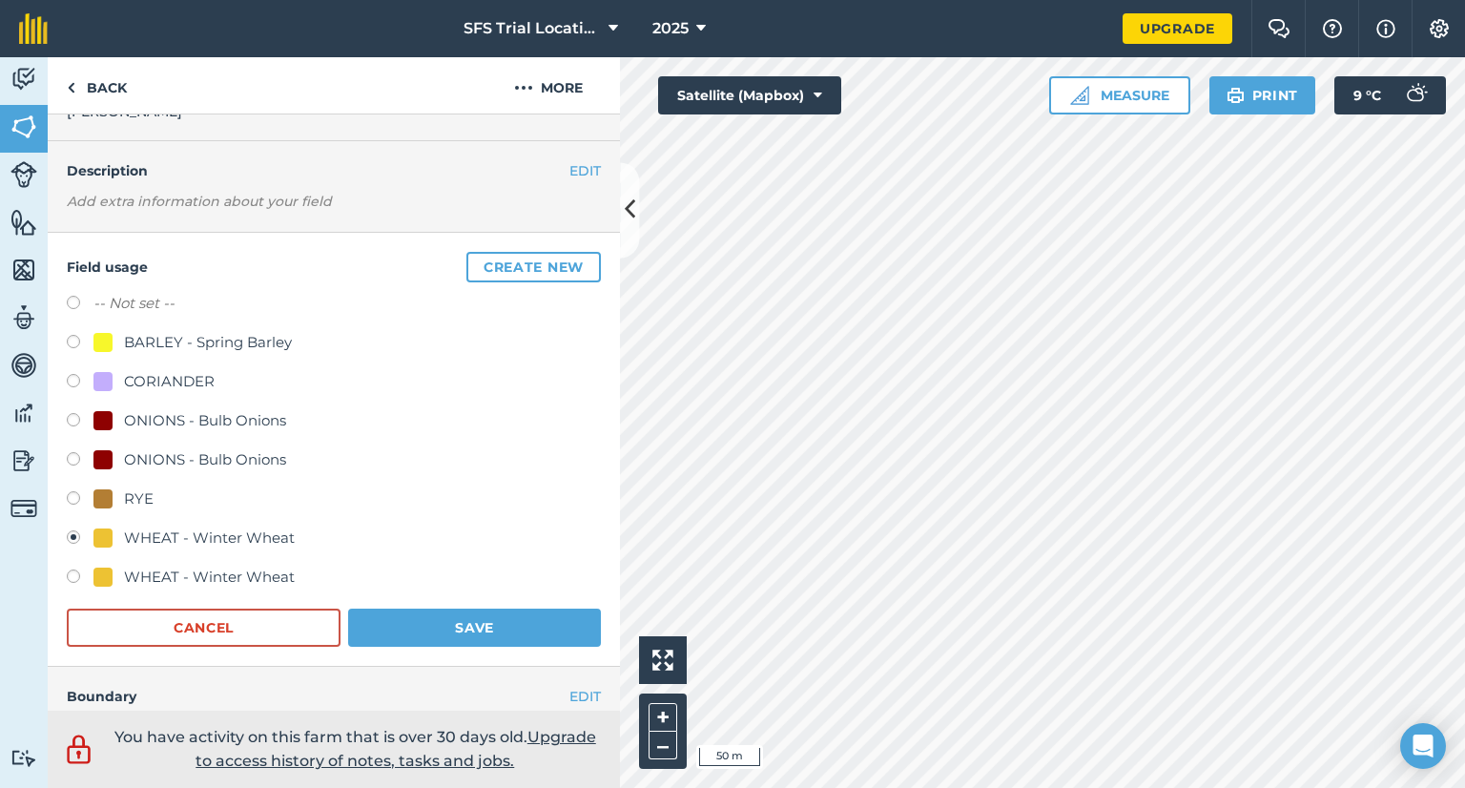
scroll to position [95, 0]
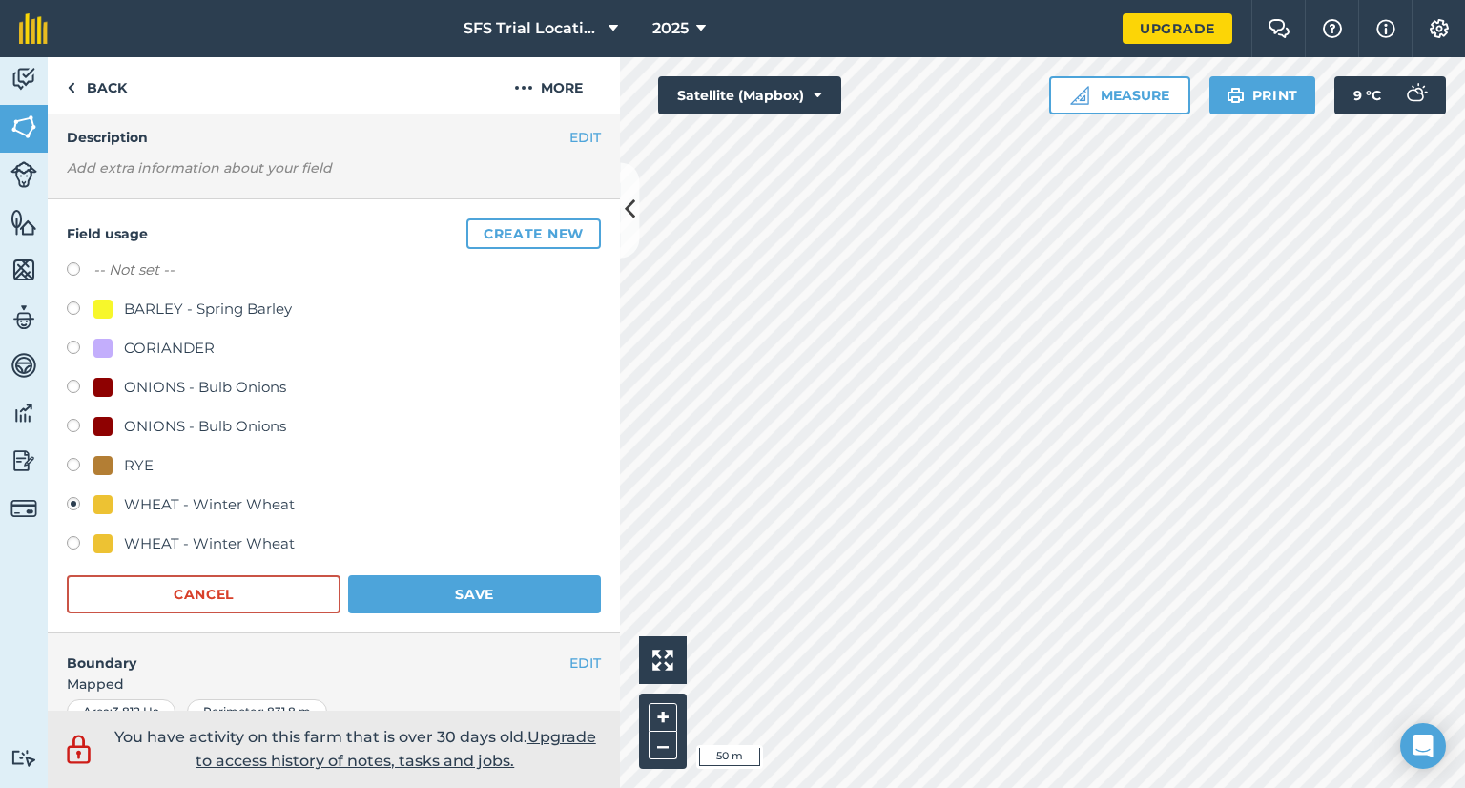
click at [71, 543] on label at bounding box center [80, 545] width 27 height 19
radio input "true"
click at [70, 501] on label at bounding box center [80, 506] width 27 height 19
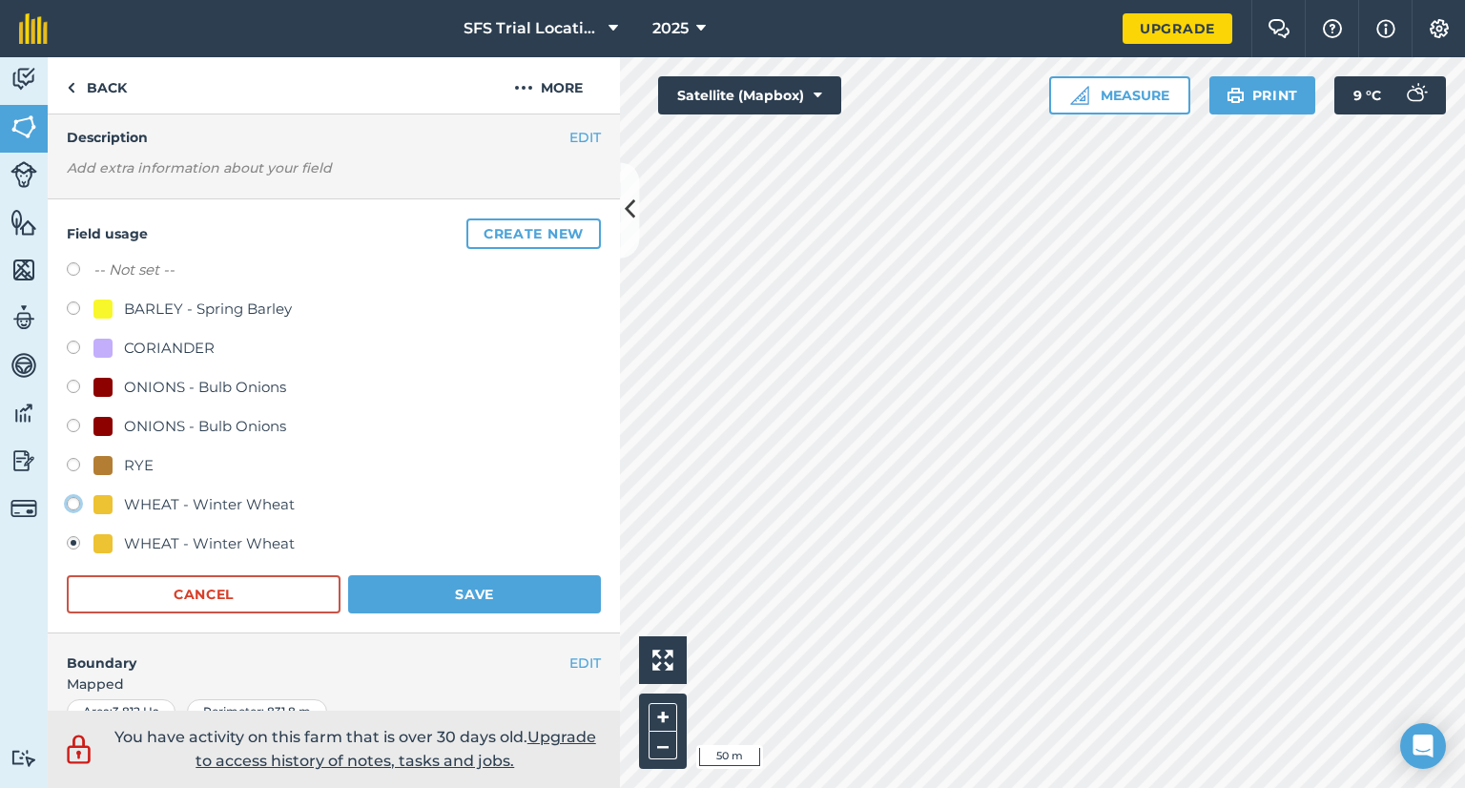
radio input "true"
click at [70, 547] on label at bounding box center [80, 545] width 27 height 19
radio input "true"
radio input "false"
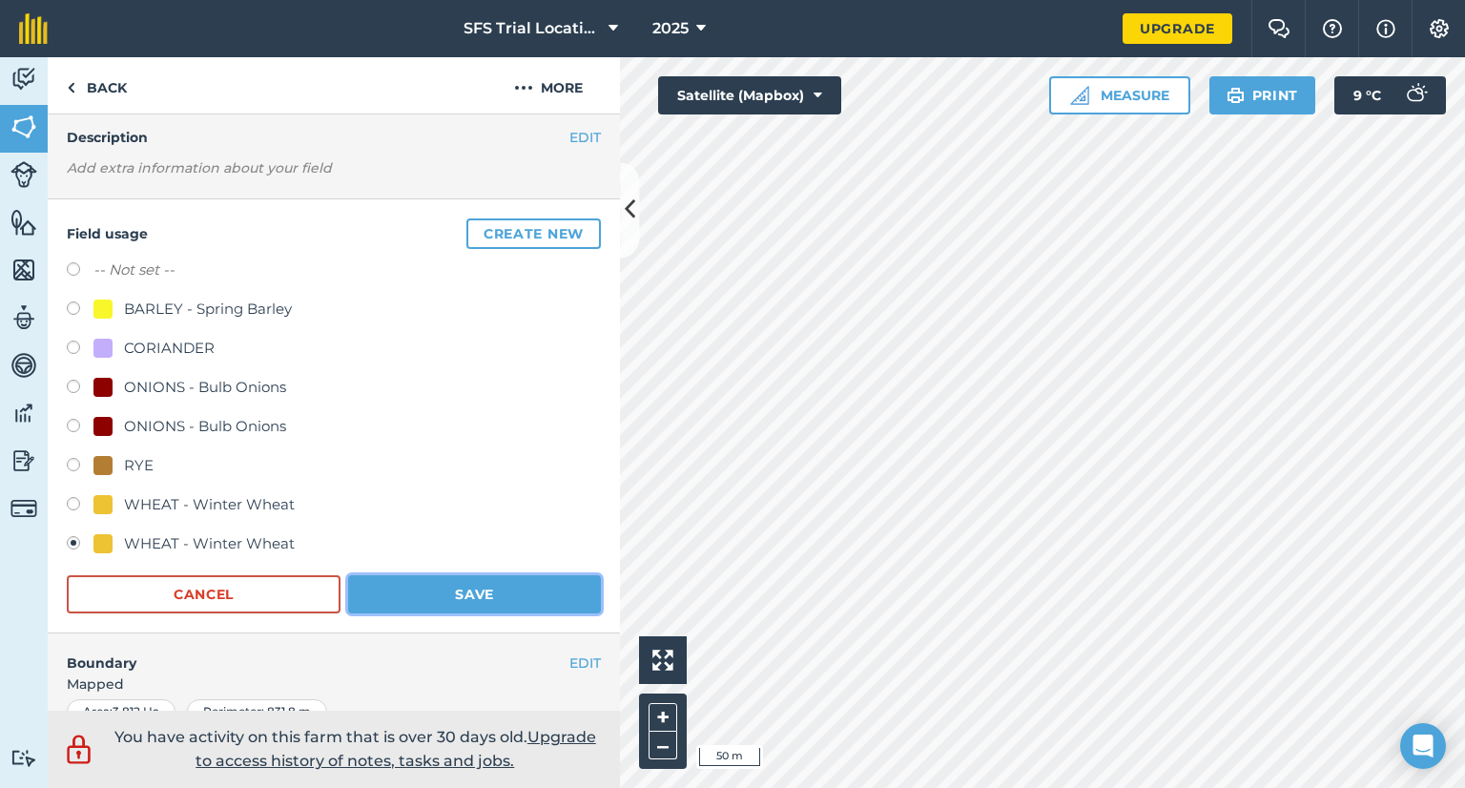
click at [403, 585] on button "Save" at bounding box center [474, 594] width 253 height 38
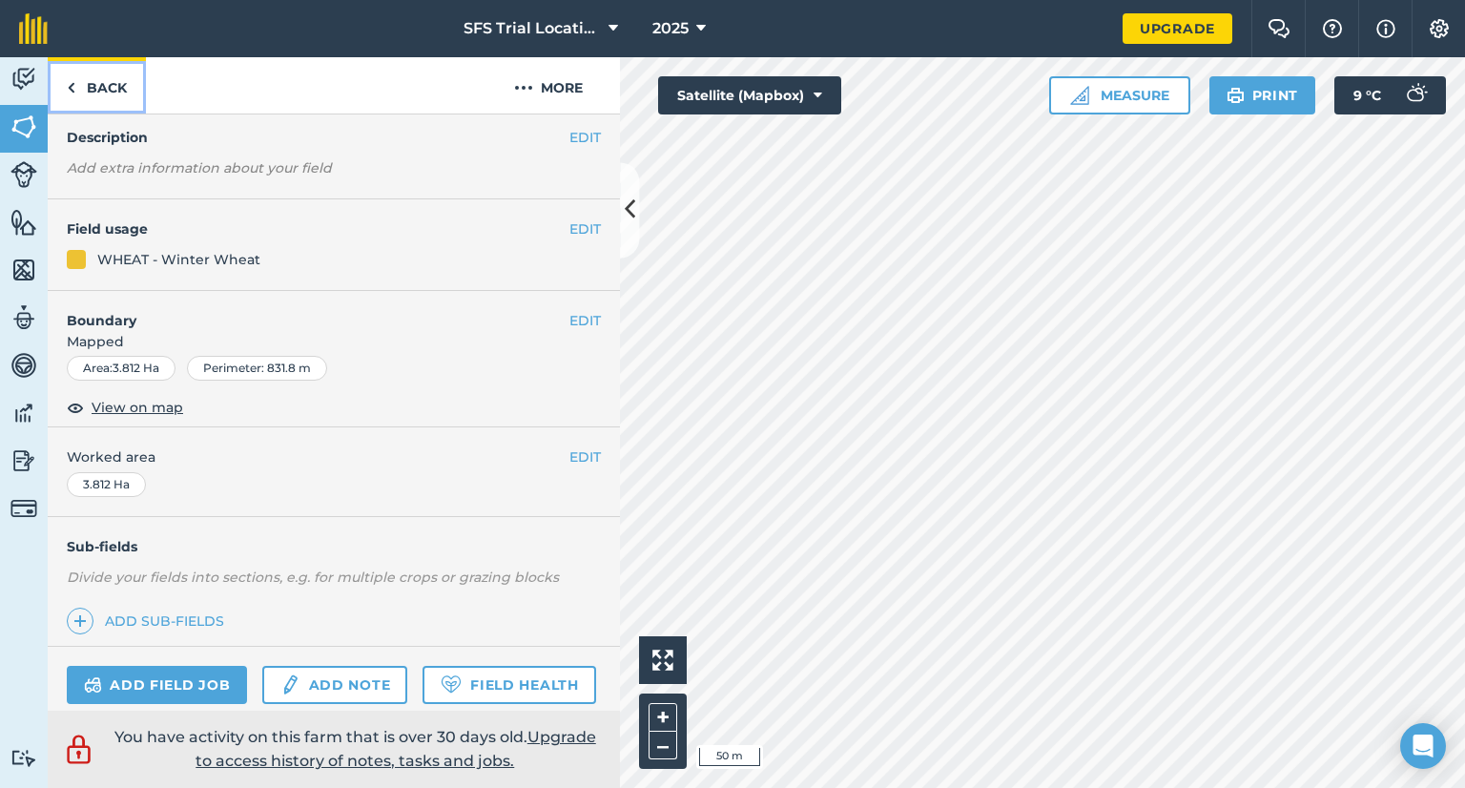
click at [57, 97] on link "Back" at bounding box center [97, 85] width 98 height 56
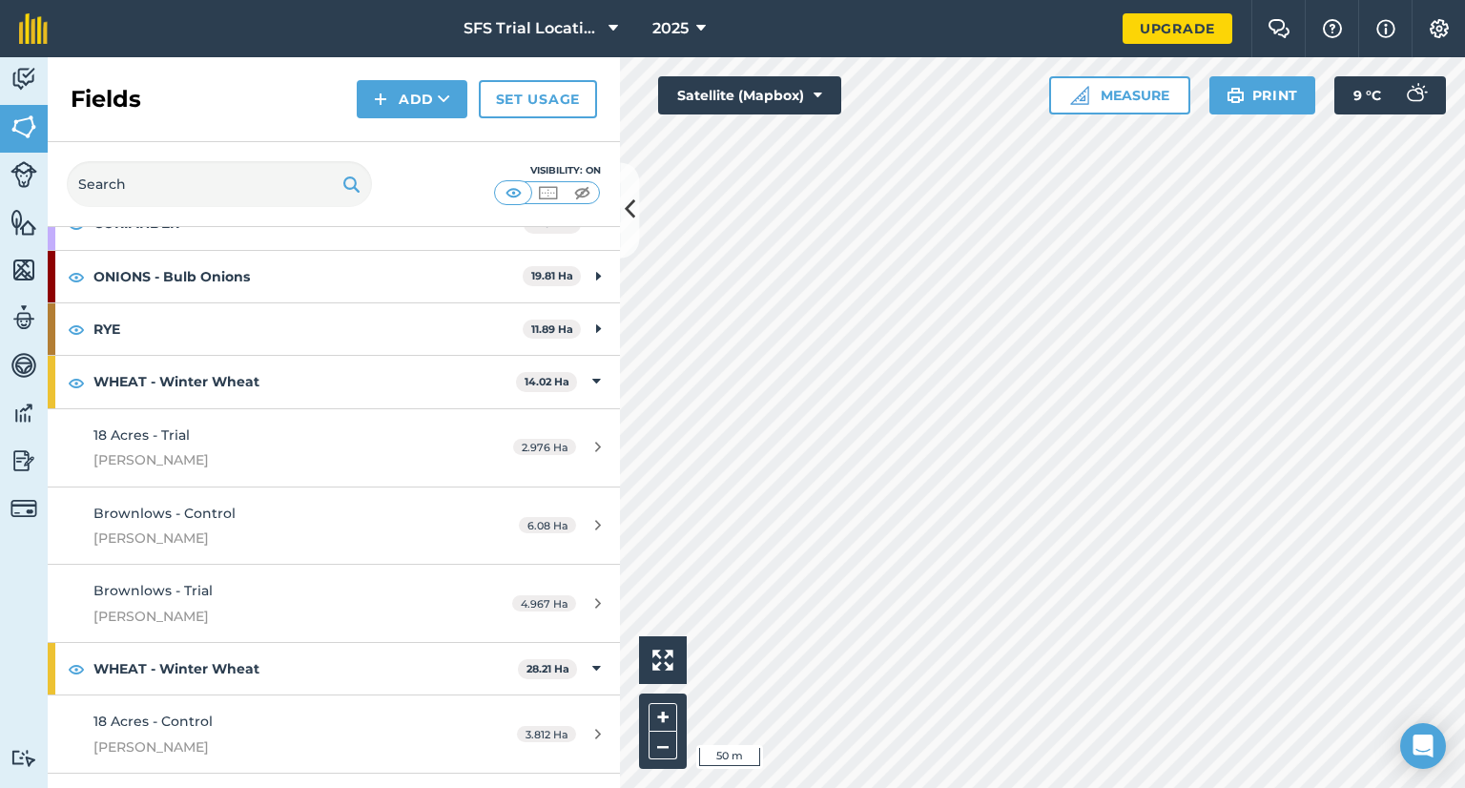
scroll to position [191, 0]
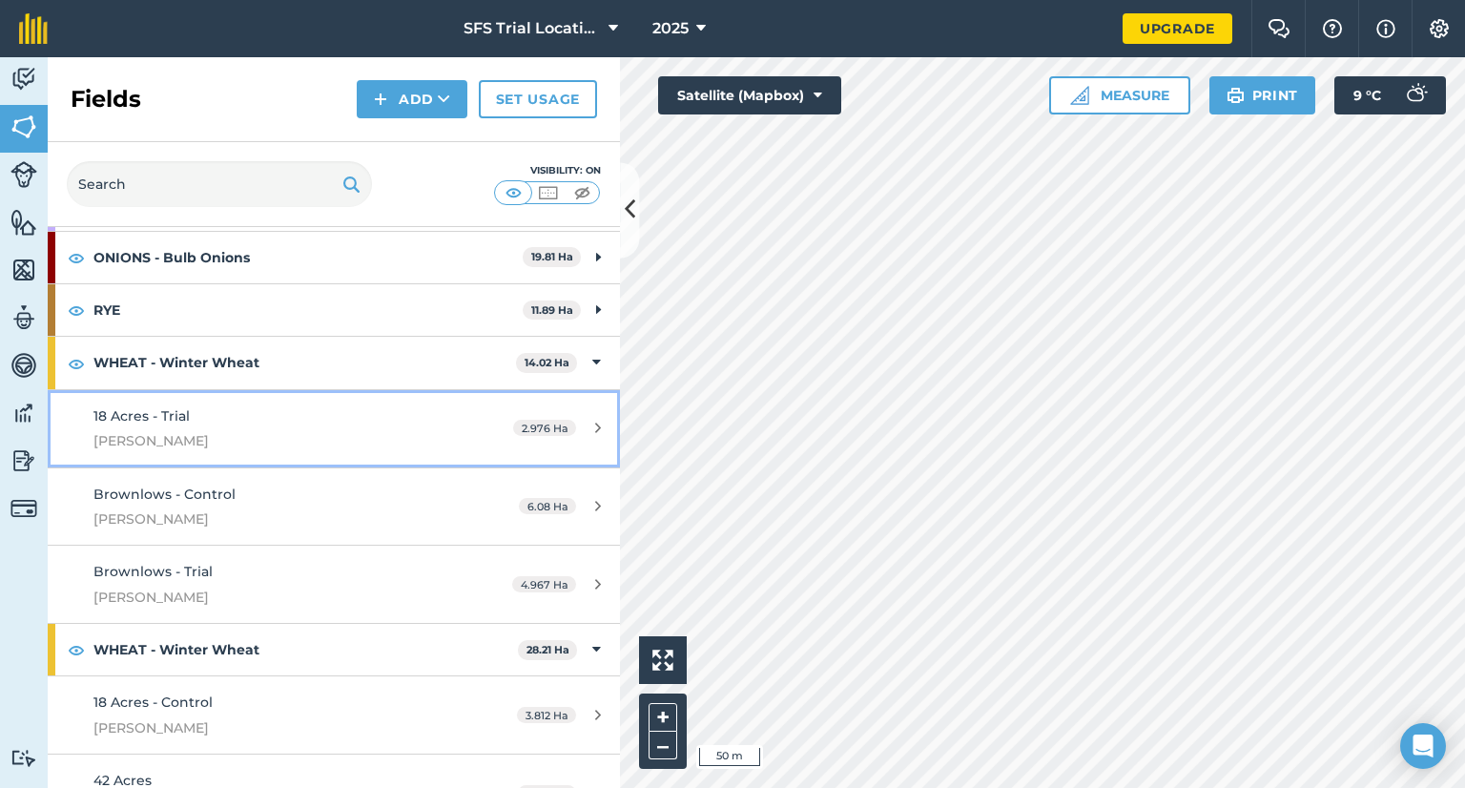
click at [573, 424] on div "2.976 Ha" at bounding box center [557, 428] width 126 height 15
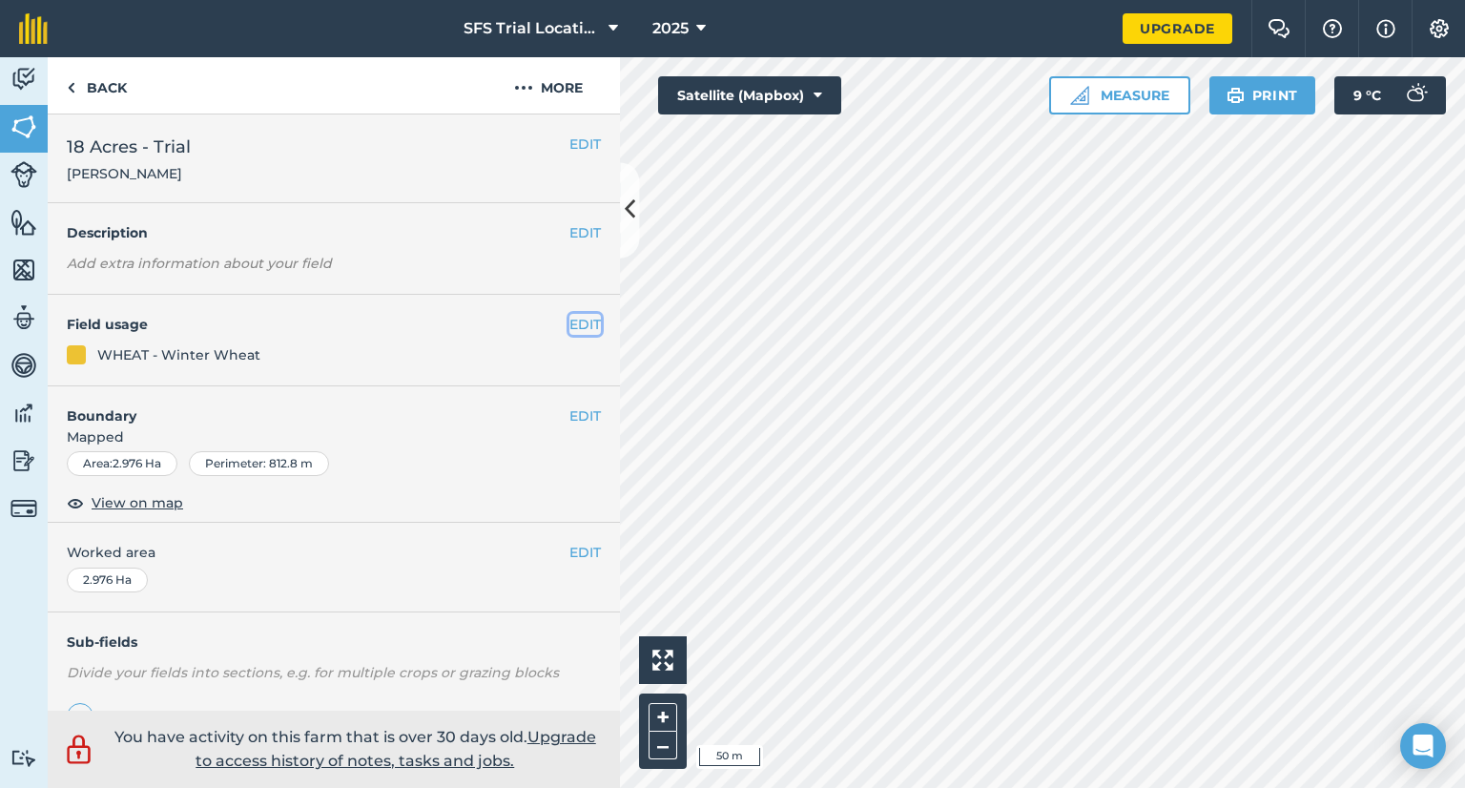
click at [572, 328] on button "EDIT" at bounding box center [584, 324] width 31 height 21
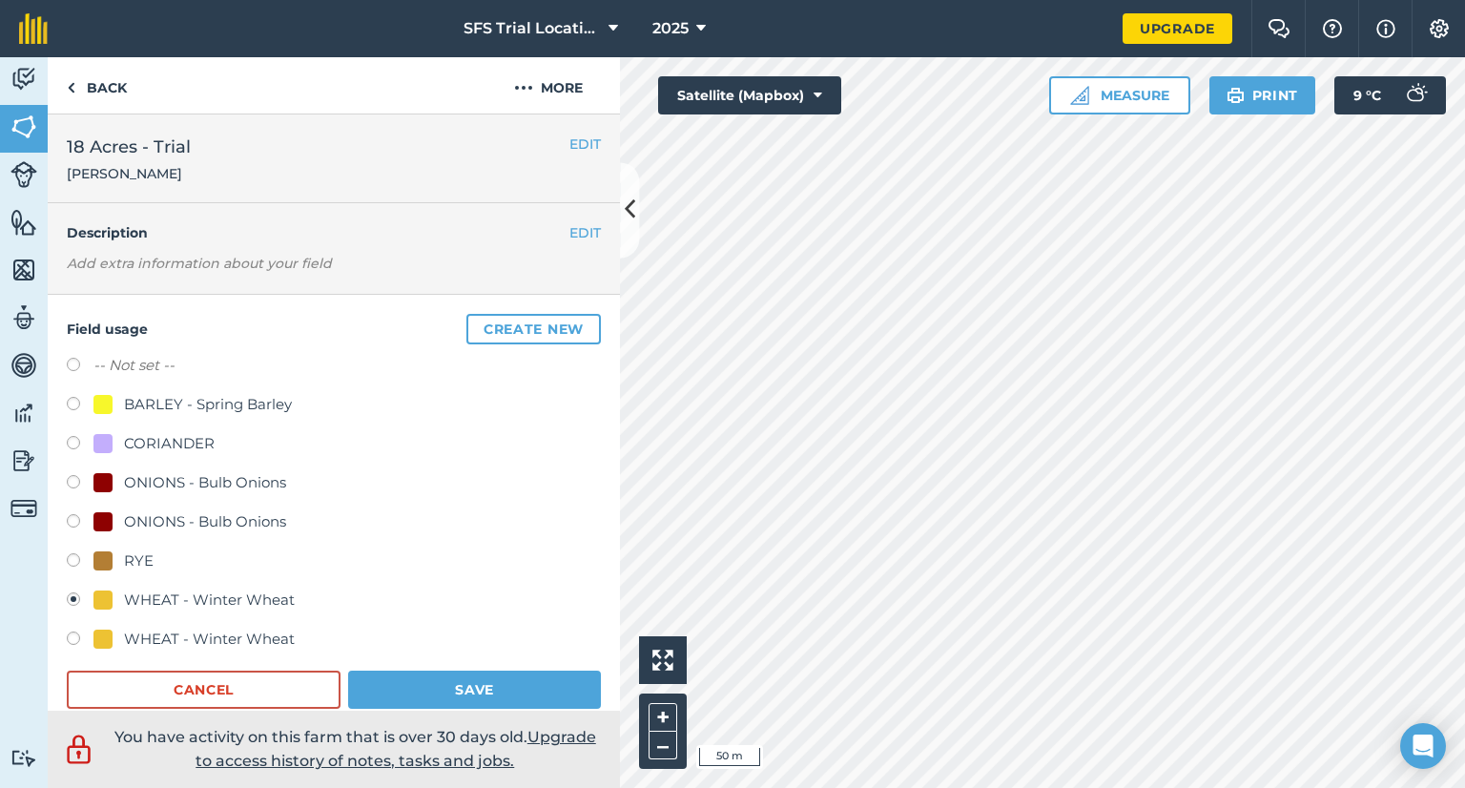
click at [73, 634] on label at bounding box center [80, 640] width 27 height 19
radio input "true"
radio input "false"
click at [406, 676] on button "Save" at bounding box center [474, 690] width 253 height 38
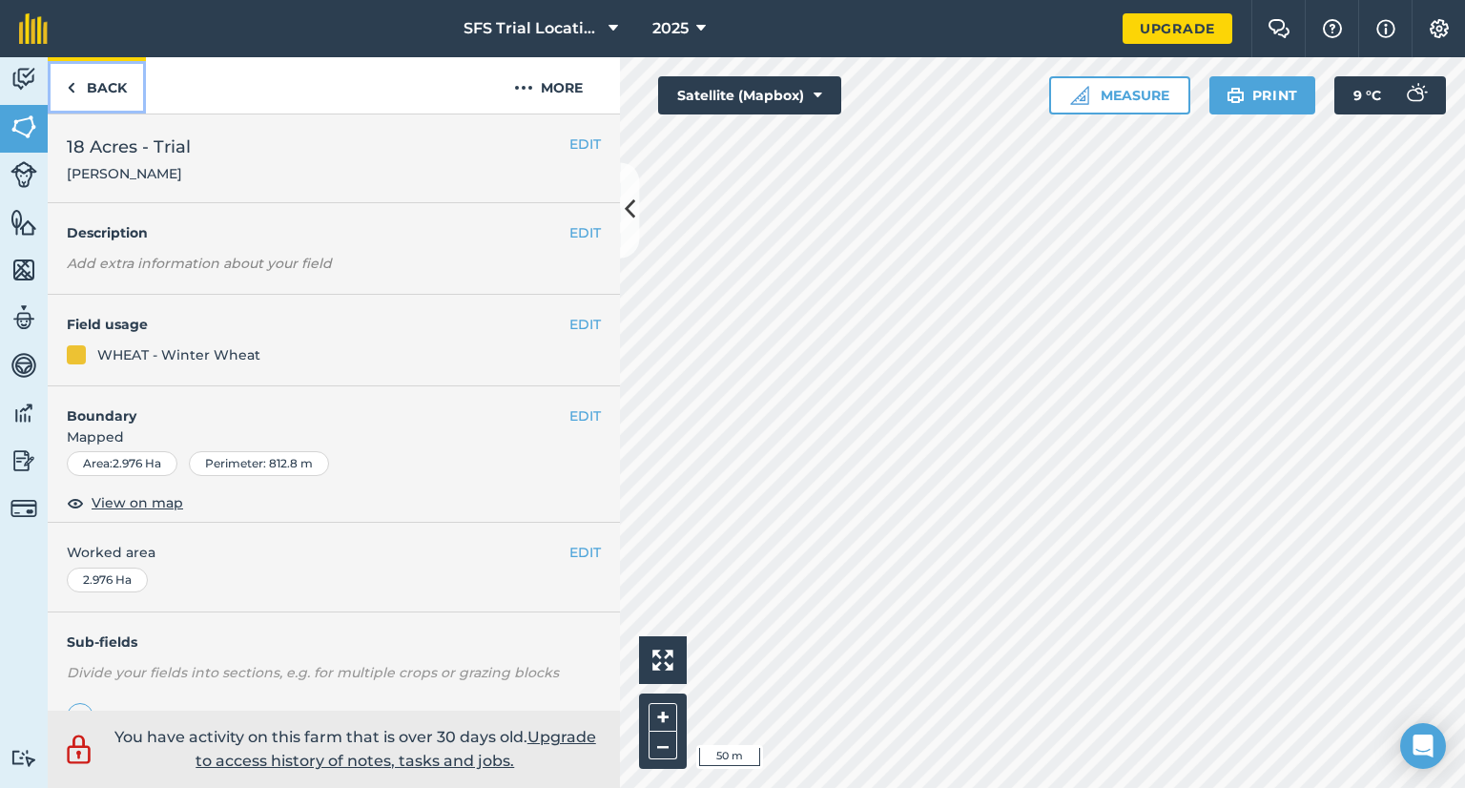
click at [68, 89] on img at bounding box center [71, 87] width 9 height 23
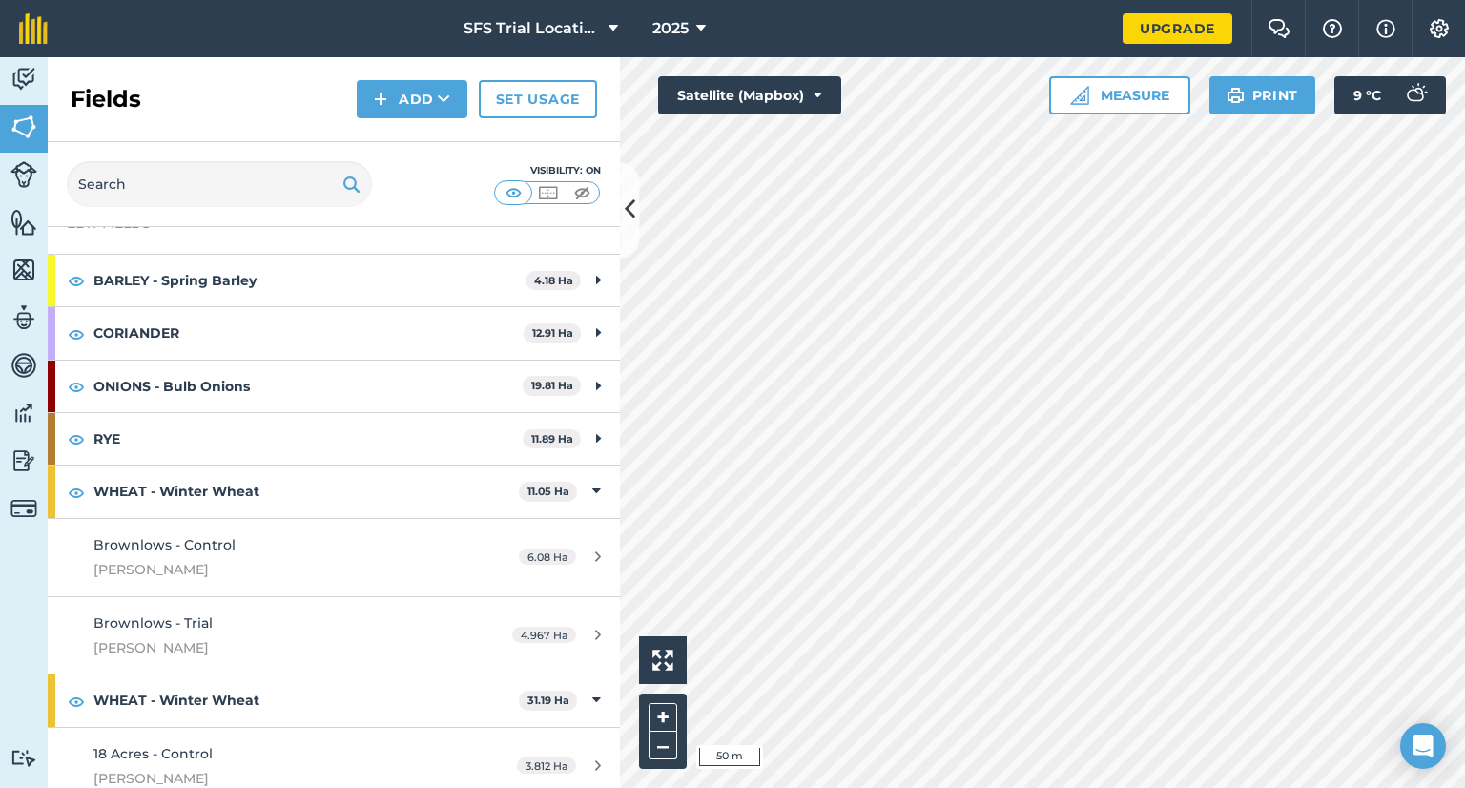
scroll to position [95, 0]
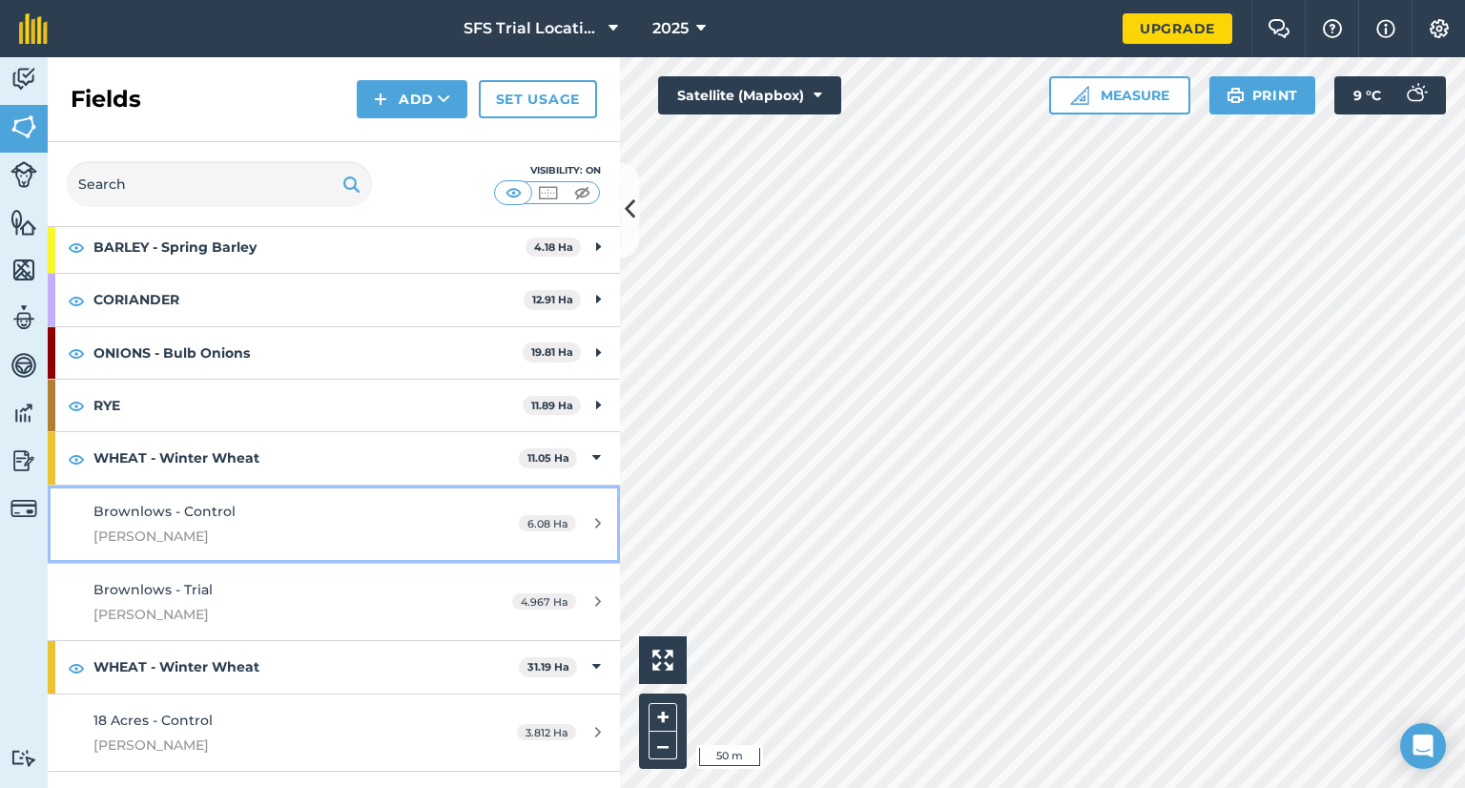
click at [587, 521] on div "6.08 Ha" at bounding box center [560, 523] width 120 height 15
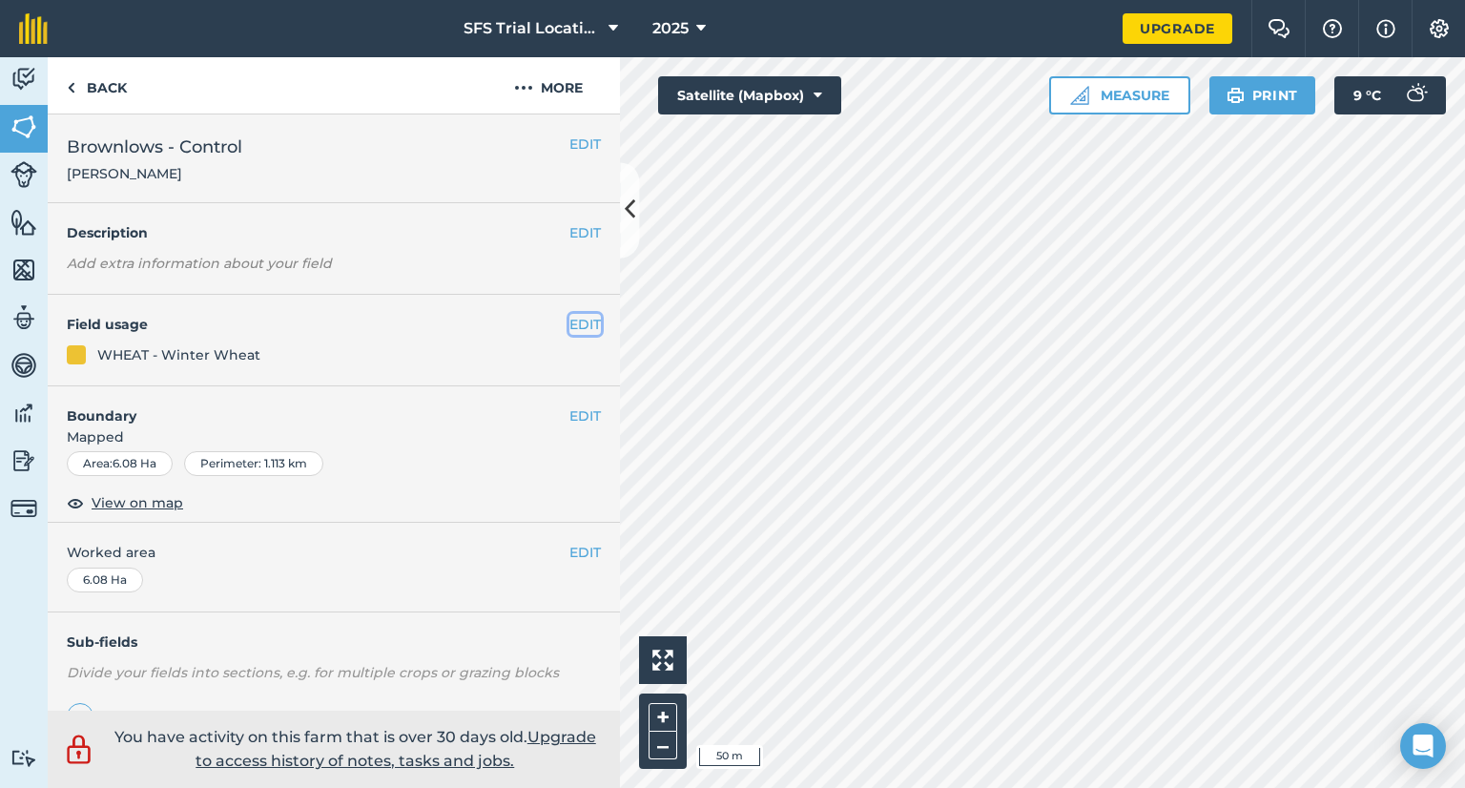
click at [569, 332] on button "EDIT" at bounding box center [584, 324] width 31 height 21
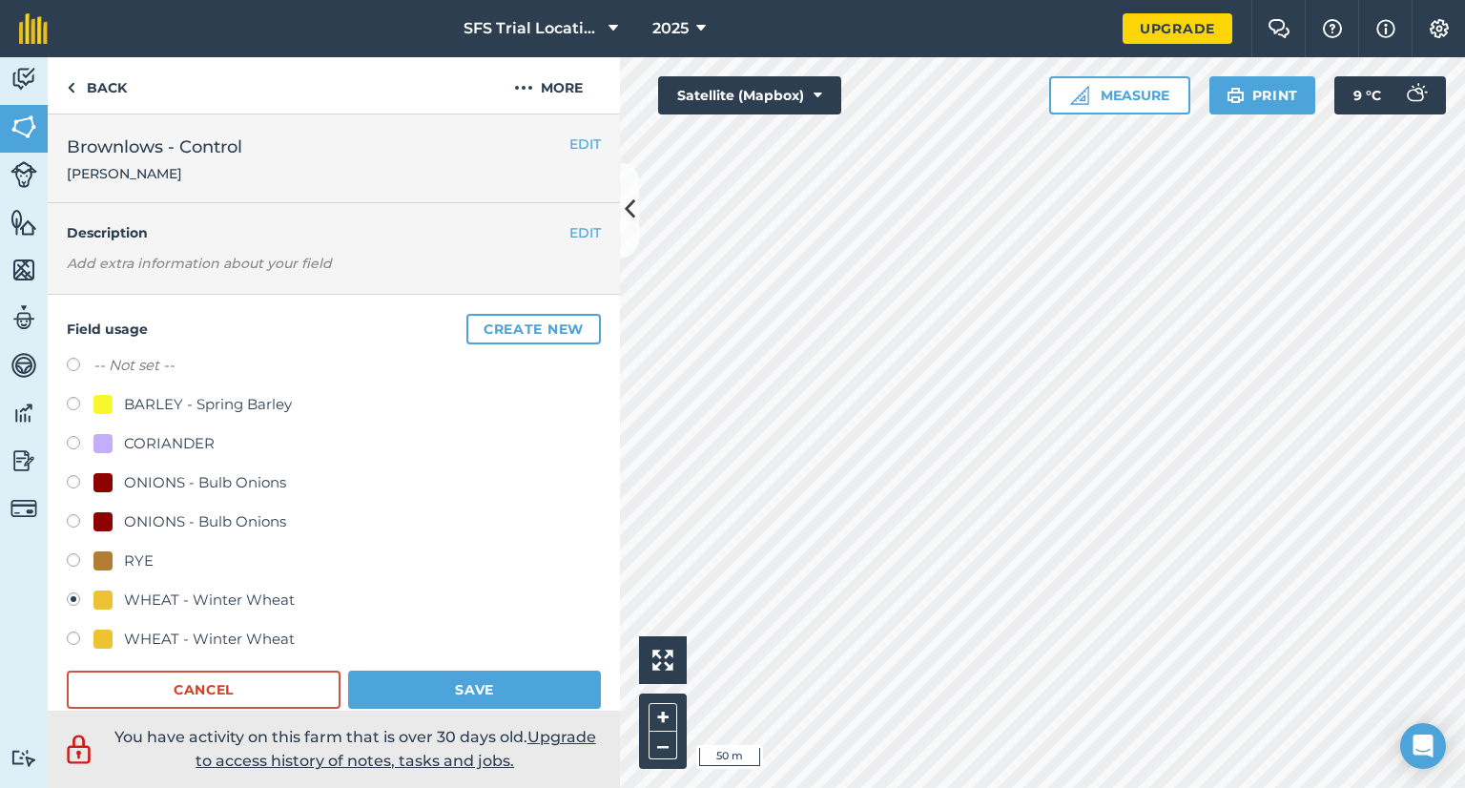
click at [76, 639] on label at bounding box center [80, 640] width 27 height 19
radio input "true"
radio input "false"
click at [389, 682] on button "Save" at bounding box center [474, 690] width 253 height 38
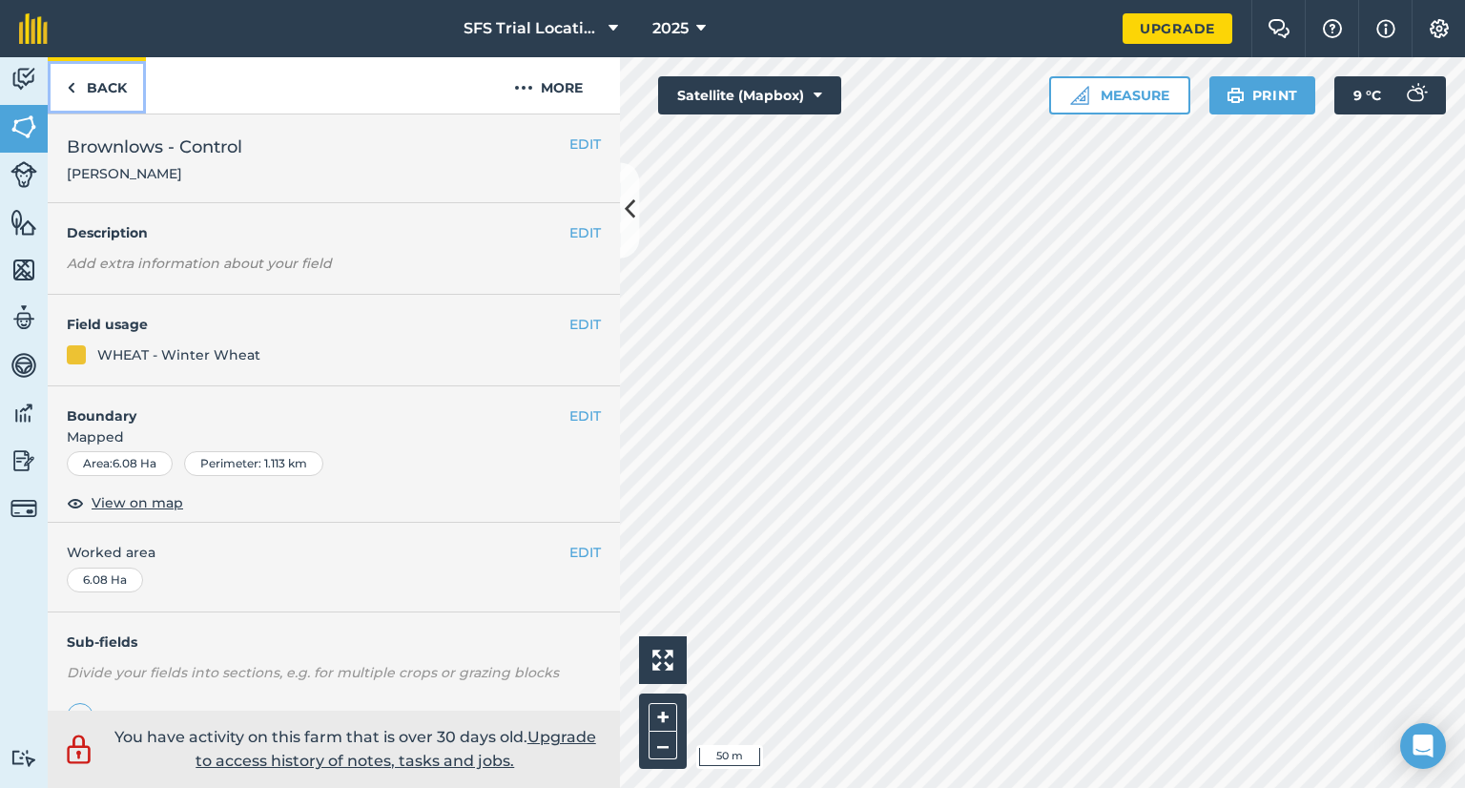
click at [73, 81] on img at bounding box center [71, 87] width 9 height 23
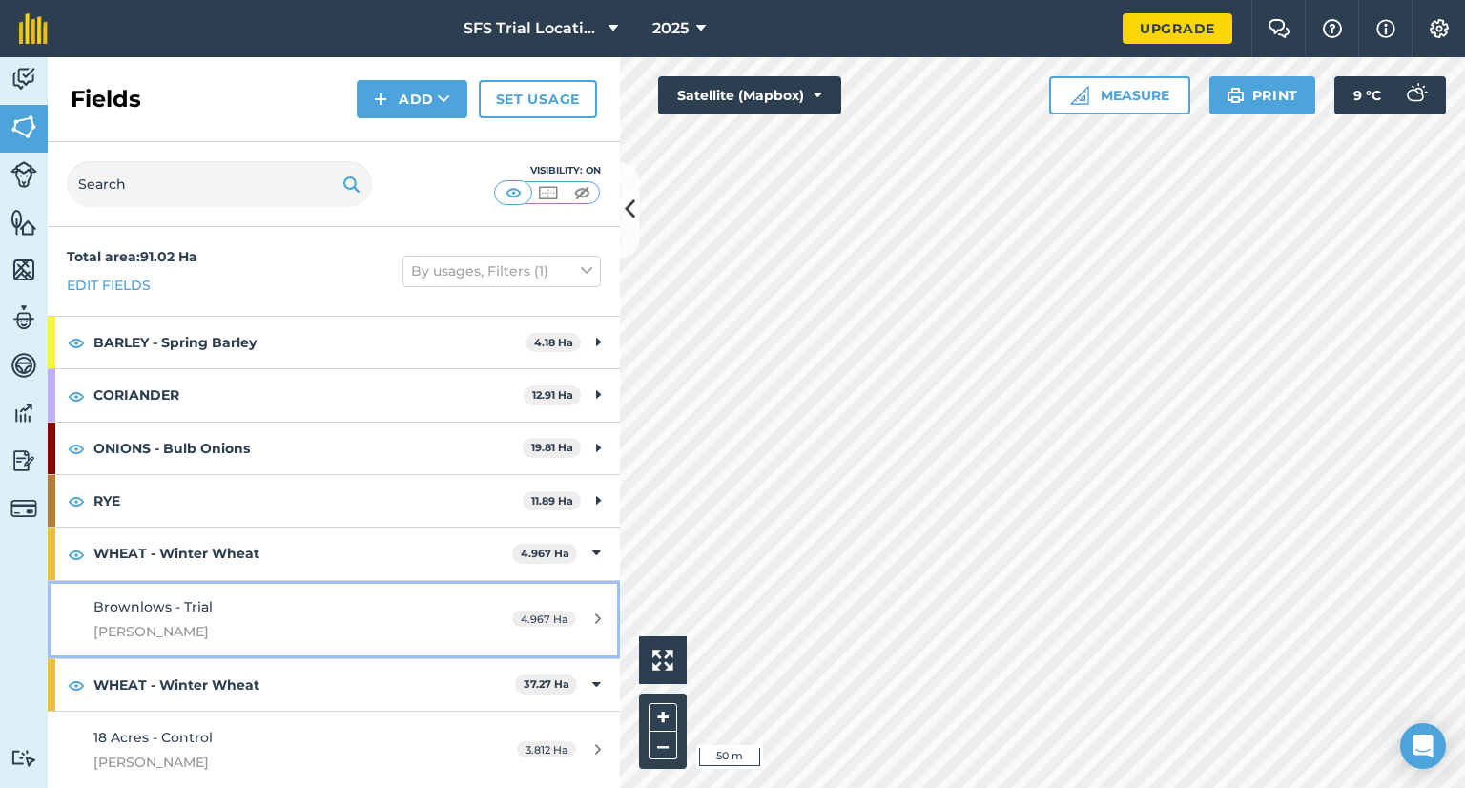
click at [595, 616] on div "4.967 Ha" at bounding box center [556, 618] width 127 height 15
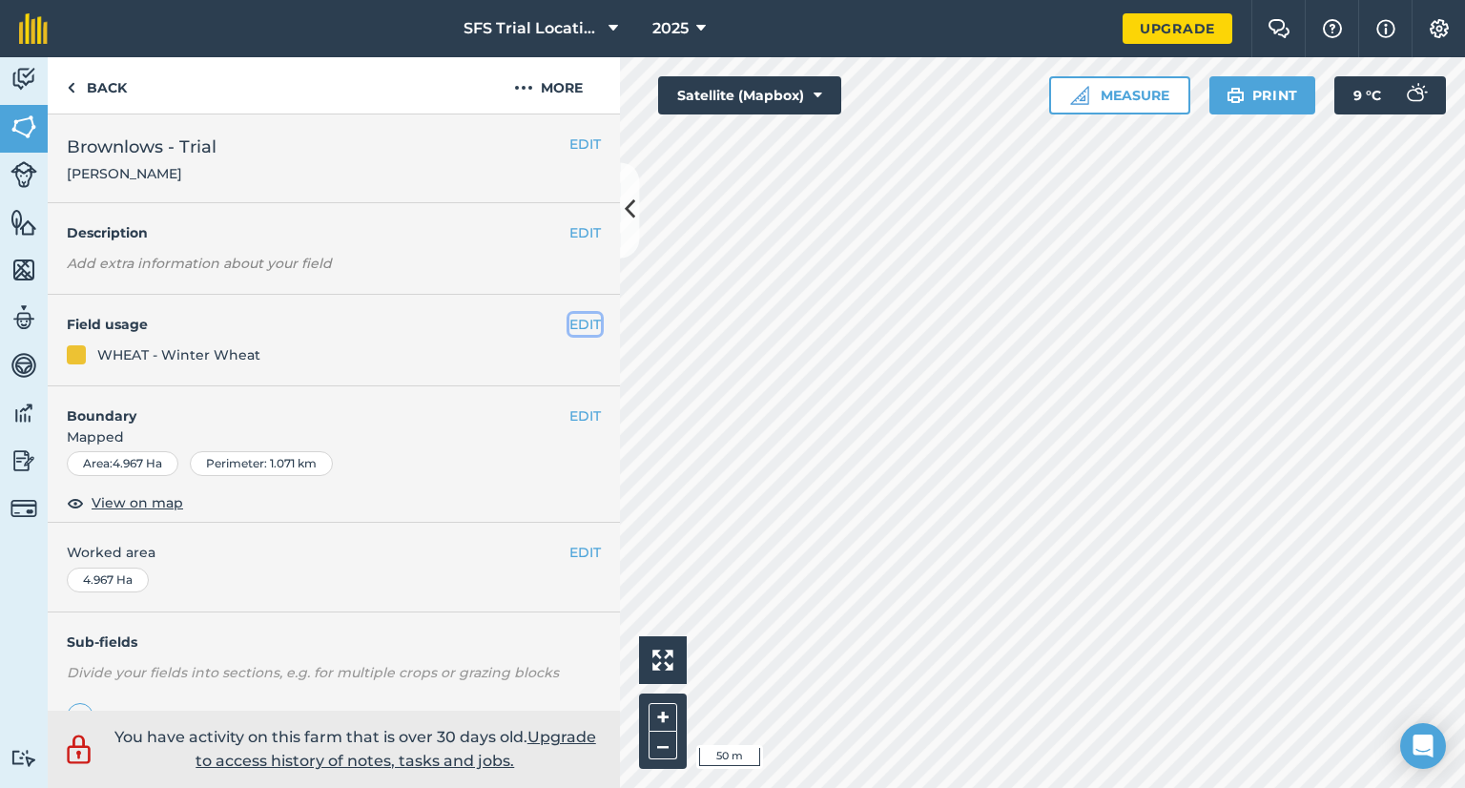
click at [569, 322] on button "EDIT" at bounding box center [584, 324] width 31 height 21
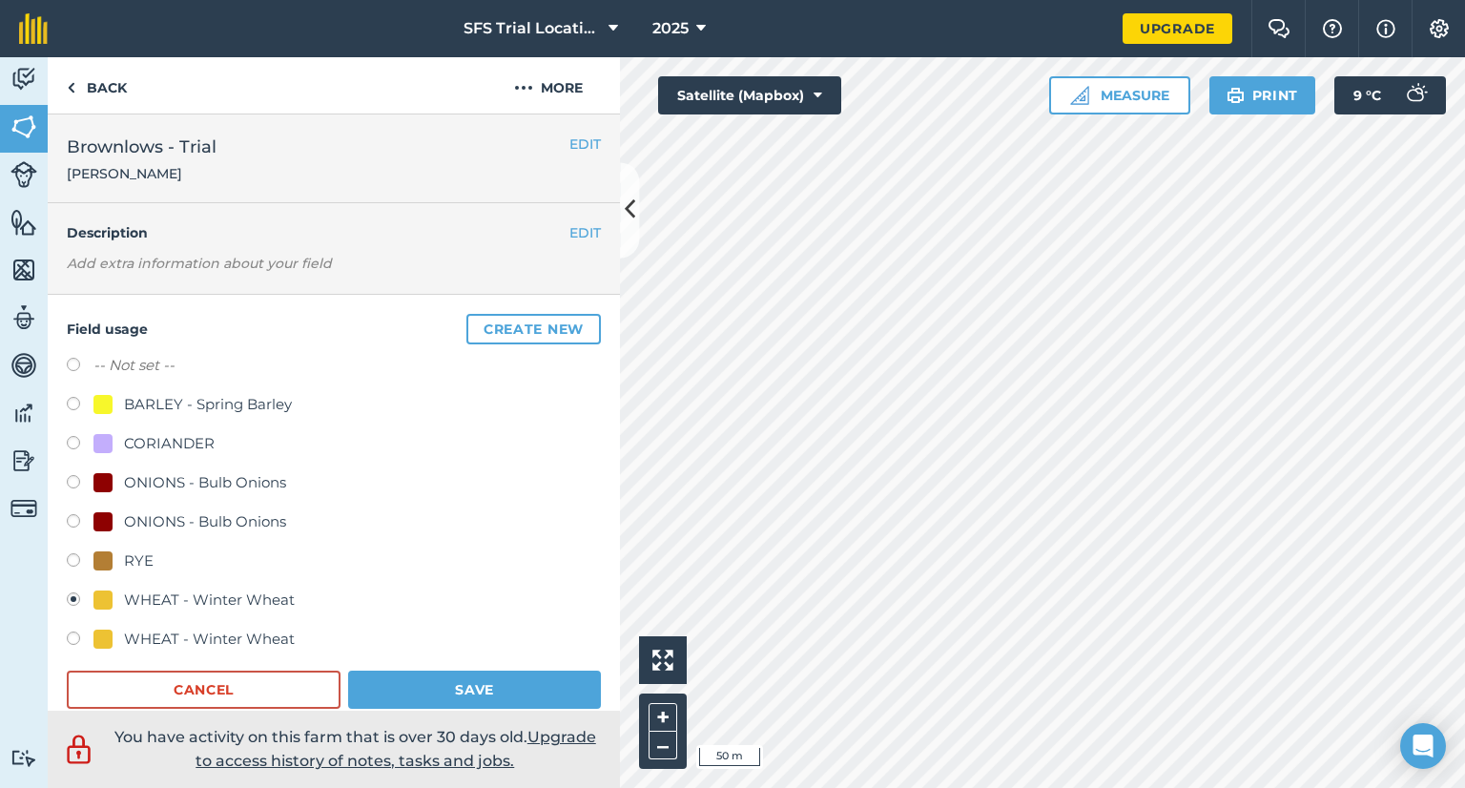
click at [74, 639] on label at bounding box center [80, 640] width 27 height 19
radio input "true"
radio input "false"
click at [407, 676] on button "Save" at bounding box center [474, 690] width 253 height 38
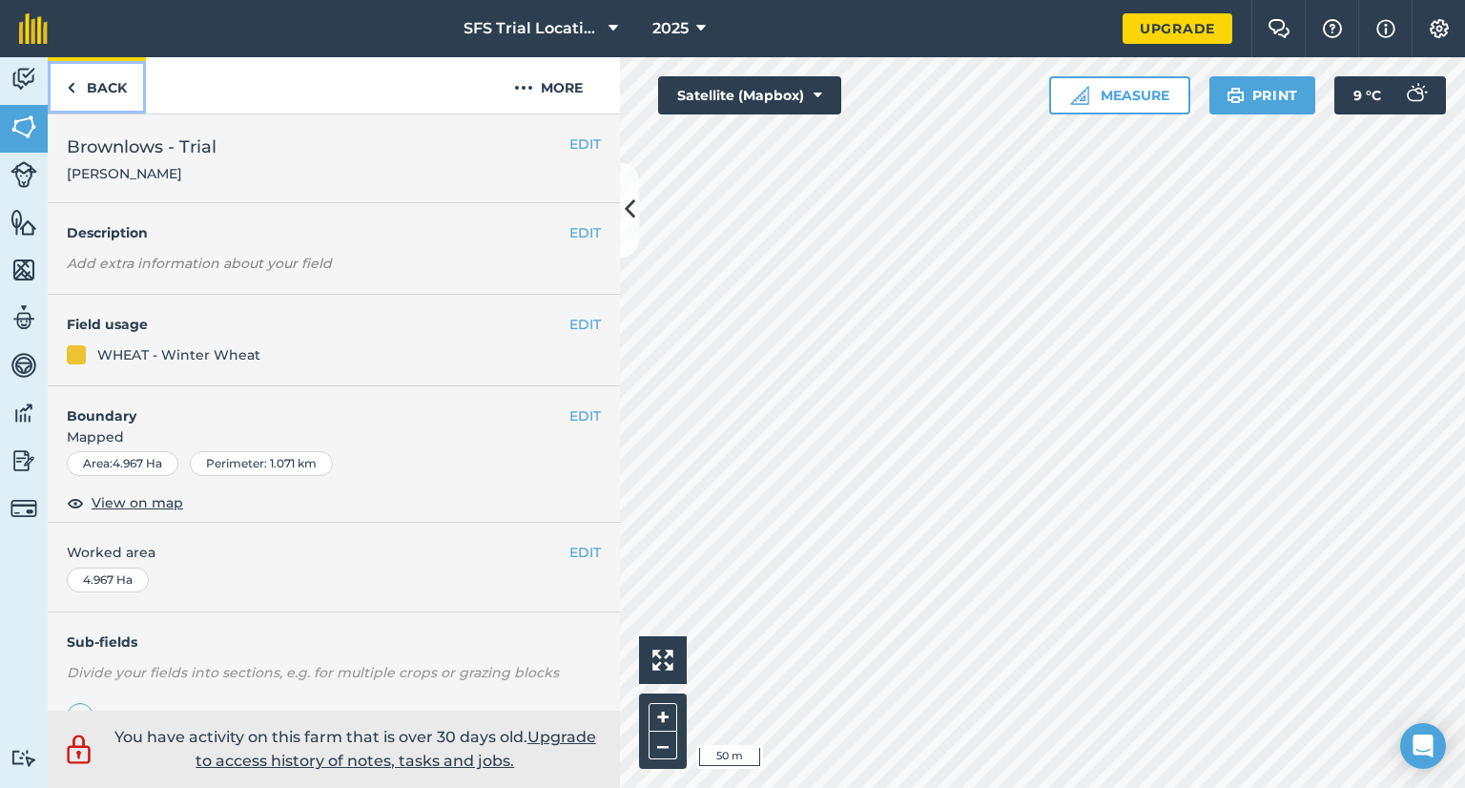
click at [80, 94] on link "Back" at bounding box center [97, 85] width 98 height 56
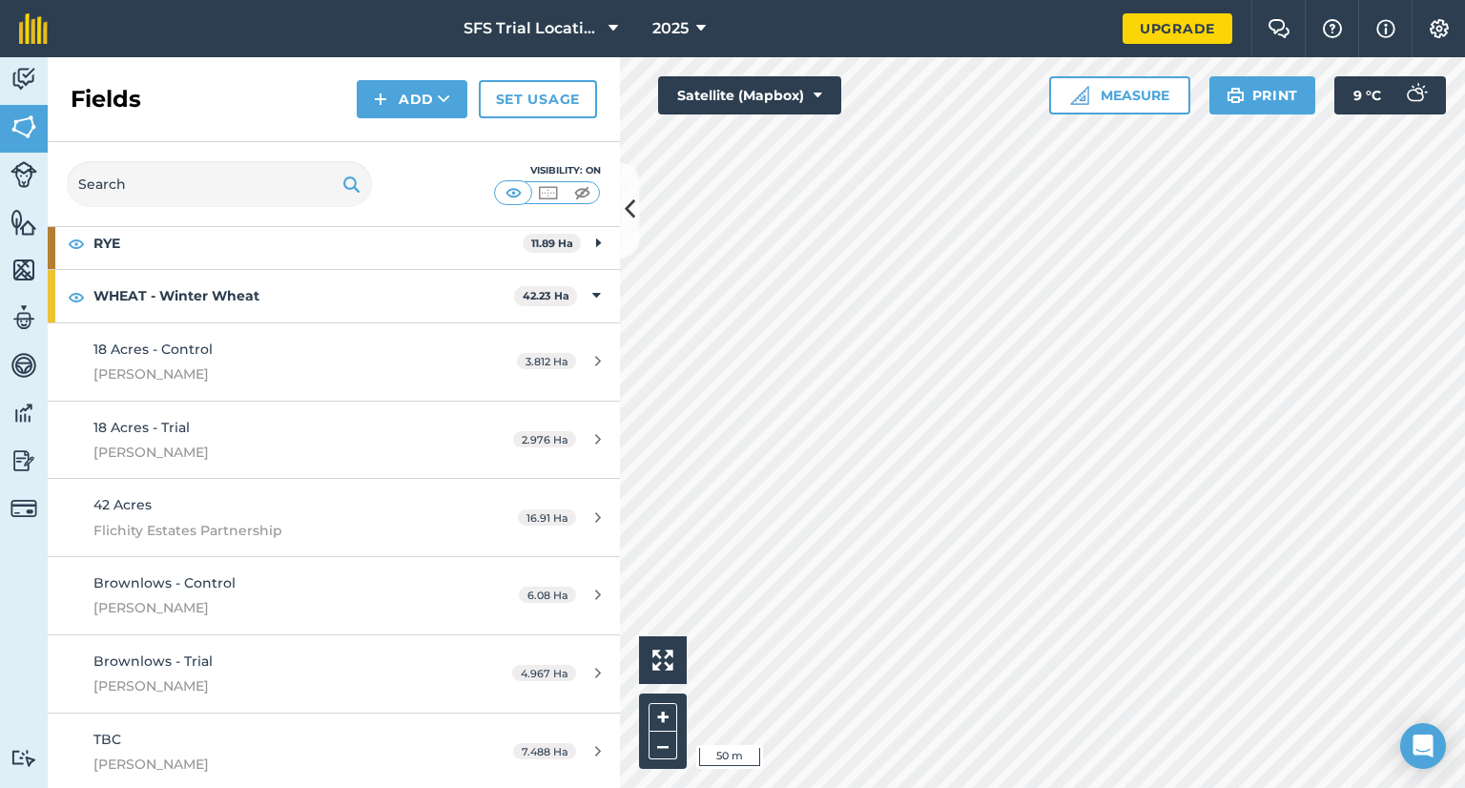
scroll to position [67, 0]
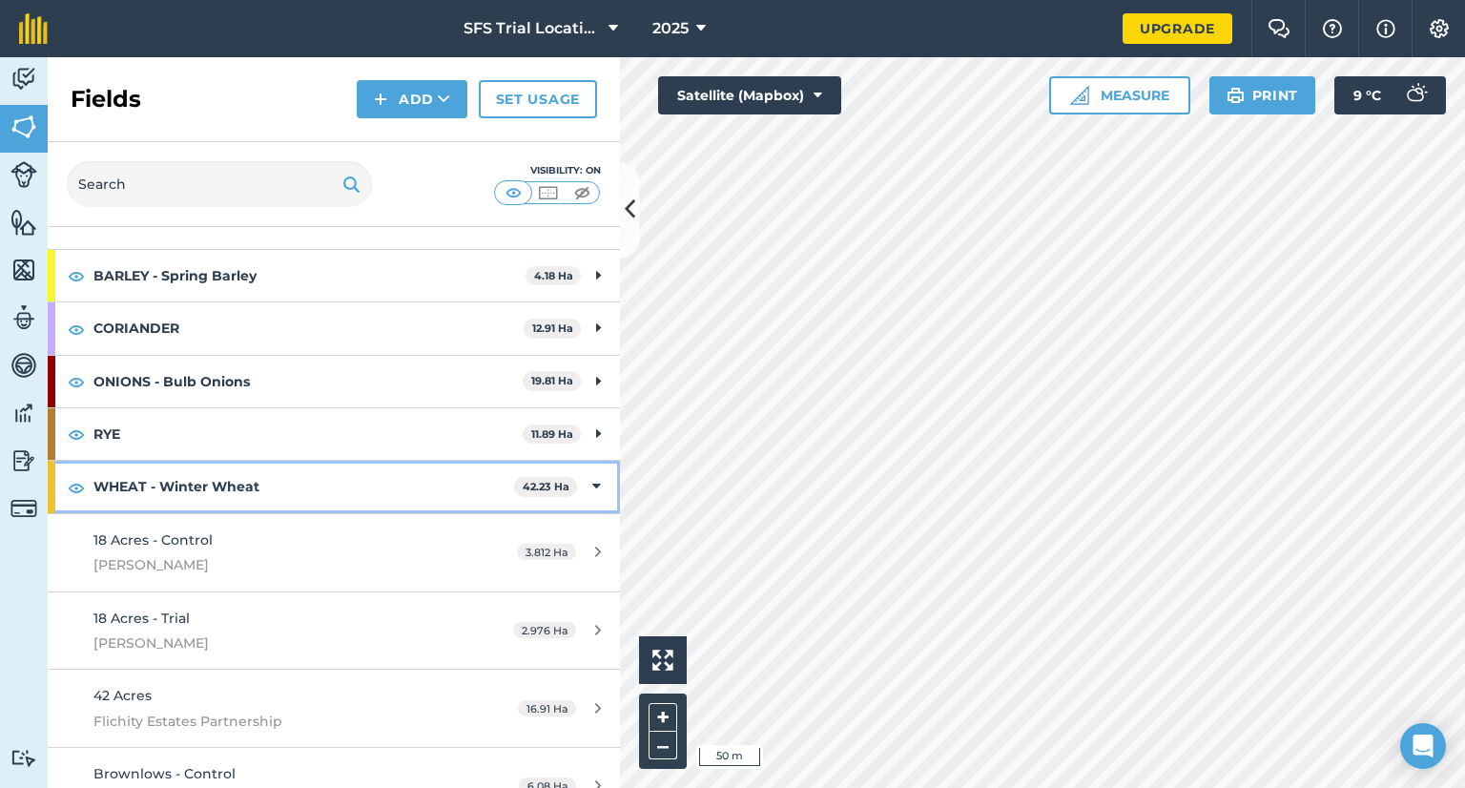
click at [592, 486] on icon at bounding box center [596, 486] width 9 height 21
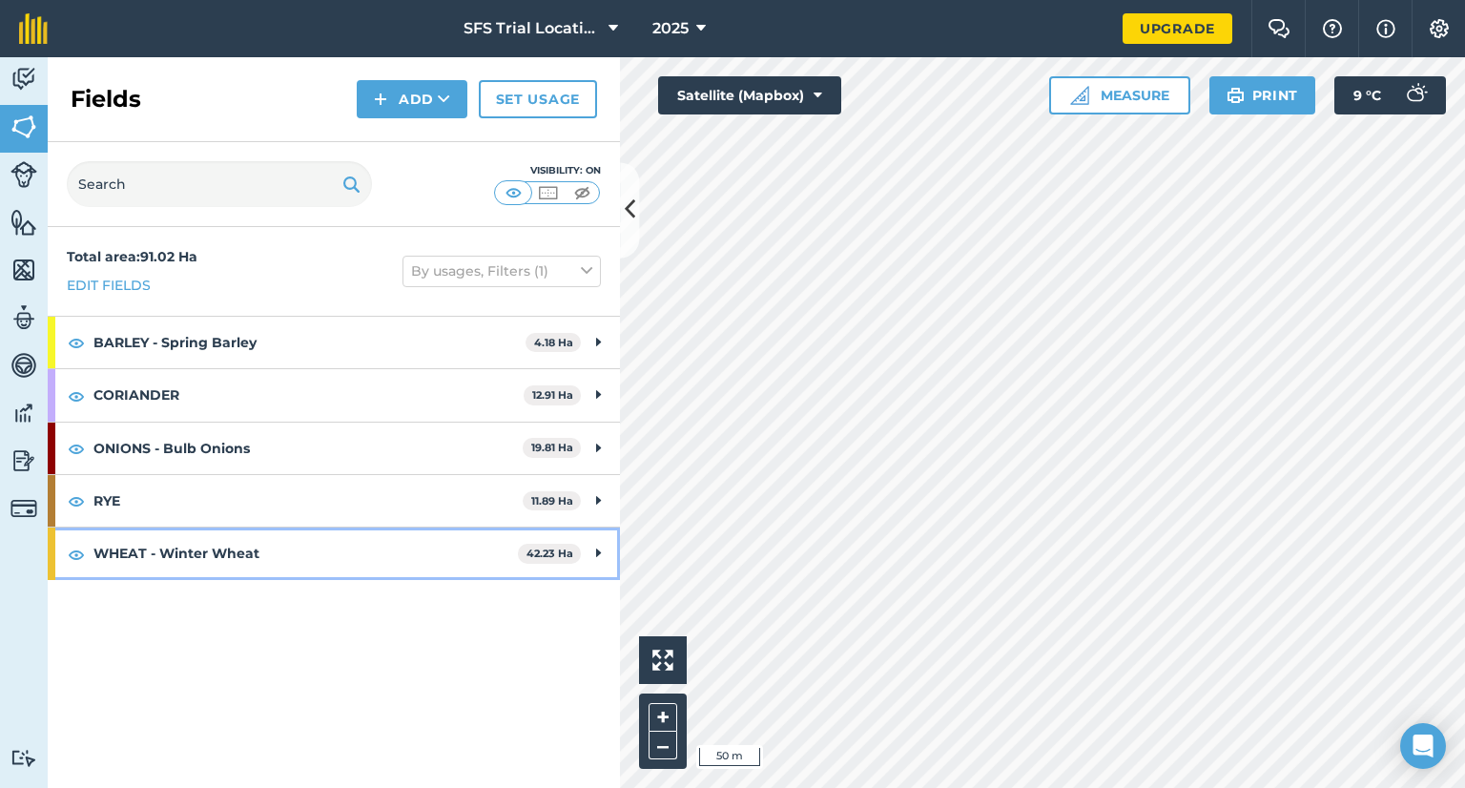
scroll to position [0, 0]
click at [596, 555] on icon at bounding box center [598, 553] width 5 height 21
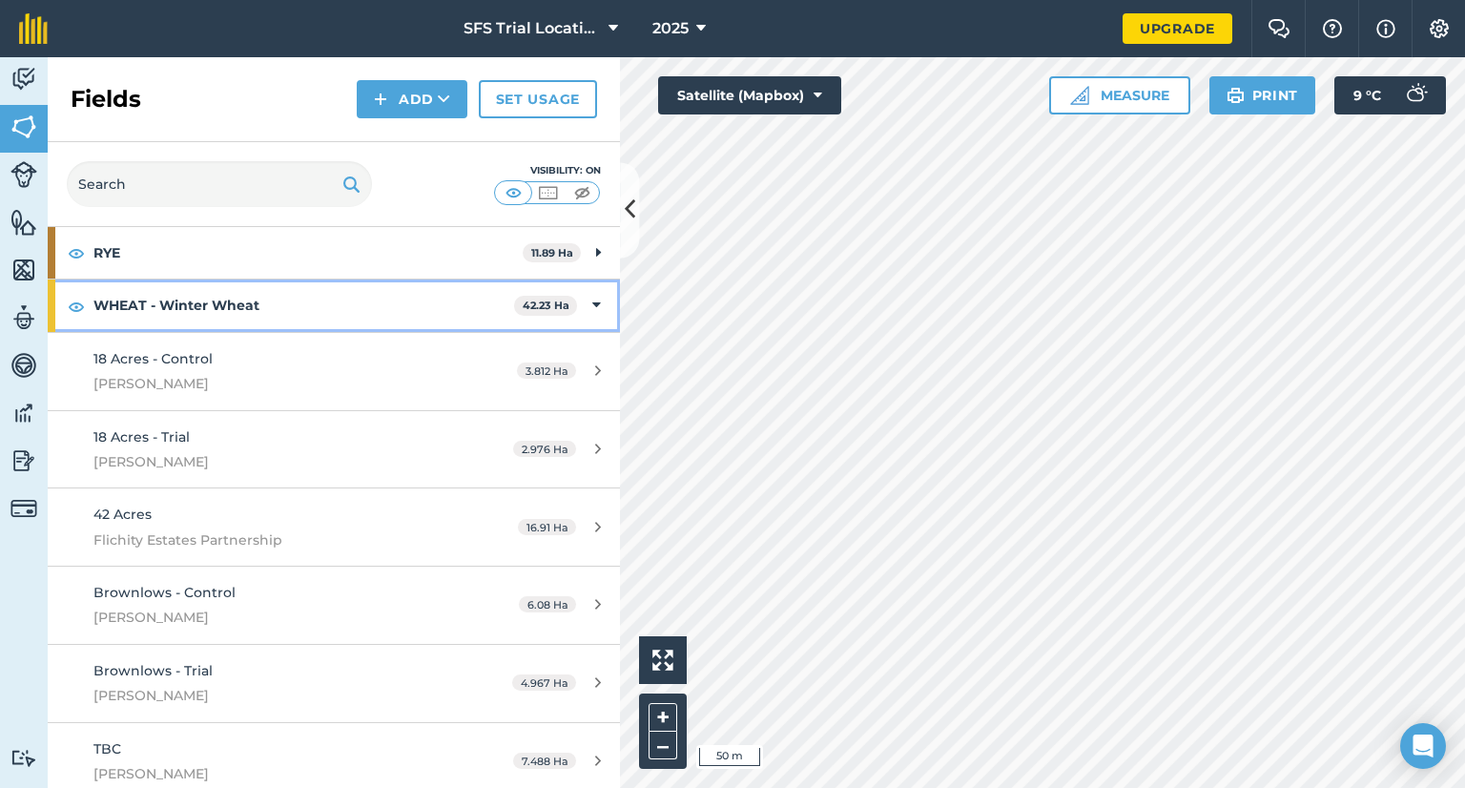
scroll to position [258, 0]
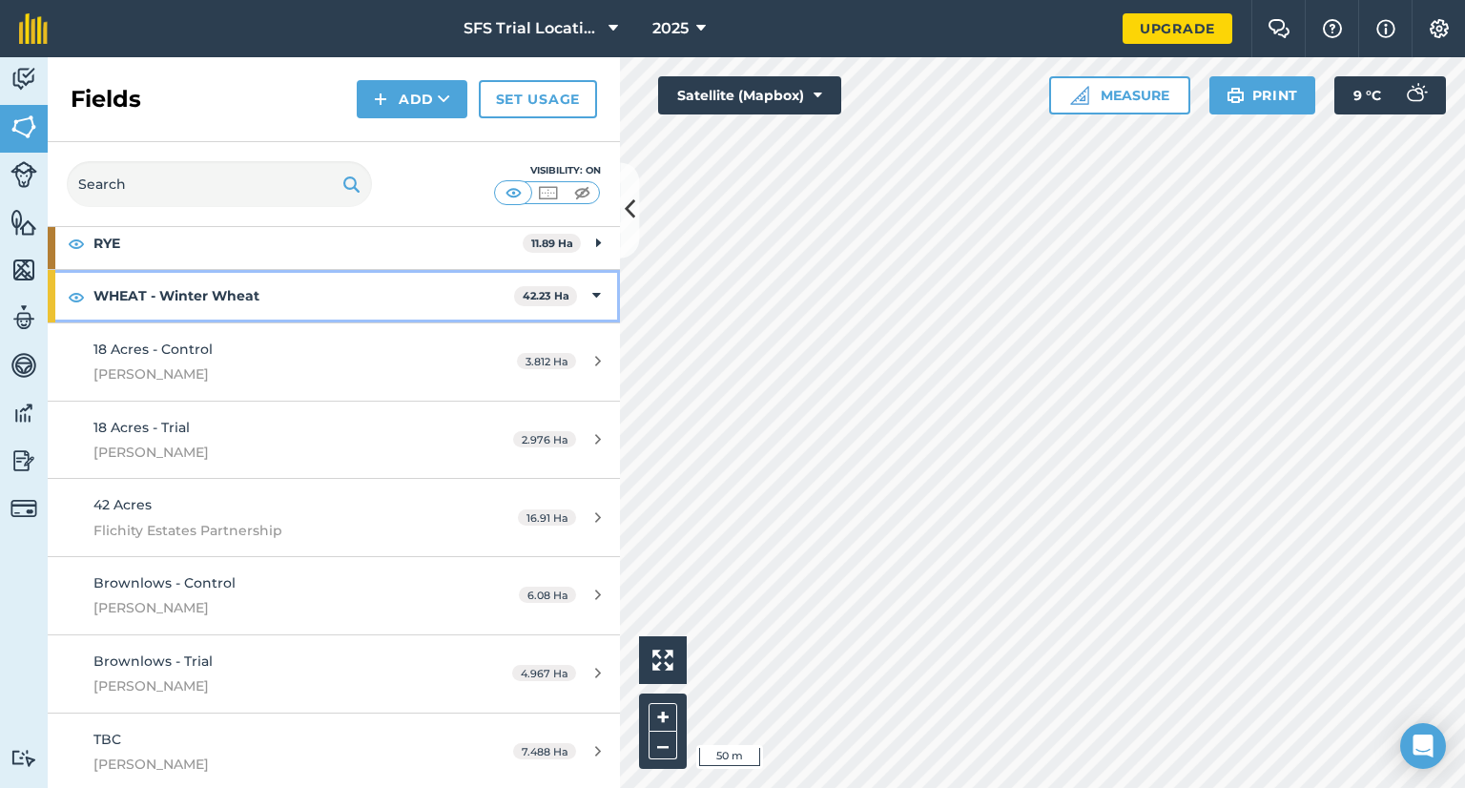
click at [587, 300] on div "WHEAT - Winter Wheat 42.23 Ha" at bounding box center [334, 296] width 572 height 52
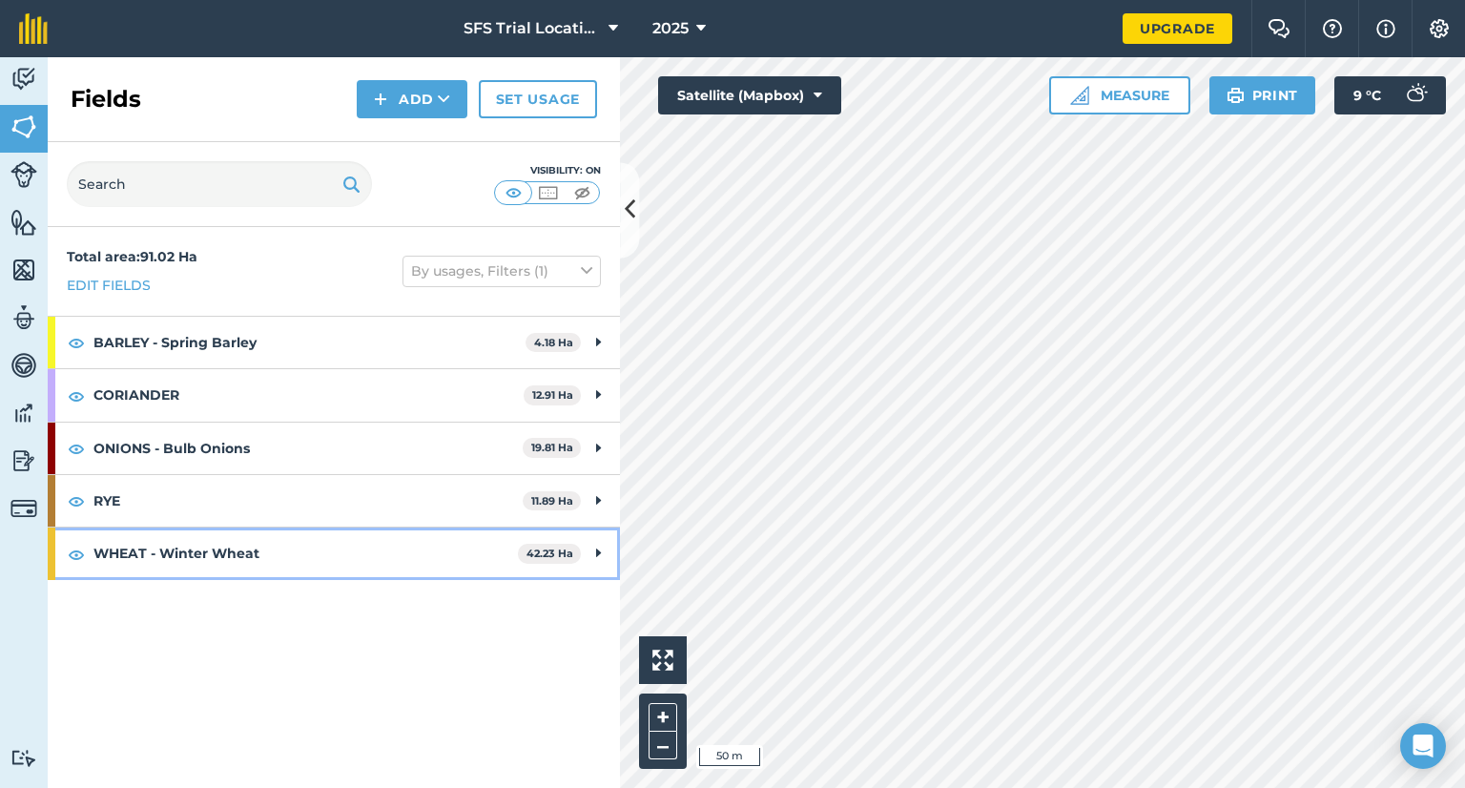
scroll to position [0, 0]
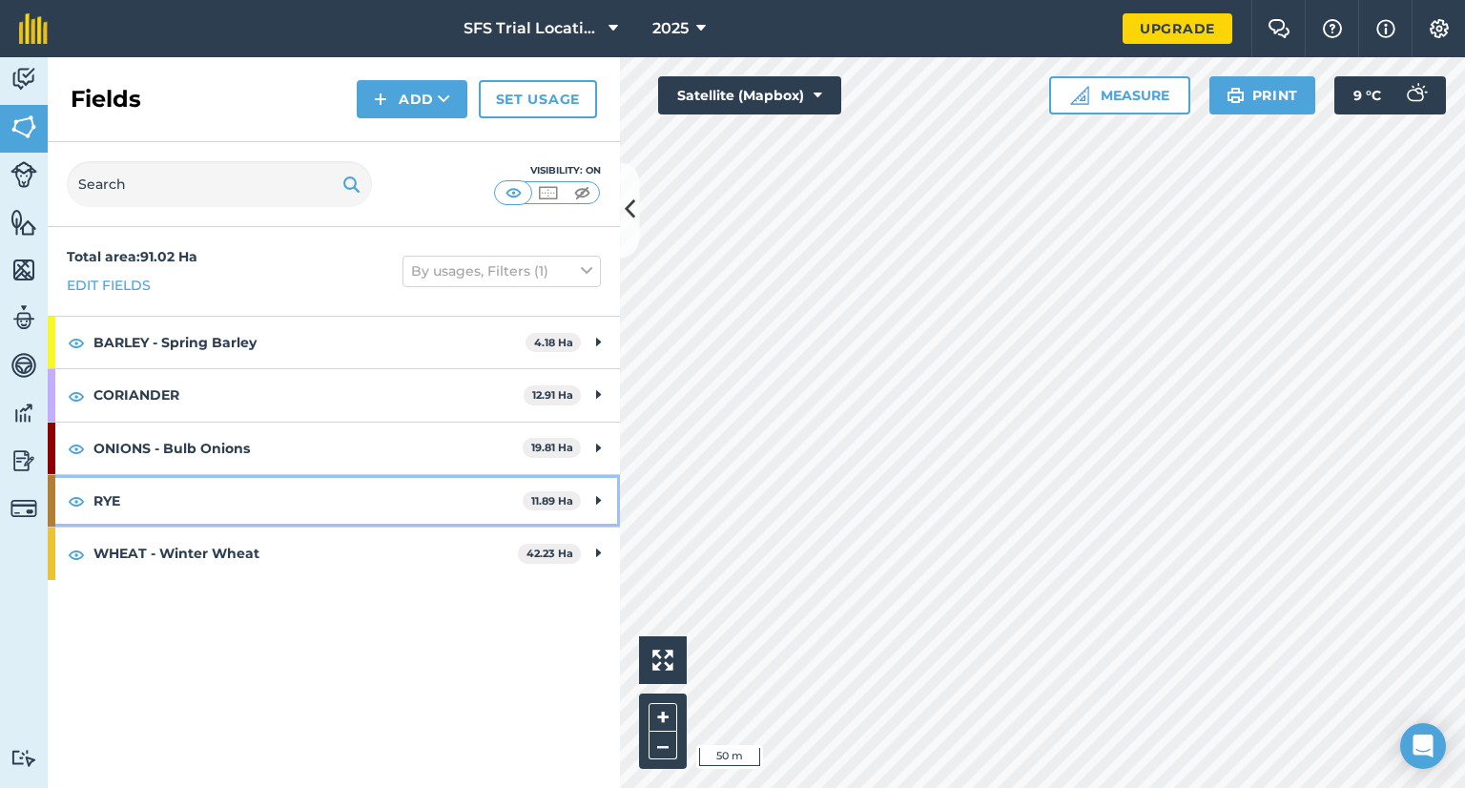
click at [587, 490] on div "RYE 11.89 Ha" at bounding box center [334, 501] width 572 height 52
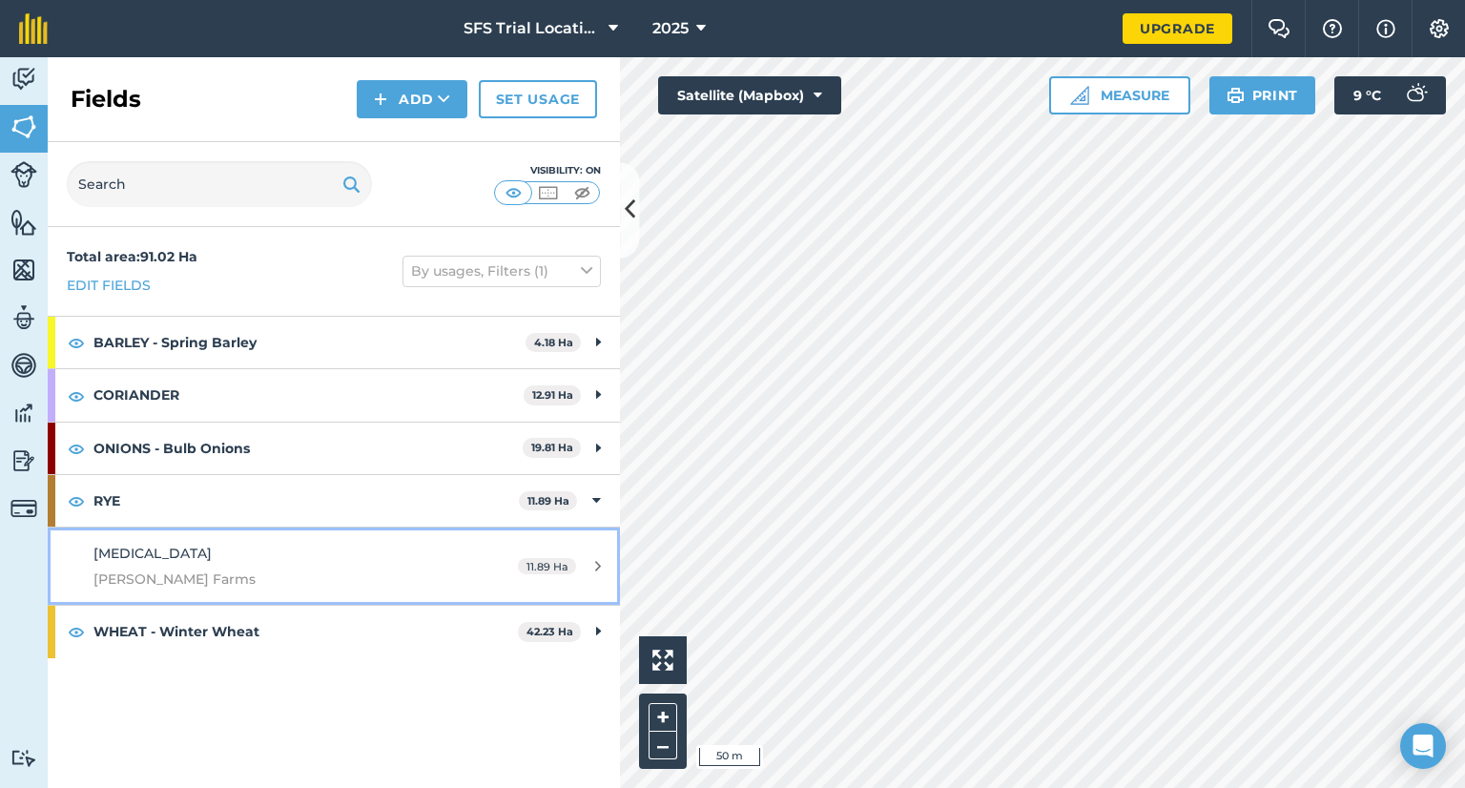
click at [445, 571] on span "[PERSON_NAME] Farms" at bounding box center [272, 578] width 359 height 21
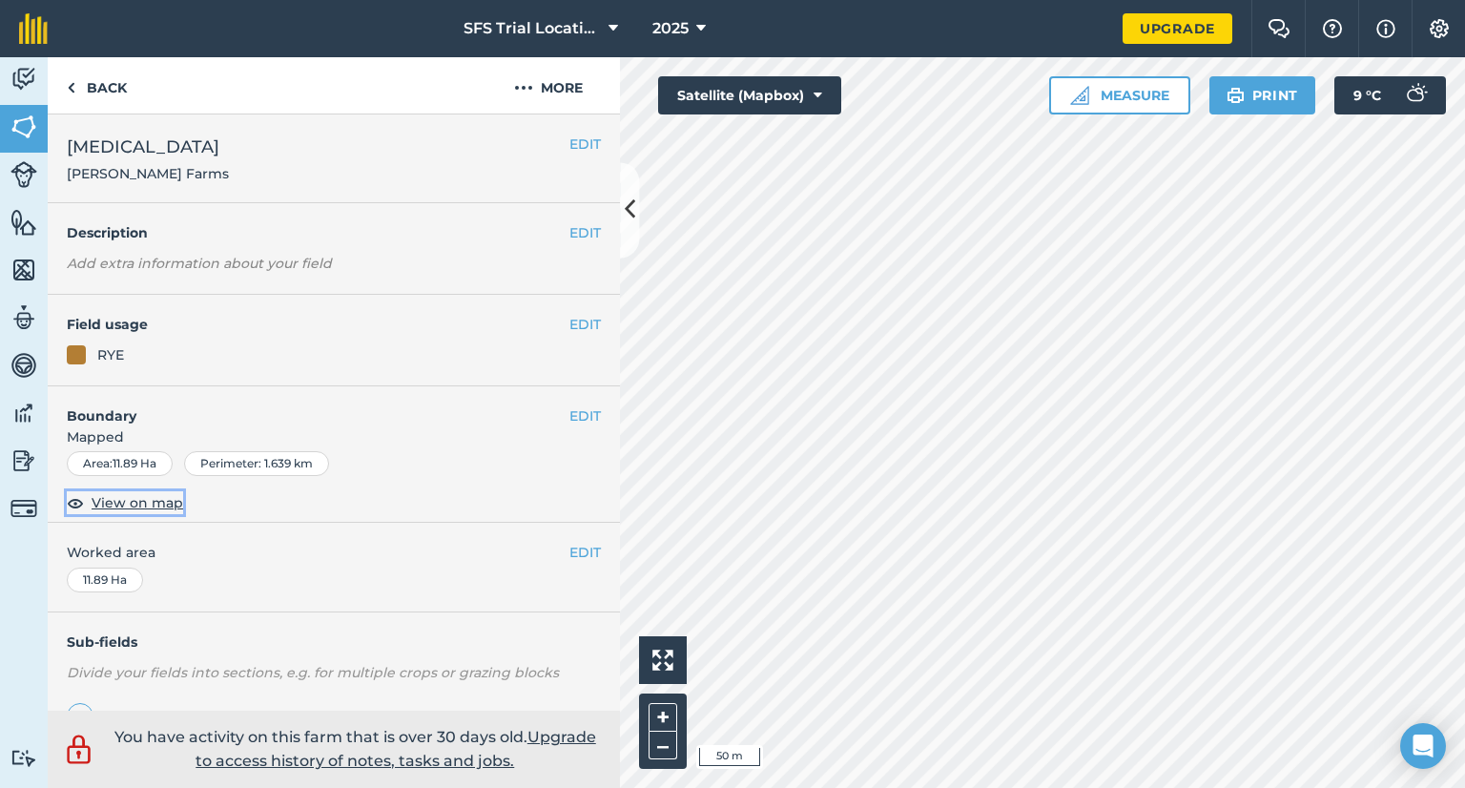
click at [152, 505] on span "View on map" at bounding box center [138, 502] width 92 height 21
click at [76, 76] on link "Back" at bounding box center [97, 85] width 98 height 56
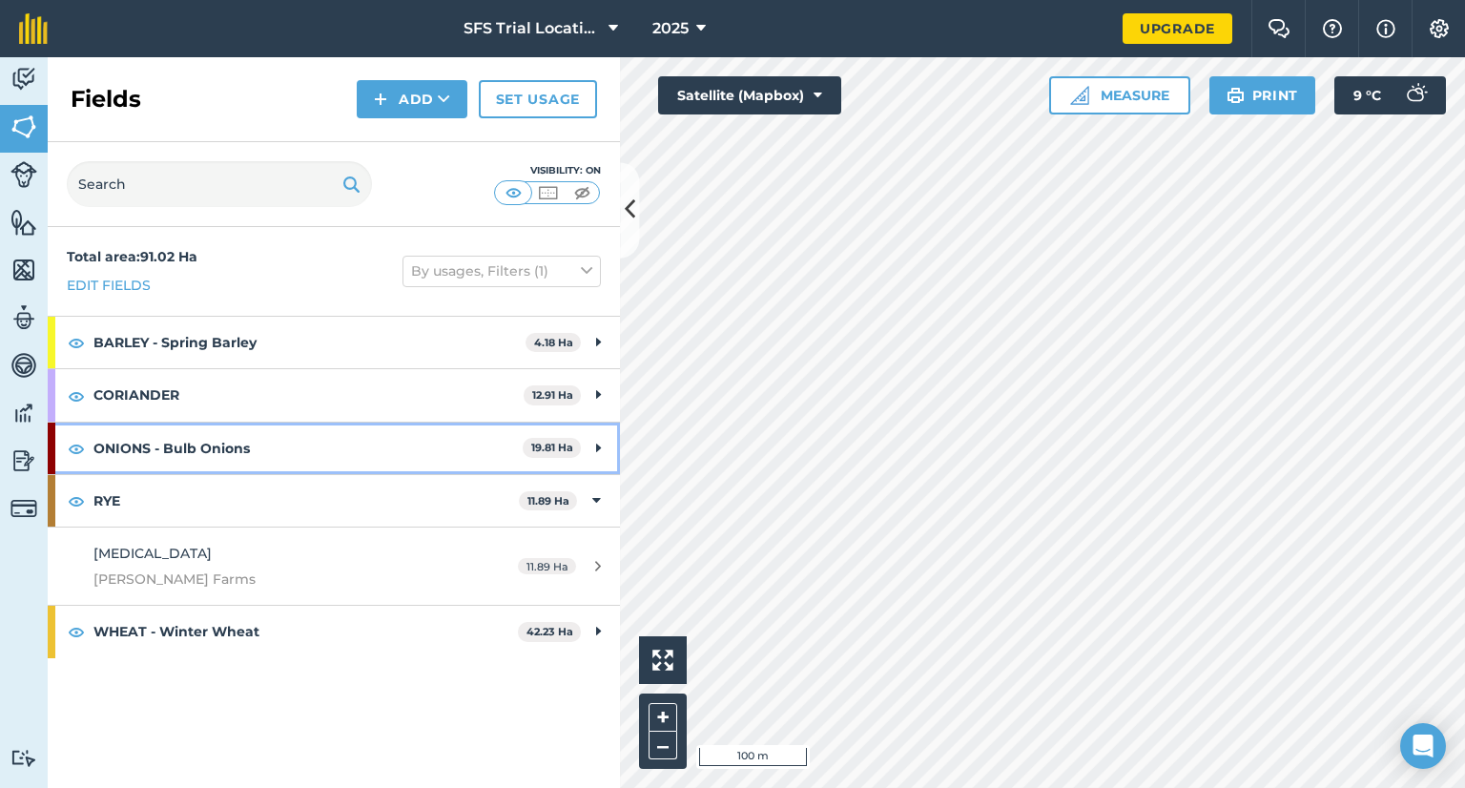
click at [589, 434] on div "ONIONS - Bulb Onions 19.81 Ha" at bounding box center [334, 449] width 572 height 52
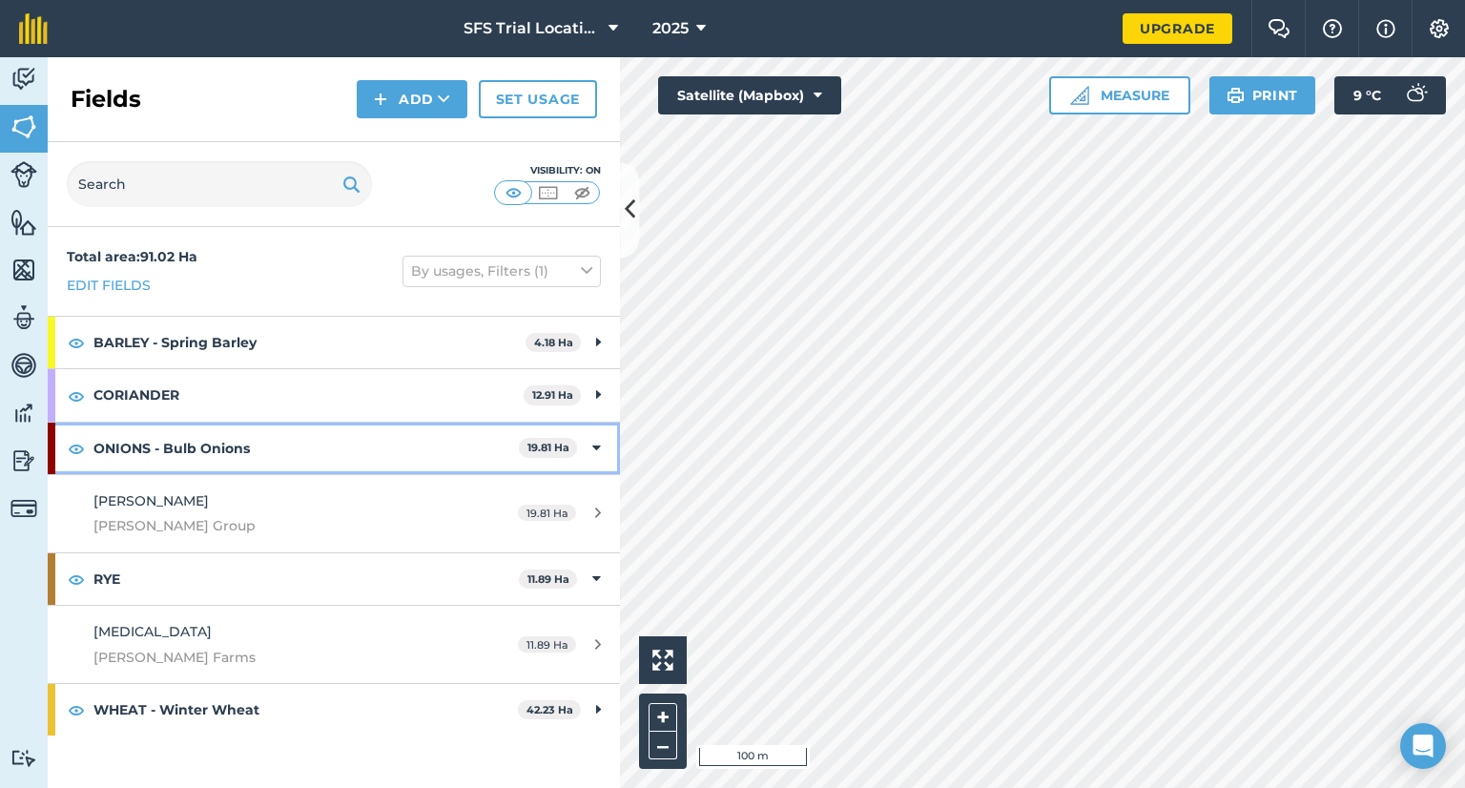
click at [590, 436] on div "ONIONS - Bulb Onions 19.81 Ha" at bounding box center [334, 449] width 572 height 52
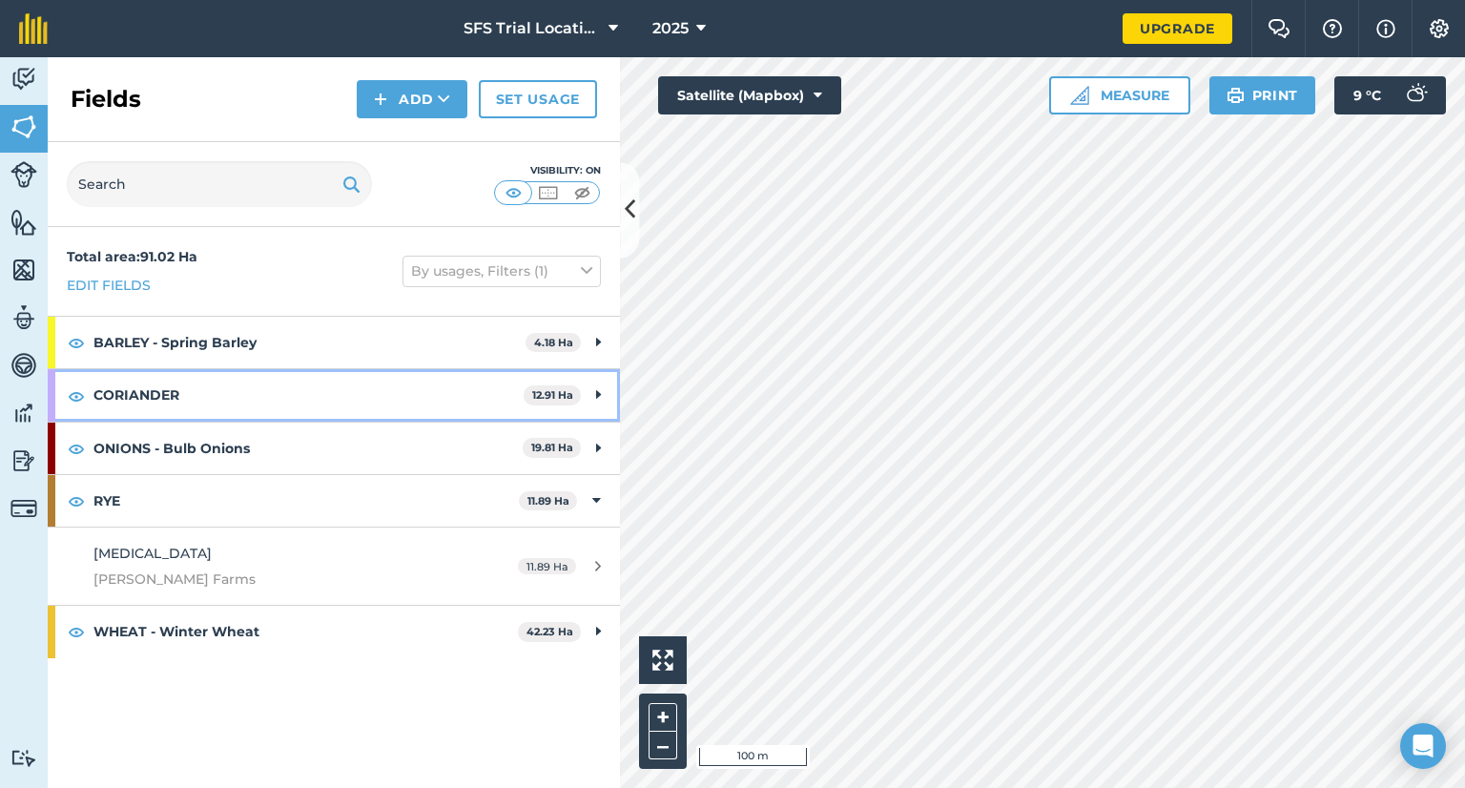
click at [586, 390] on div "CORIANDER 12.91 Ha" at bounding box center [334, 395] width 572 height 52
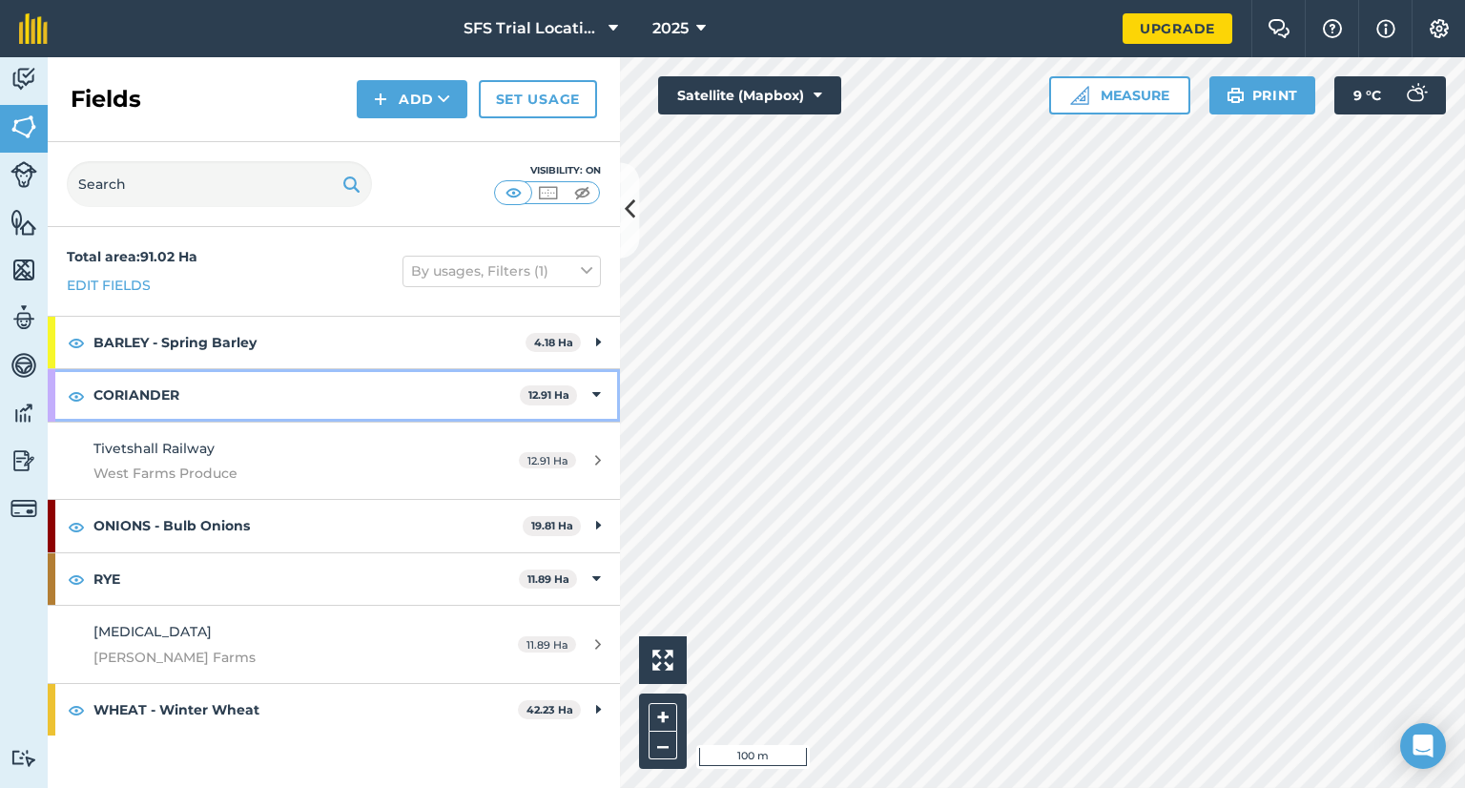
click at [586, 390] on div "CORIANDER 12.91 Ha" at bounding box center [334, 395] width 572 height 52
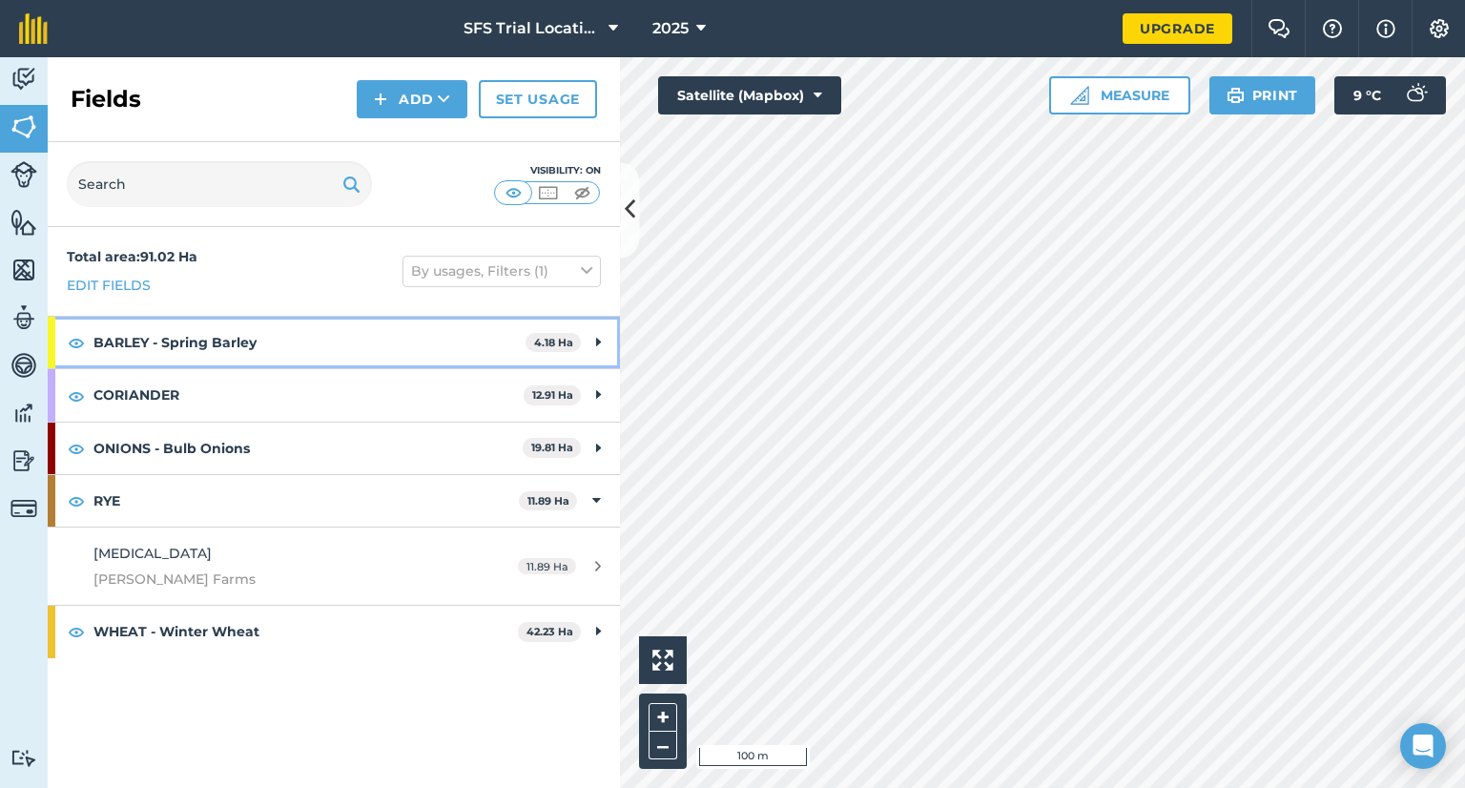
click at [586, 332] on div "BARLEY - Spring Barley 4.18 Ha" at bounding box center [334, 343] width 572 height 52
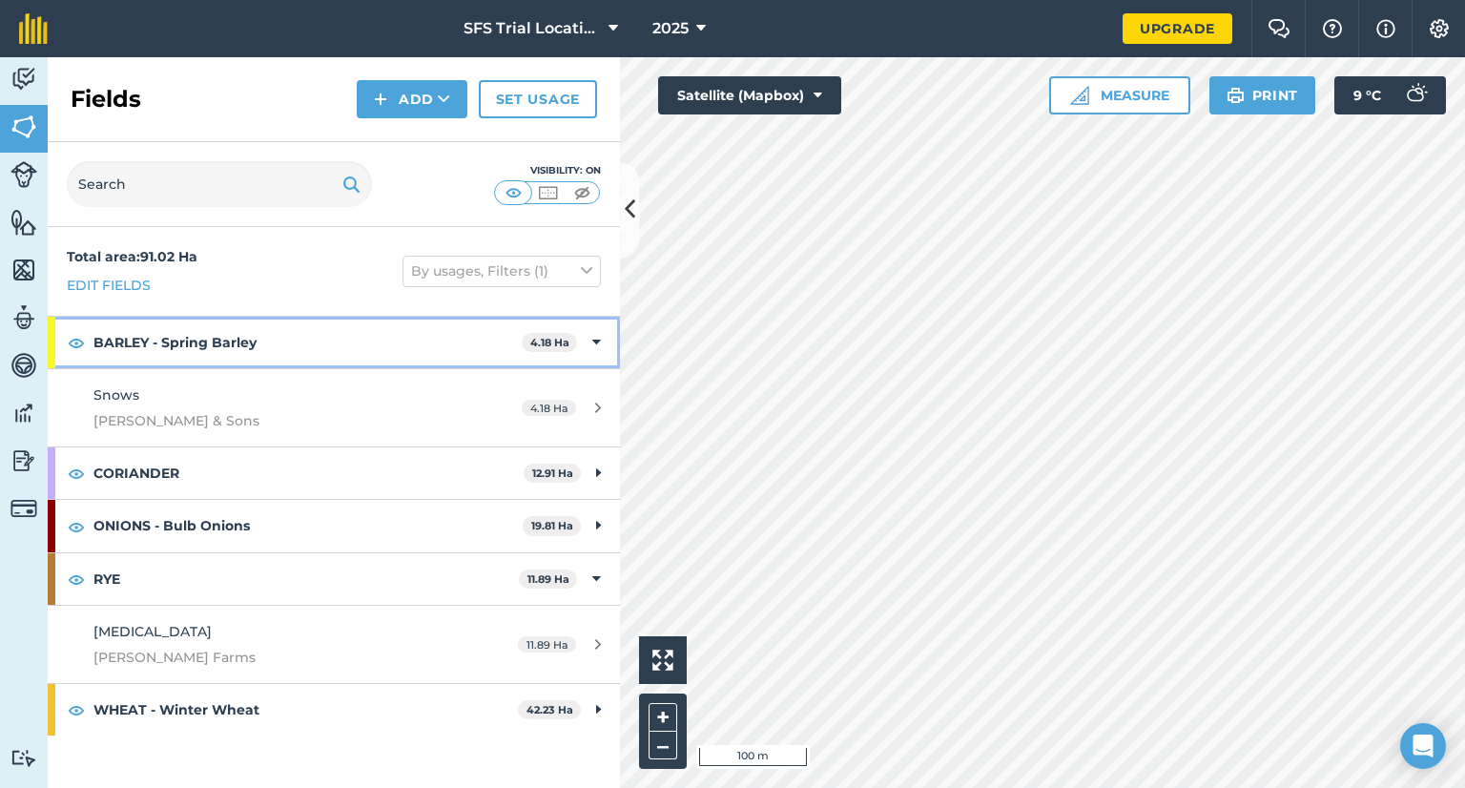
click at [584, 332] on div "BARLEY - Spring Barley 4.18 Ha" at bounding box center [334, 343] width 572 height 52
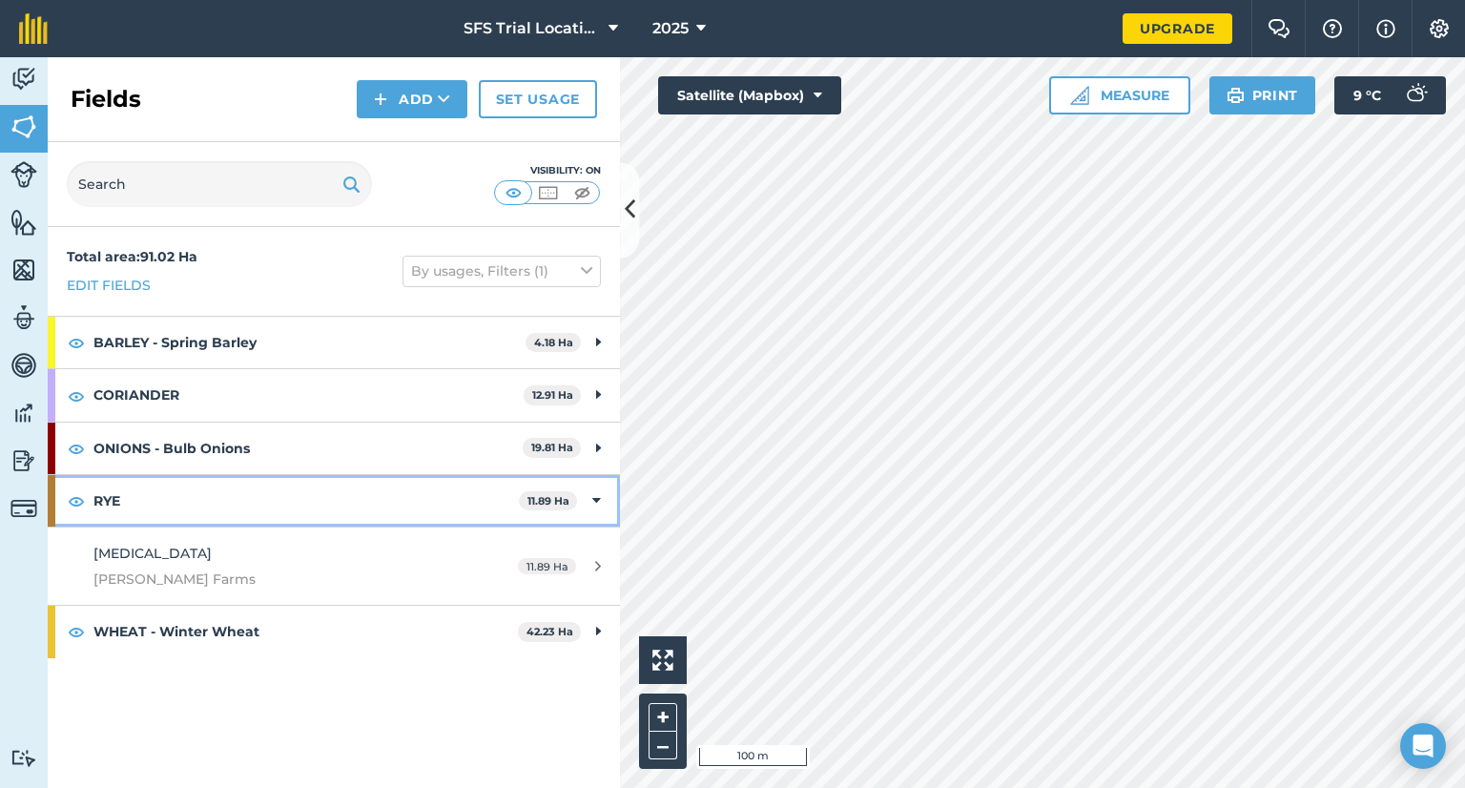
click at [593, 510] on div "RYE 11.89 Ha" at bounding box center [334, 501] width 572 height 52
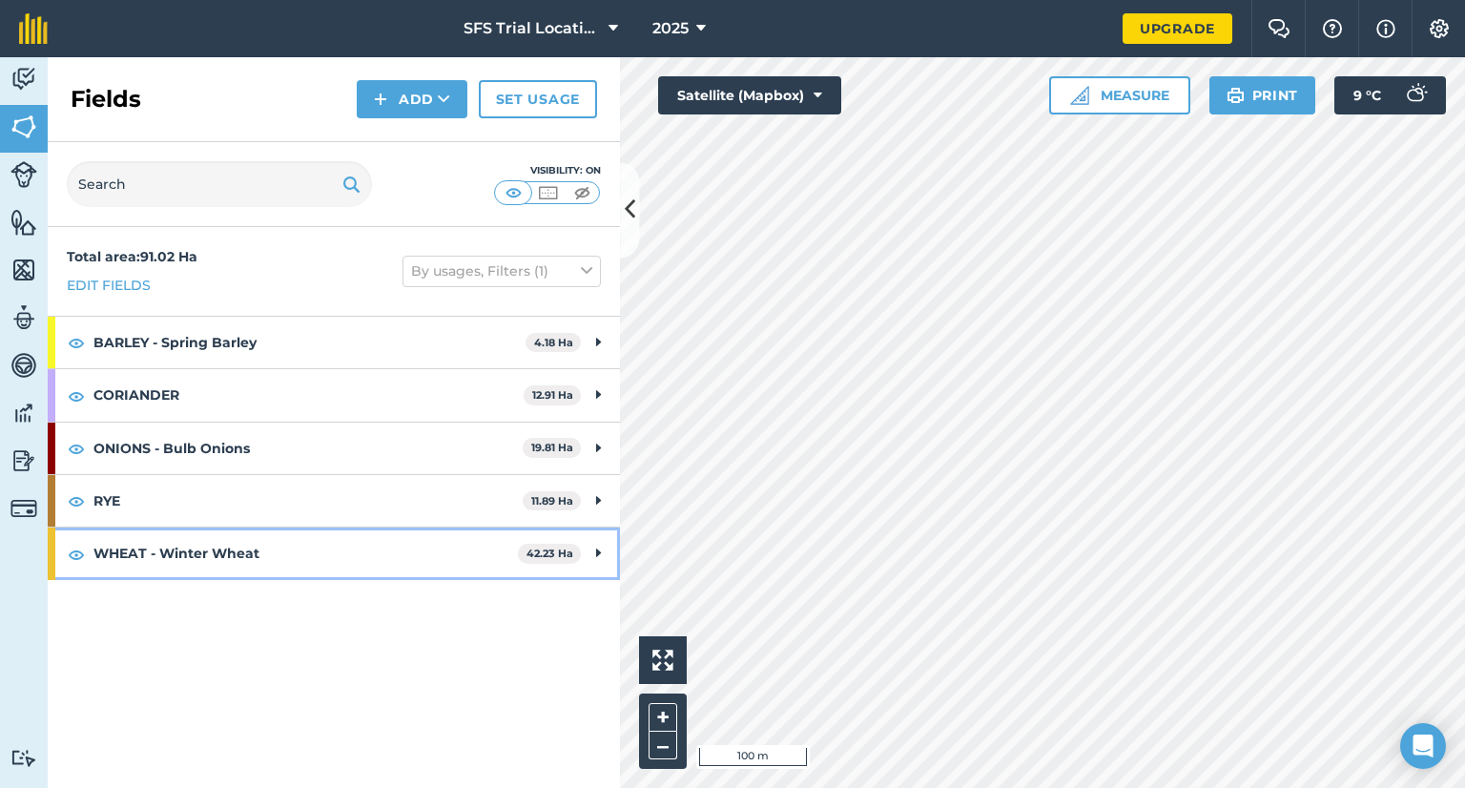
click at [592, 554] on div "WHEAT - Winter Wheat 42.23 Ha" at bounding box center [334, 553] width 572 height 52
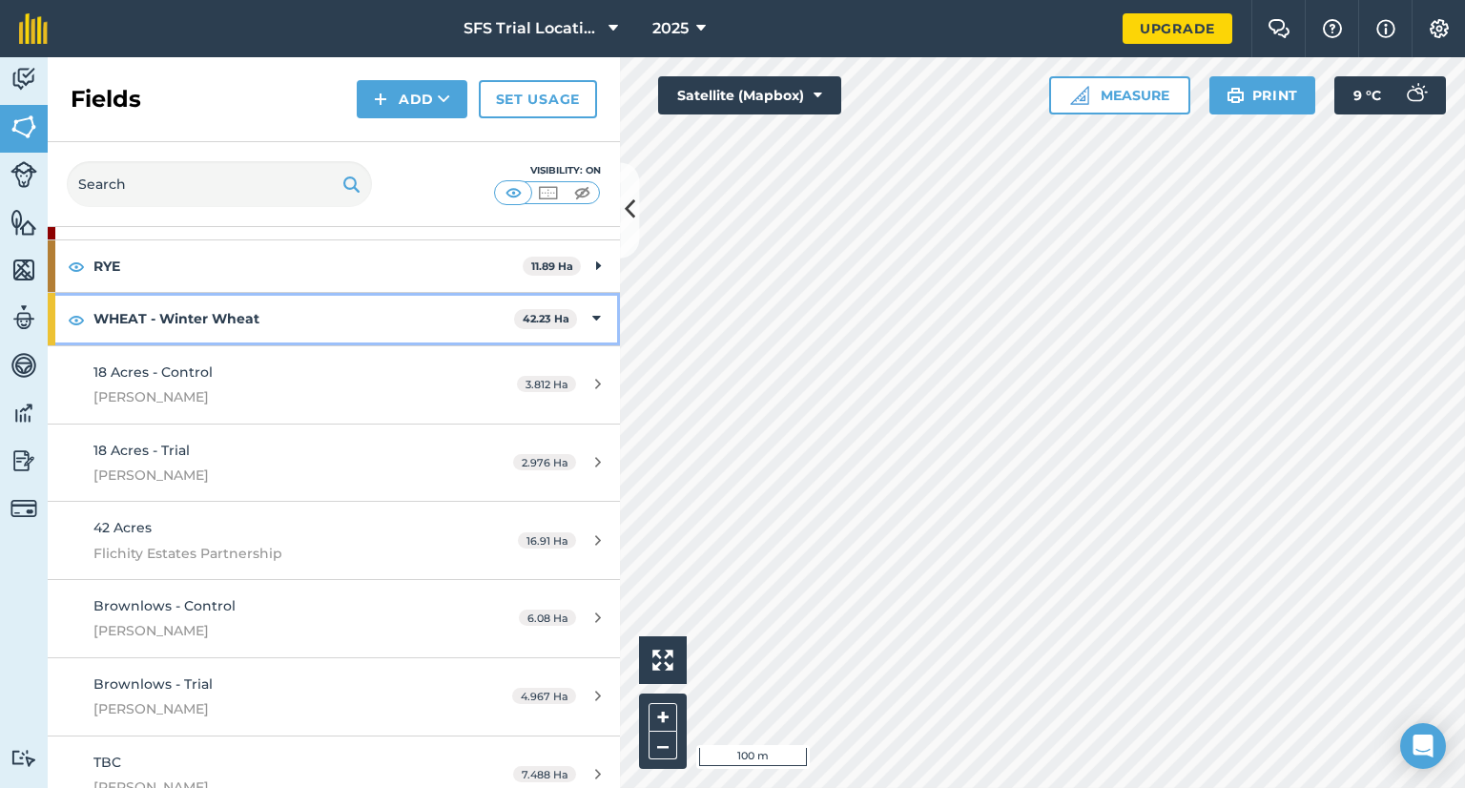
scroll to position [258, 0]
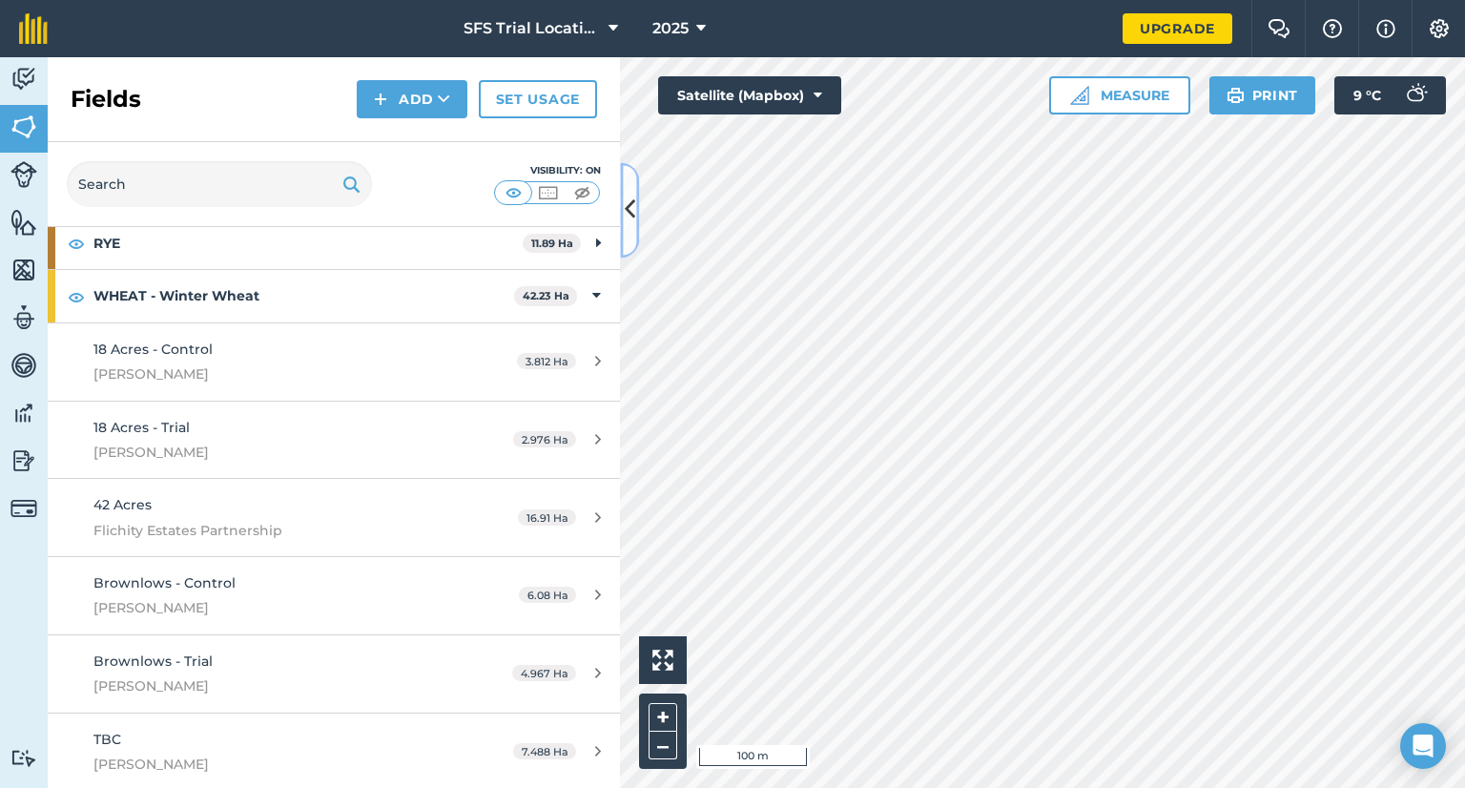
click at [633, 205] on icon at bounding box center [630, 210] width 10 height 33
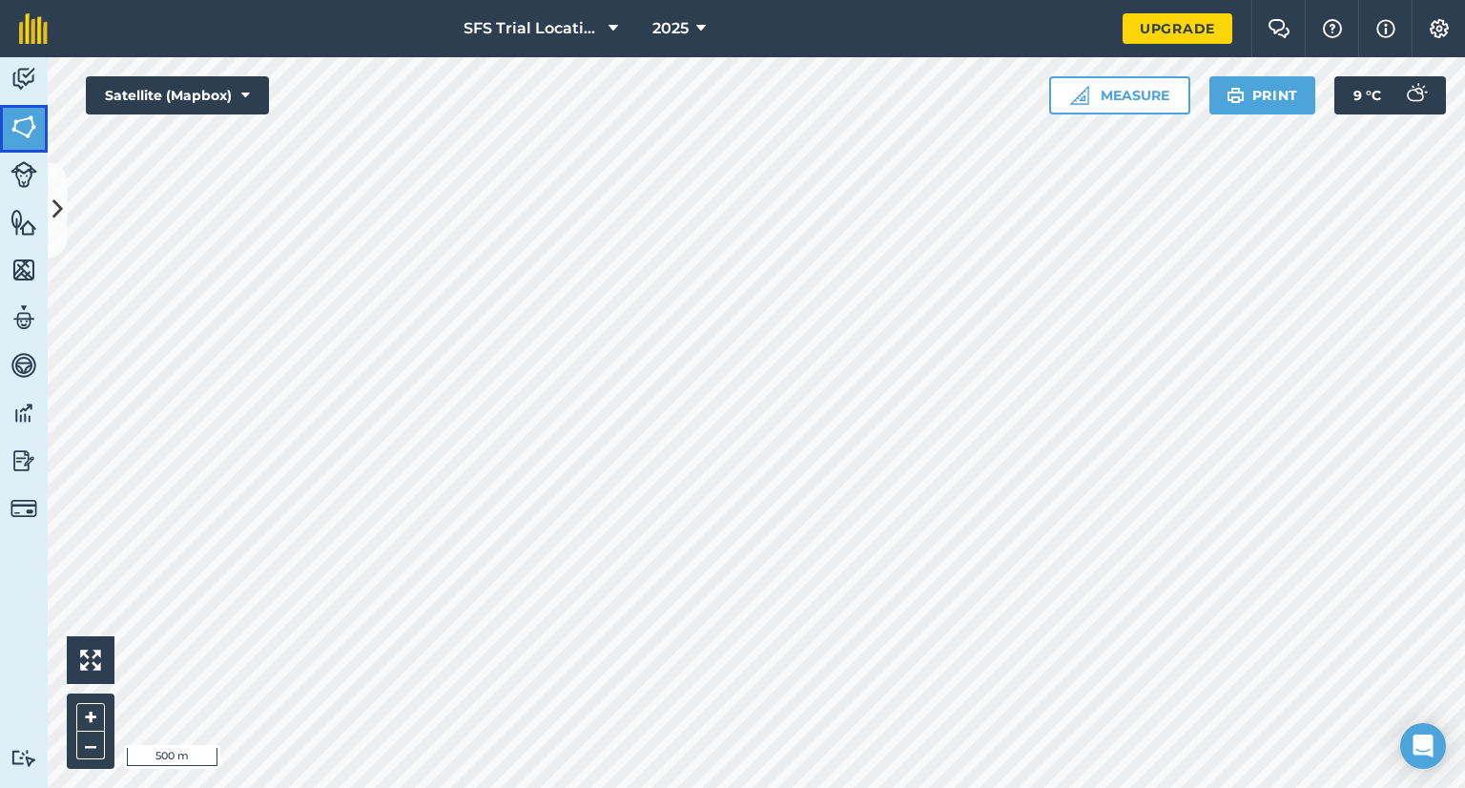
click at [21, 123] on img at bounding box center [23, 127] width 27 height 29
click at [61, 201] on icon at bounding box center [57, 210] width 10 height 33
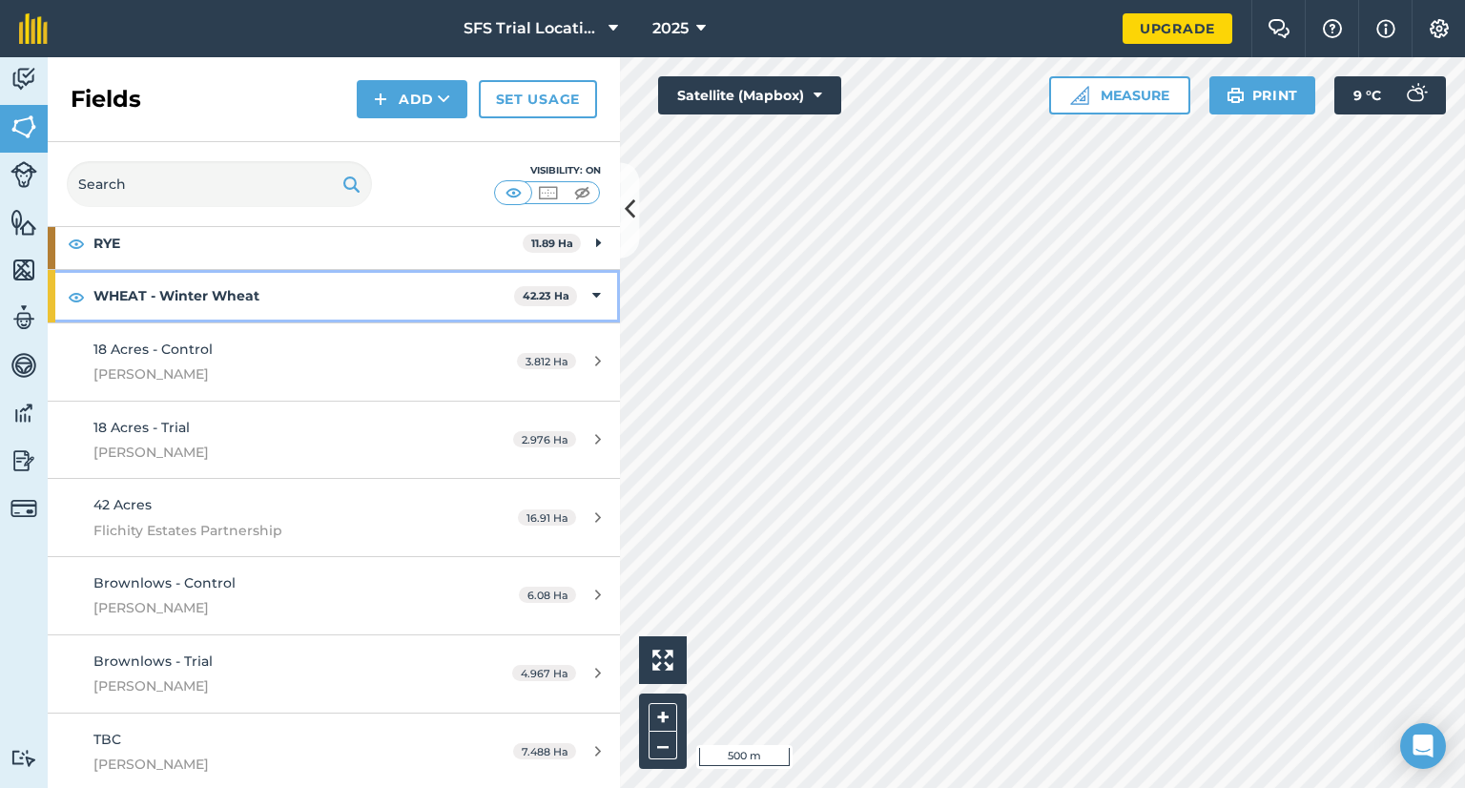
click at [138, 286] on strong "WHEAT - Winter Wheat" at bounding box center [303, 296] width 421 height 52
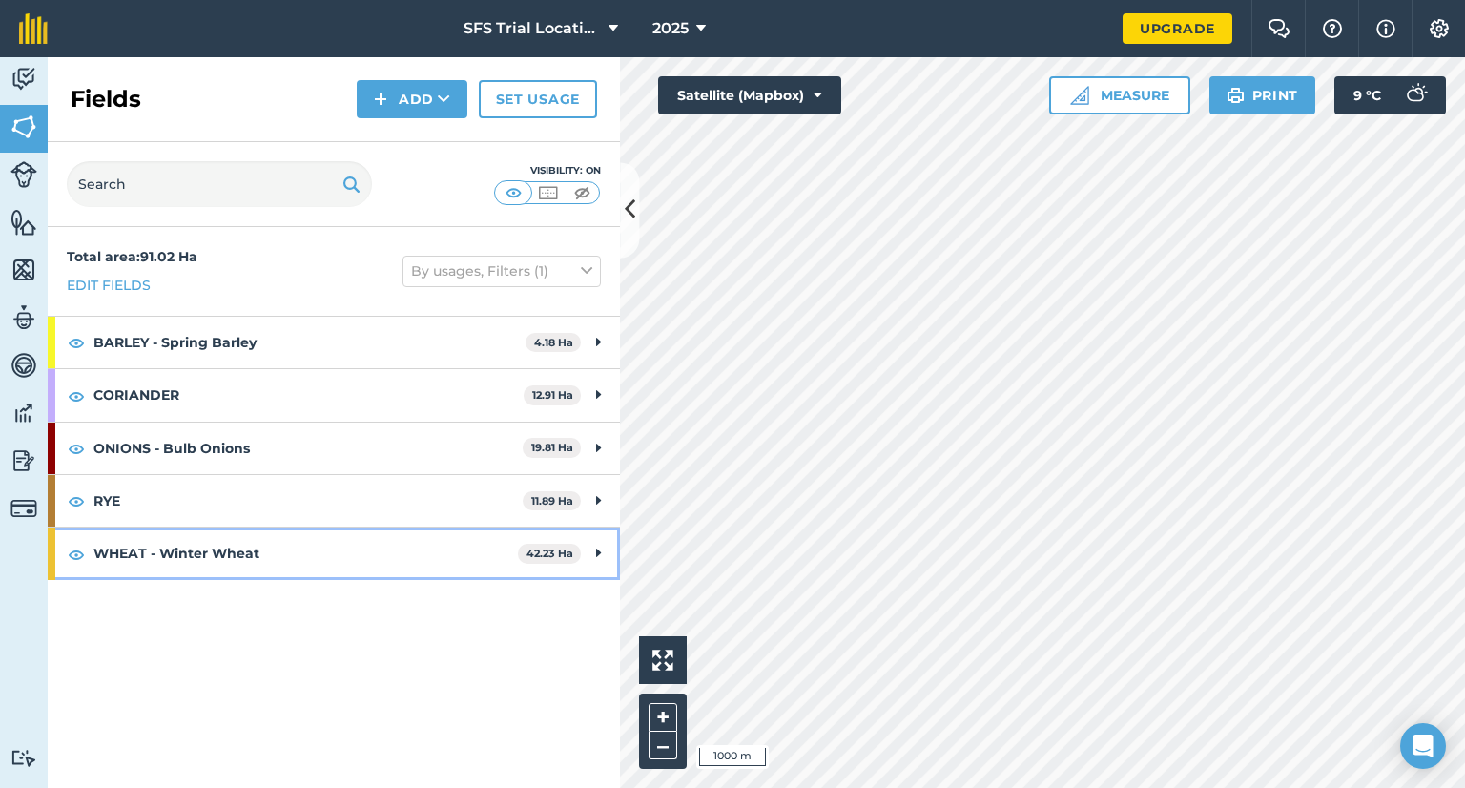
click at [592, 550] on div "WHEAT - Winter Wheat 42.23 Ha" at bounding box center [334, 553] width 572 height 52
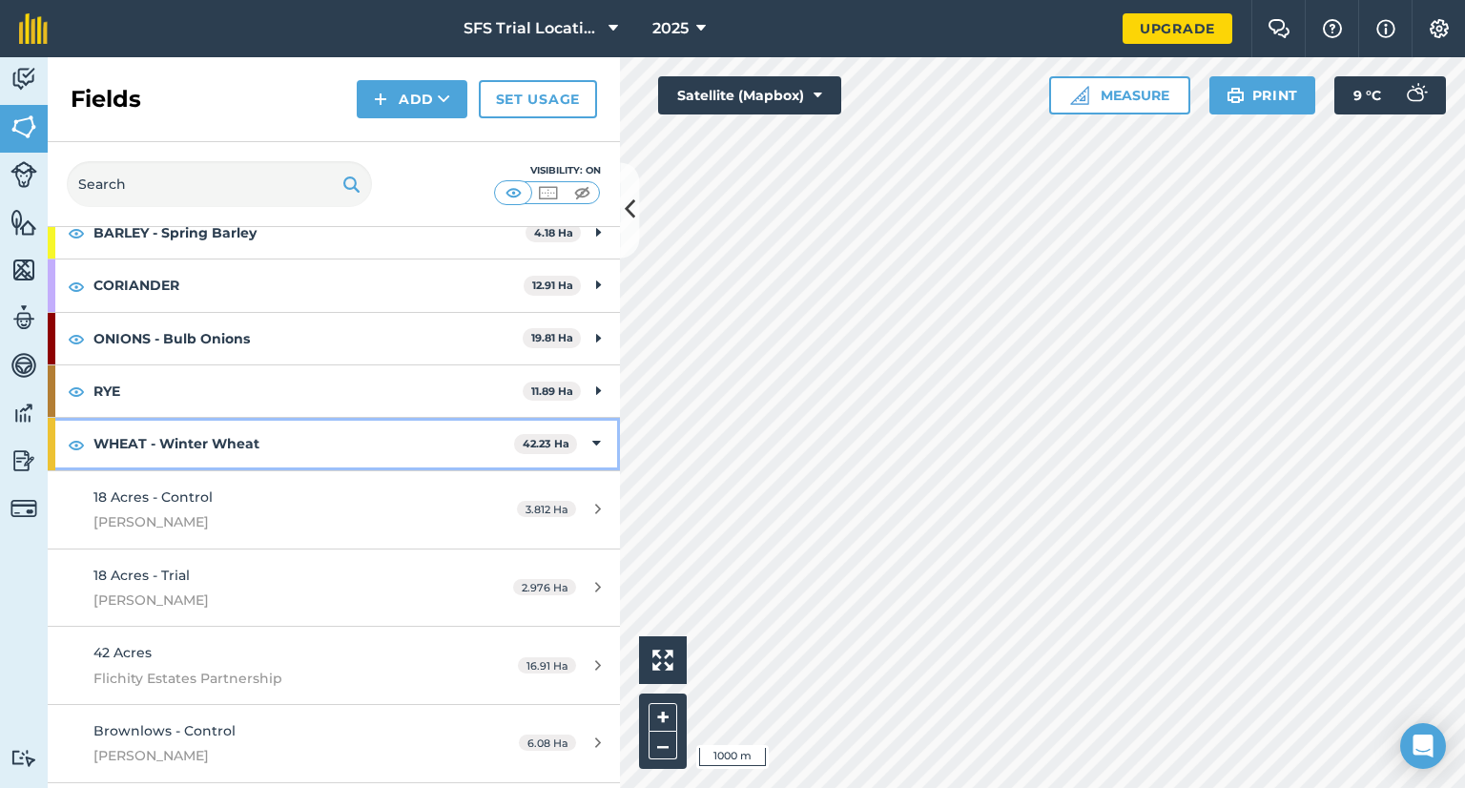
scroll to position [258, 0]
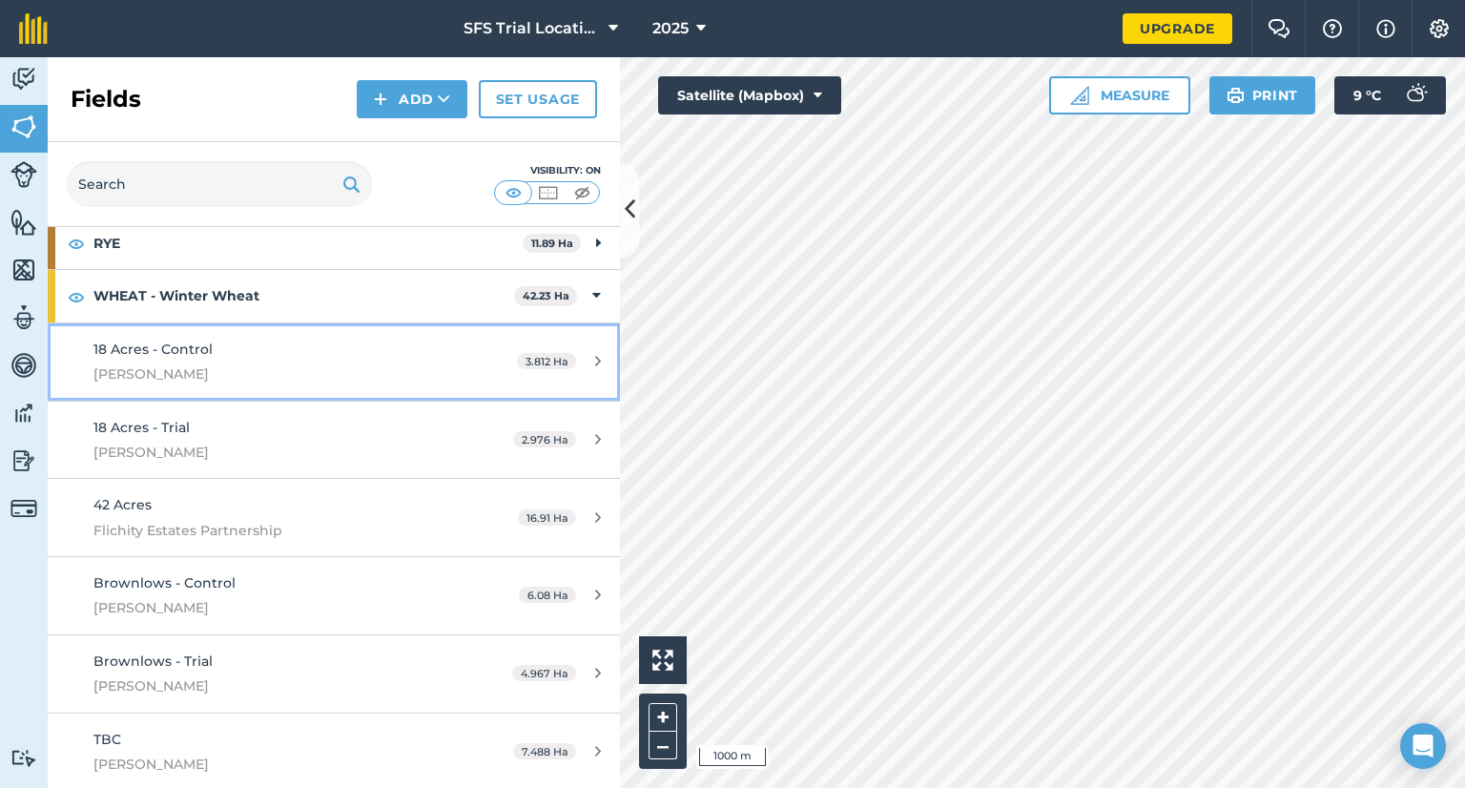
click at [198, 341] on span "18 Acres - Control" at bounding box center [152, 349] width 119 height 17
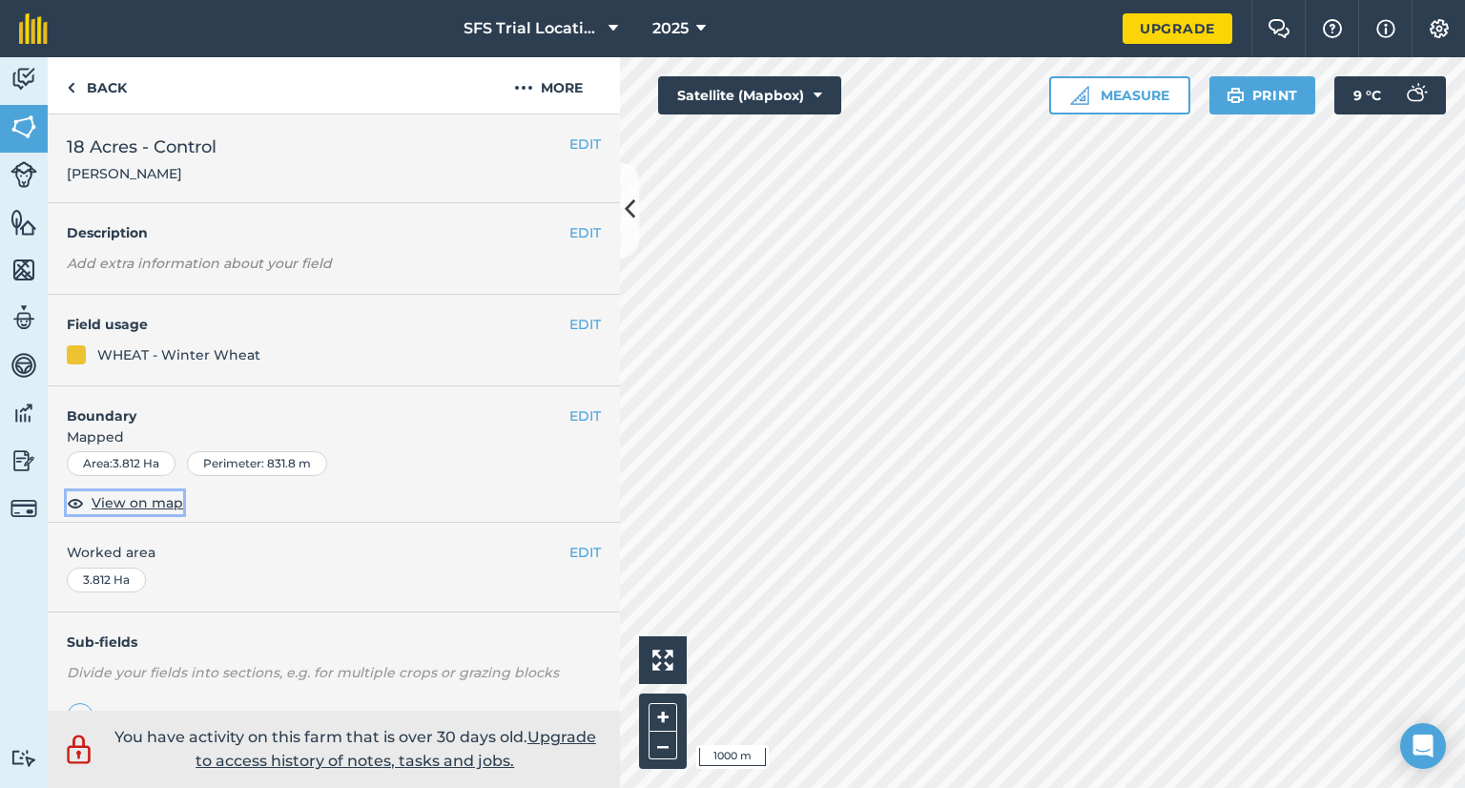
click at [150, 501] on span "View on map" at bounding box center [138, 502] width 92 height 21
